Goal: Task Accomplishment & Management: Use online tool/utility

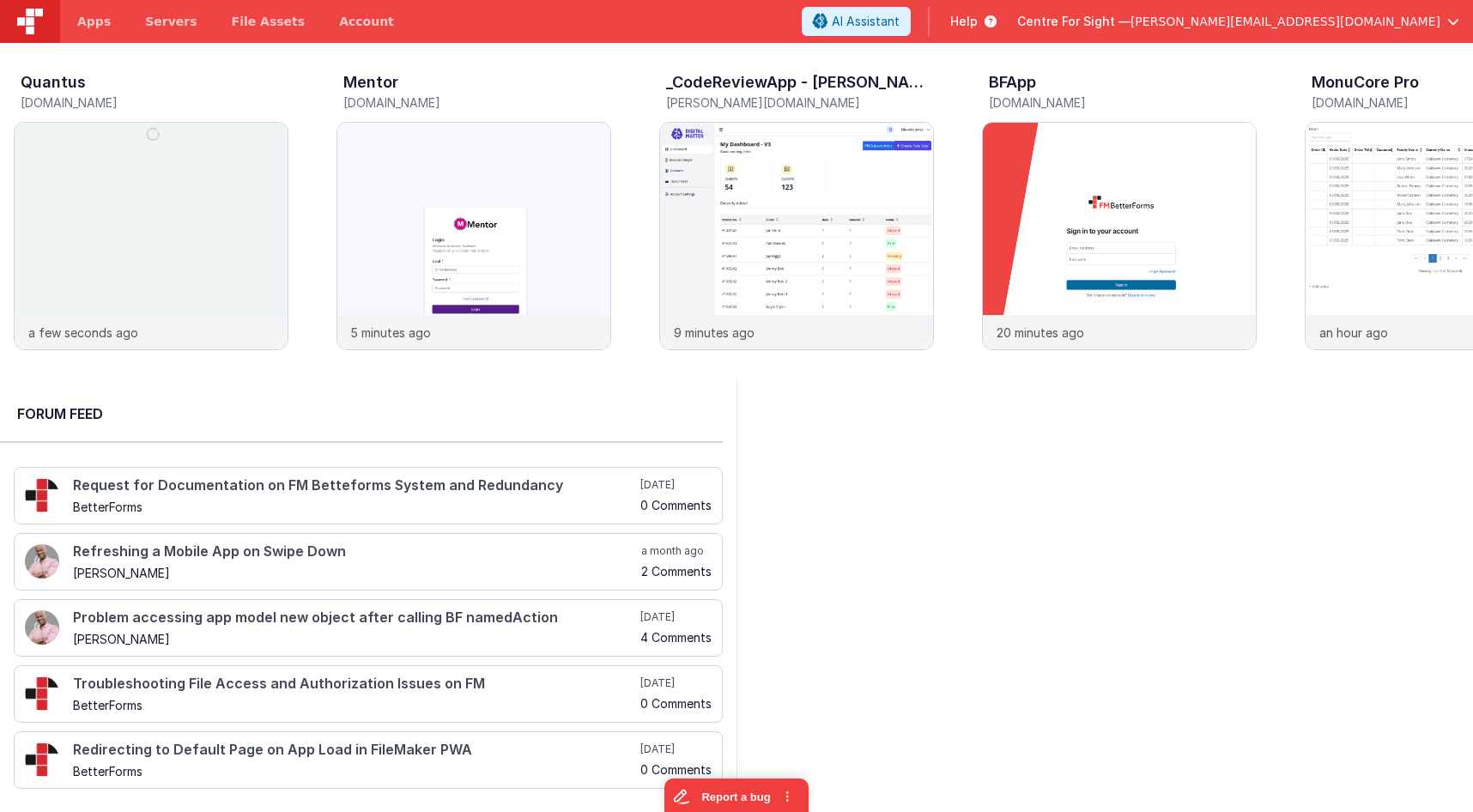
click at [1130, 20] on span "Centre For Sight —" at bounding box center [1074, 22] width 113 height 17
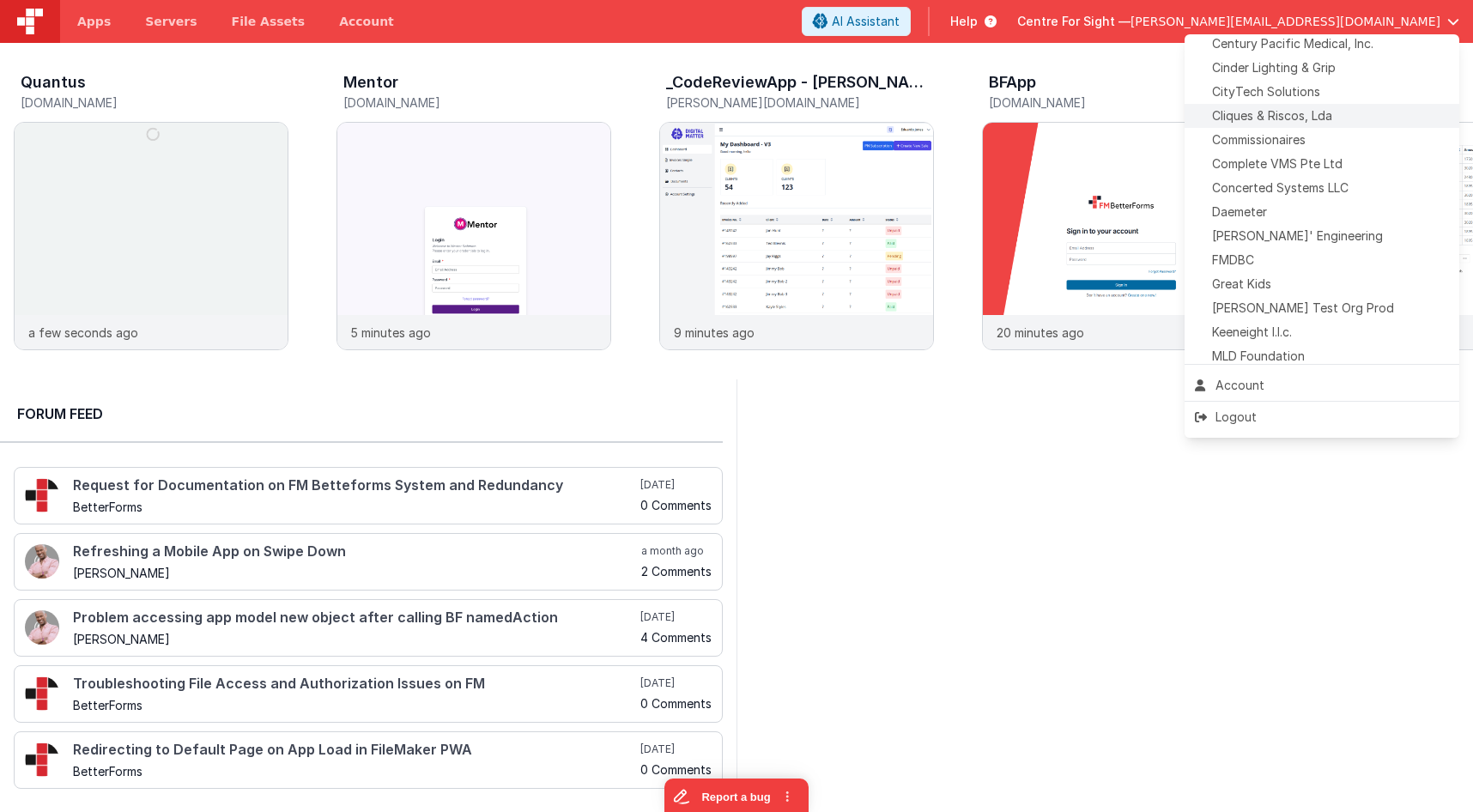
scroll to position [350, 0]
click at [1284, 239] on span "Delfs' Engineering" at bounding box center [1298, 231] width 171 height 17
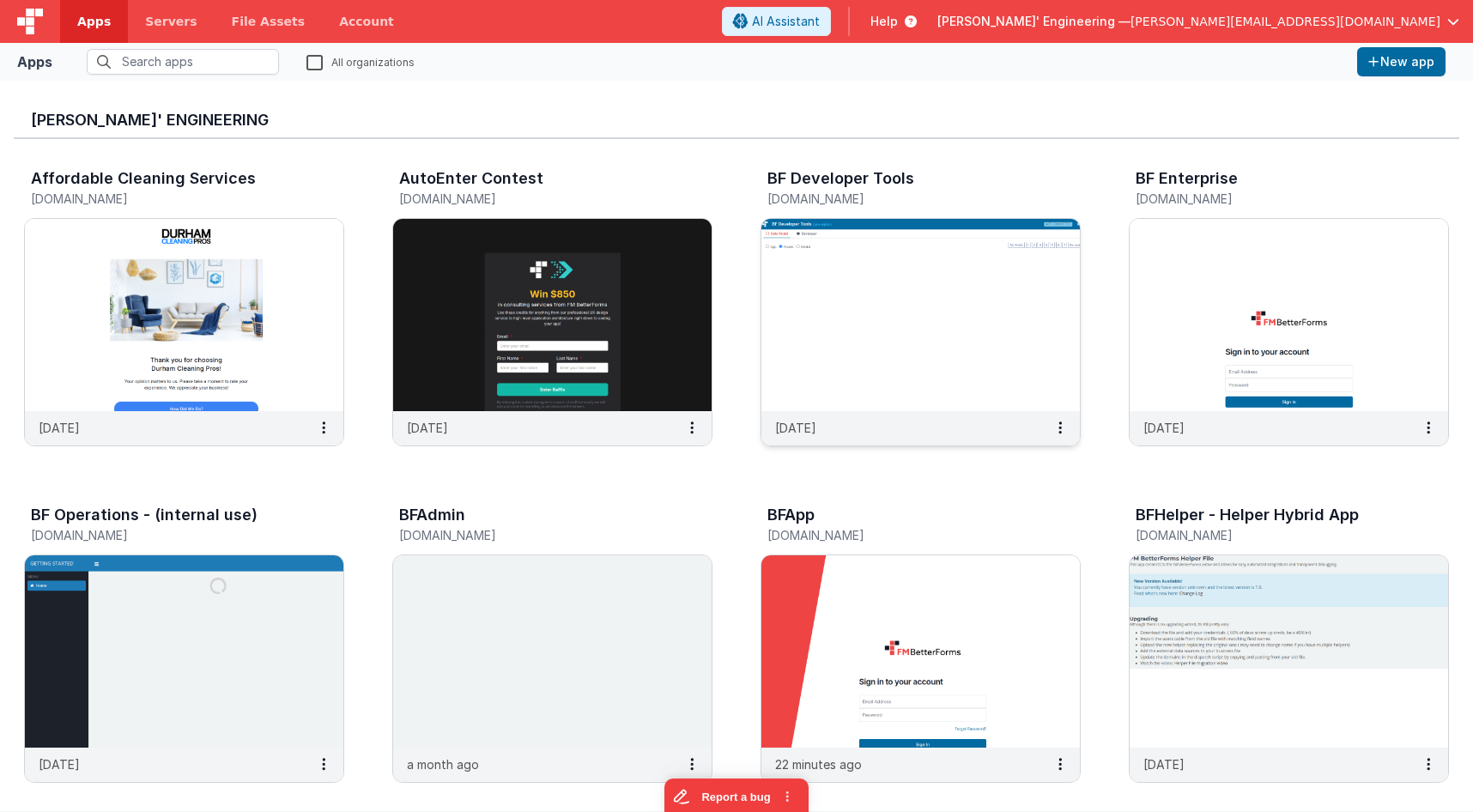
drag, startPoint x: 669, startPoint y: 96, endPoint x: 857, endPoint y: 422, distance: 376.3
click at [670, 97] on div "Delfs' Engineering" at bounding box center [736, 116] width 1446 height 44
click at [907, 555] on div "BFApp app.fmbetterforms.com 22 minutes ago" at bounding box center [920, 646] width 320 height 295
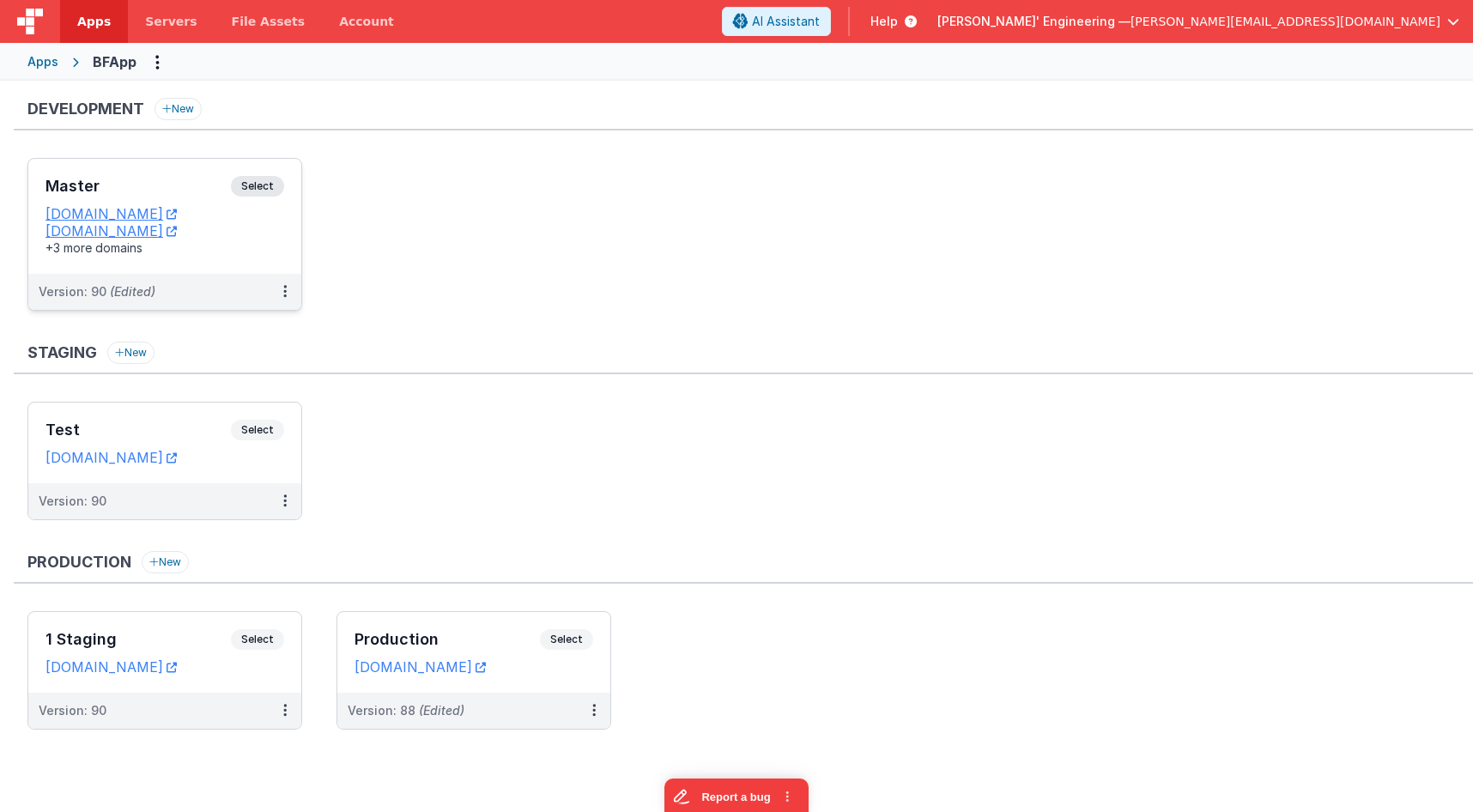
click at [169, 160] on div "Master Select URLs appdev.fmbetterforms.com c9dev.bfoperations.com +3 more doma…" at bounding box center [165, 216] width 273 height 115
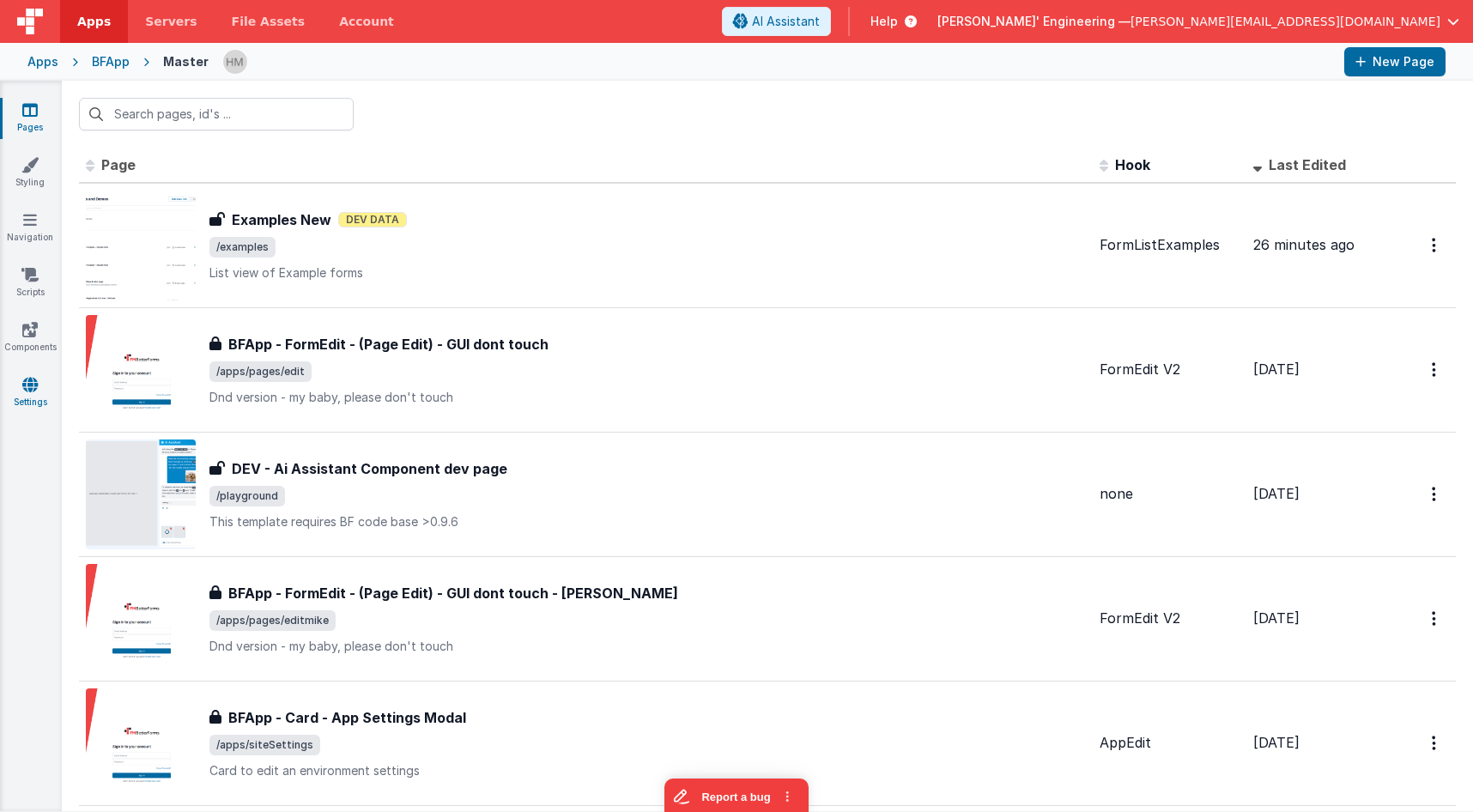
click at [31, 389] on icon at bounding box center [31, 384] width 16 height 17
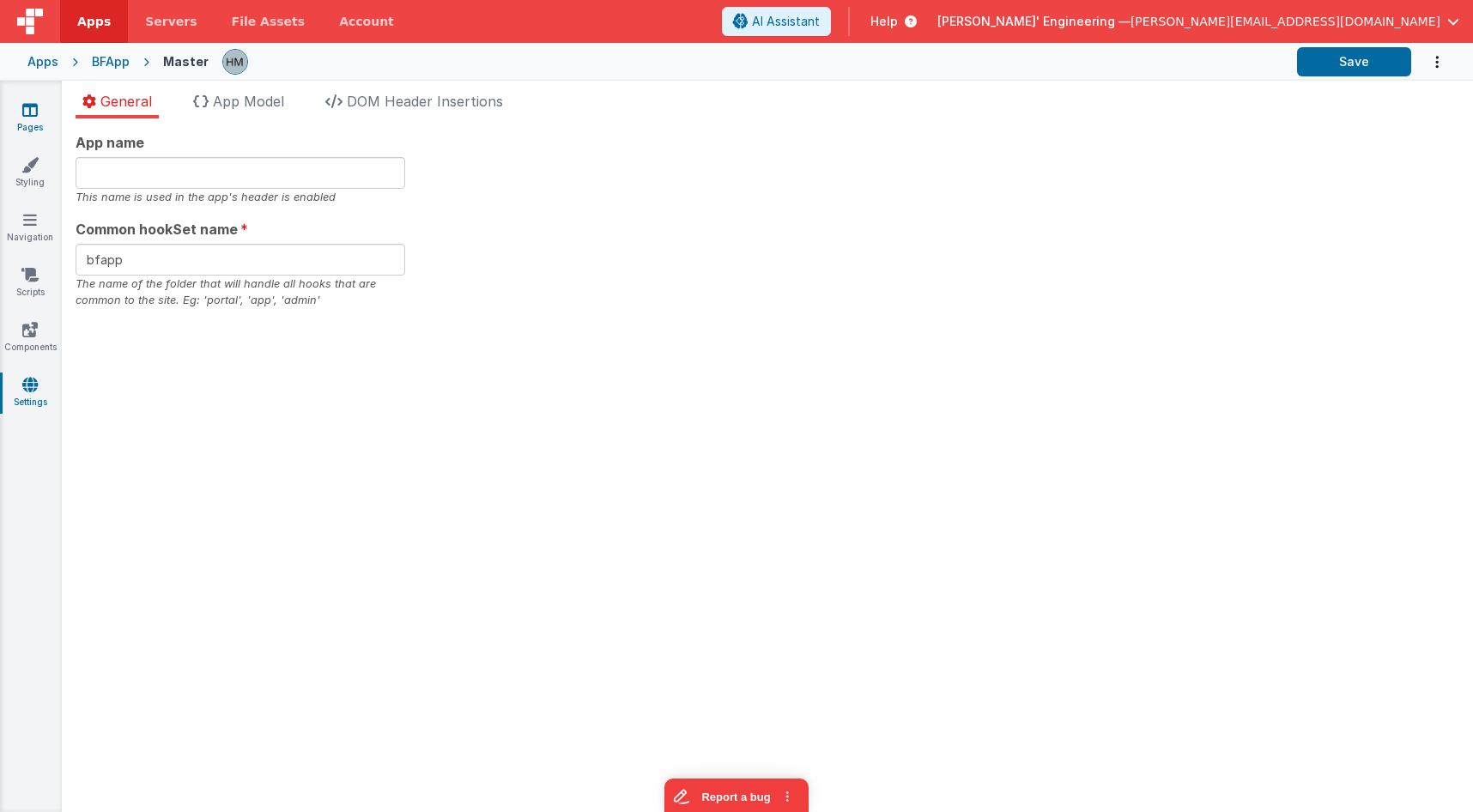
click at [42, 118] on link "Pages" at bounding box center [30, 118] width 62 height 34
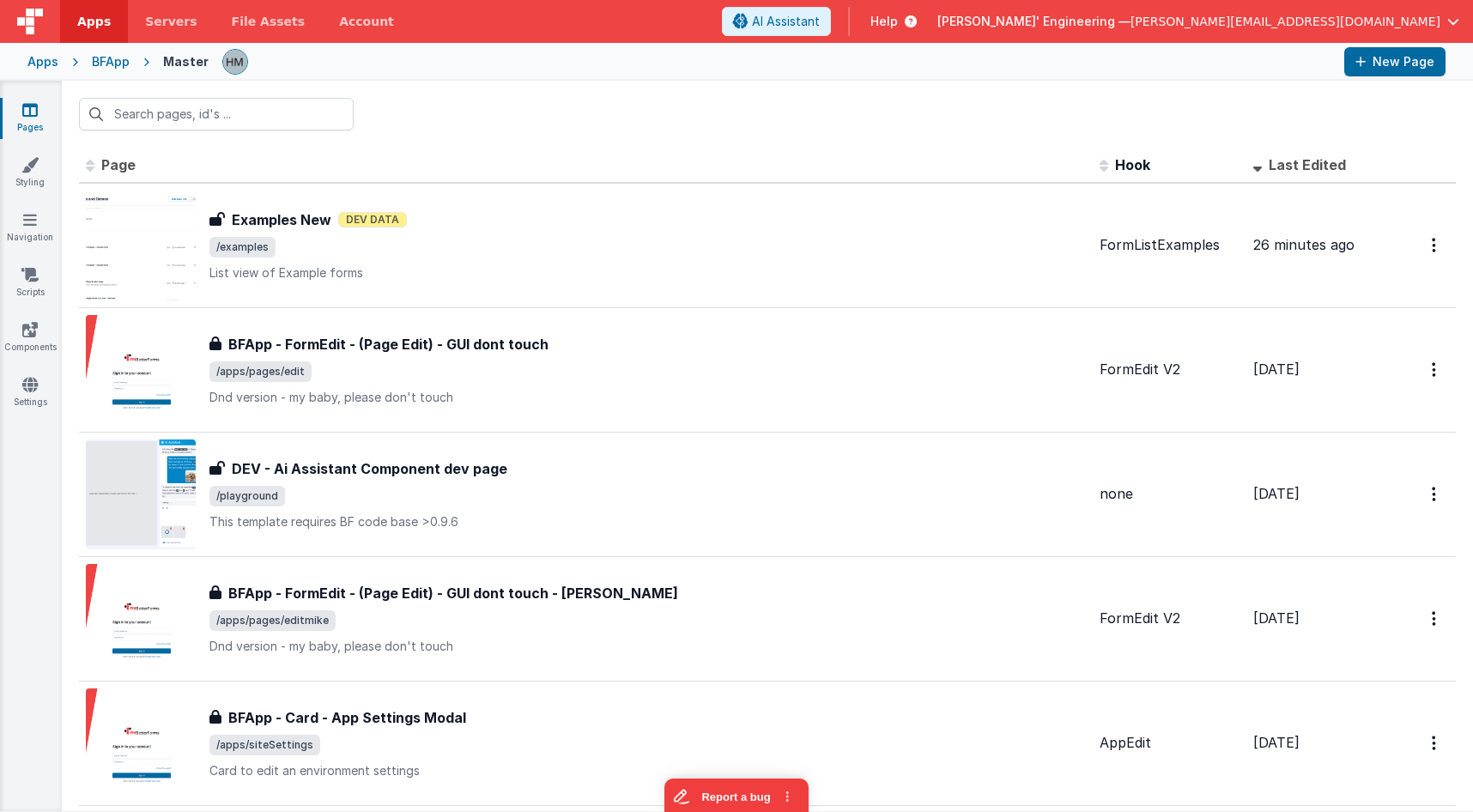
click at [261, 113] on input "text" at bounding box center [216, 113] width 275 height 32
click at [246, 113] on input "com" at bounding box center [216, 113] width 275 height 32
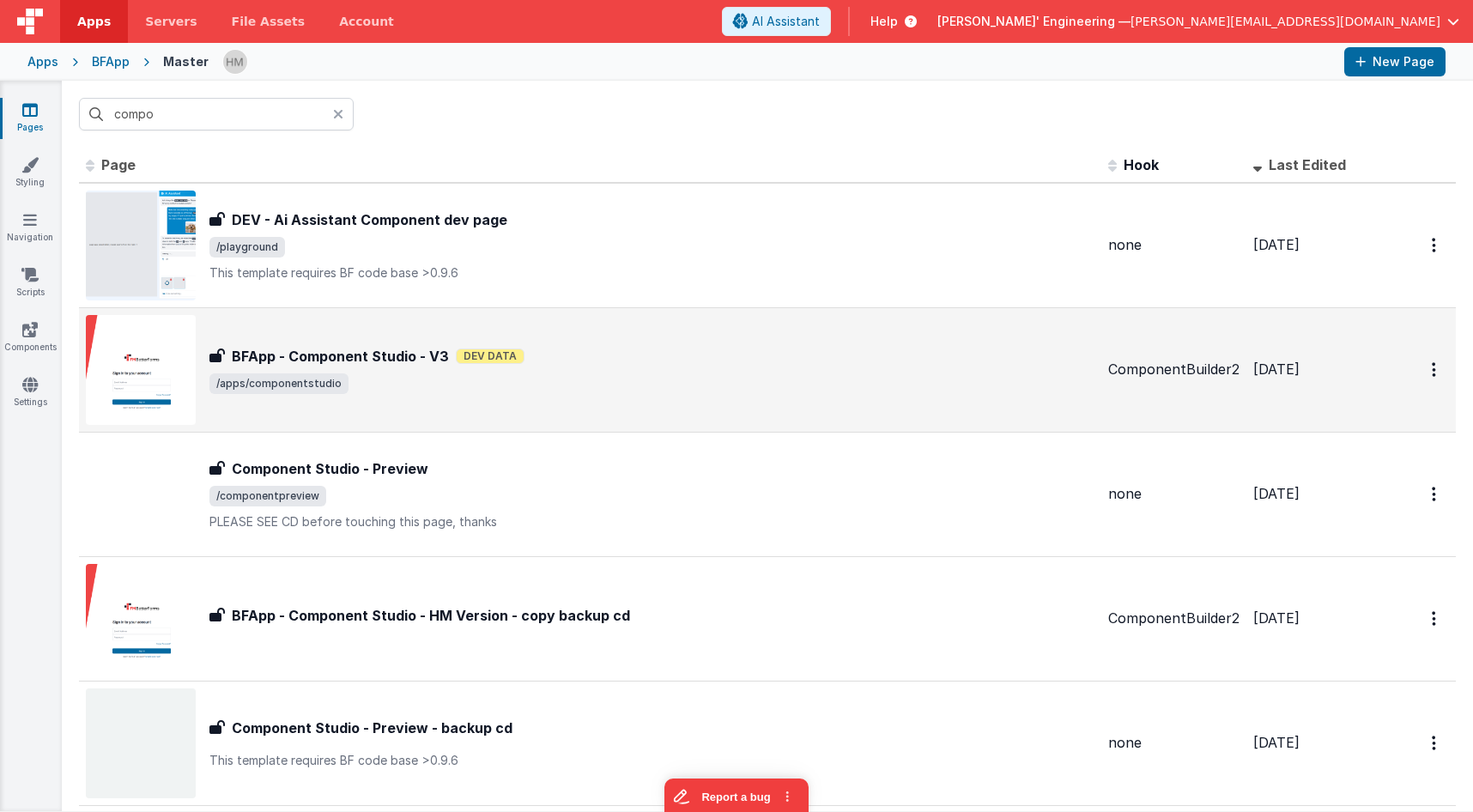
type input "compo"
click at [673, 376] on span "/apps/componentstudio" at bounding box center [652, 383] width 886 height 21
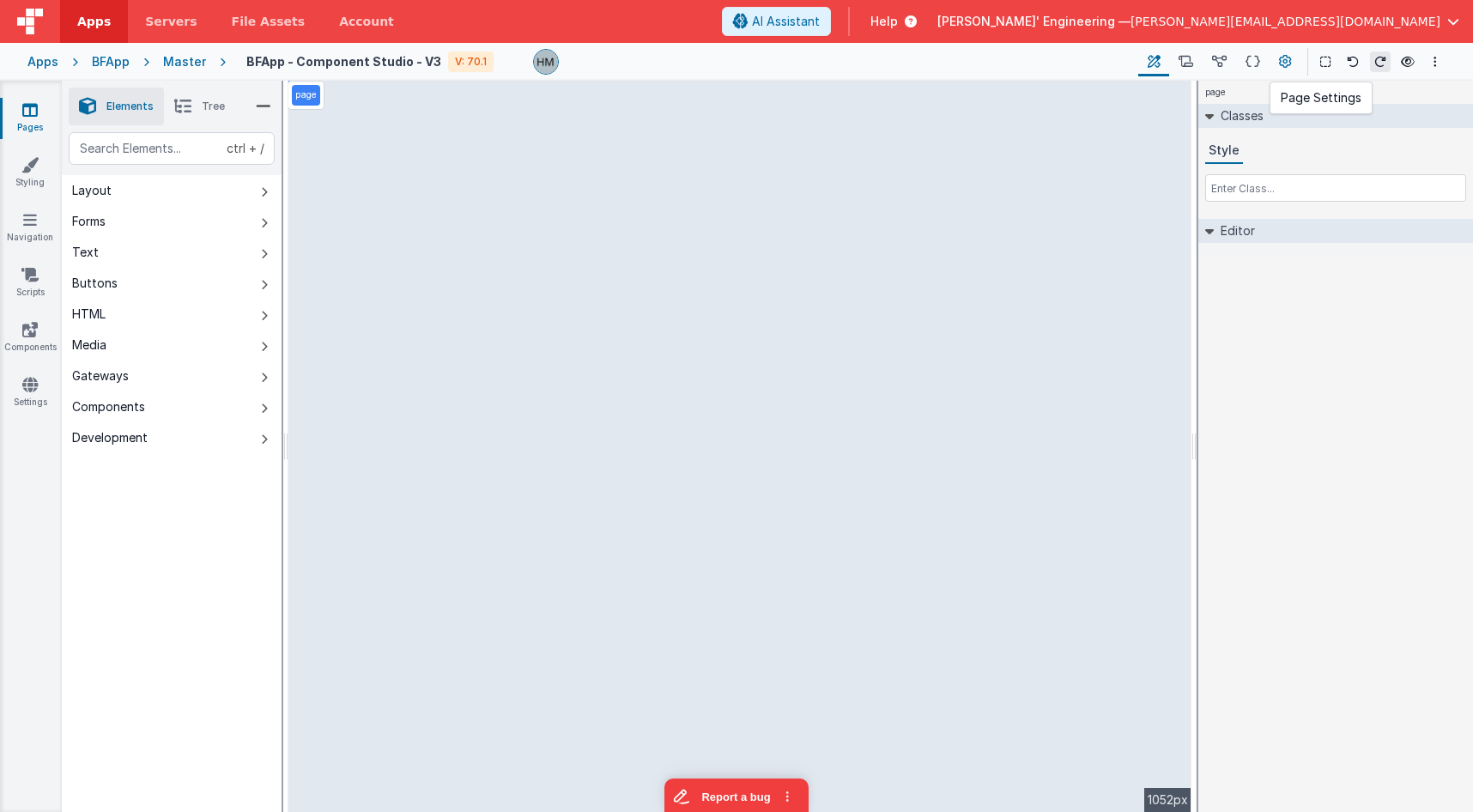
click at [1287, 63] on icon at bounding box center [1286, 62] width 13 height 18
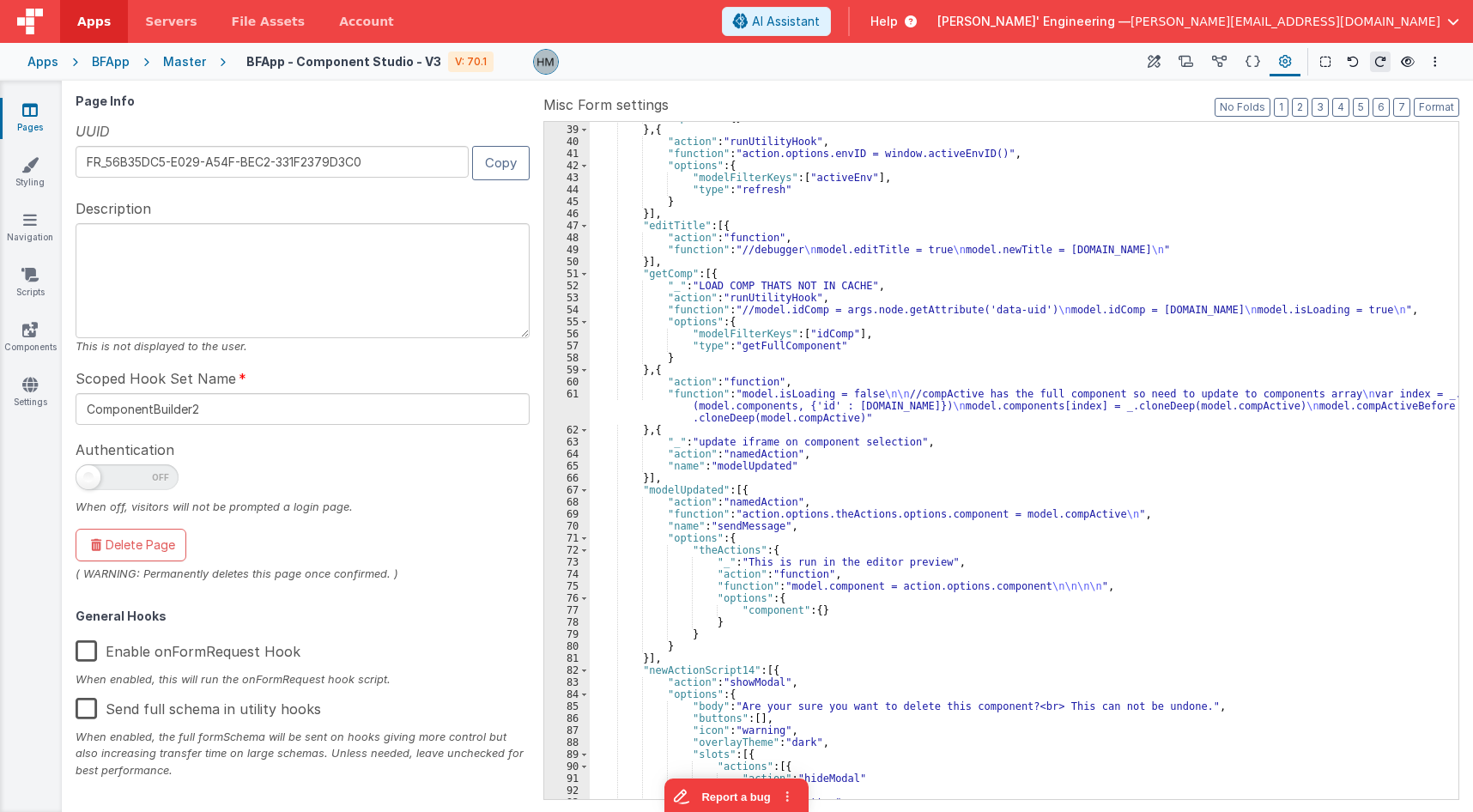
scroll to position [618, 0]
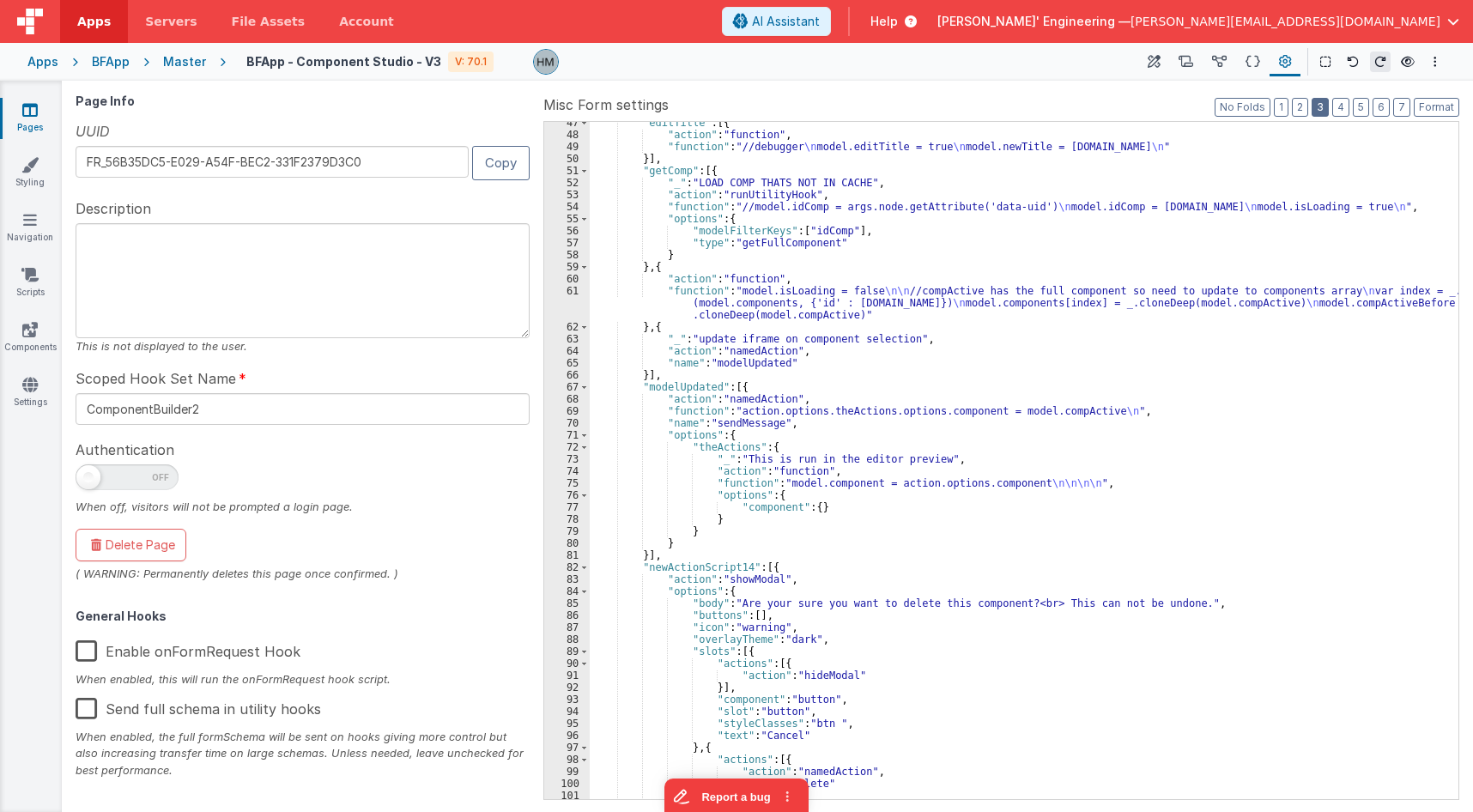
click at [1319, 111] on button "3" at bounding box center [1320, 107] width 17 height 19
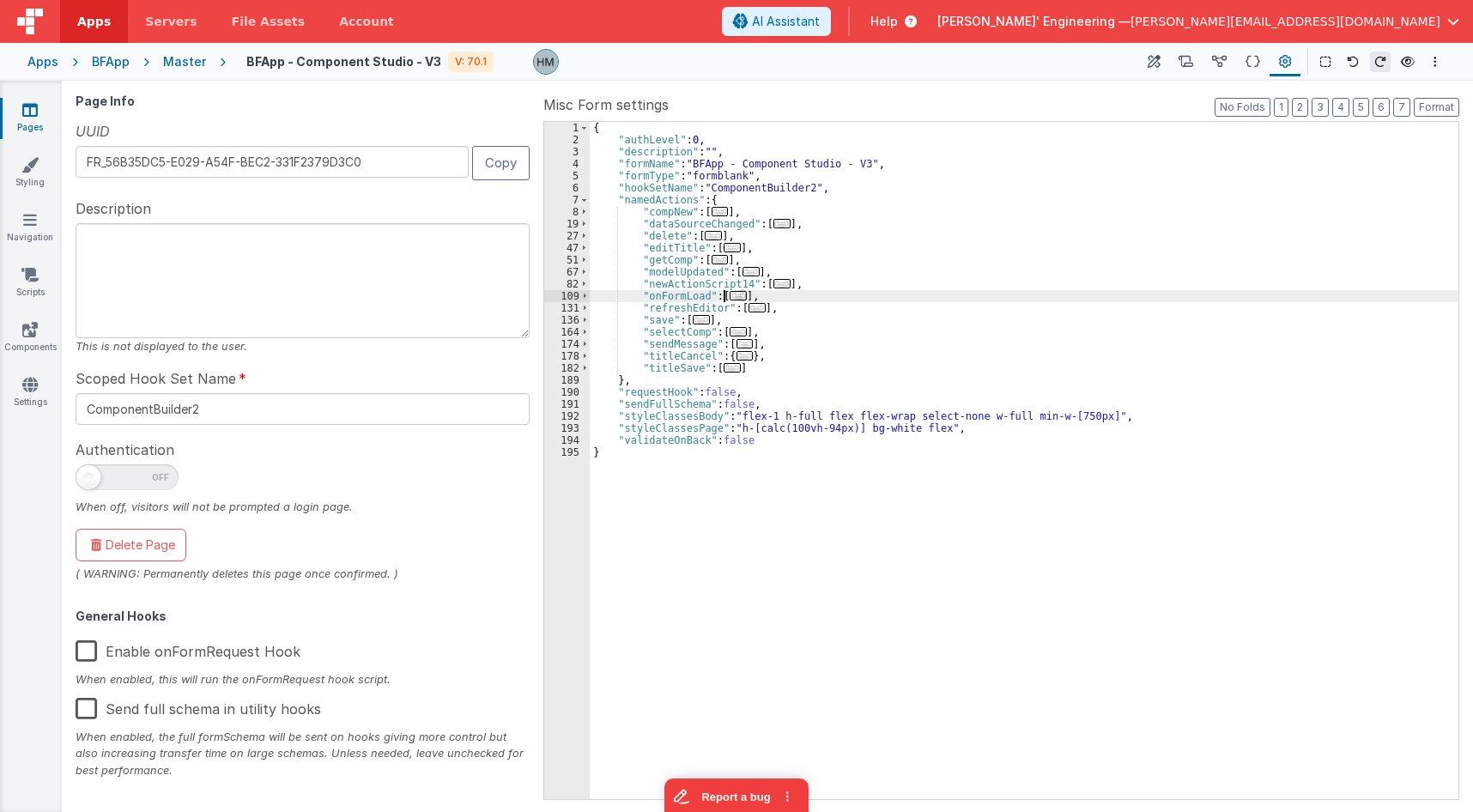
click at [734, 300] on span "..." at bounding box center [738, 295] width 17 height 10
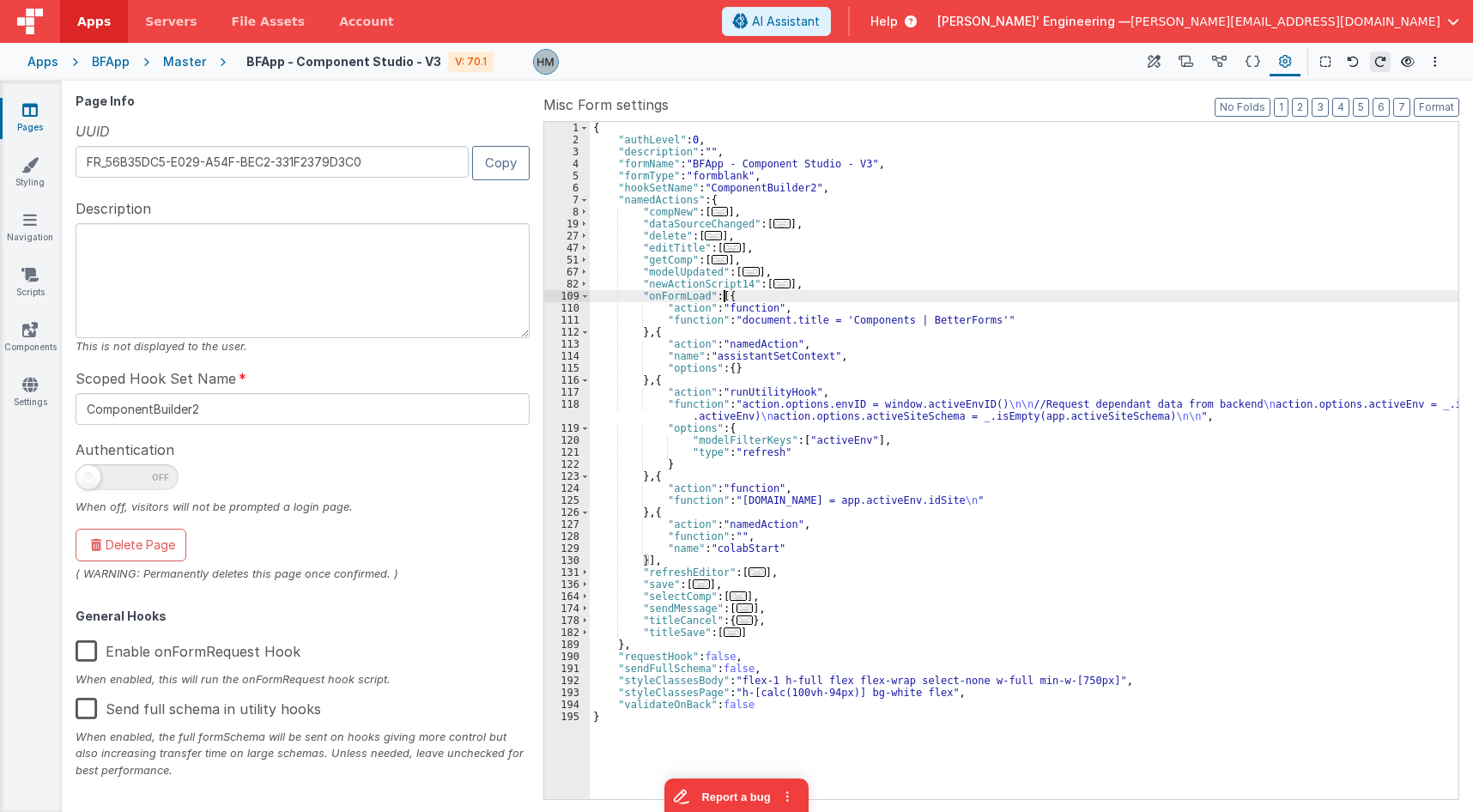
click at [663, 400] on div "{ "authLevel" : 0 , "description" : "" , "formName" : "BFApp - Component Studio…" at bounding box center [1024, 472] width 869 height 701
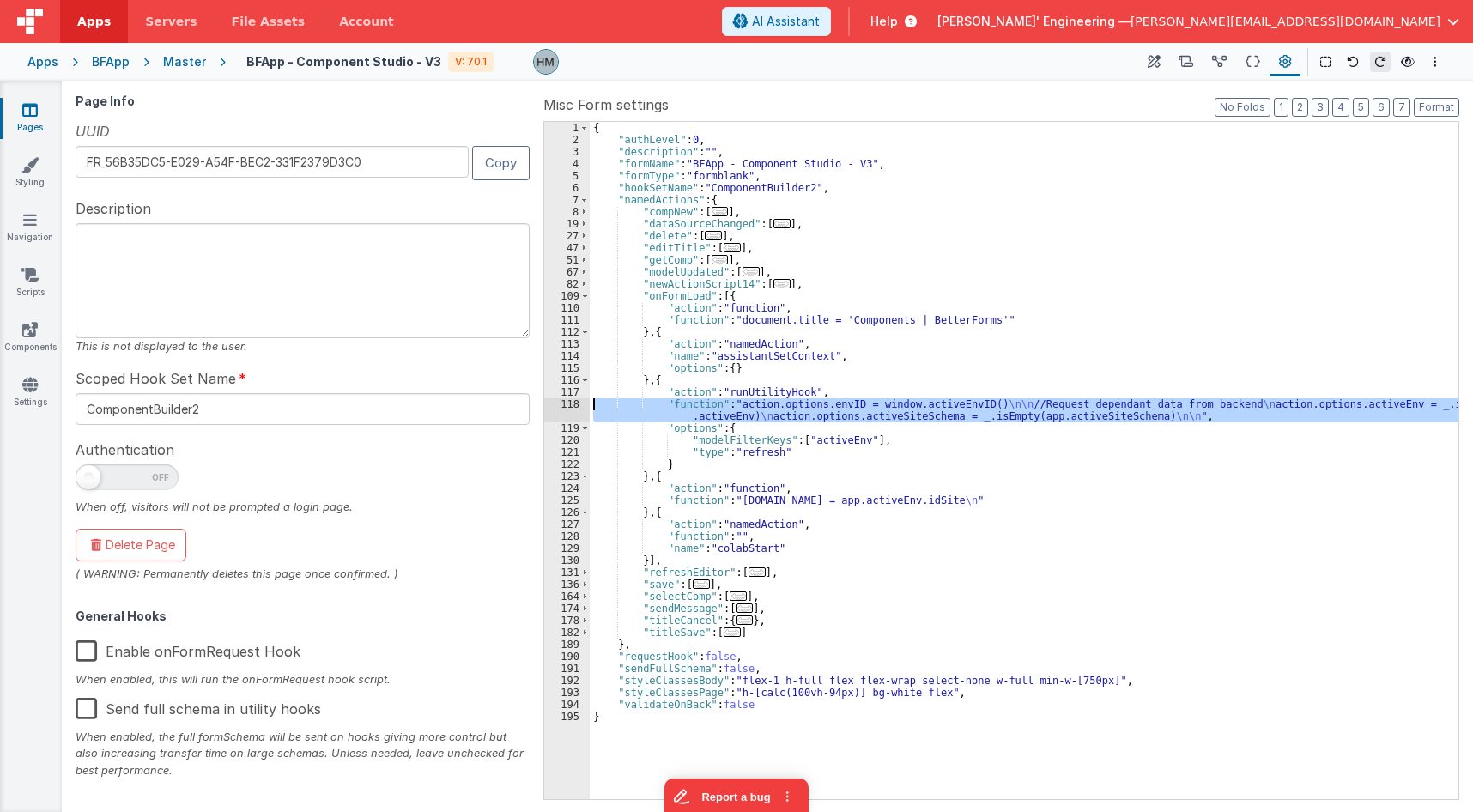
click at [572, 405] on div "118" at bounding box center [567, 410] width 45 height 24
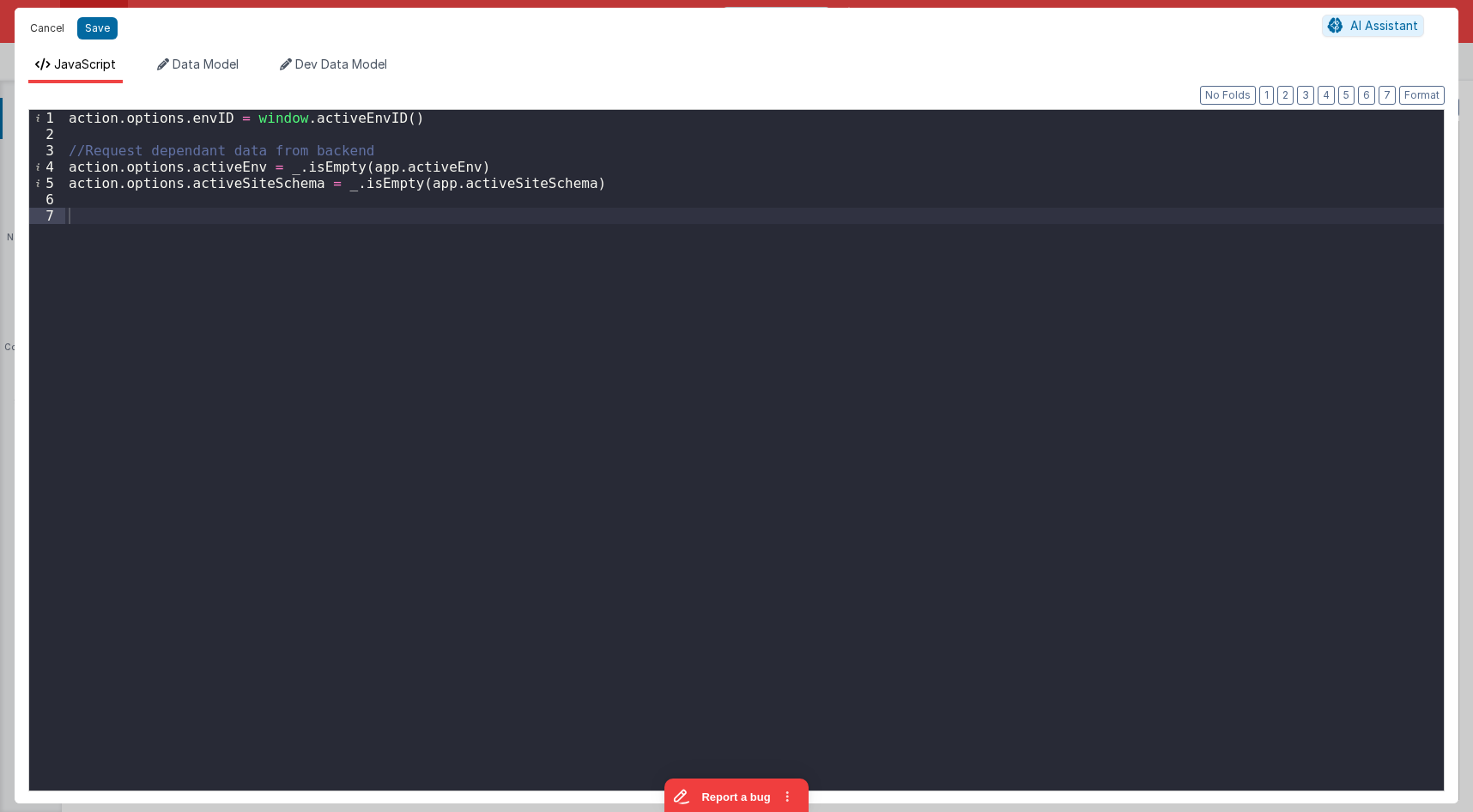
click at [43, 36] on button "Cancel" at bounding box center [47, 29] width 51 height 24
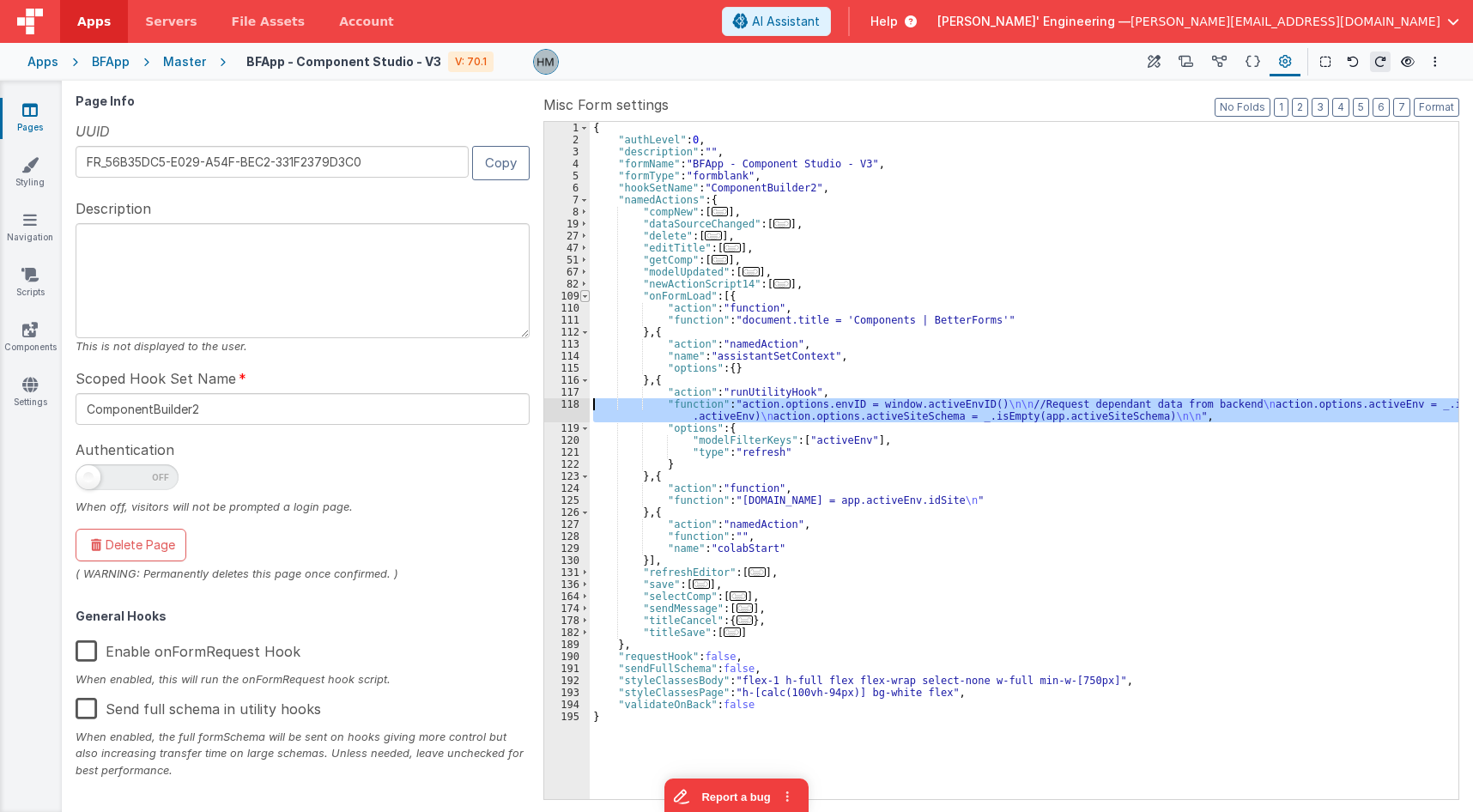
click at [585, 297] on span at bounding box center [585, 296] width 10 height 12
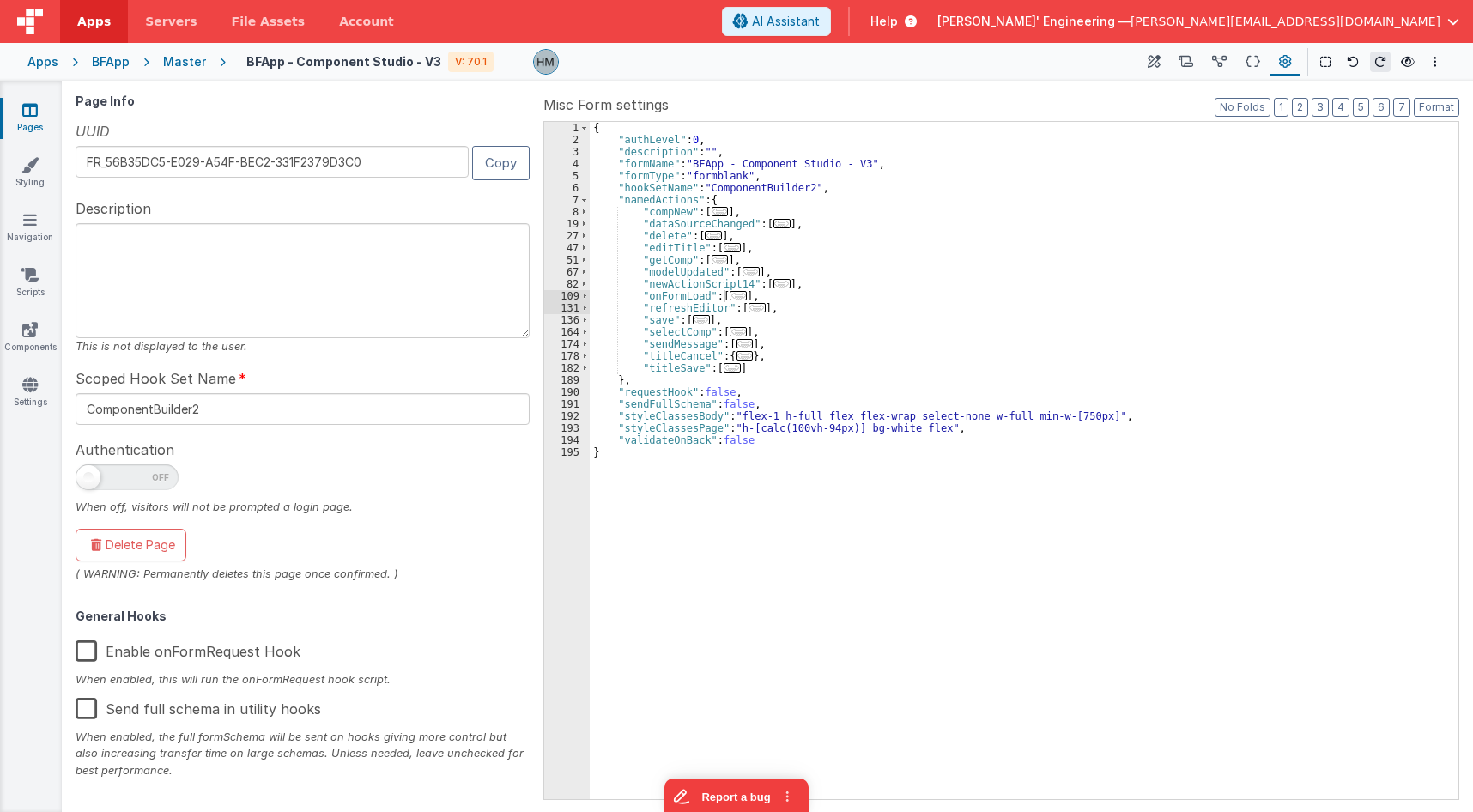
click at [37, 113] on icon at bounding box center [31, 110] width 16 height 17
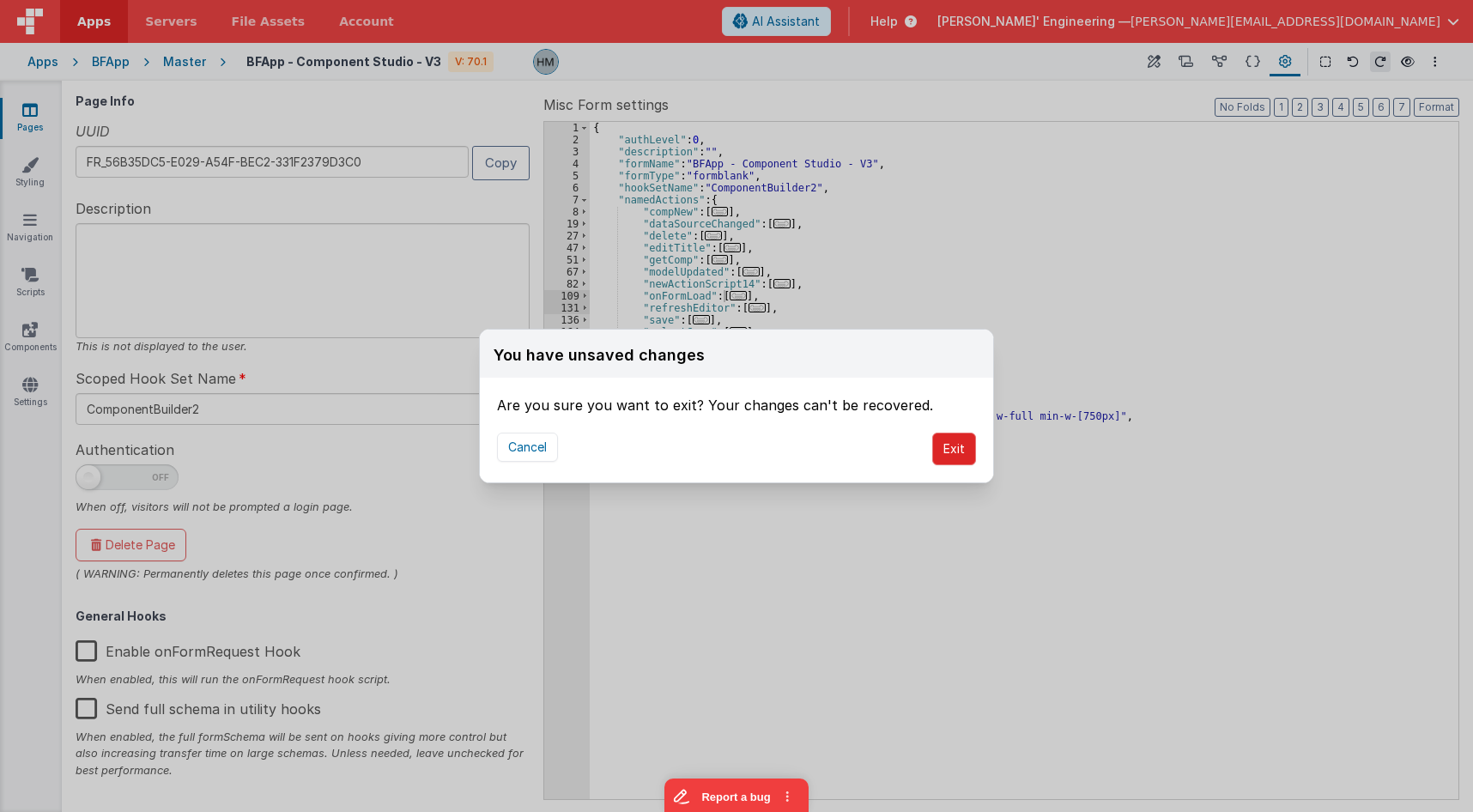
click at [955, 446] on button "Exit" at bounding box center [954, 448] width 44 height 32
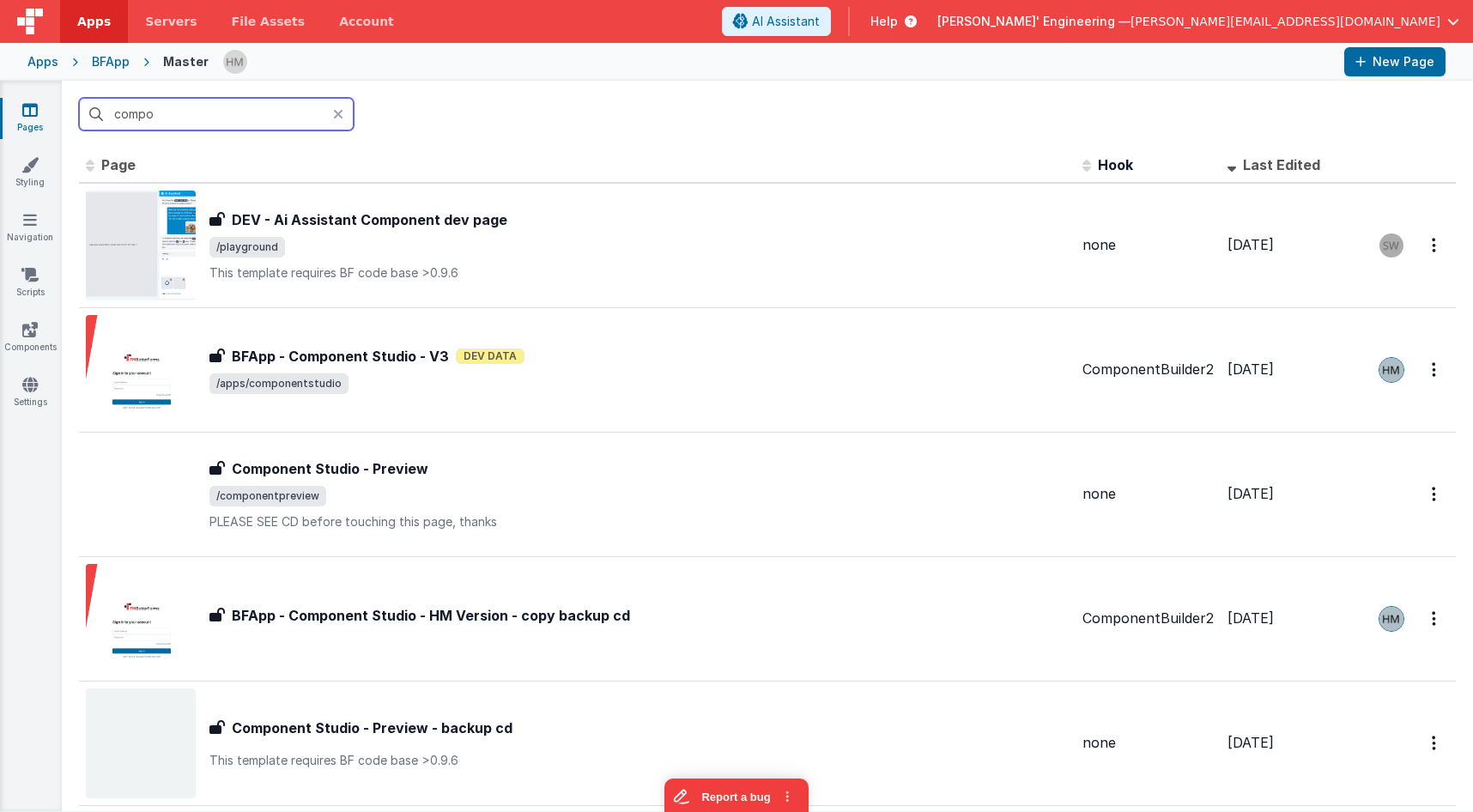
click at [286, 116] on input "compo" at bounding box center [216, 113] width 275 height 32
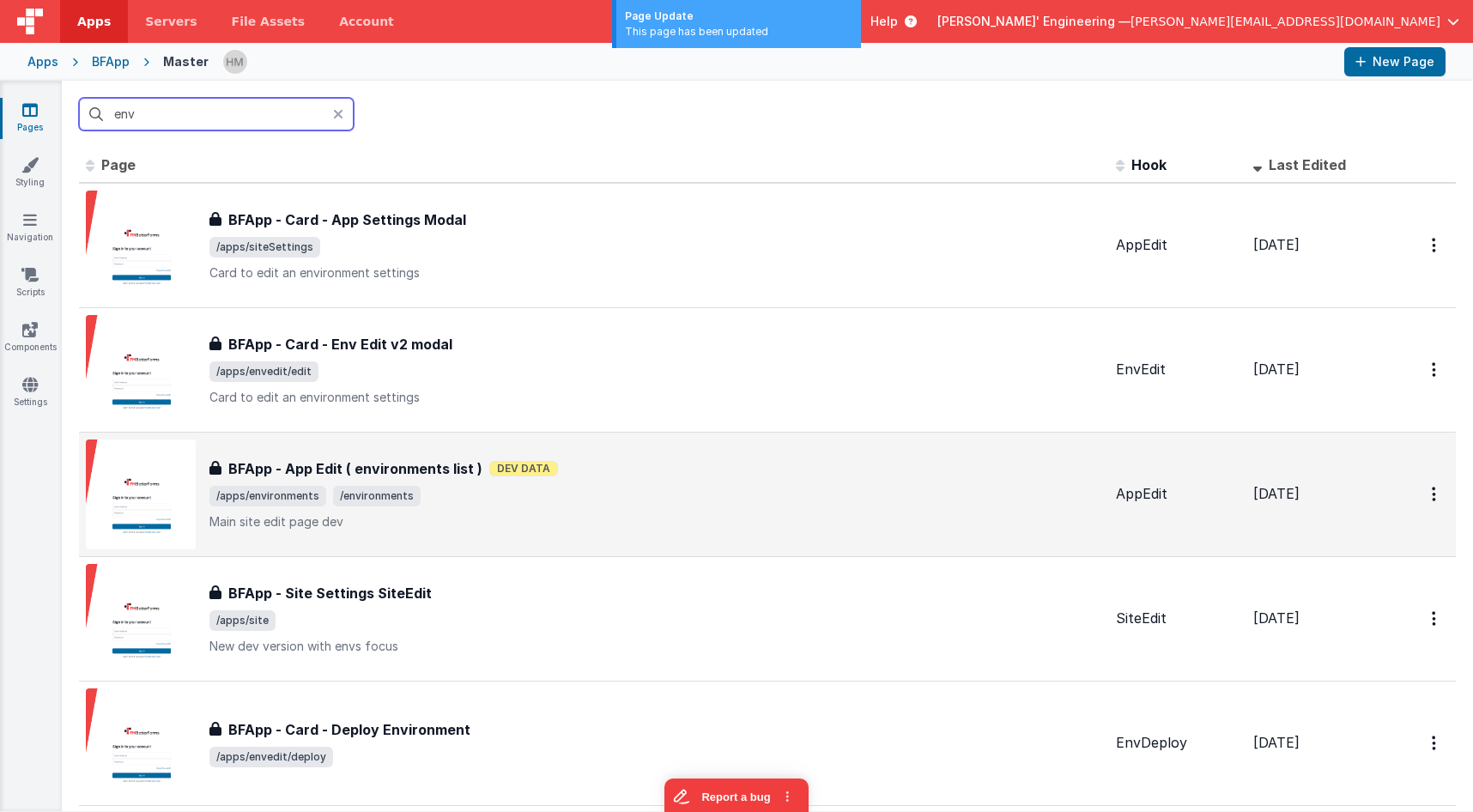
type input "env"
click at [661, 484] on div "BFApp - App Edit ( environments list ) BFApp - App Edit ( environments list ) D…" at bounding box center [655, 494] width 893 height 72
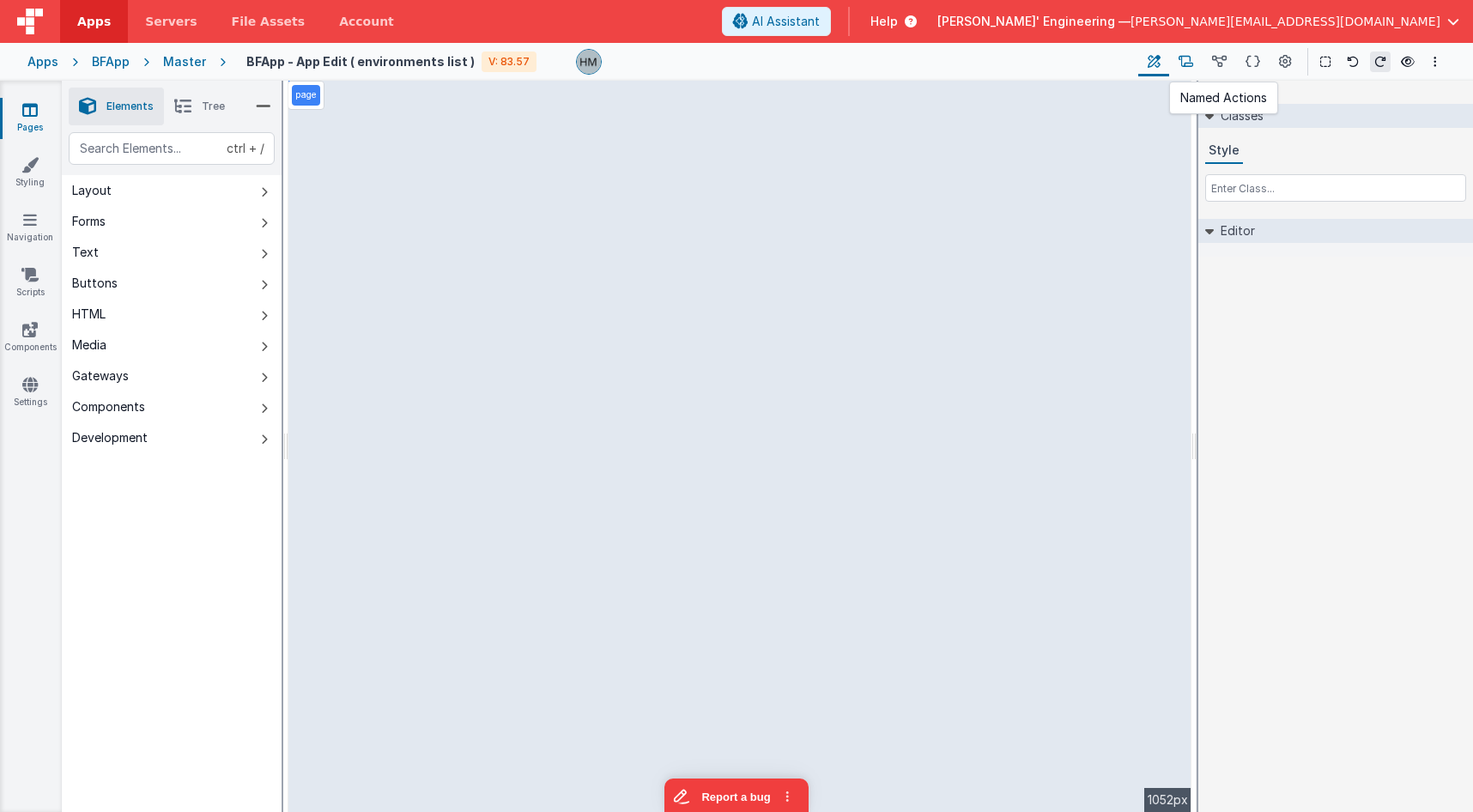
click at [1189, 69] on icon at bounding box center [1185, 62] width 15 height 18
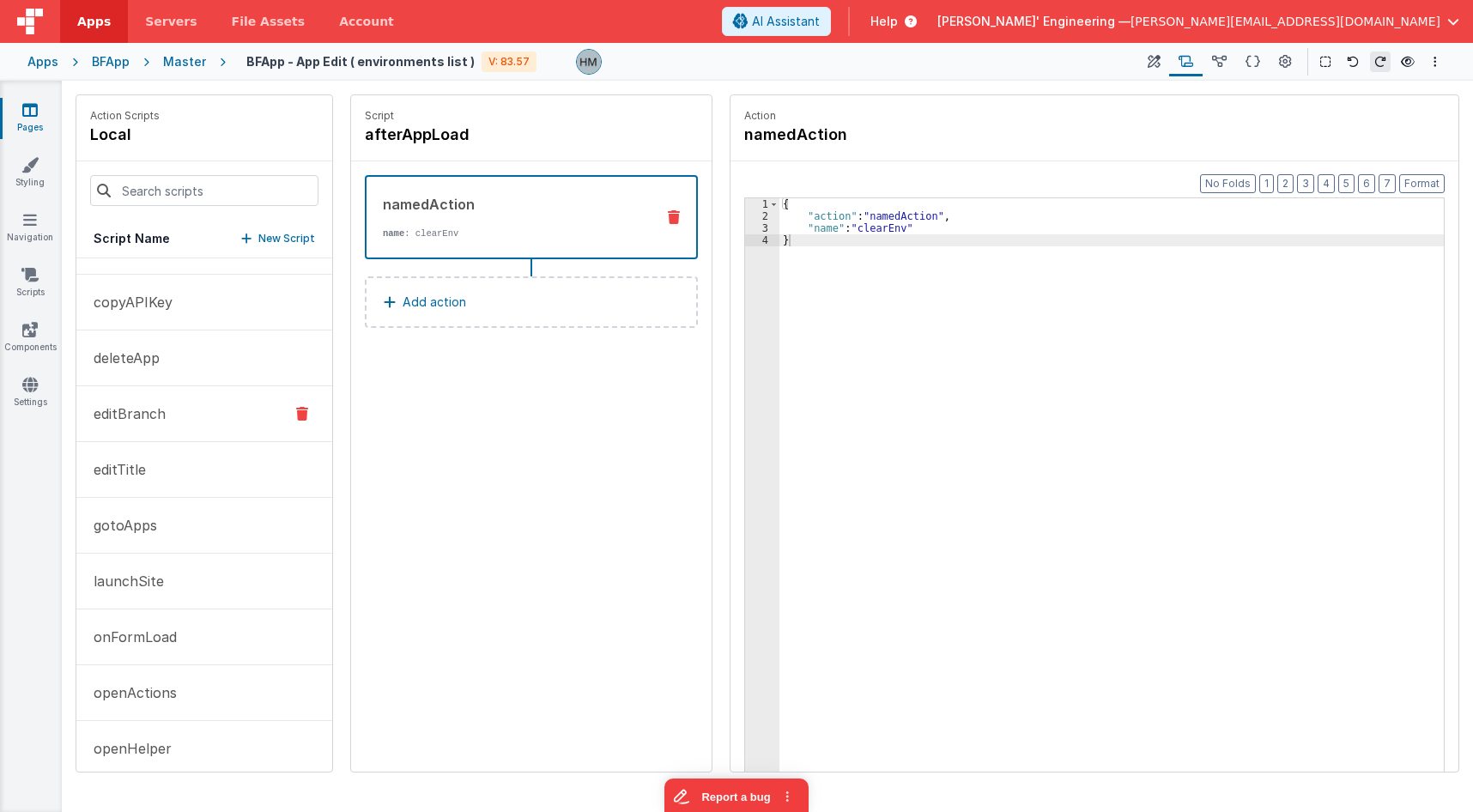
click at [158, 409] on p "editBranch" at bounding box center [125, 414] width 83 height 21
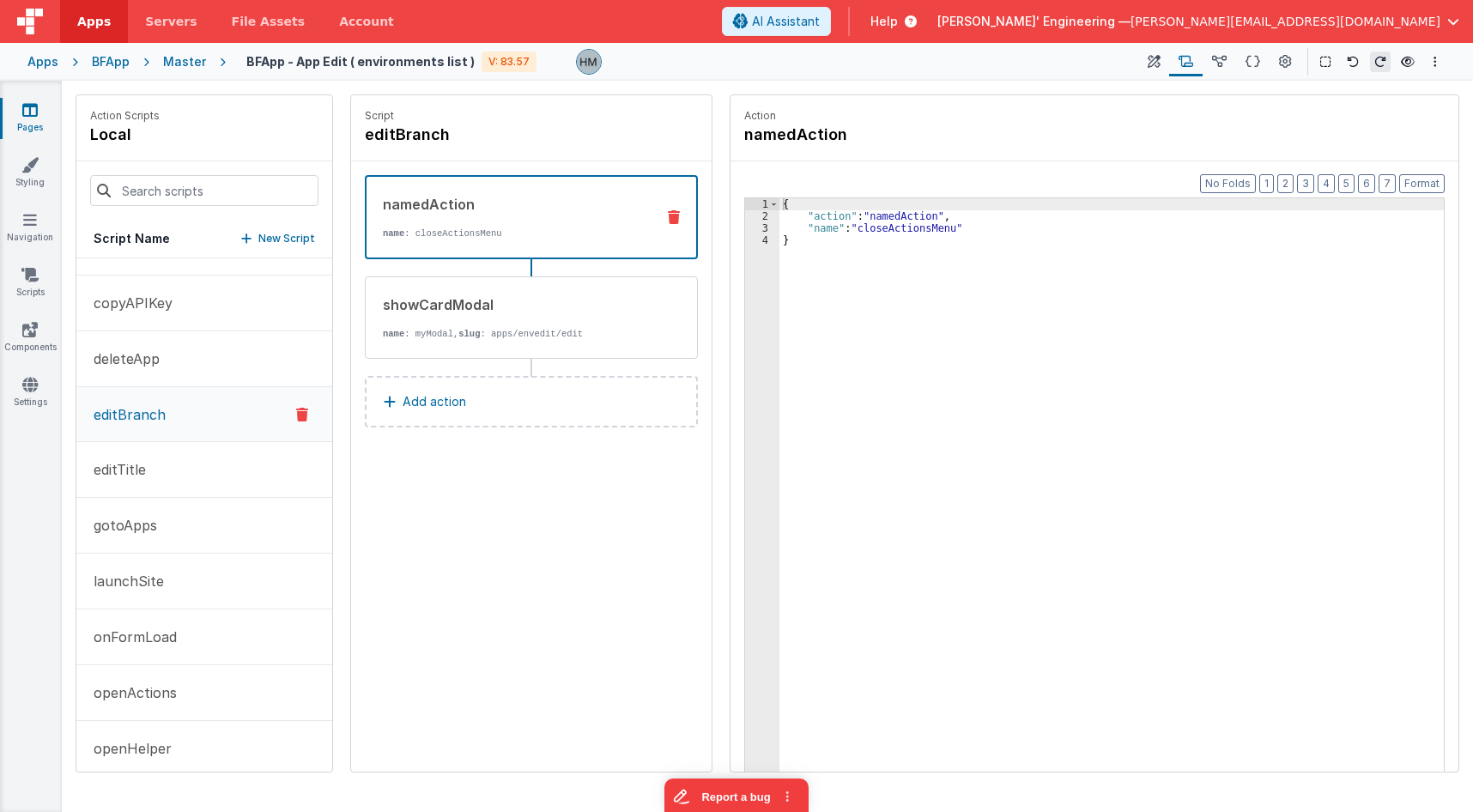
scroll to position [206, 0]
click at [480, 342] on div "showCardModal name : myModal, slug : apps/envedit/edit" at bounding box center [532, 317] width 333 height 83
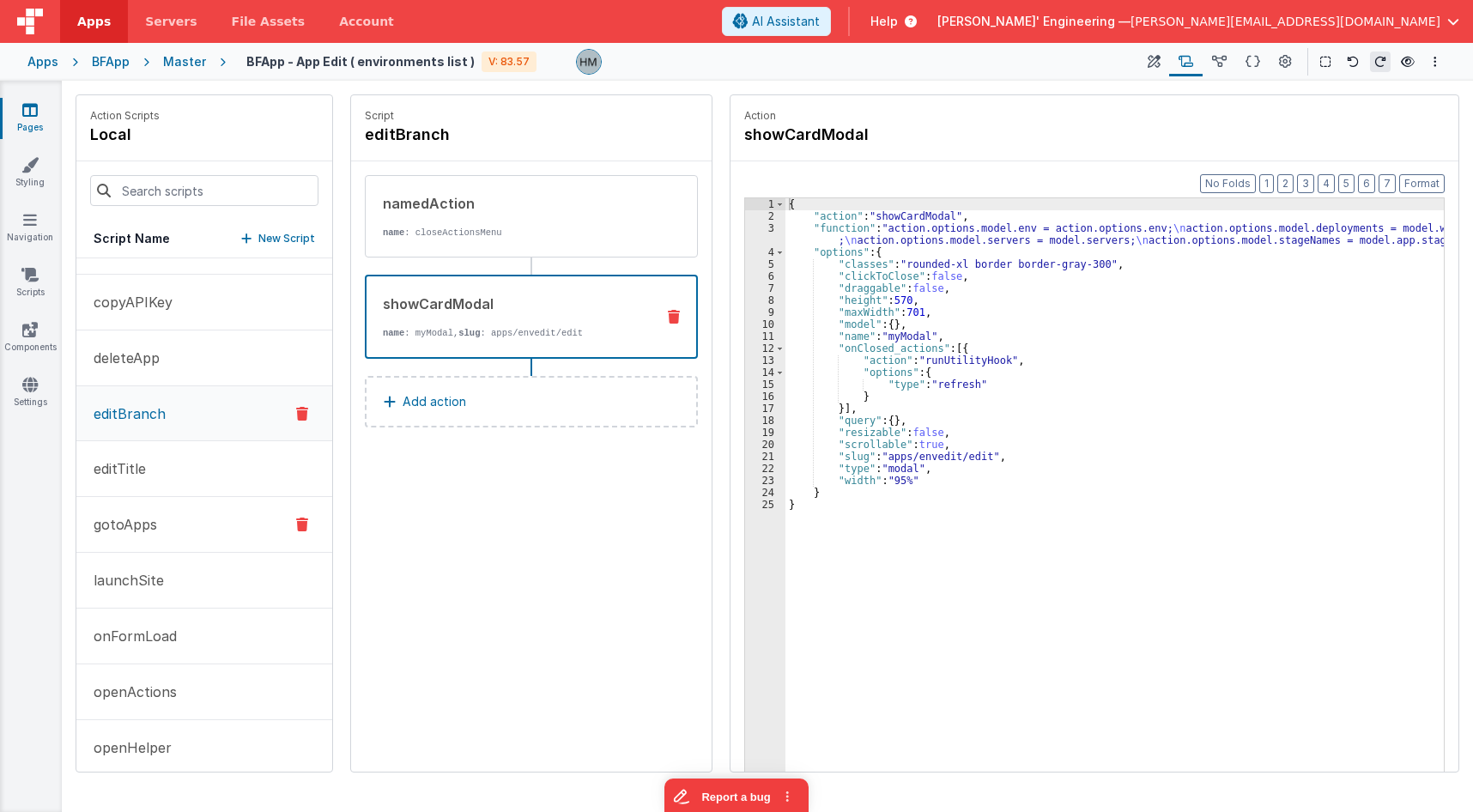
click at [173, 525] on button "gotoApps" at bounding box center [205, 524] width 256 height 56
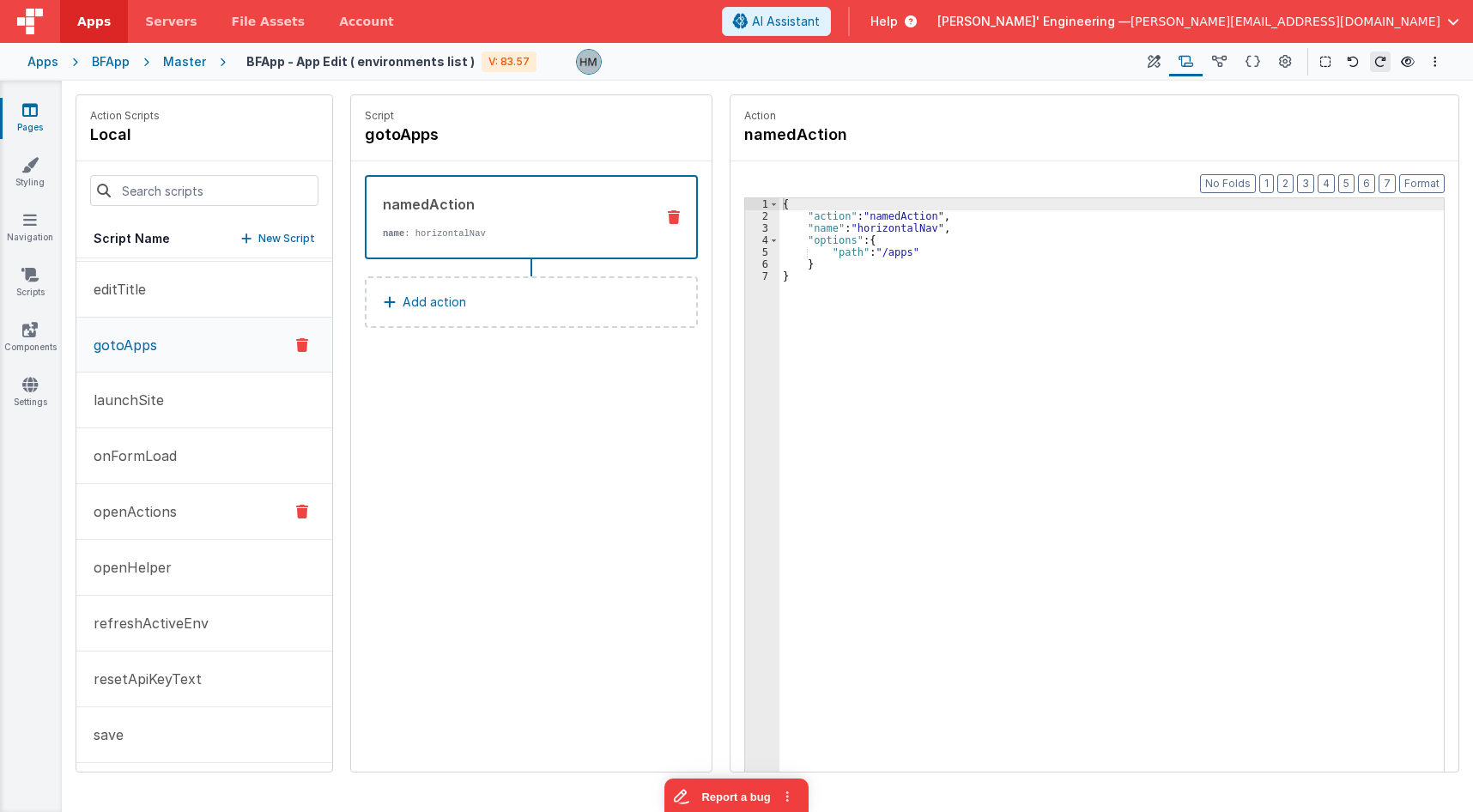
scroll to position [392, 0]
click at [1163, 61] on button at bounding box center [1153, 61] width 31 height 29
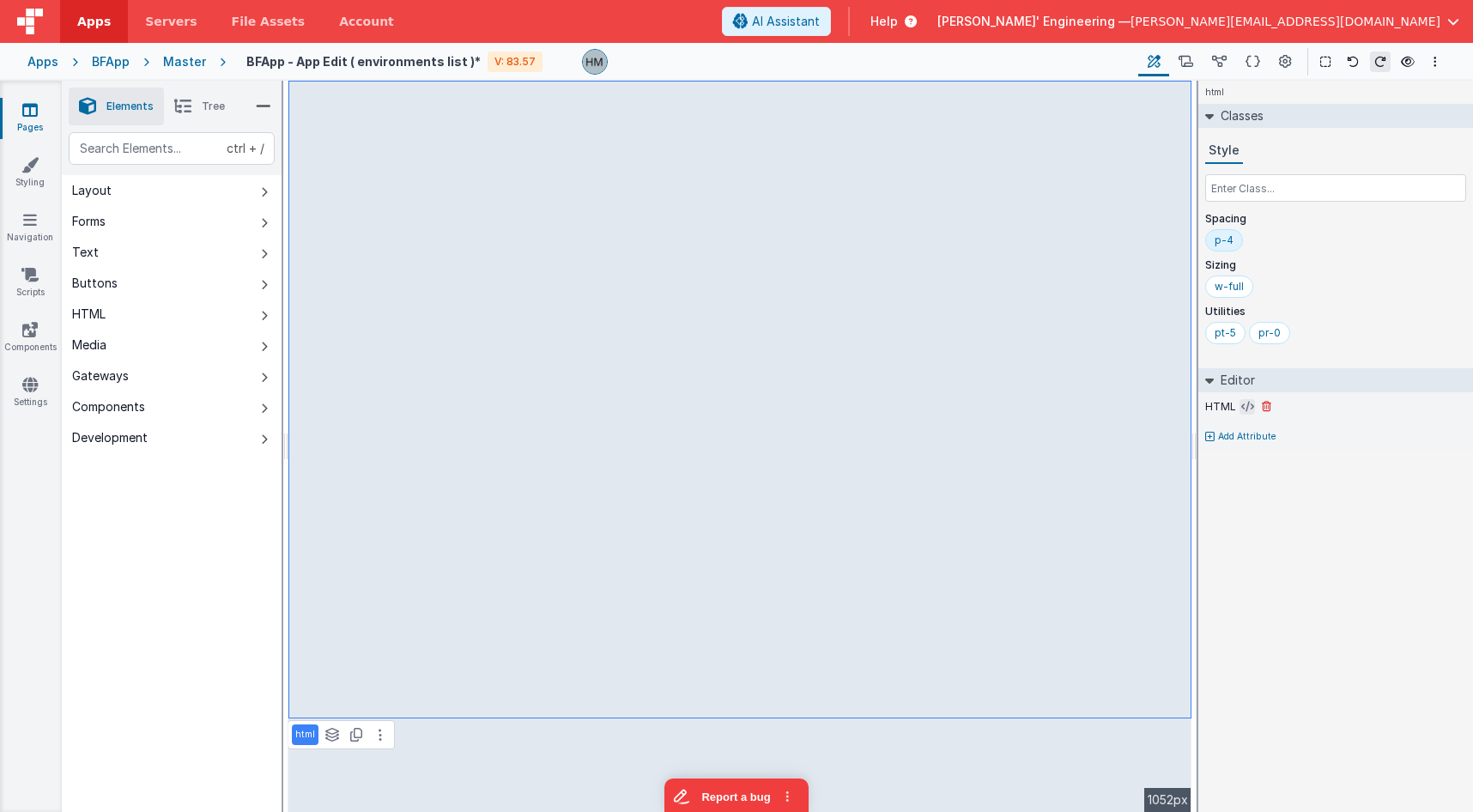
click at [1249, 409] on icon at bounding box center [1247, 407] width 13 height 14
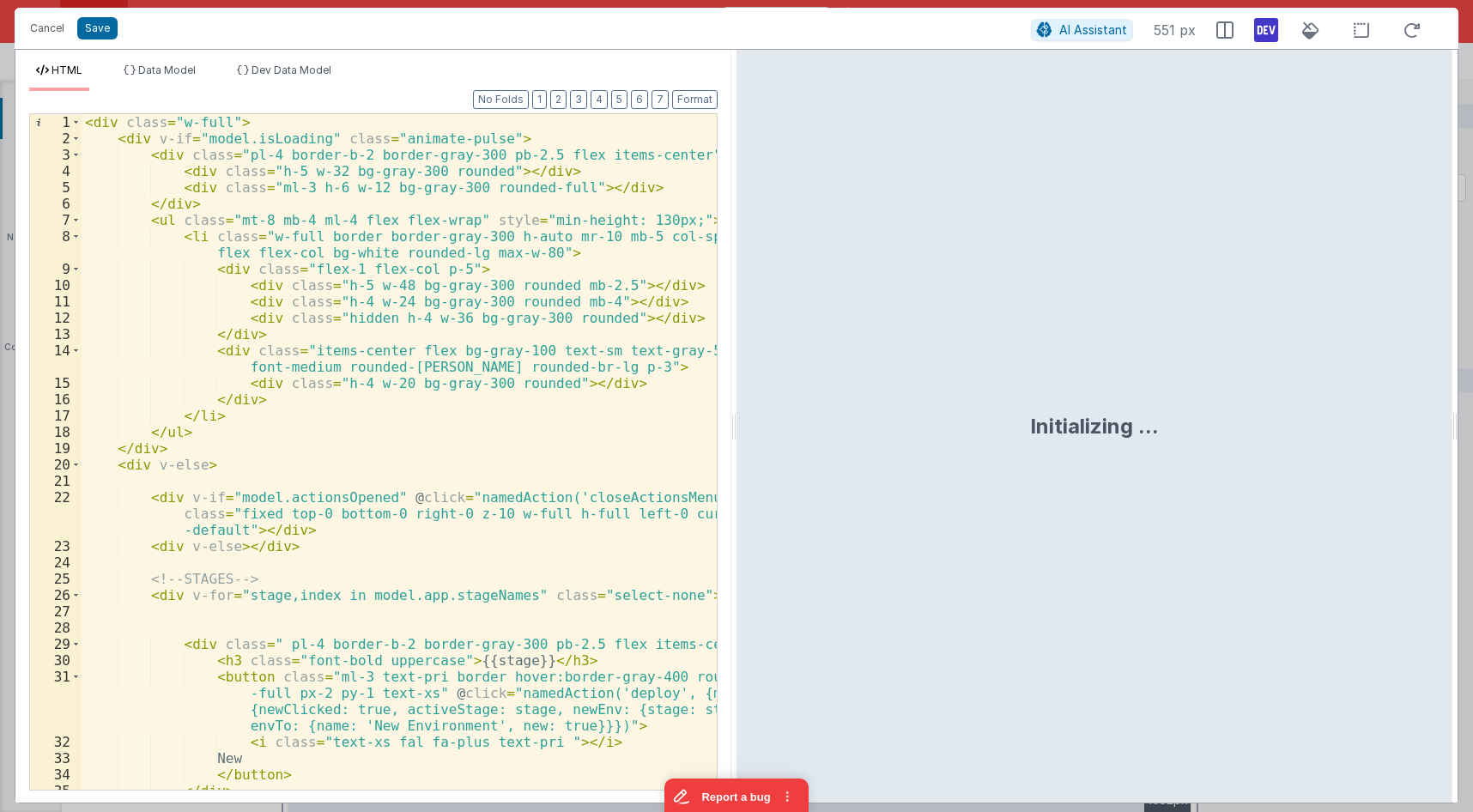
click at [504, 294] on div "< div class = "w-full" > < div v-if = "model.isLoading" class = "animate-pulse"…" at bounding box center [399, 468] width 635 height 708
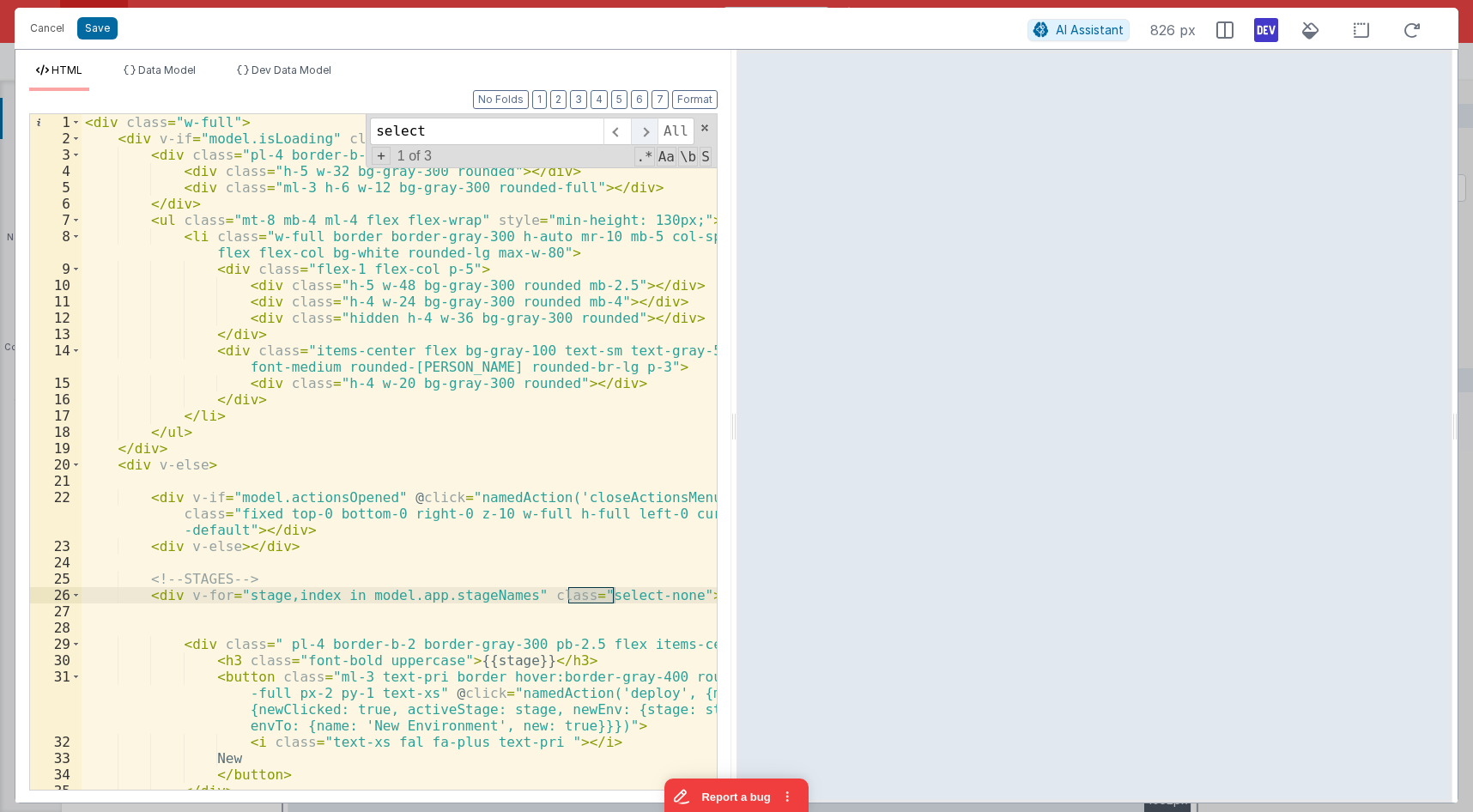
type input "select"
click at [649, 129] on span at bounding box center [644, 132] width 27 height 28
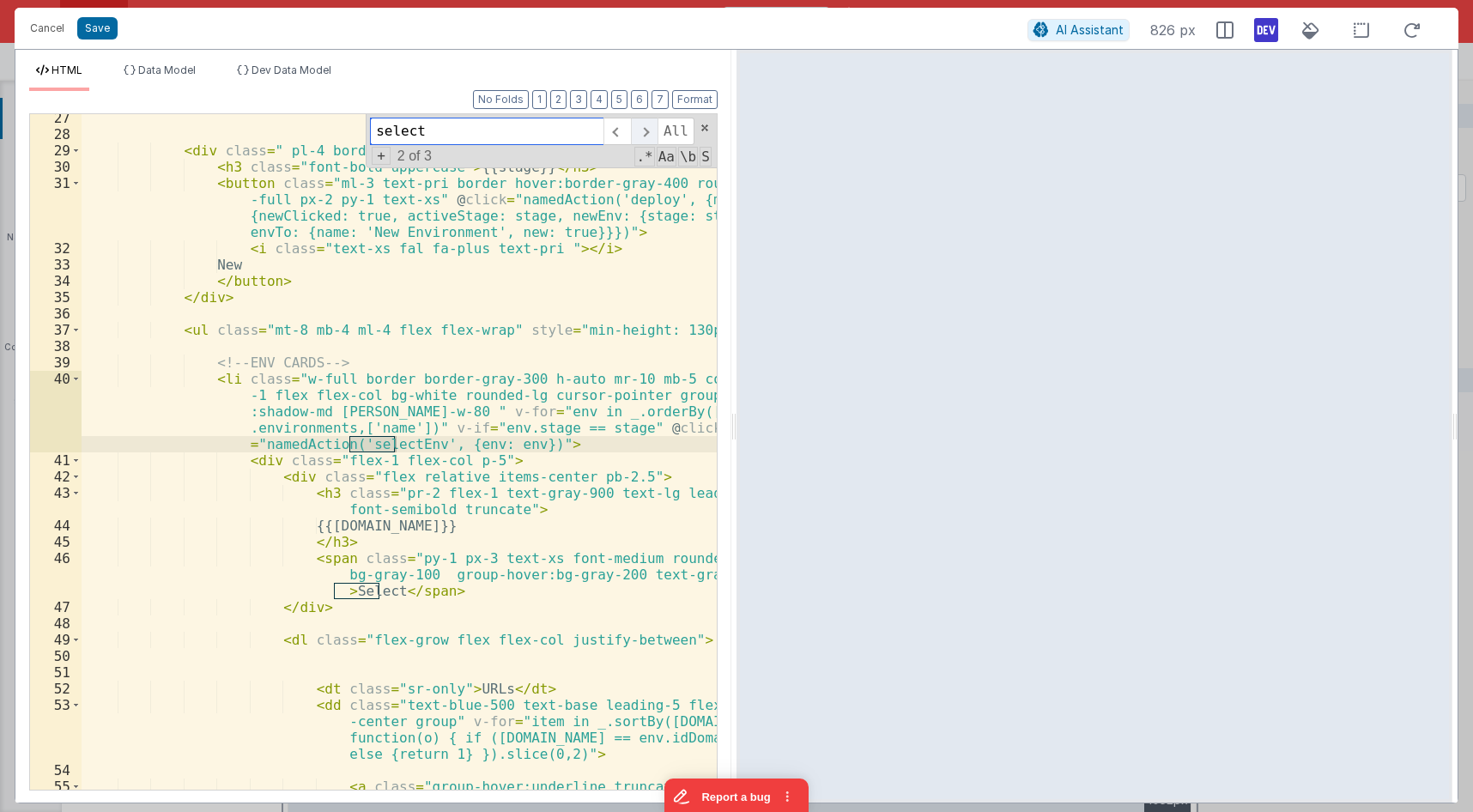
scroll to position [493, 0]
click at [649, 129] on span at bounding box center [644, 132] width 27 height 28
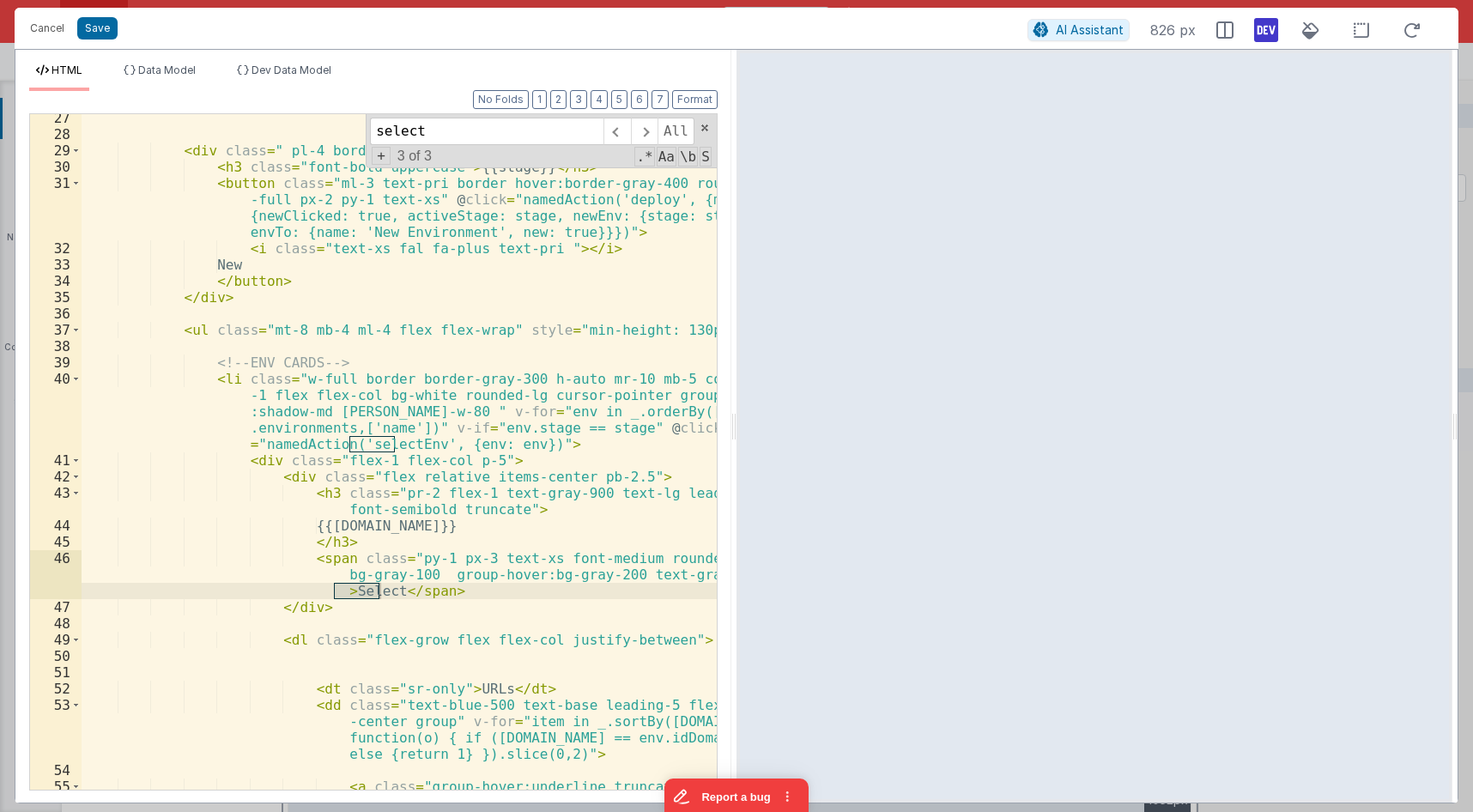
click at [389, 442] on div "< div class = " pl-4 border-b-2 border-gray-300 pb-2.5 flex items-center" > < h…" at bounding box center [399, 480] width 635 height 741
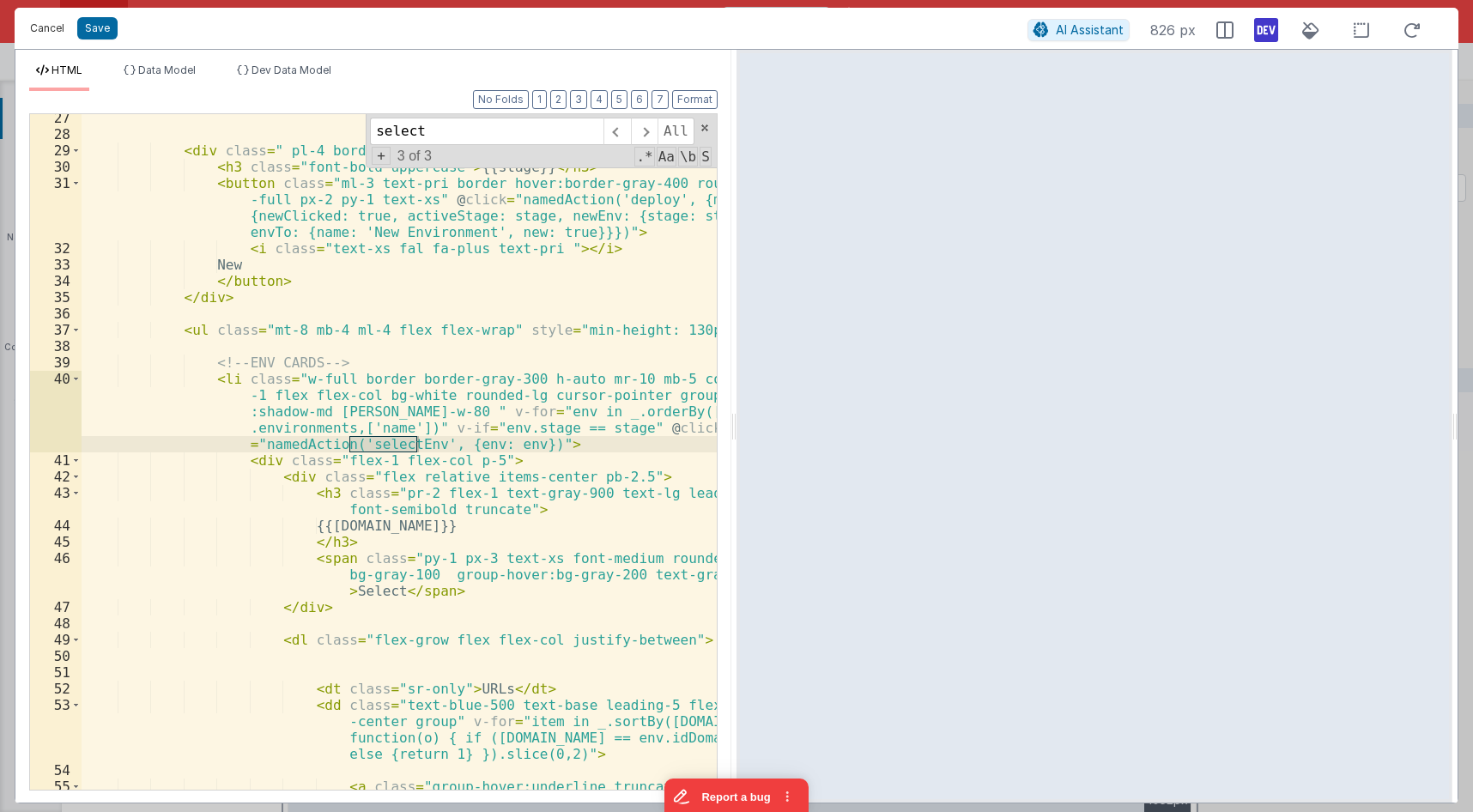
click at [54, 29] on button "Cancel" at bounding box center [47, 29] width 51 height 24
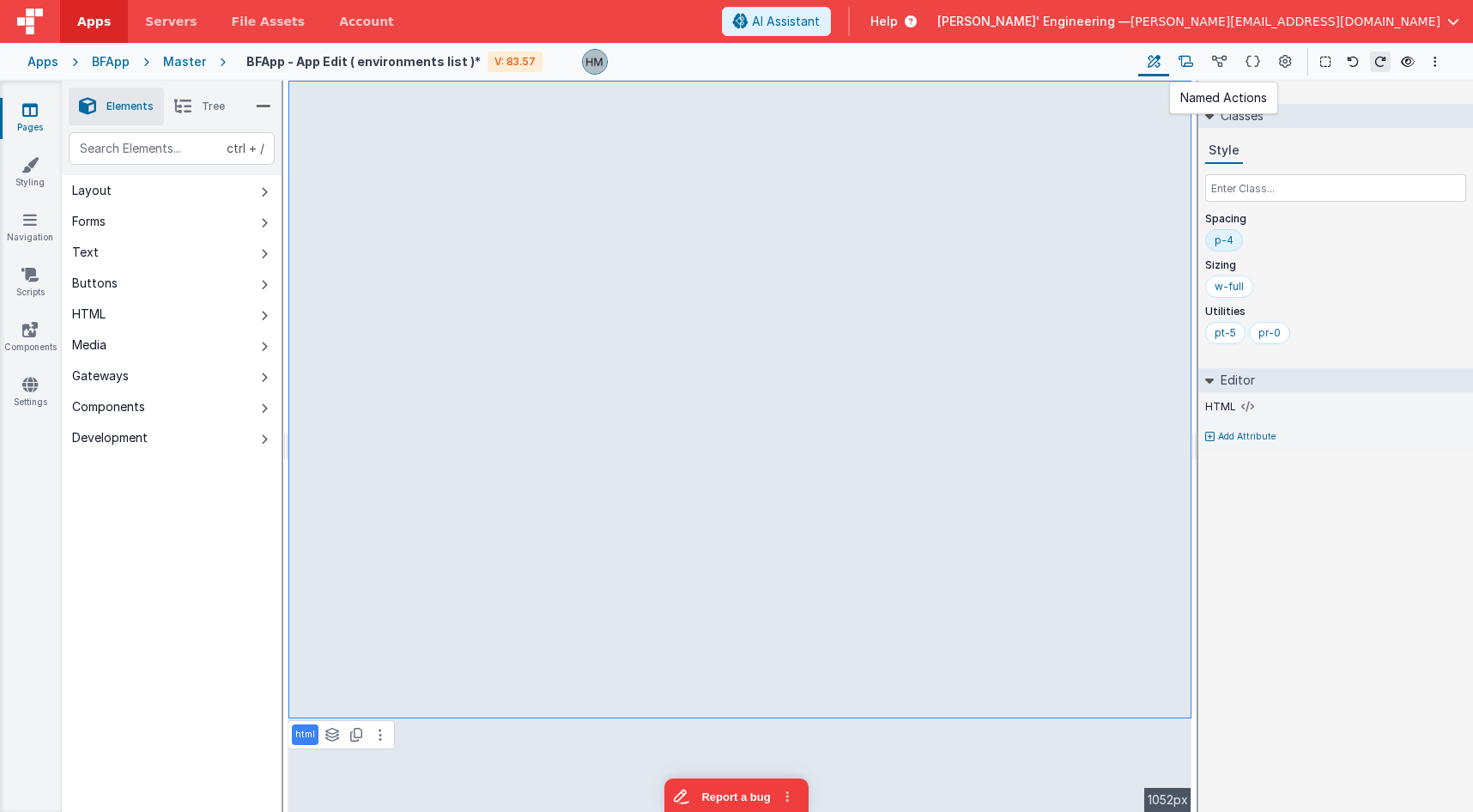
click at [1192, 65] on icon at bounding box center [1185, 62] width 15 height 18
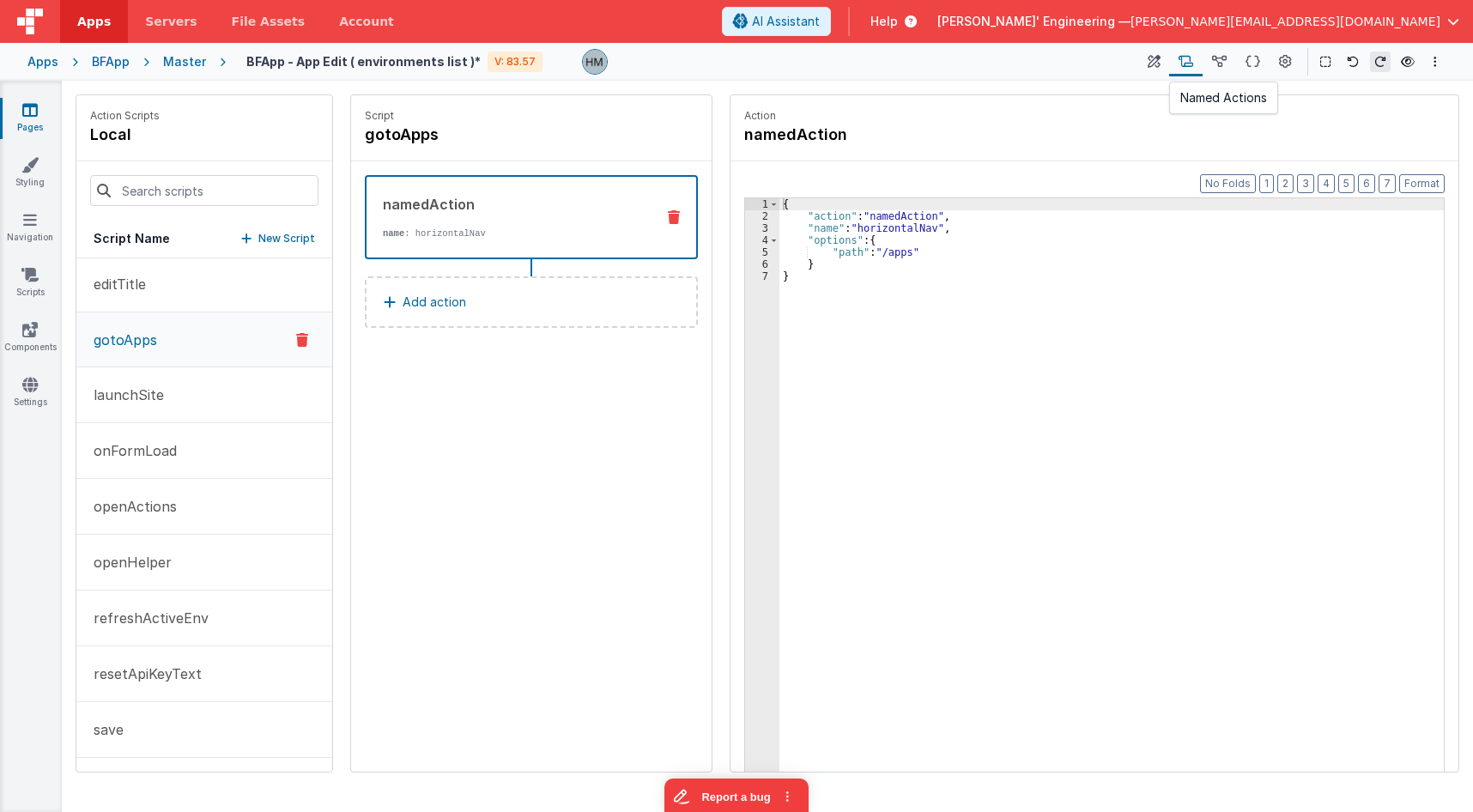
scroll to position [392, 0]
click at [254, 194] on input at bounding box center [204, 190] width 228 height 30
paste input "selectEnv"
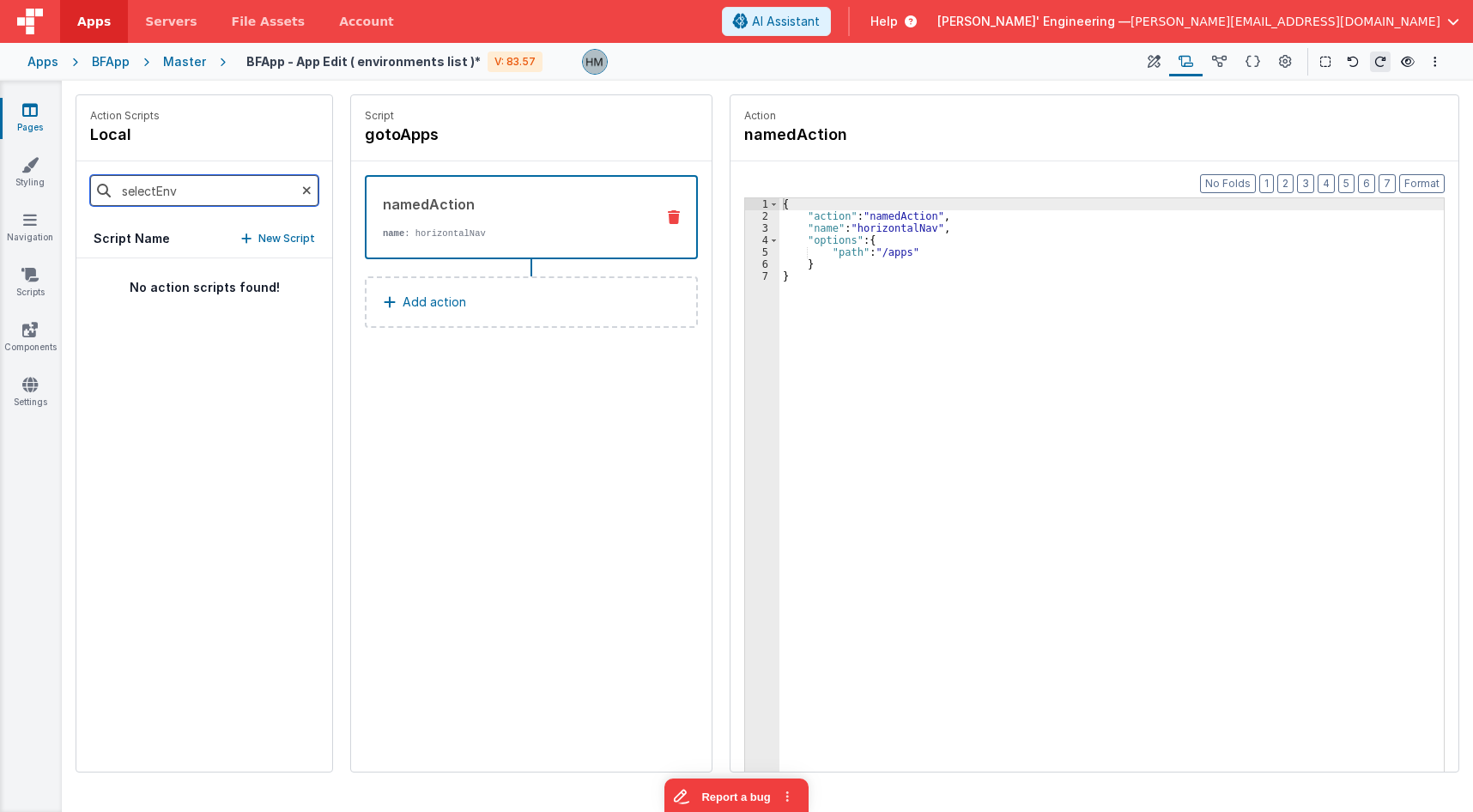
scroll to position [0, 0]
type input "selectEnv"
click at [1217, 64] on icon at bounding box center [1219, 62] width 15 height 18
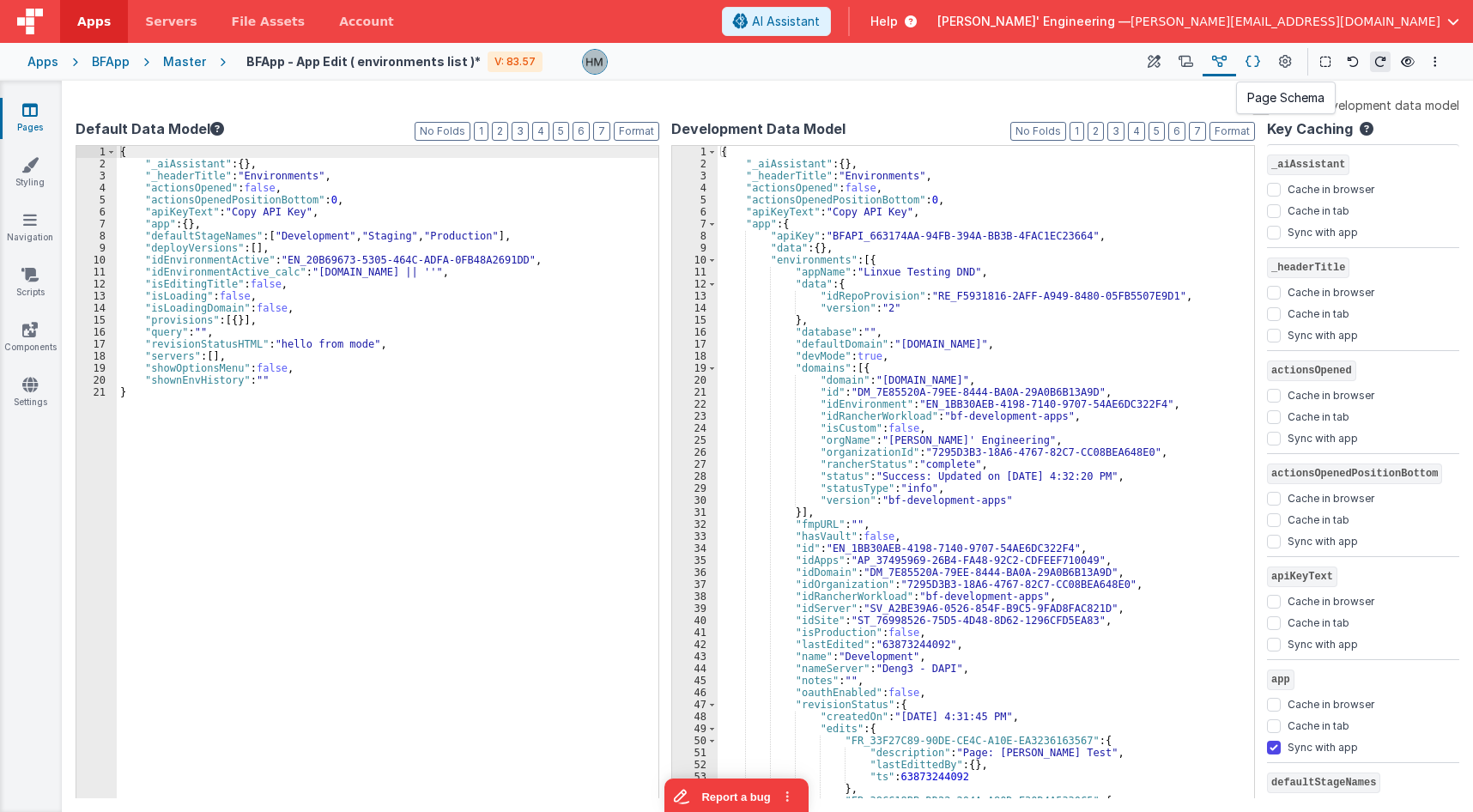
click at [1259, 64] on icon at bounding box center [1252, 62] width 15 height 18
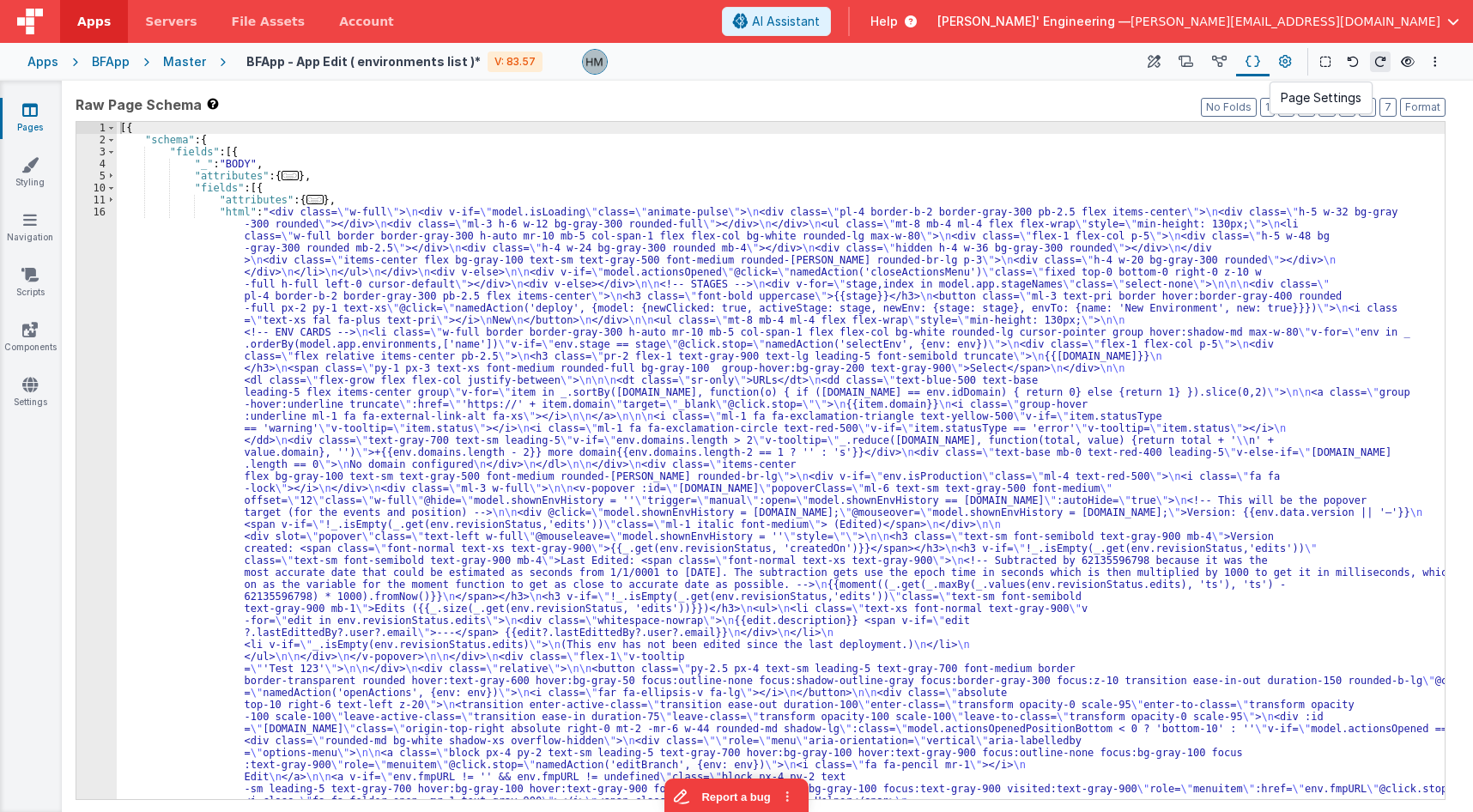
click at [1292, 63] on icon at bounding box center [1286, 62] width 13 height 18
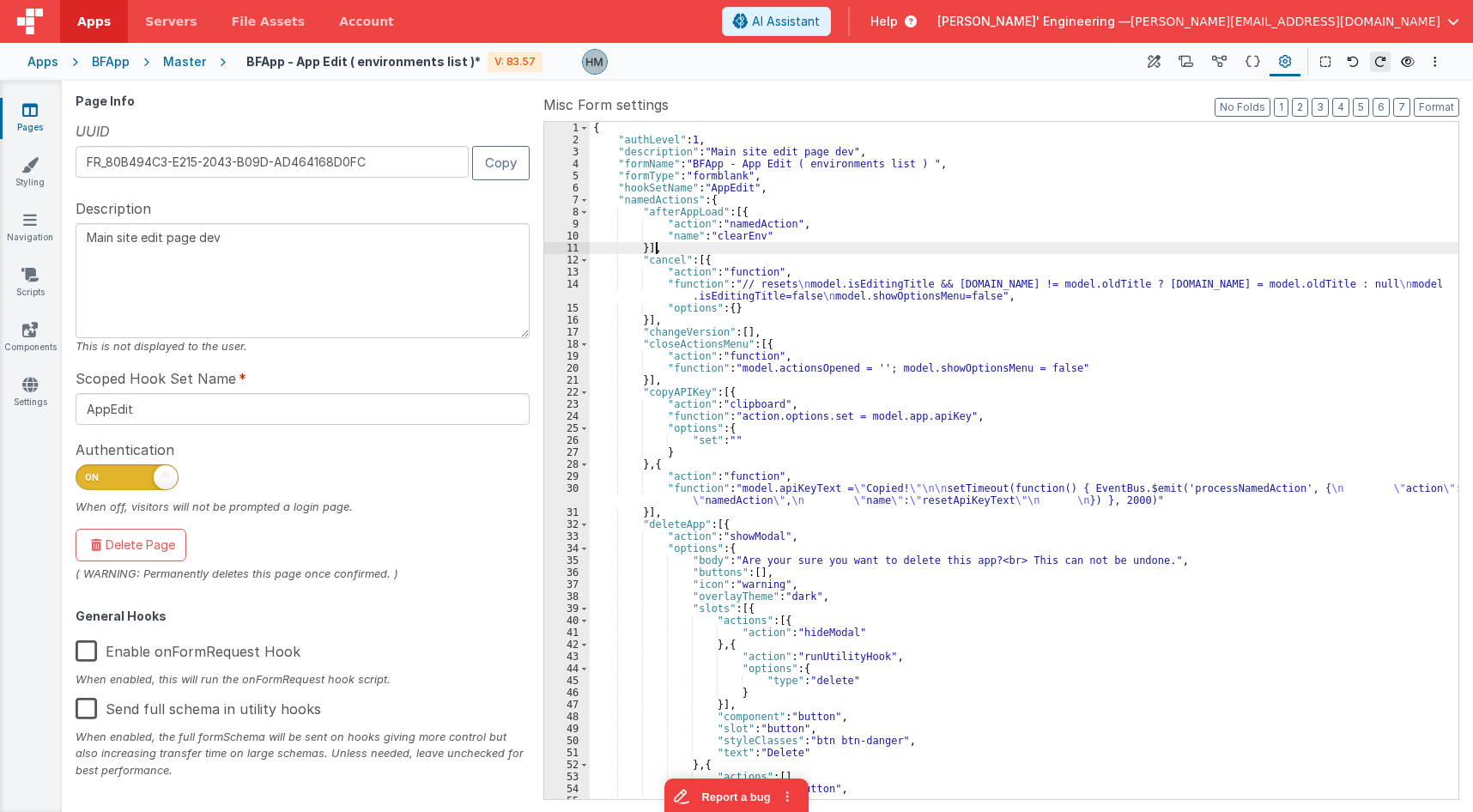
click at [1012, 252] on div "{ "authLevel" : 1 , "description" : "Main site edit page dev" , "formName" : "B…" at bounding box center [1024, 472] width 869 height 701
type input "selectEnv"
click at [29, 281] on icon at bounding box center [31, 274] width 17 height 17
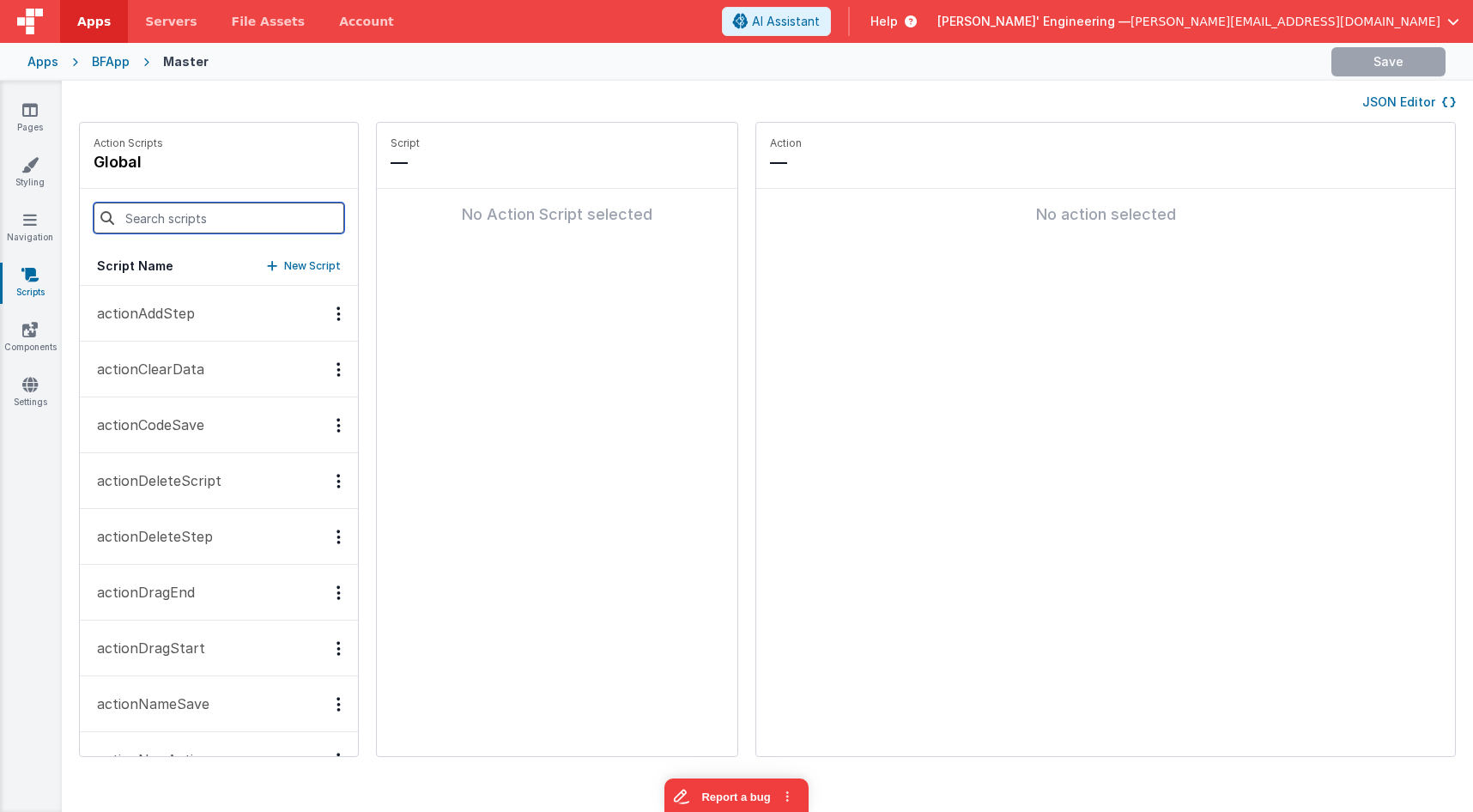
click at [189, 217] on input at bounding box center [219, 217] width 251 height 30
paste input "selectEnv"
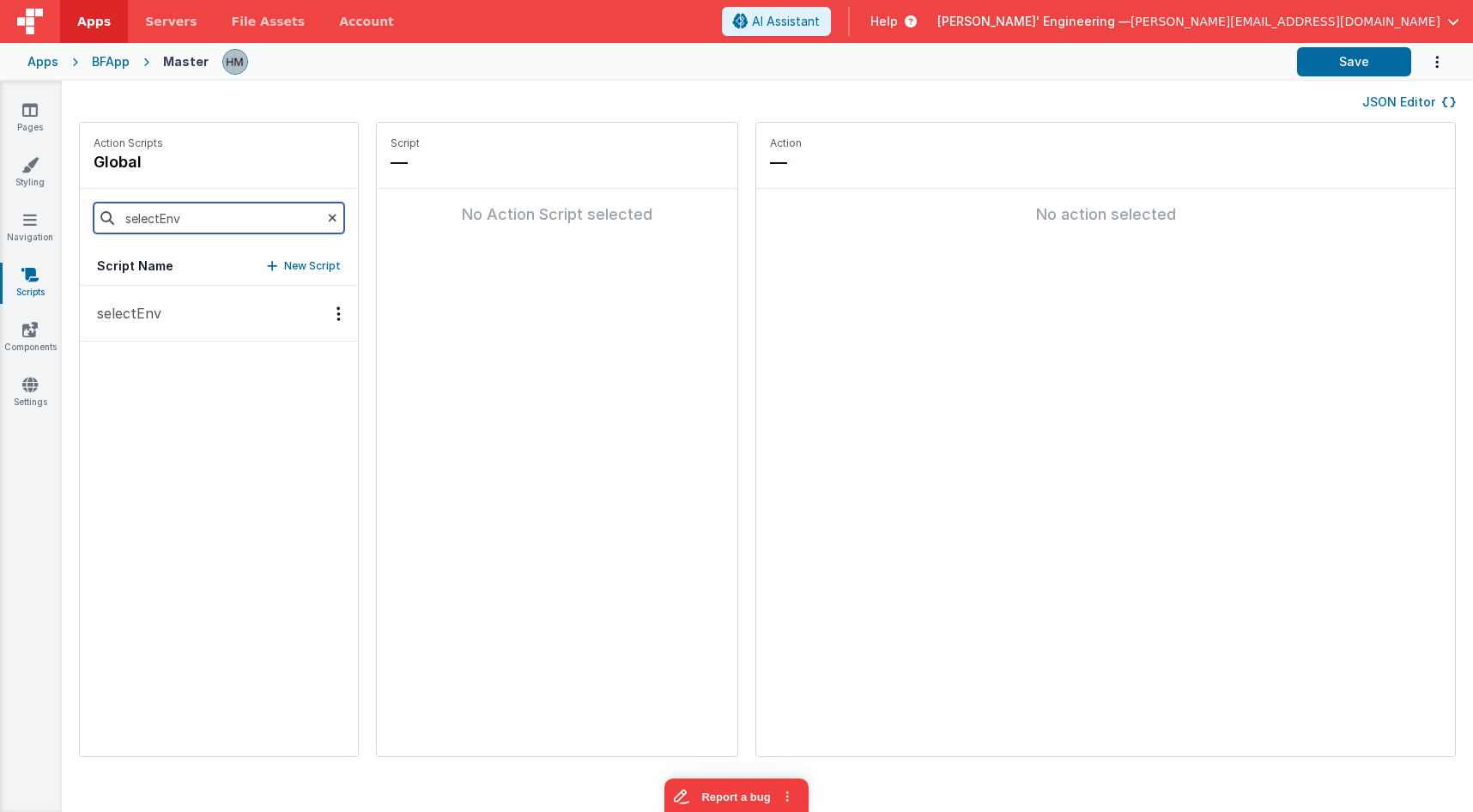
type input "selectEnv"
click at [131, 304] on p "selectEnv" at bounding box center [124, 314] width 75 height 21
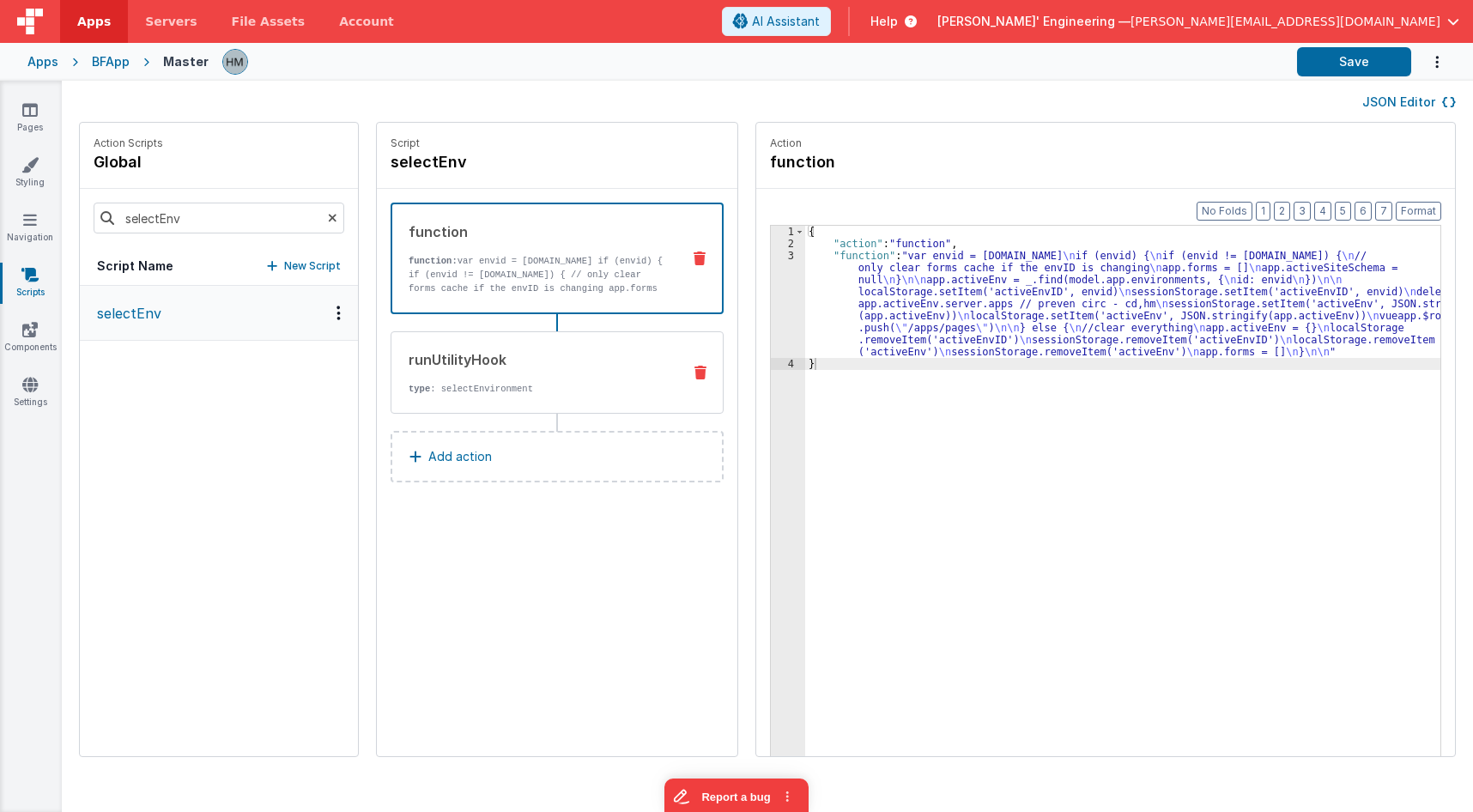
click at [528, 371] on div "runUtilityHook type : selectEnvironment" at bounding box center [529, 372] width 276 height 46
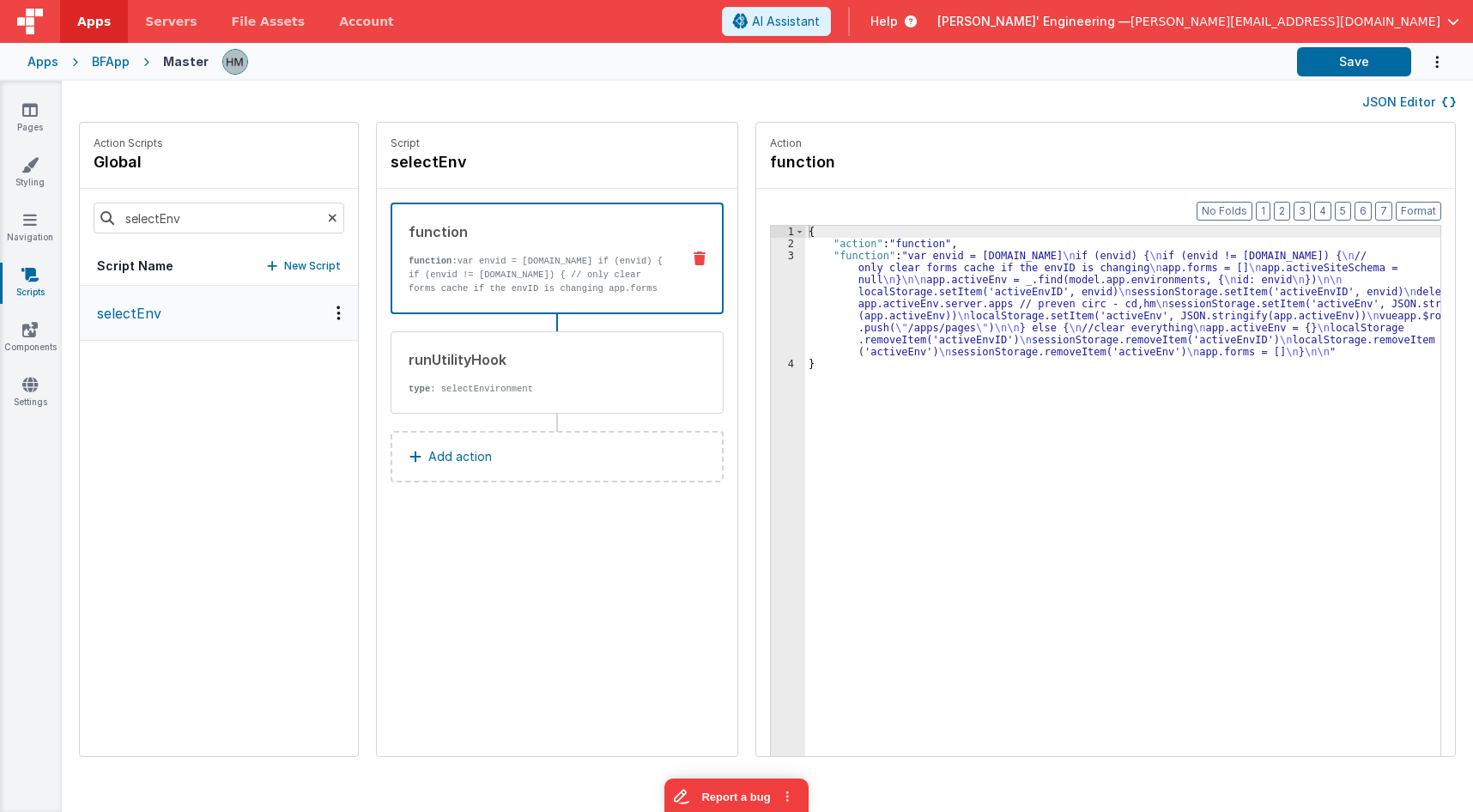
click at [512, 288] on p "function: var envid = action.options.env.id if (envid) { if (envid != app.activ…" at bounding box center [538, 281] width 258 height 55
click at [824, 287] on div "{ "action" : "function" , "function" : "var envid = action.options.env.id \n if…" at bounding box center [1134, 529] width 657 height 607
click at [771, 254] on div "3" at bounding box center [788, 304] width 34 height 108
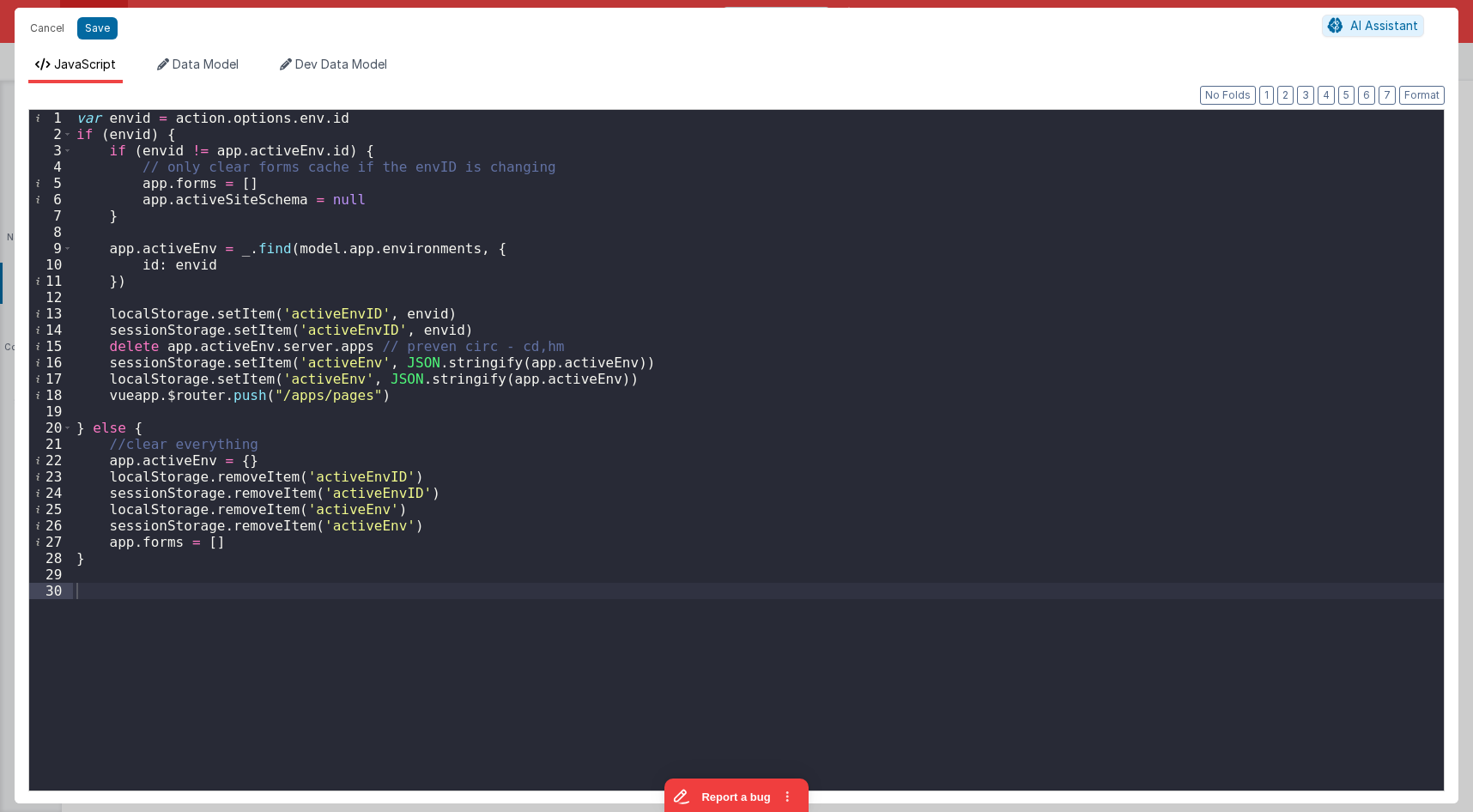
click at [356, 184] on div "var envid = action . options . env . id if ( envid ) { if ( envid != app . acti…" at bounding box center [758, 466] width 1371 height 714
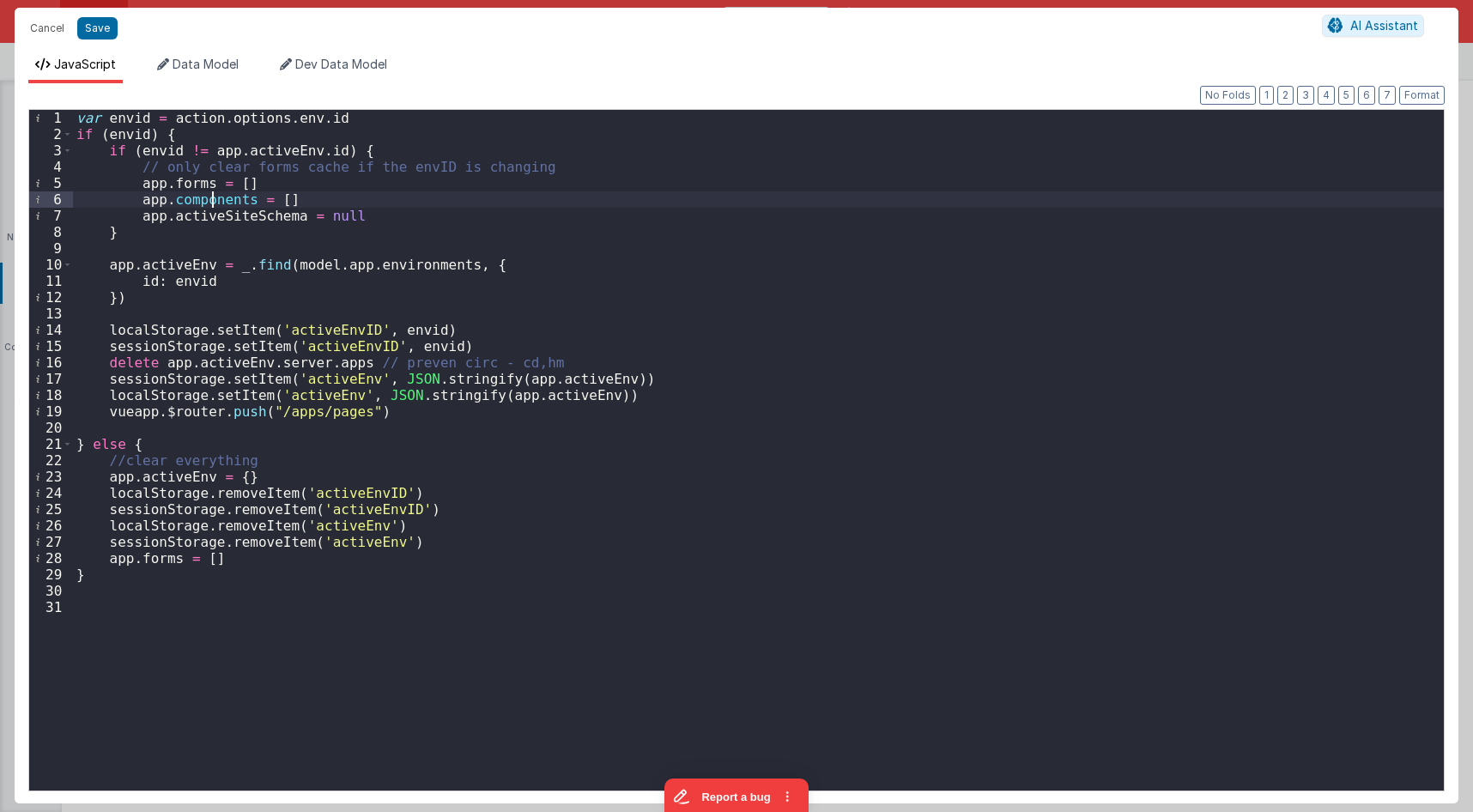
click at [212, 201] on div "var envid = action . options . env . id if ( envid ) { if ( envid != app . acti…" at bounding box center [758, 466] width 1371 height 714
click at [422, 206] on div "var envid = action . options . env . id if ( envid ) { if ( envid != app . acti…" at bounding box center [758, 466] width 1371 height 714
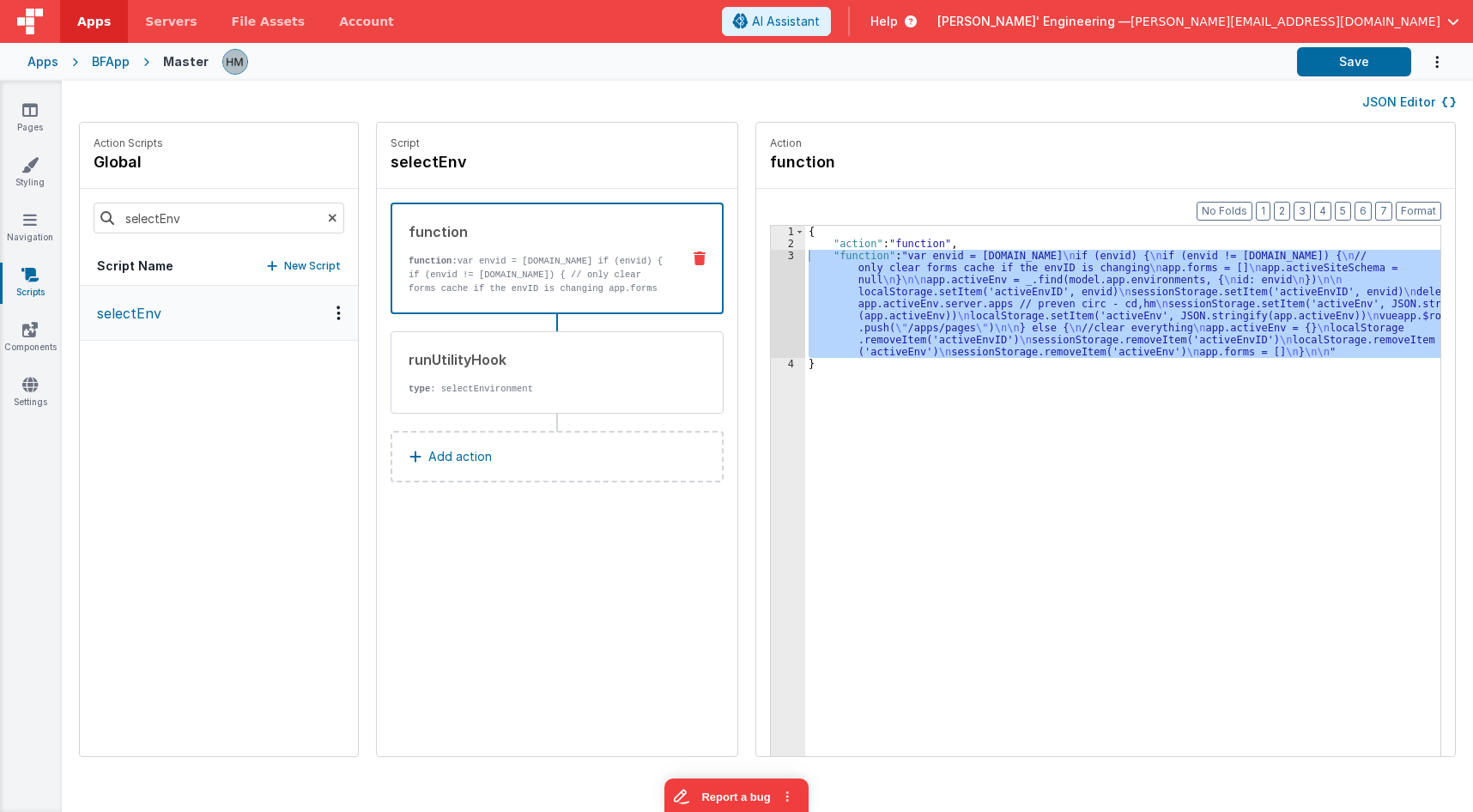
click at [783, 273] on div "3" at bounding box center [788, 304] width 34 height 108
click at [771, 263] on div "3" at bounding box center [788, 304] width 34 height 108
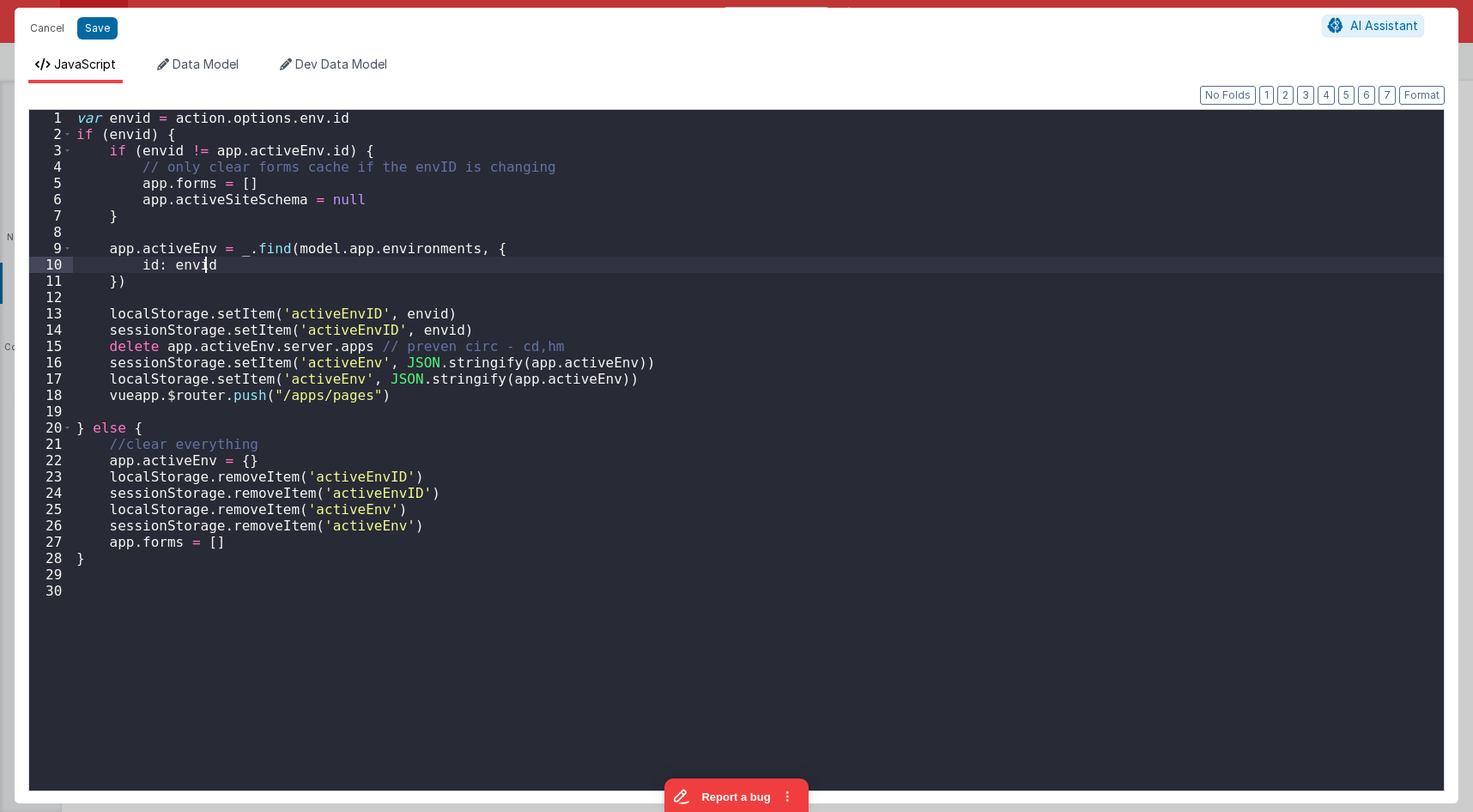
click at [770, 254] on div "var envid = action . options . env . id if ( envid ) { if ( envid != app . acti…" at bounding box center [758, 466] width 1371 height 714
click at [472, 188] on div "var envid = action . options . env . id if ( envid ) { if ( envid != app . acti…" at bounding box center [758, 466] width 1371 height 714
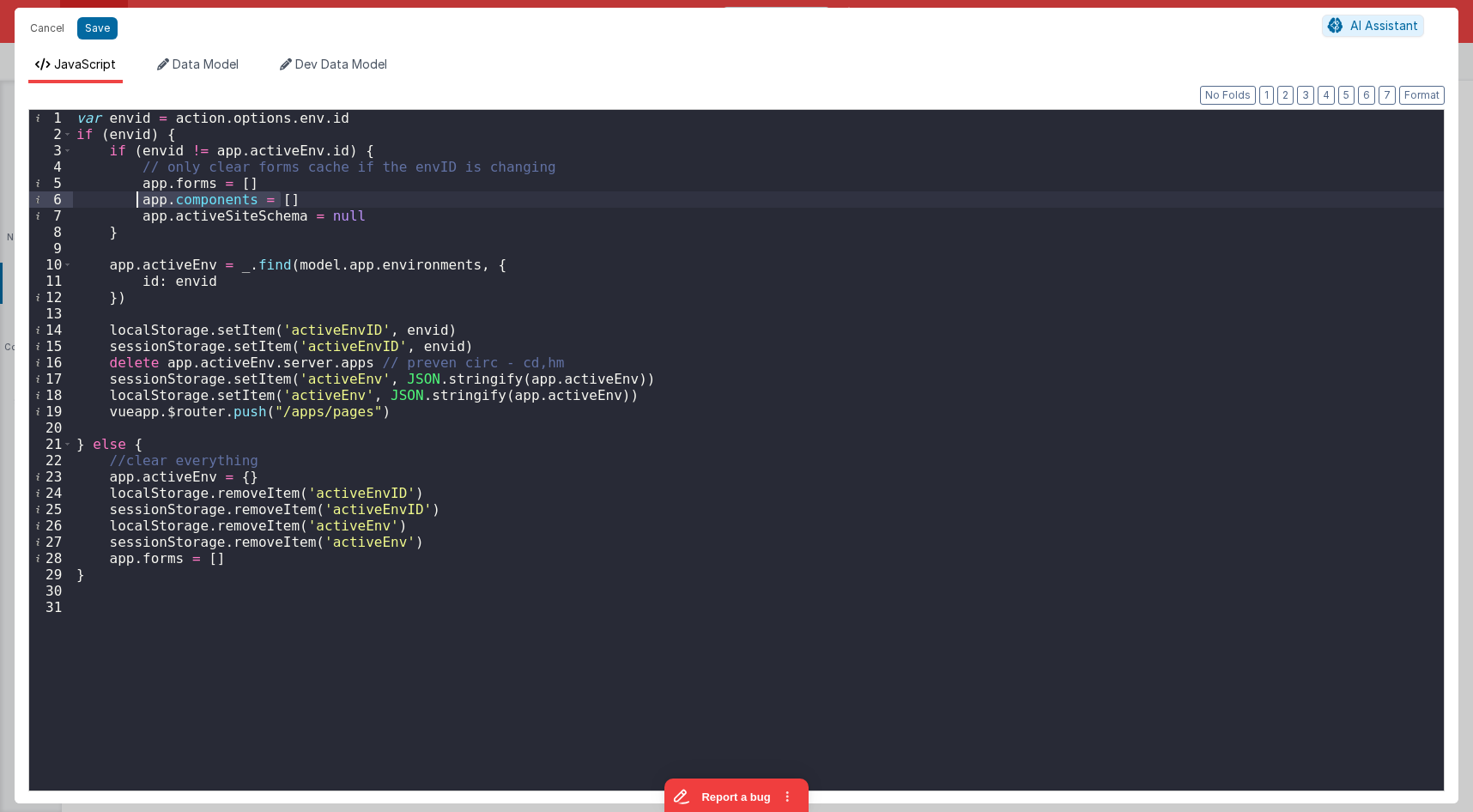
drag, startPoint x: 295, startPoint y: 203, endPoint x: 139, endPoint y: 202, distance: 156.0
click at [139, 202] on div "var envid = action . options . env . id if ( envid ) { if ( envid != app . acti…" at bounding box center [758, 466] width 1371 height 714
click at [247, 560] on div "var envid = action . options . env . id if ( envid ) { if ( envid != app . acti…" at bounding box center [758, 466] width 1371 height 714
drag, startPoint x: 556, startPoint y: 586, endPoint x: 565, endPoint y: 590, distance: 9.8
click at [564, 590] on div "var envid = action . options . env . id if ( envid ) { if ( envid != app . acti…" at bounding box center [758, 466] width 1371 height 714
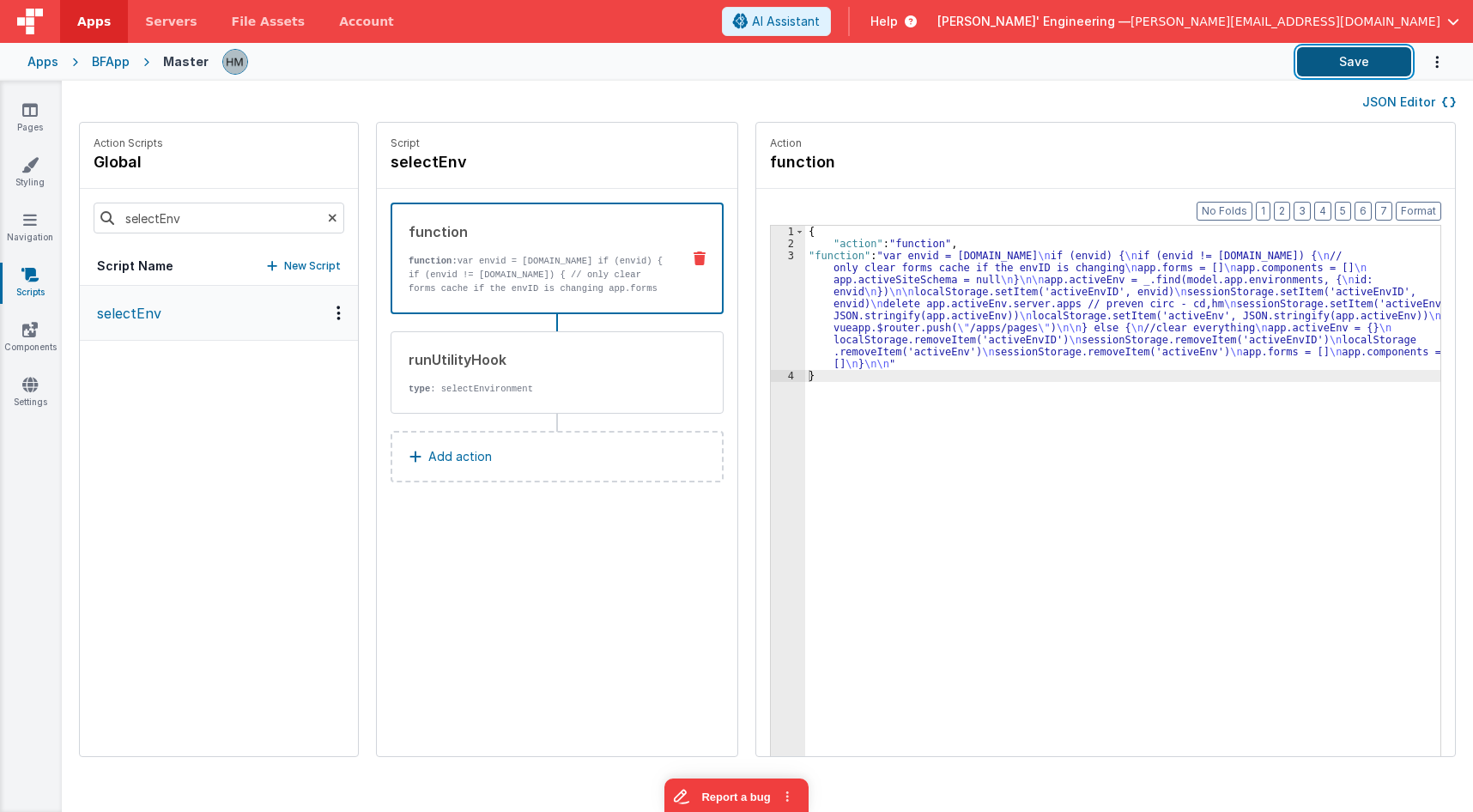
click at [1353, 64] on button "Save" at bounding box center [1354, 61] width 114 height 29
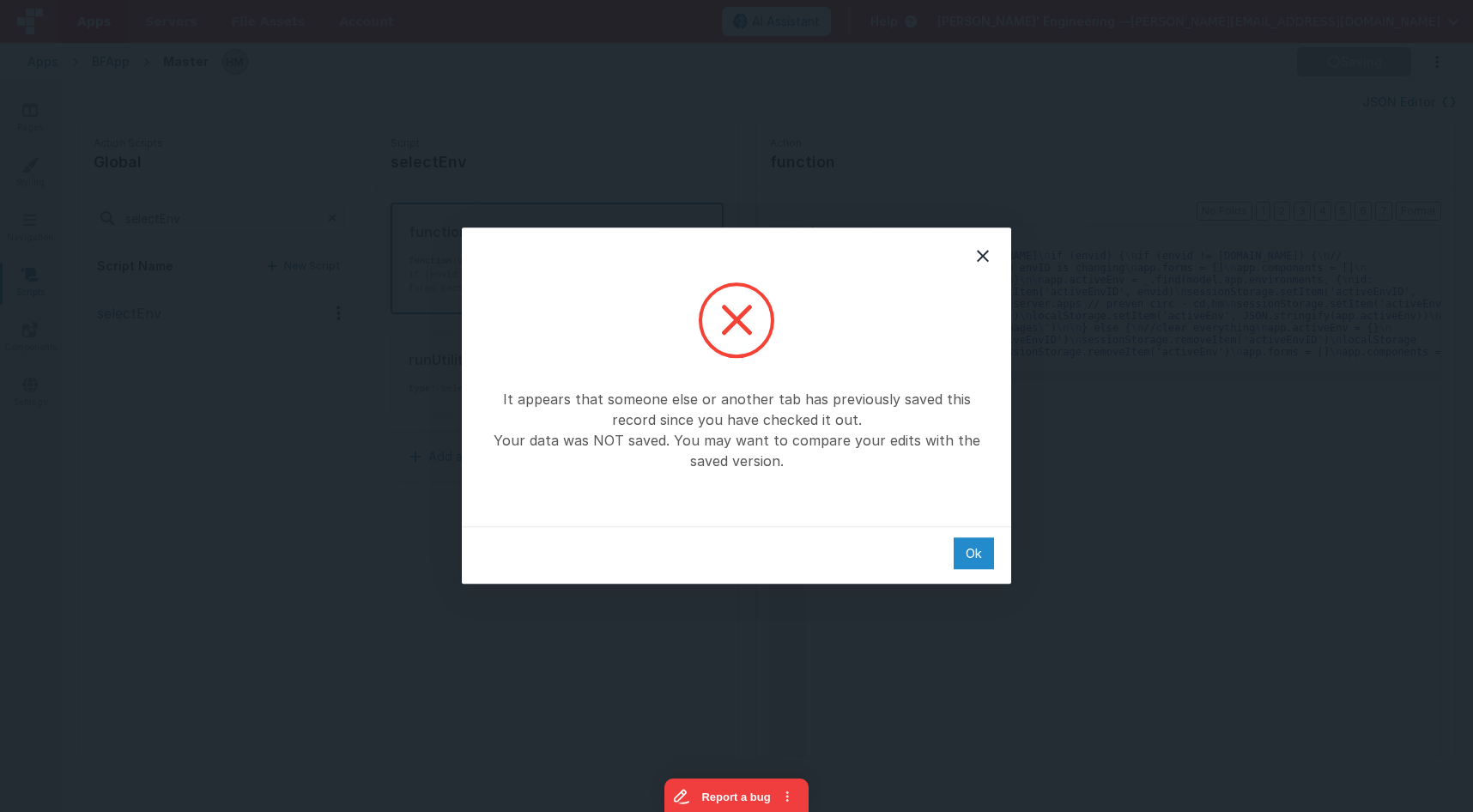
click at [966, 558] on div "Ok" at bounding box center [974, 553] width 40 height 31
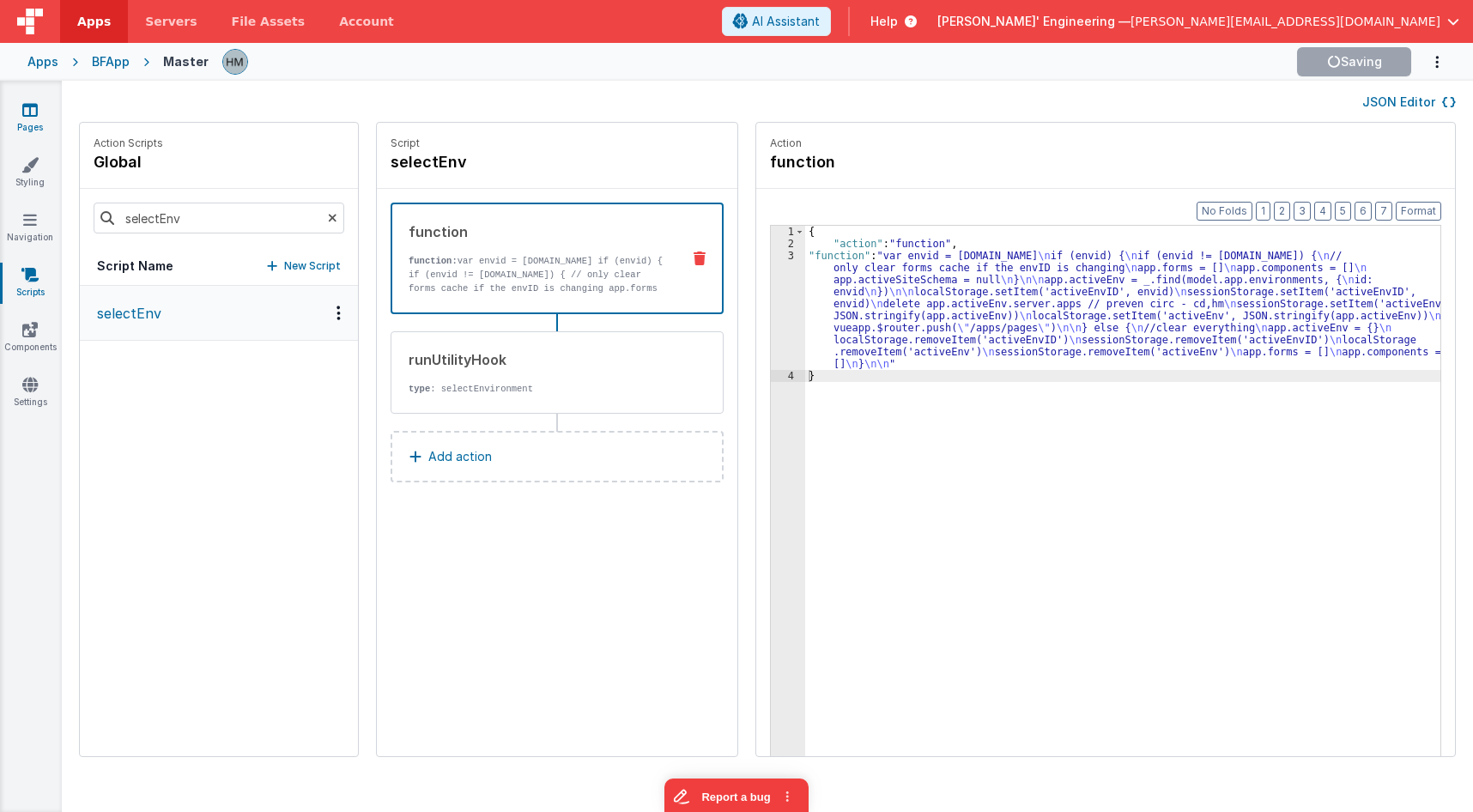
click at [37, 121] on link "Pages" at bounding box center [30, 118] width 62 height 34
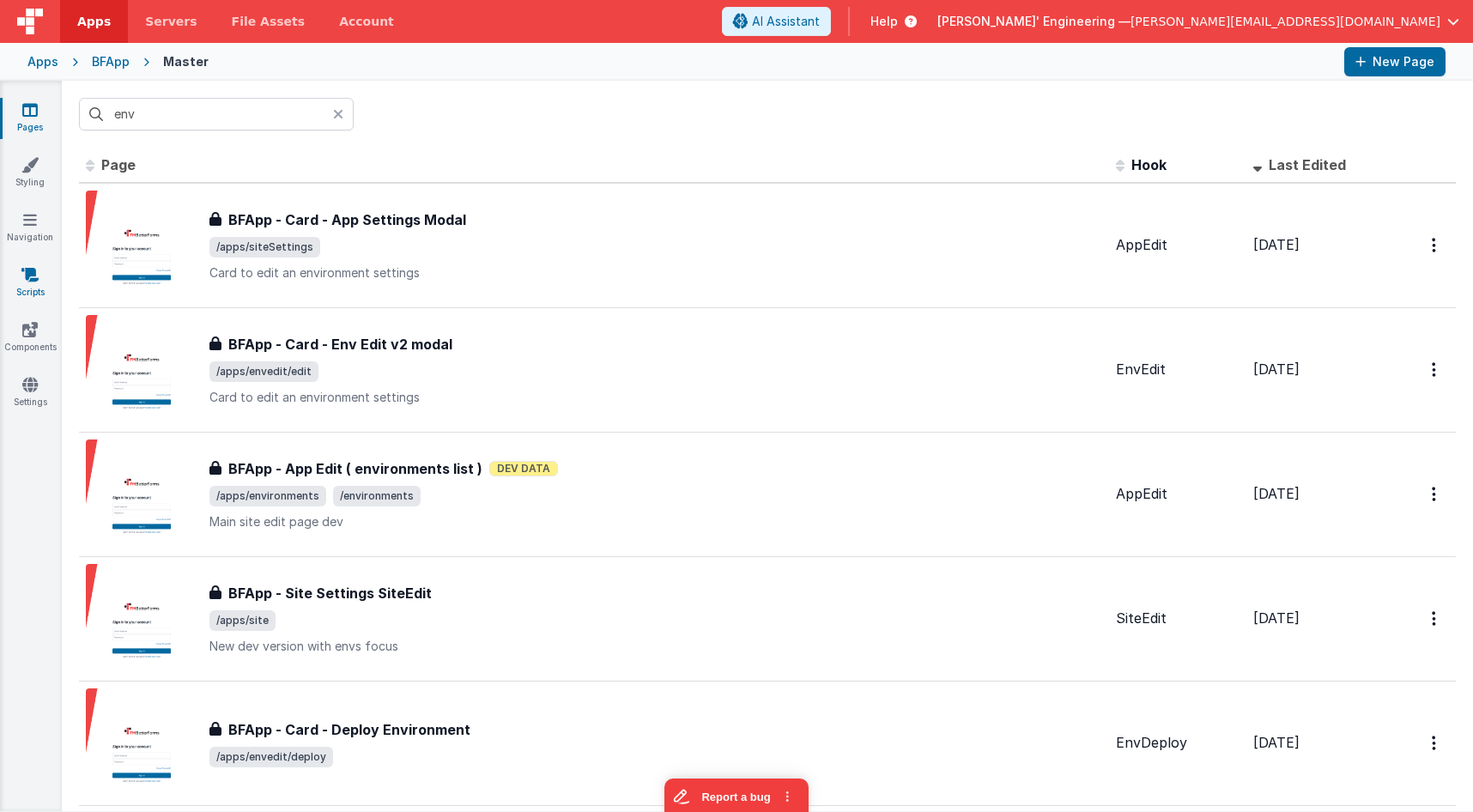
click at [41, 289] on link "Scripts" at bounding box center [30, 282] width 62 height 34
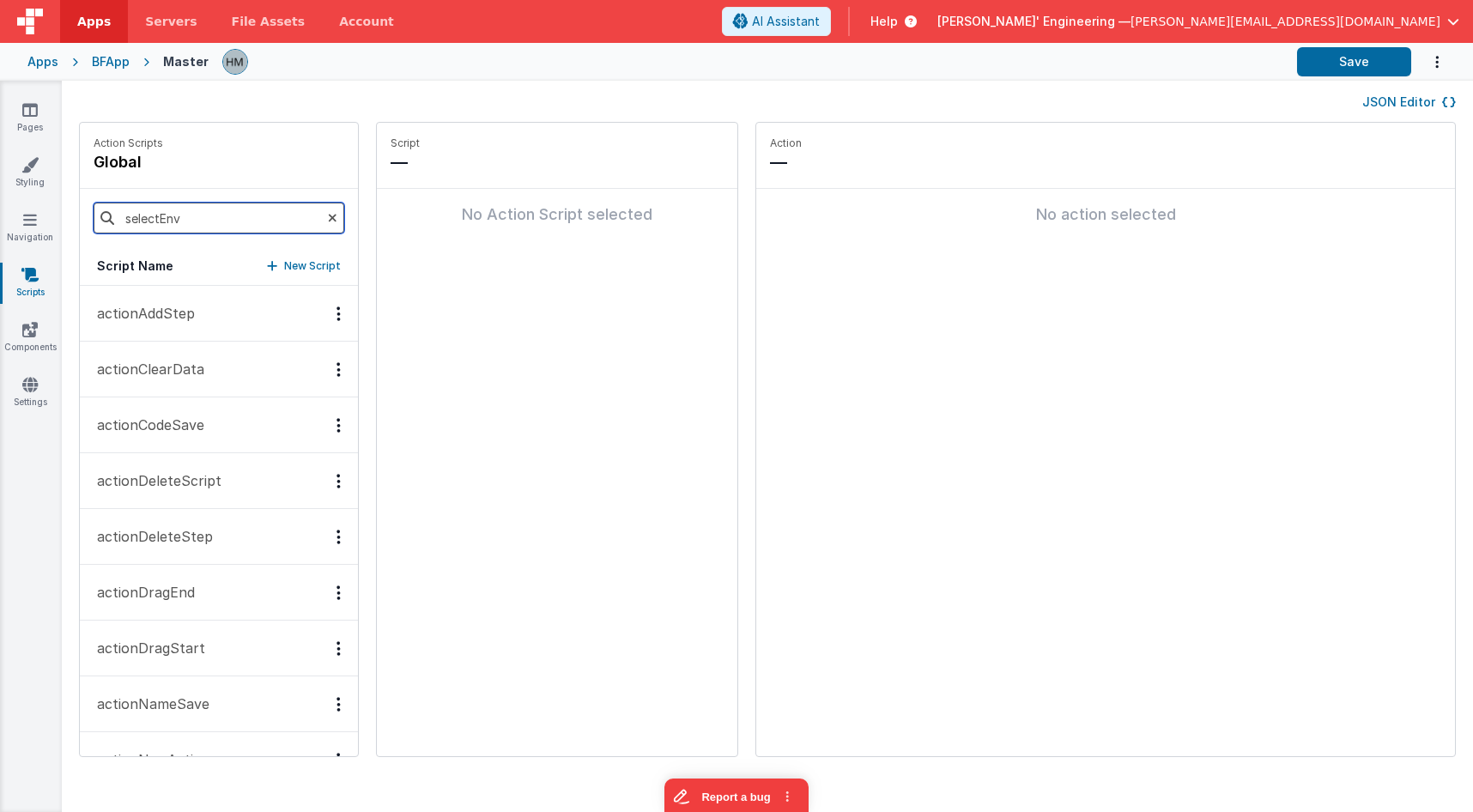
click at [198, 218] on input "selectEnv" at bounding box center [219, 217] width 251 height 30
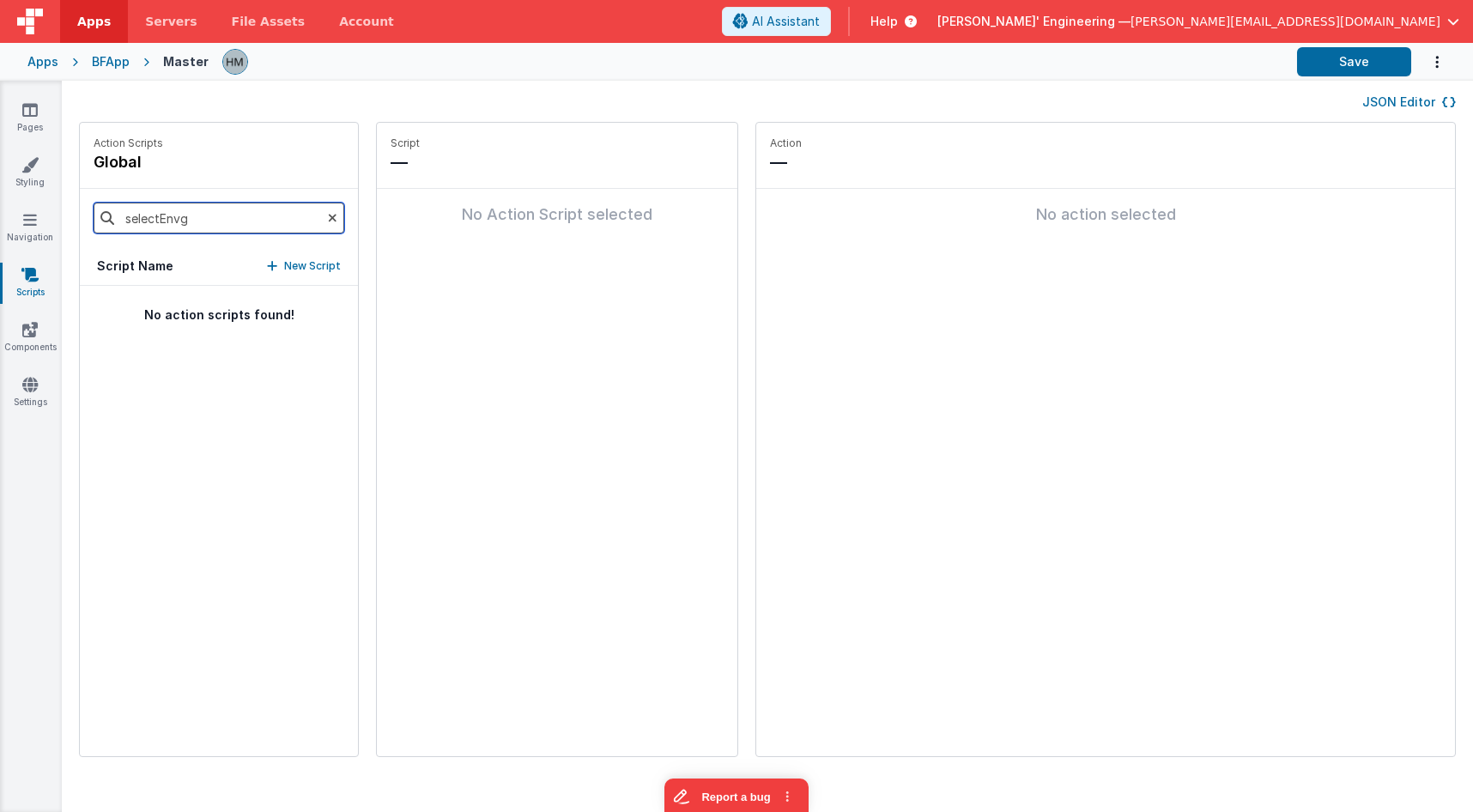
type input "selectEnv"
click at [190, 307] on button "selectEnv" at bounding box center [219, 314] width 278 height 56
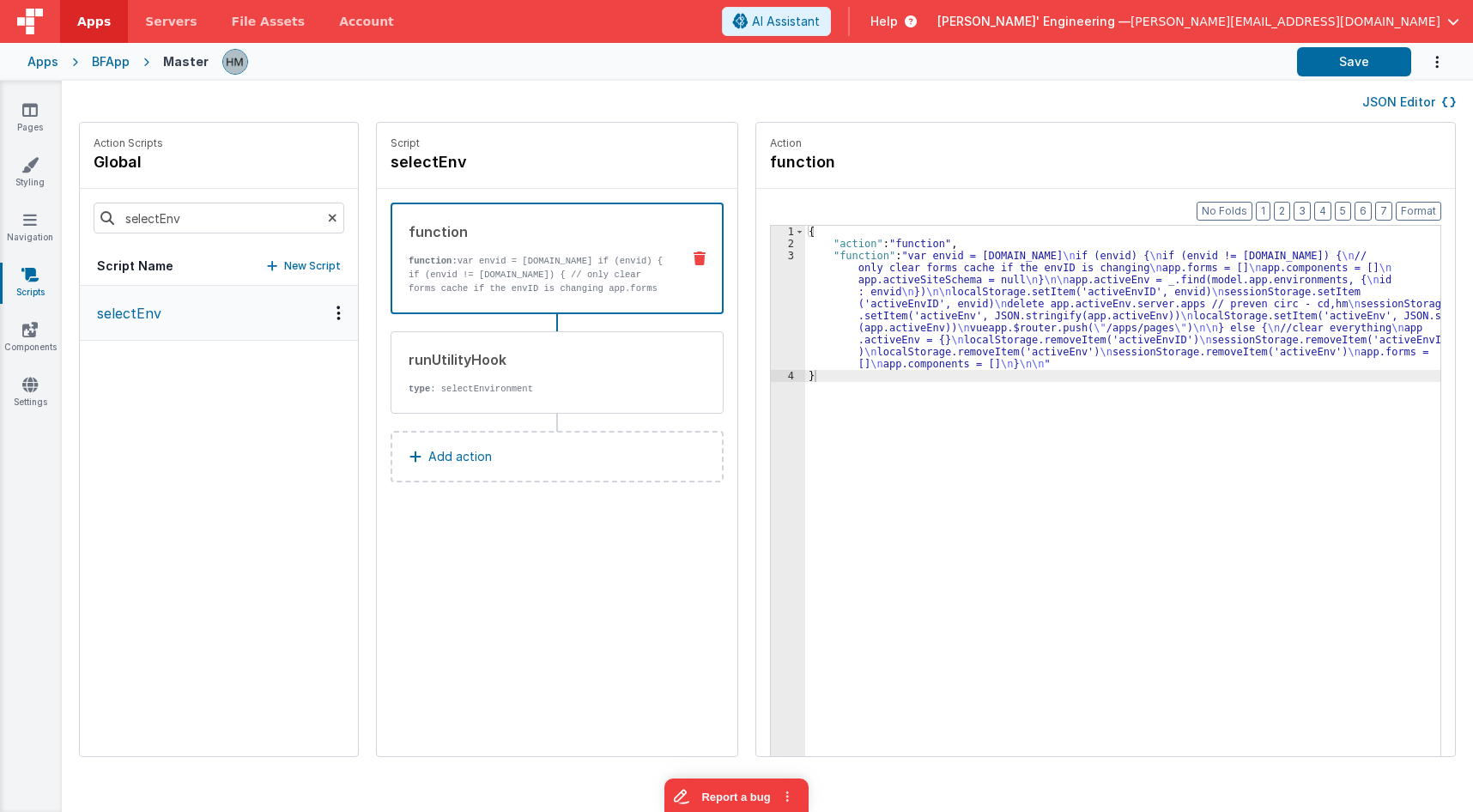
click at [811, 256] on div "{ "action" : "function" , "function" : "var envid = action.options.env.id \n if…" at bounding box center [1134, 529] width 657 height 607
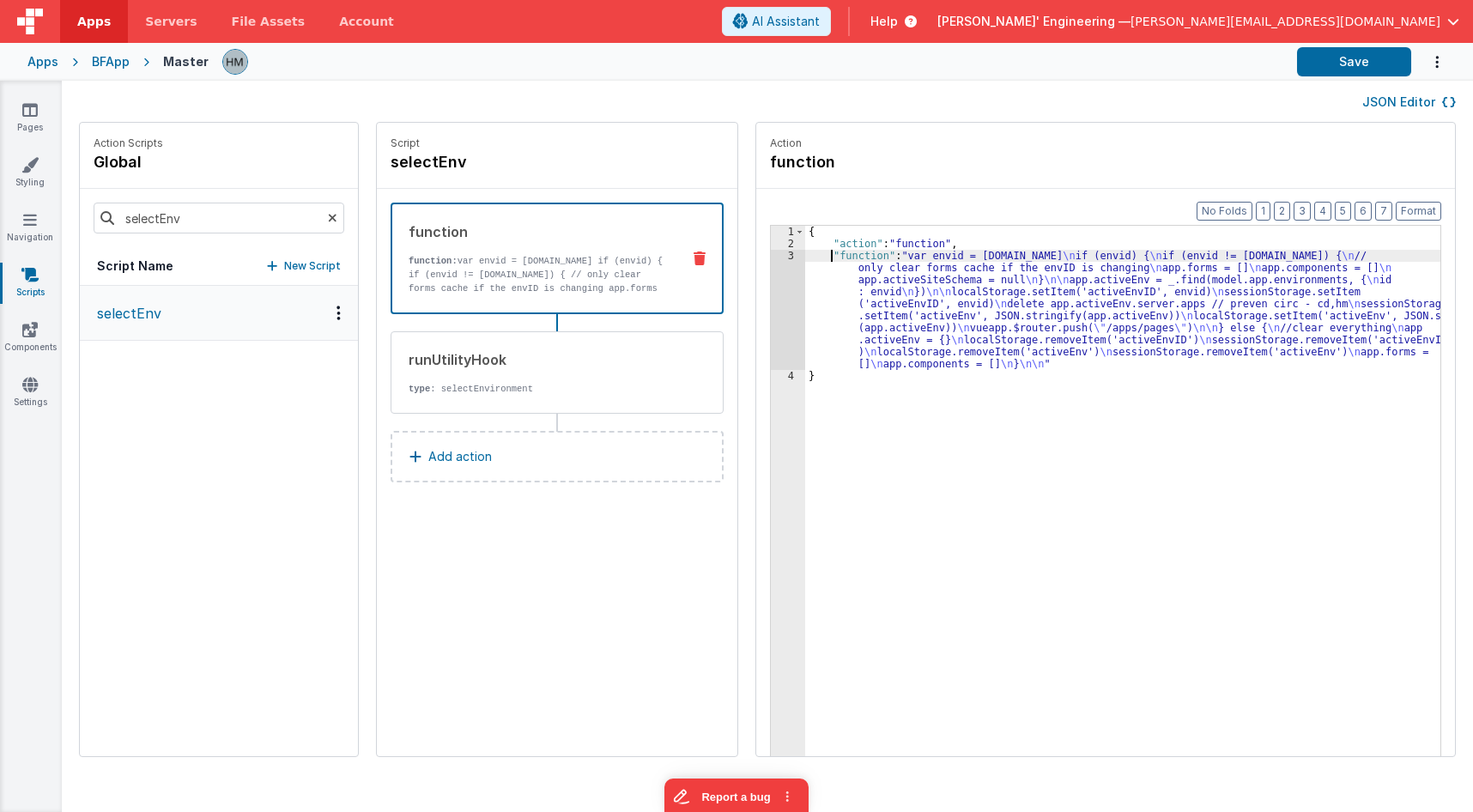
click at [771, 258] on div "3" at bounding box center [788, 310] width 34 height 120
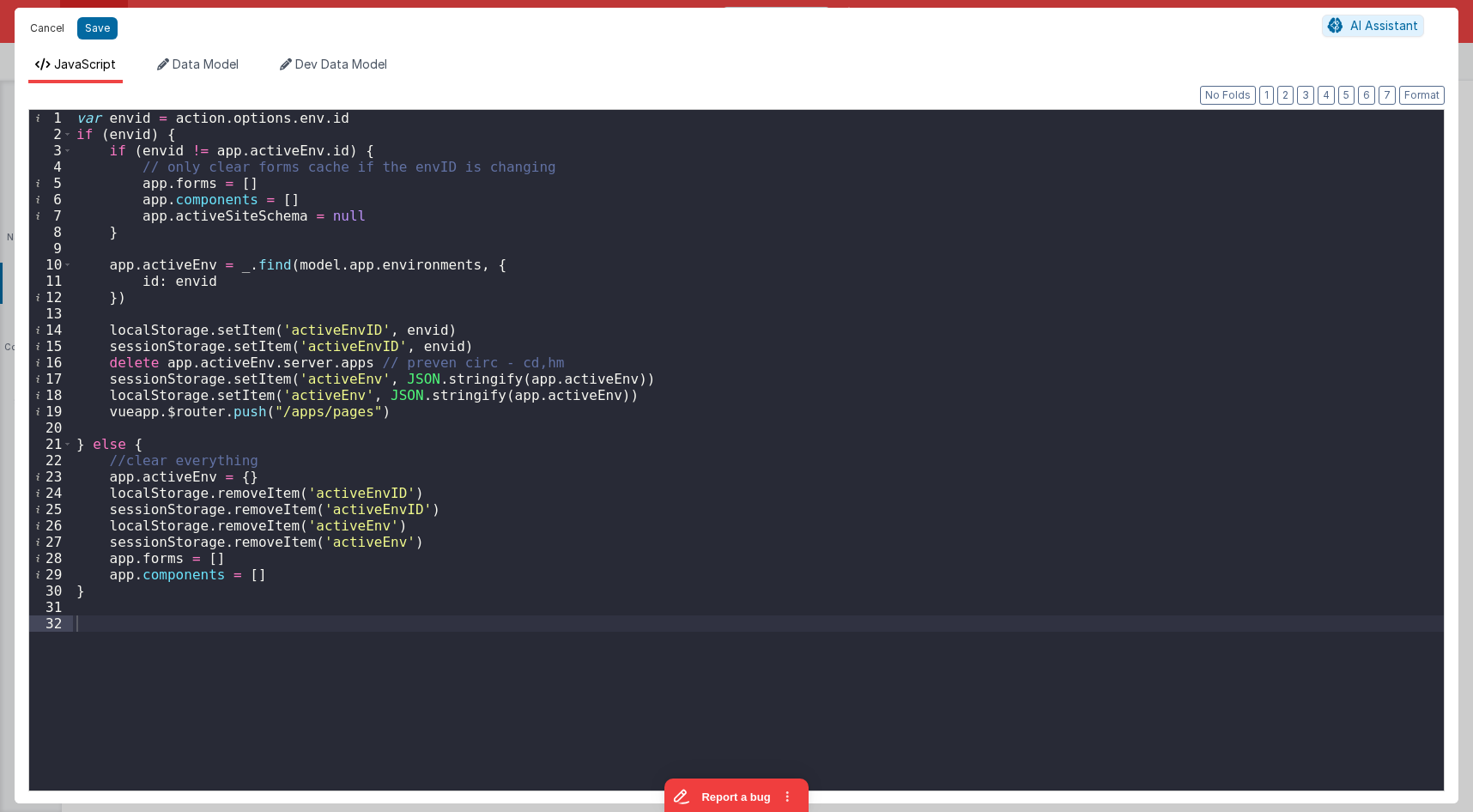
click at [55, 25] on button "Cancel" at bounding box center [47, 29] width 51 height 24
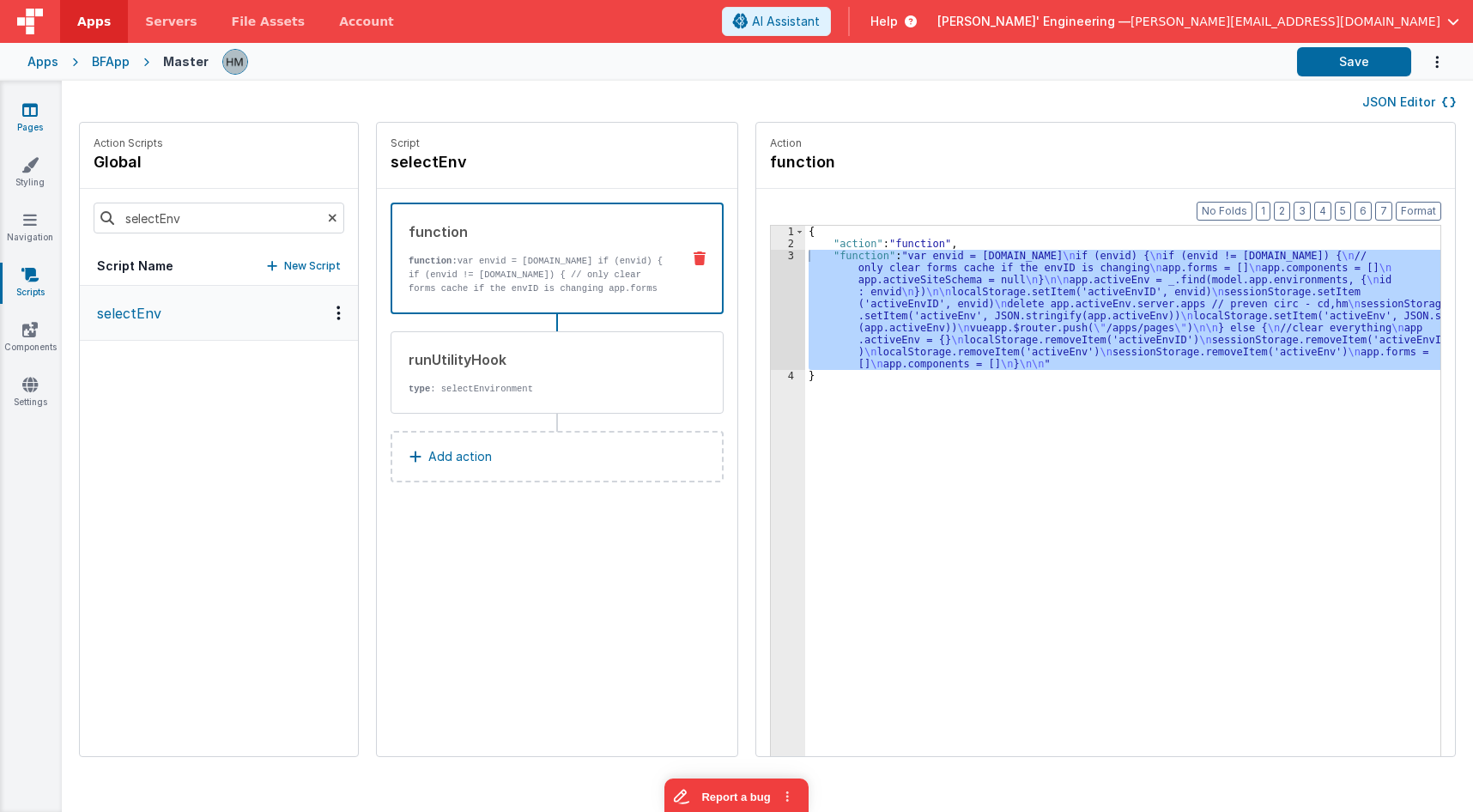
click at [19, 105] on link "Pages" at bounding box center [30, 118] width 62 height 34
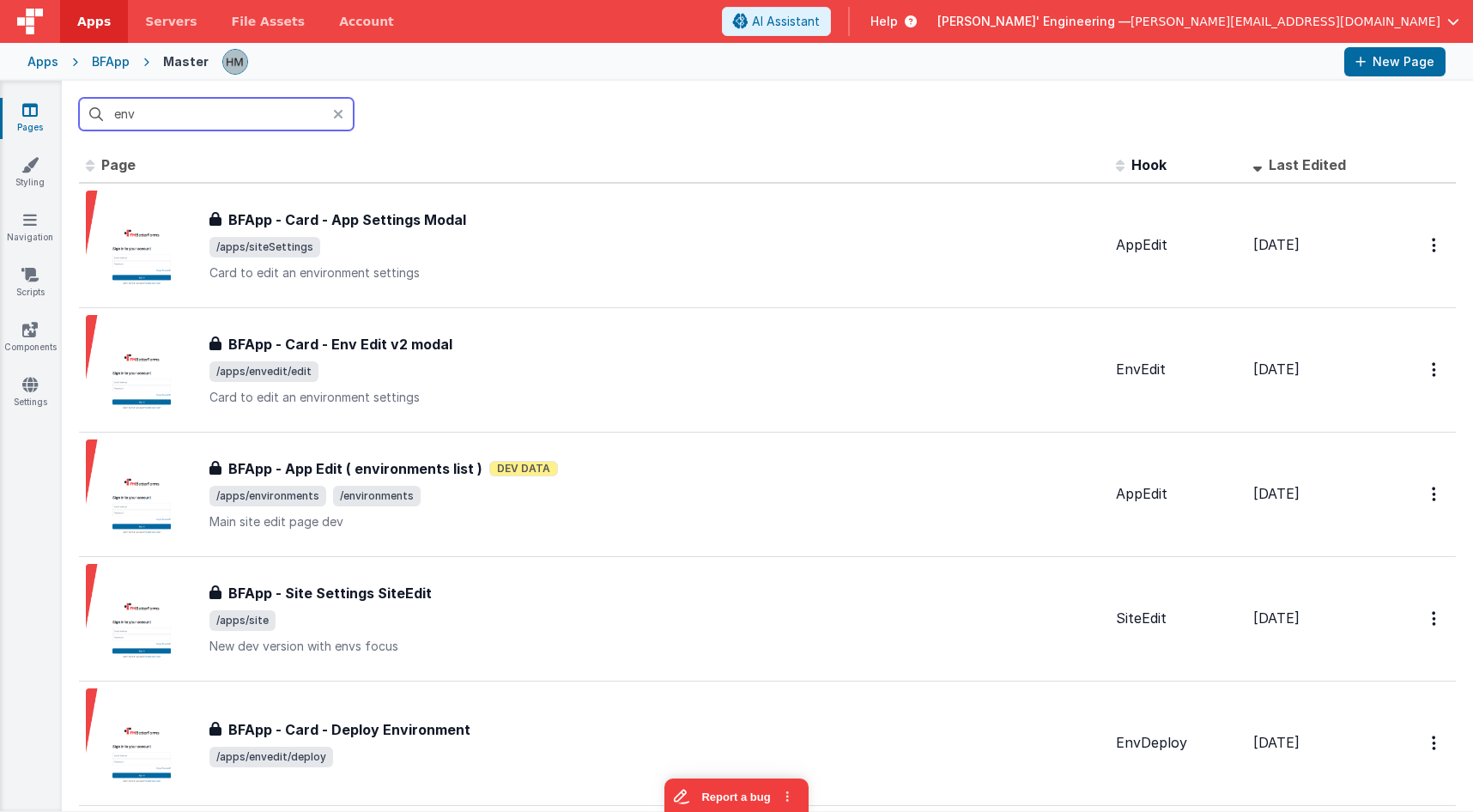
click at [207, 117] on input "env" at bounding box center [216, 113] width 275 height 32
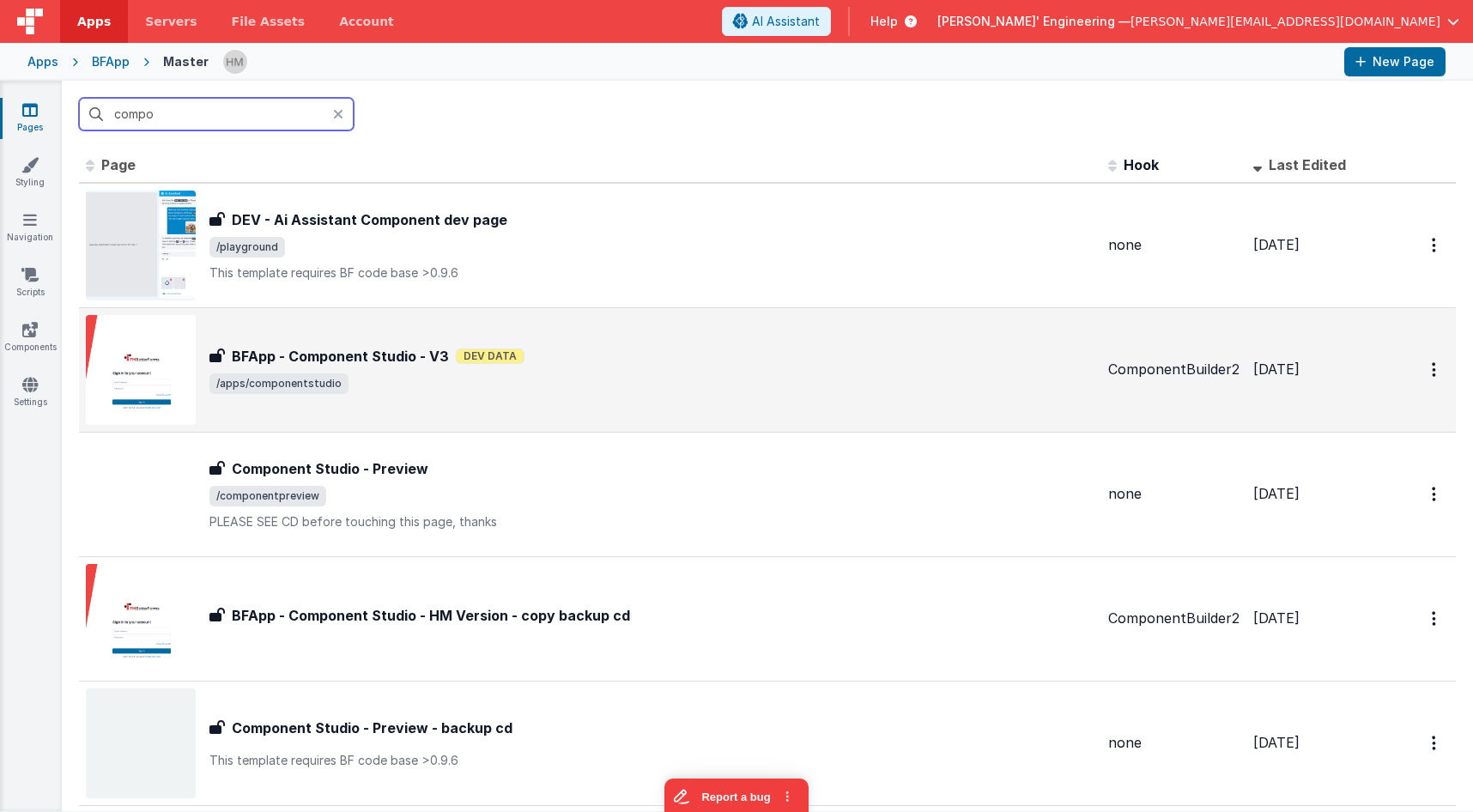
type input "compo"
click at [660, 391] on span "/apps/componentstudio" at bounding box center [652, 383] width 886 height 21
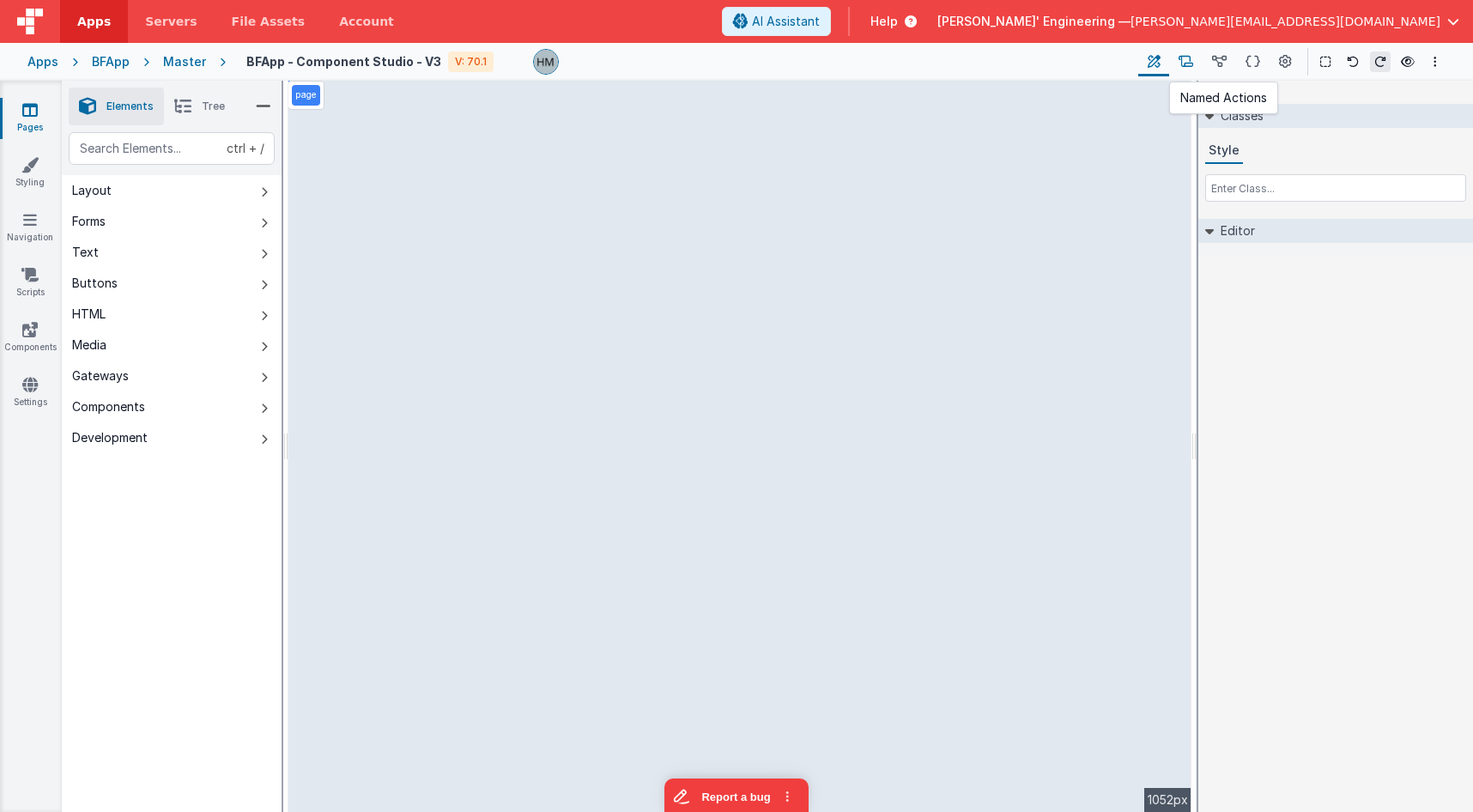
click at [1190, 62] on icon at bounding box center [1185, 62] width 15 height 18
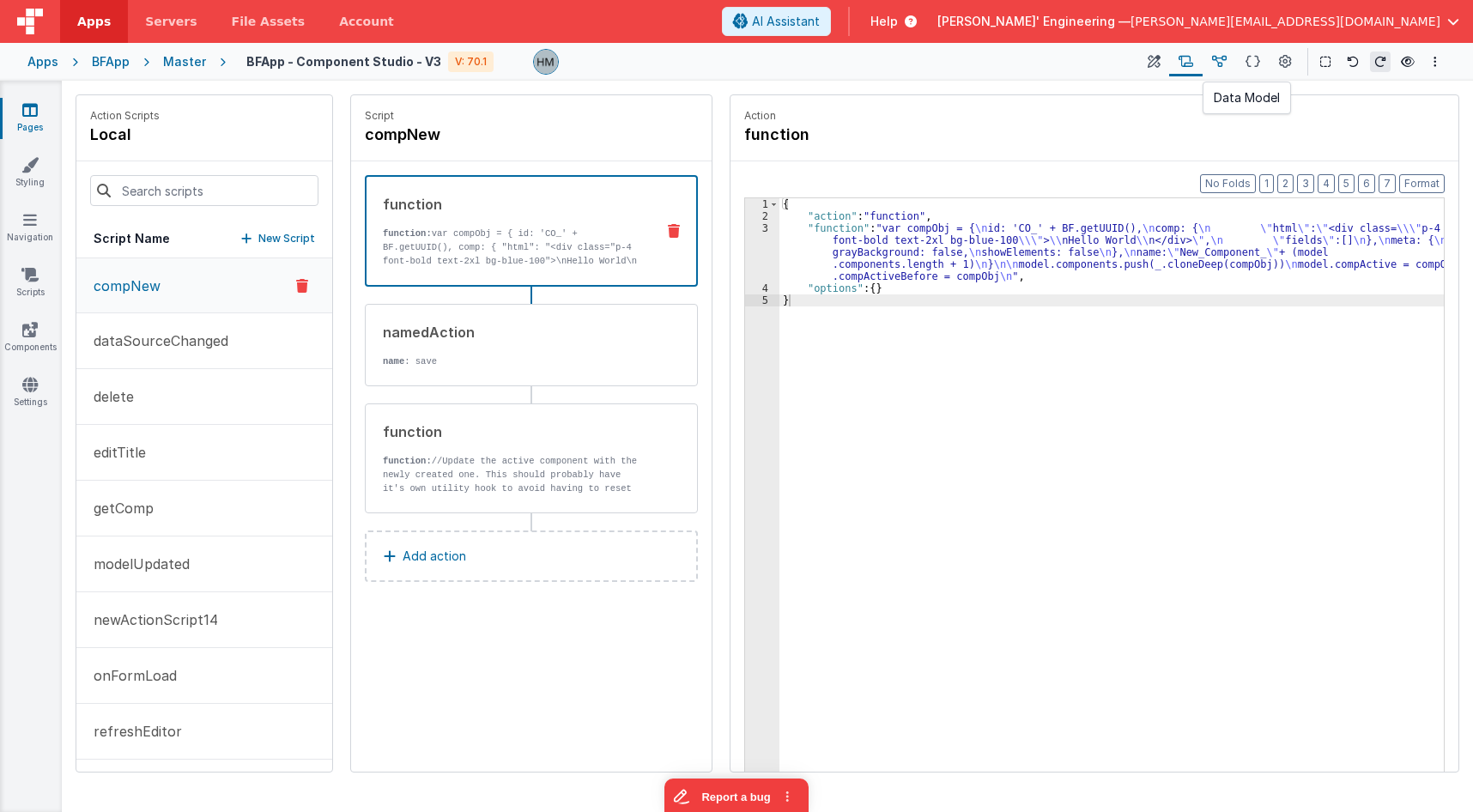
click at [1224, 58] on icon at bounding box center [1219, 62] width 15 height 18
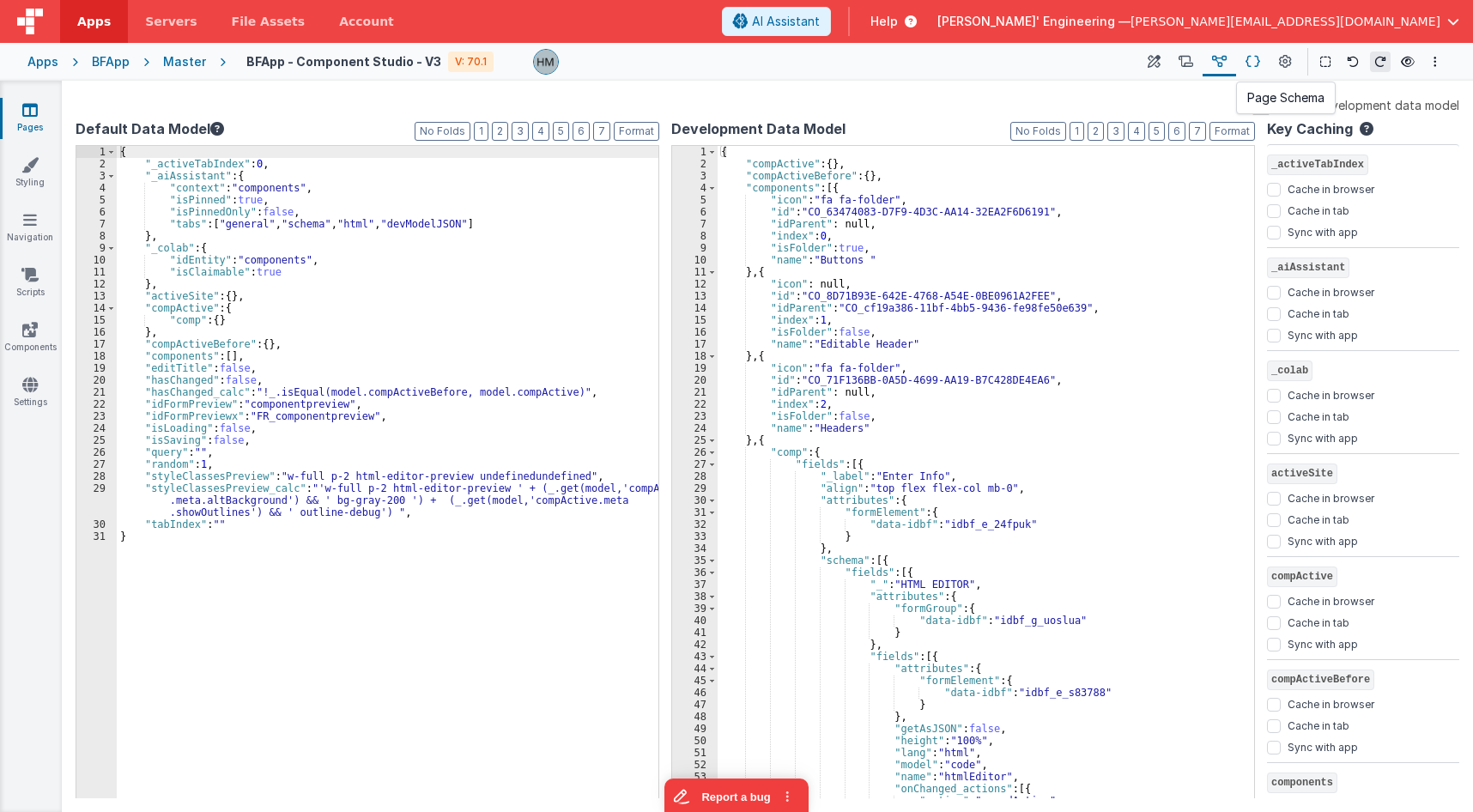
click at [1252, 59] on icon at bounding box center [1252, 62] width 15 height 18
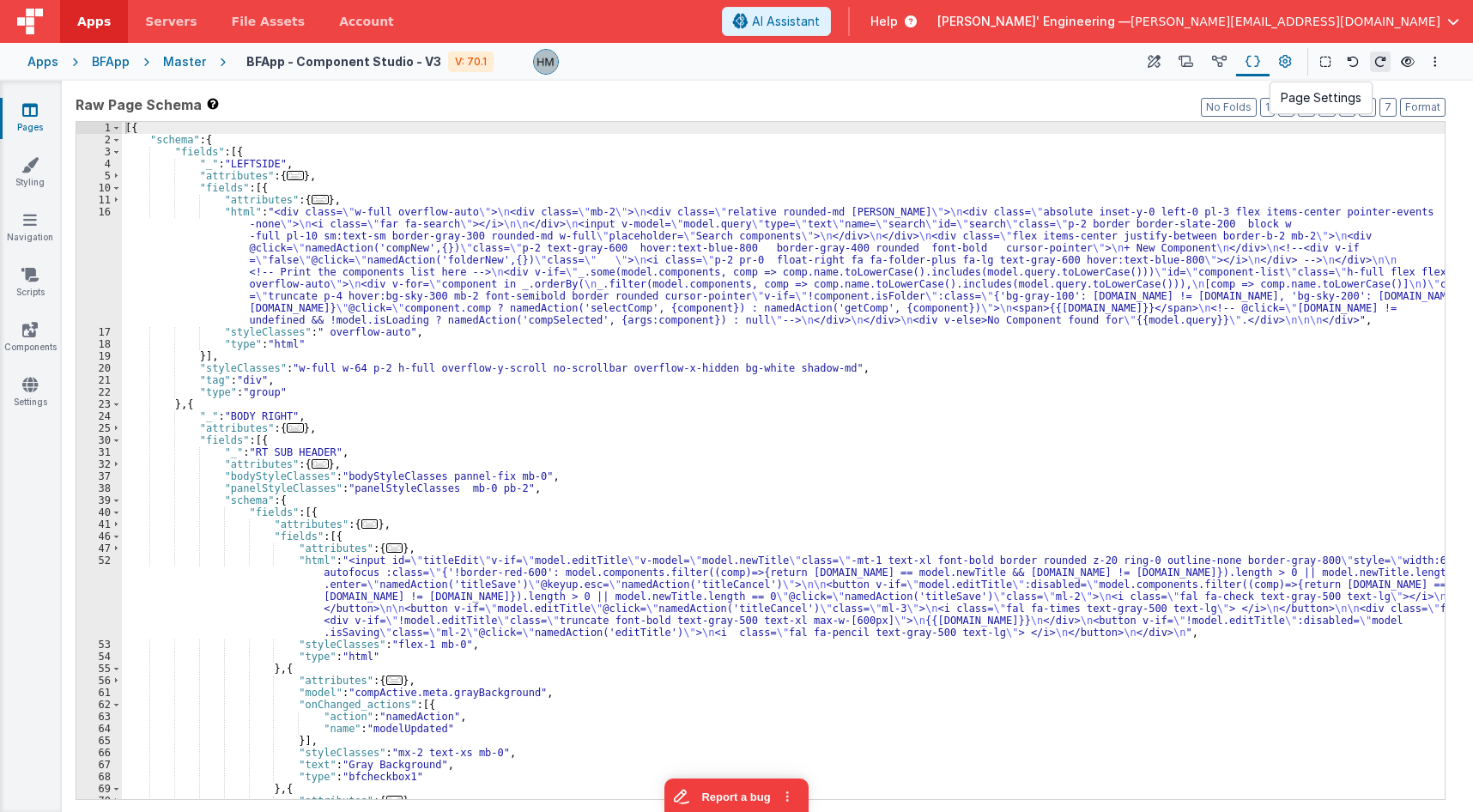
click at [1292, 67] on icon at bounding box center [1286, 62] width 13 height 18
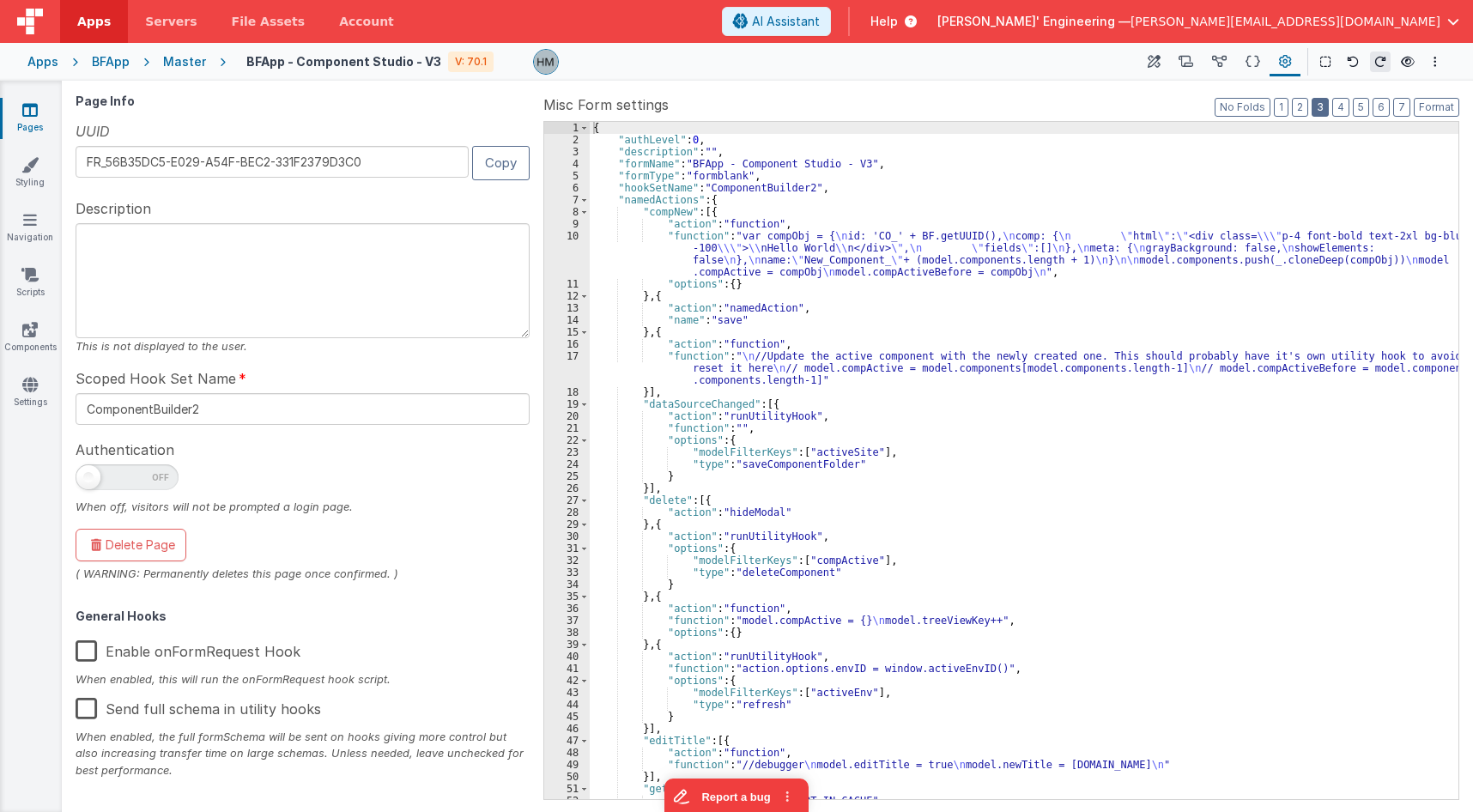
click at [1322, 109] on button "3" at bounding box center [1320, 107] width 17 height 19
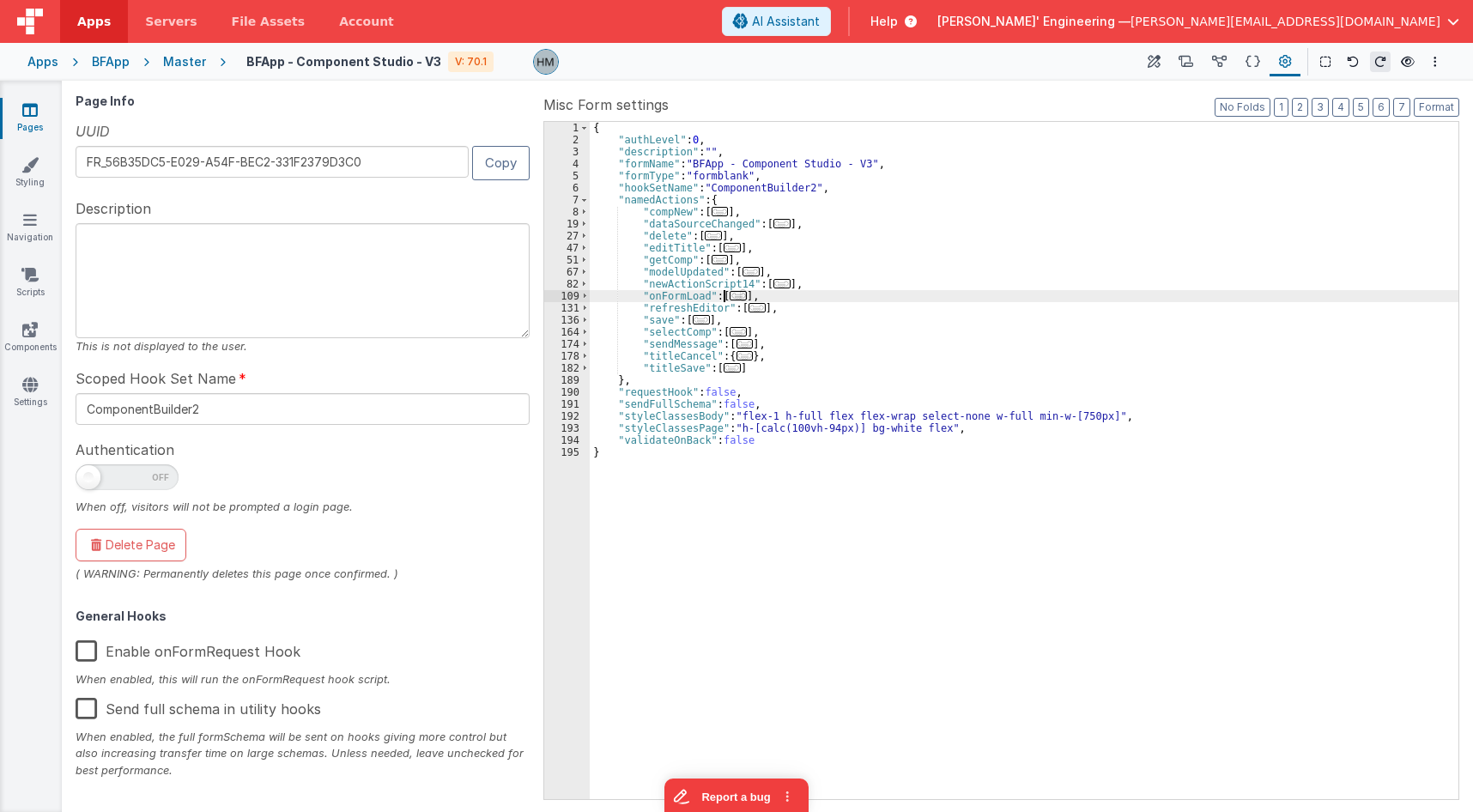
click at [736, 295] on span "..." at bounding box center [738, 295] width 17 height 10
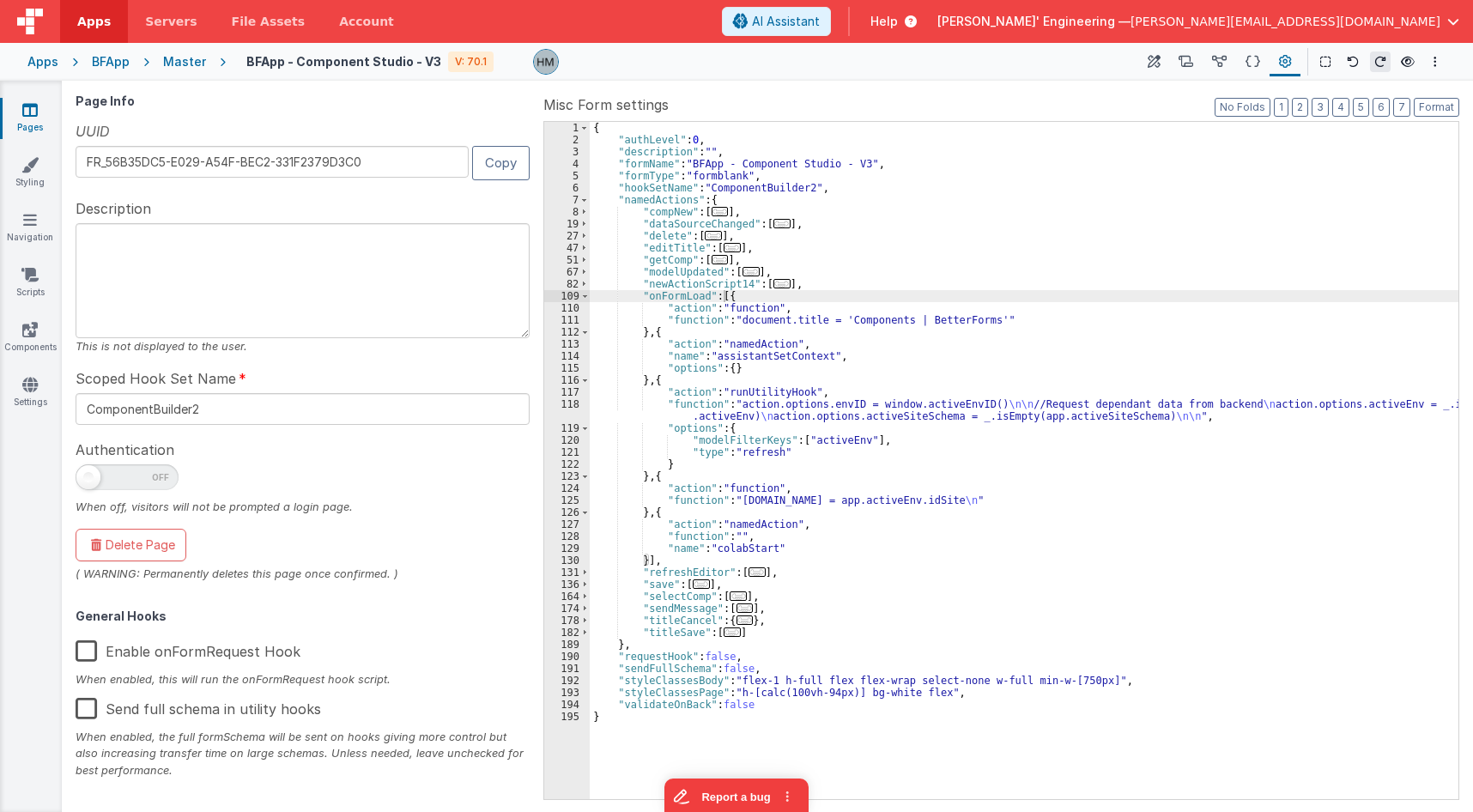
click at [691, 406] on div "{ "authLevel" : 0 , "description" : "" , "formName" : "BFApp - Component Studio…" at bounding box center [1024, 472] width 869 height 701
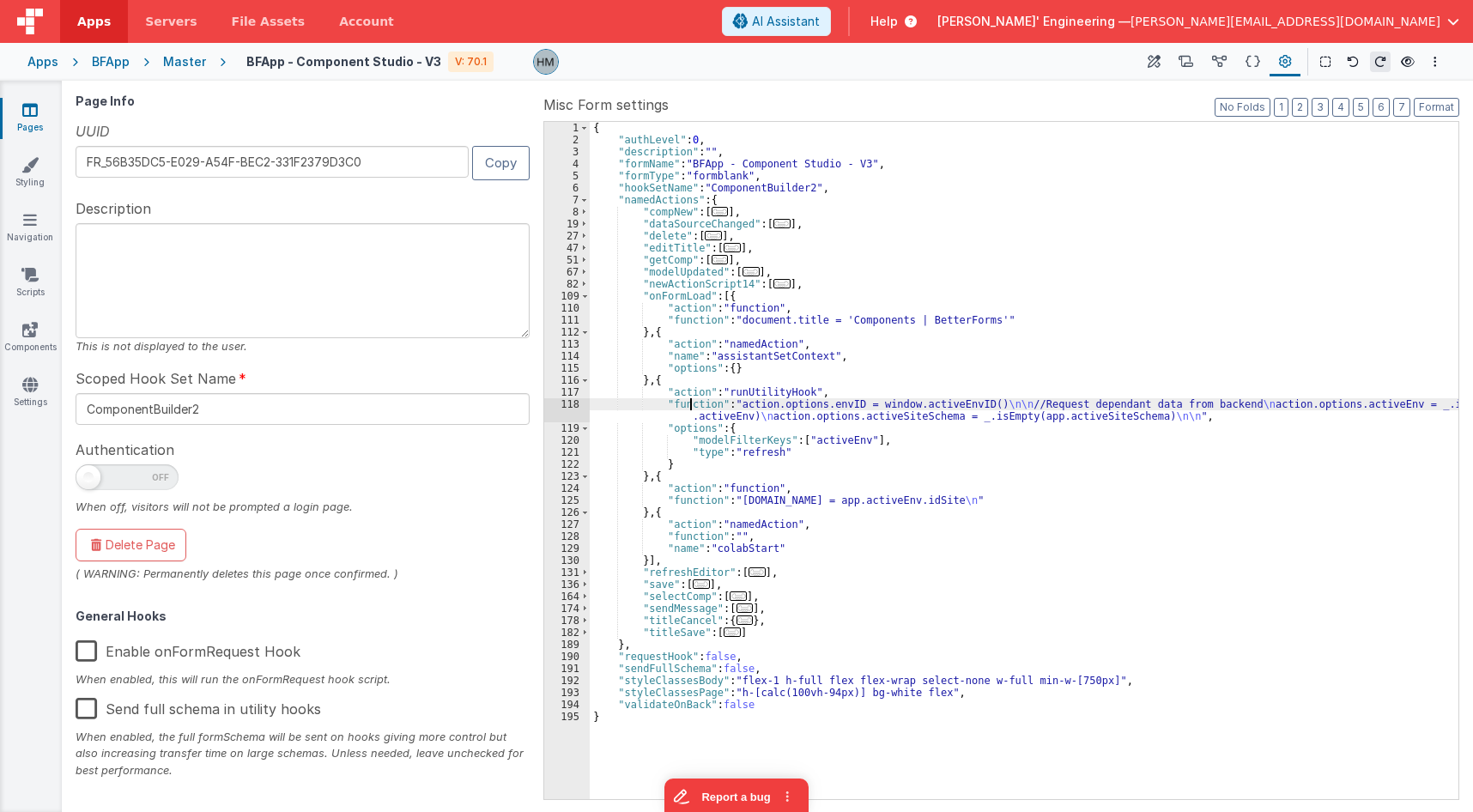
click at [570, 404] on div "118" at bounding box center [567, 410] width 45 height 24
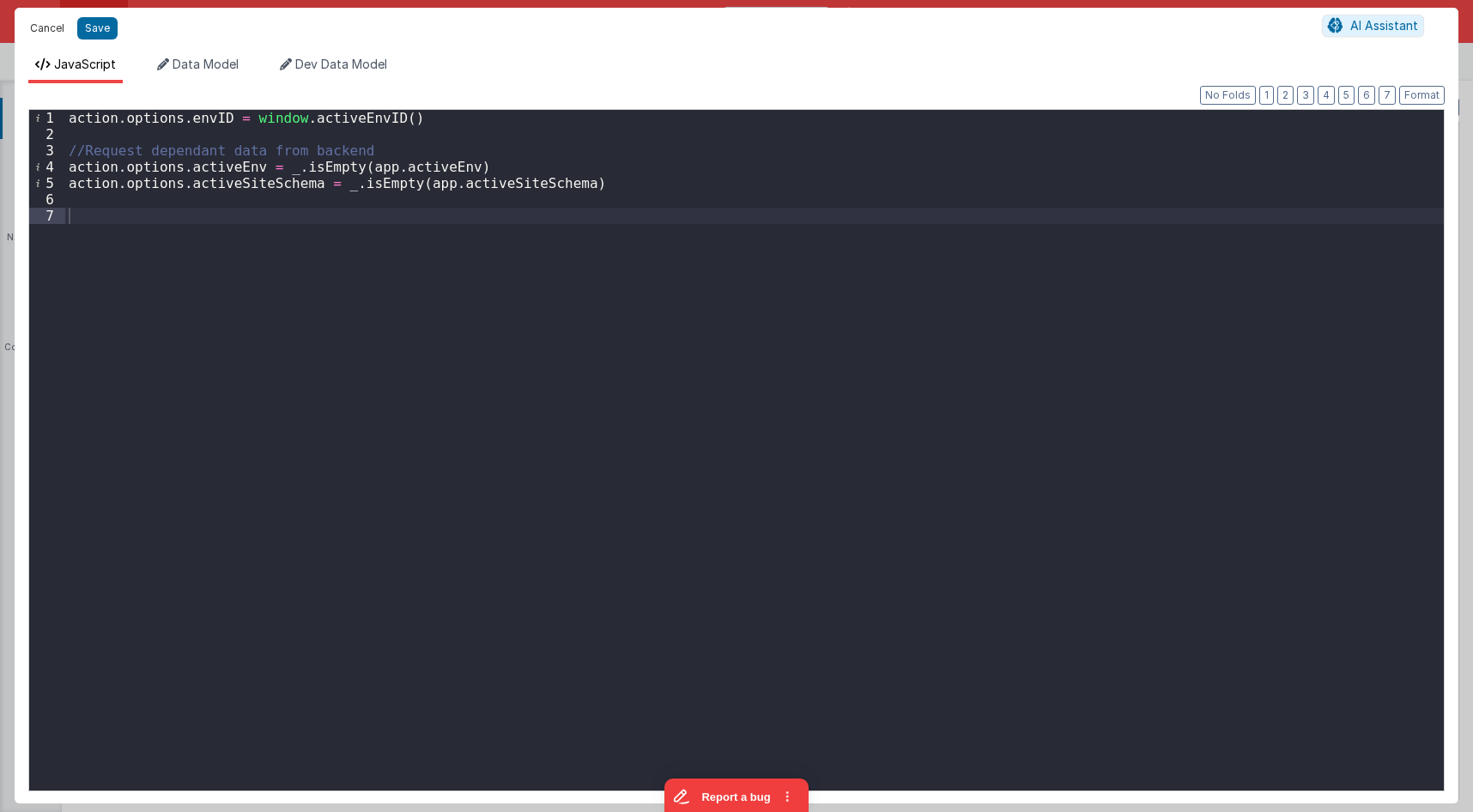
click at [57, 26] on button "Cancel" at bounding box center [47, 29] width 51 height 24
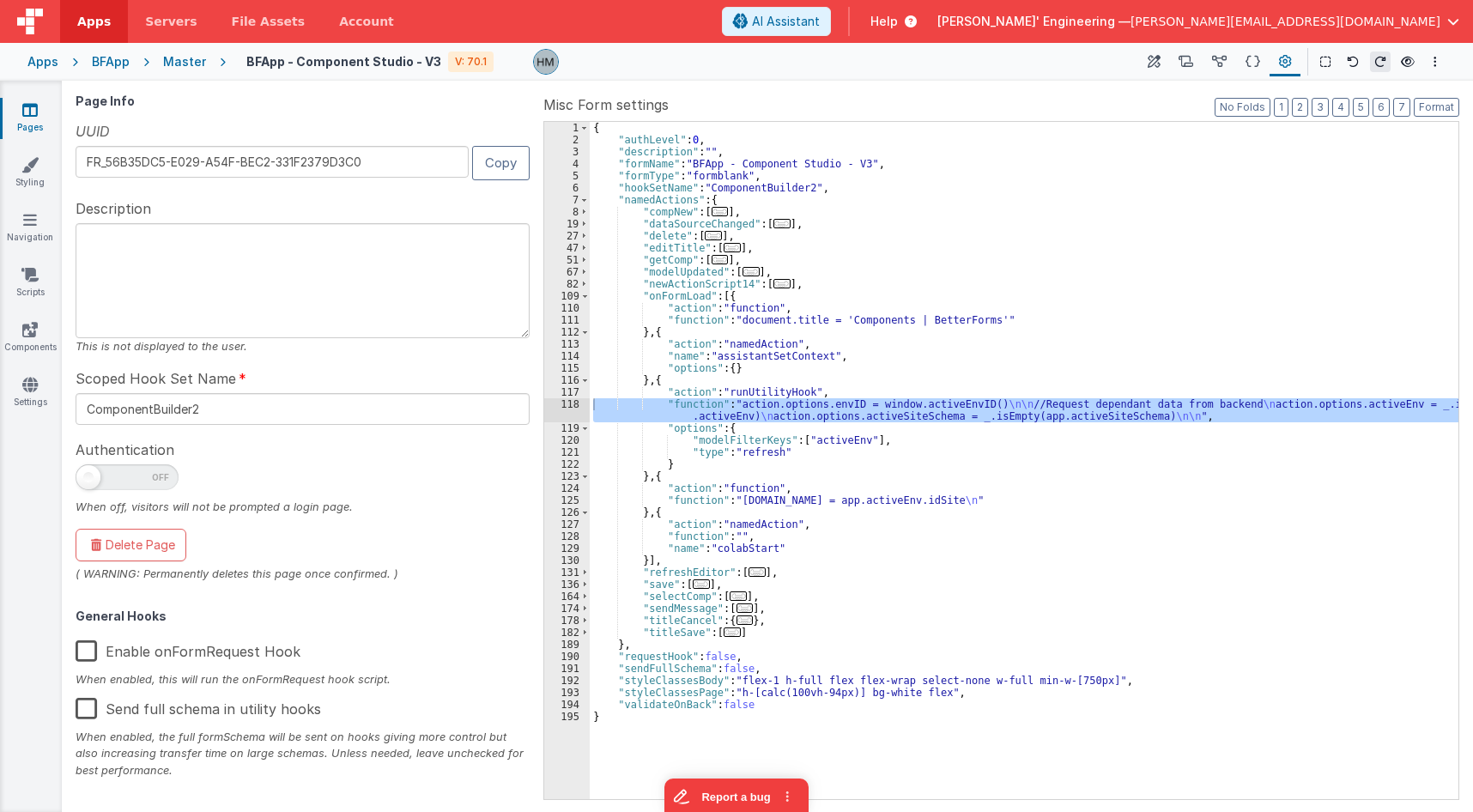
click at [659, 316] on div "{ "authLevel" : 0 , "description" : "" , "formName" : "BFApp - Component Studio…" at bounding box center [1024, 472] width 869 height 701
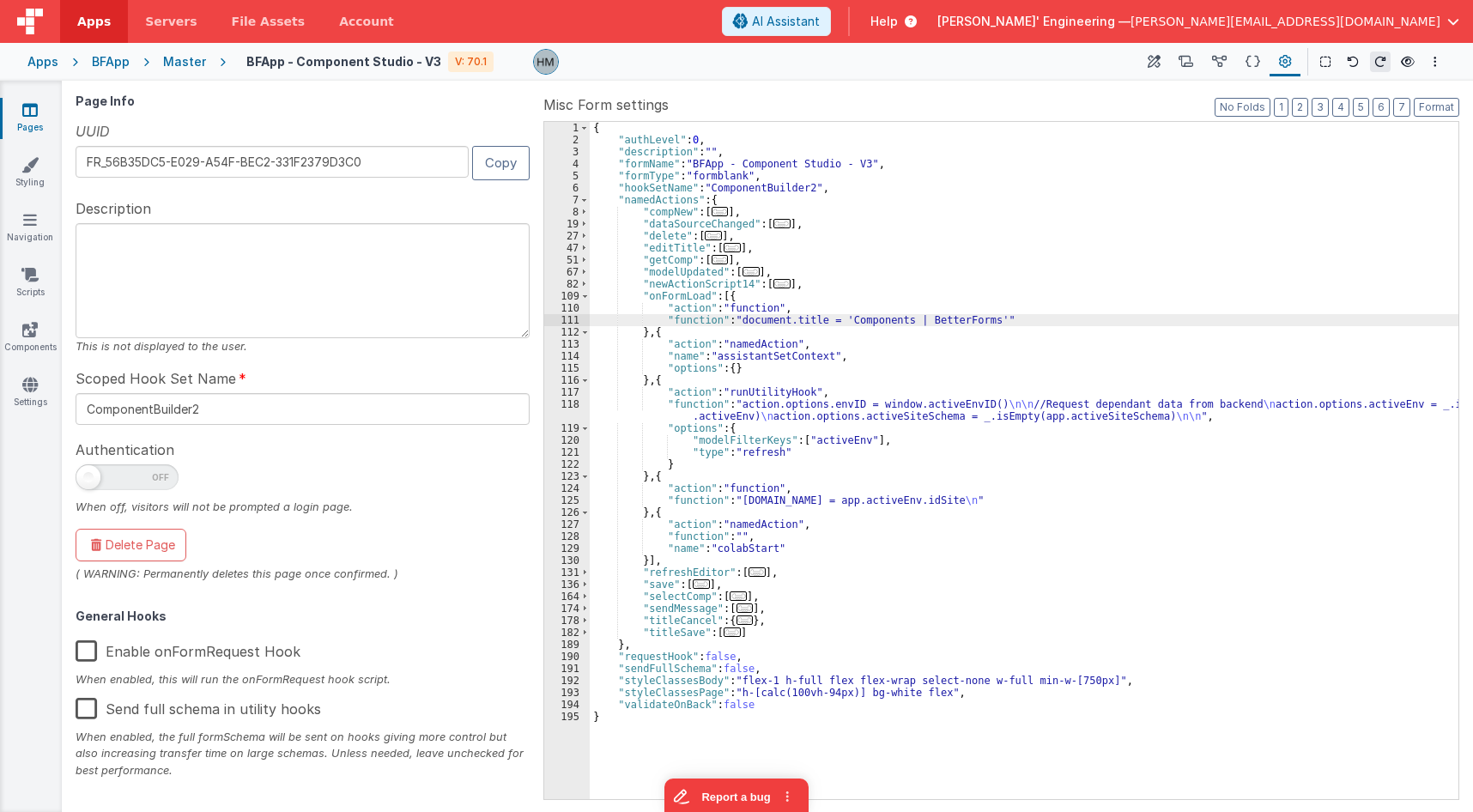
click at [576, 319] on div "111" at bounding box center [567, 321] width 45 height 12
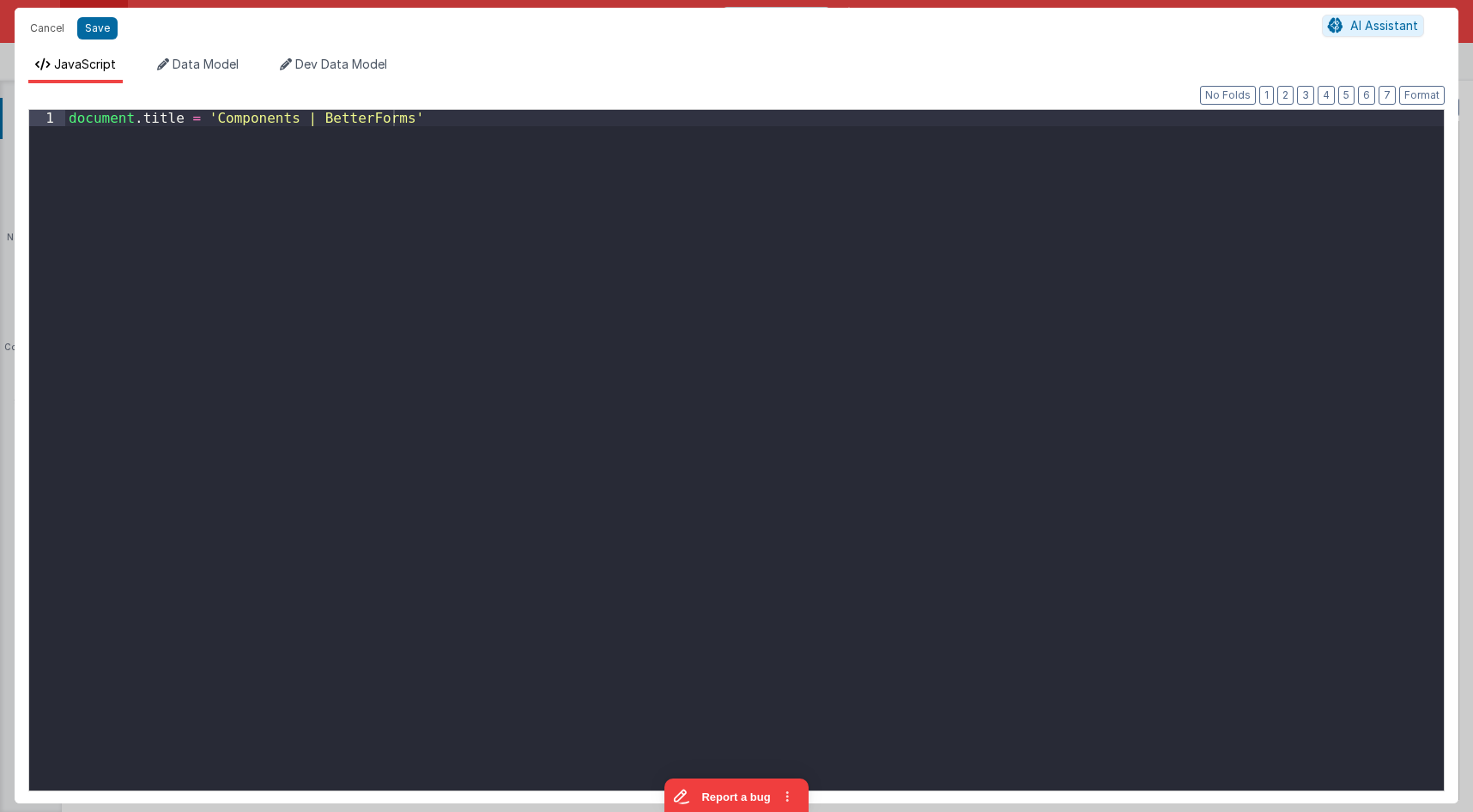
click at [584, 218] on div "document . title = 'Components | BetterForms'" at bounding box center [755, 466] width 1379 height 714
paste textarea
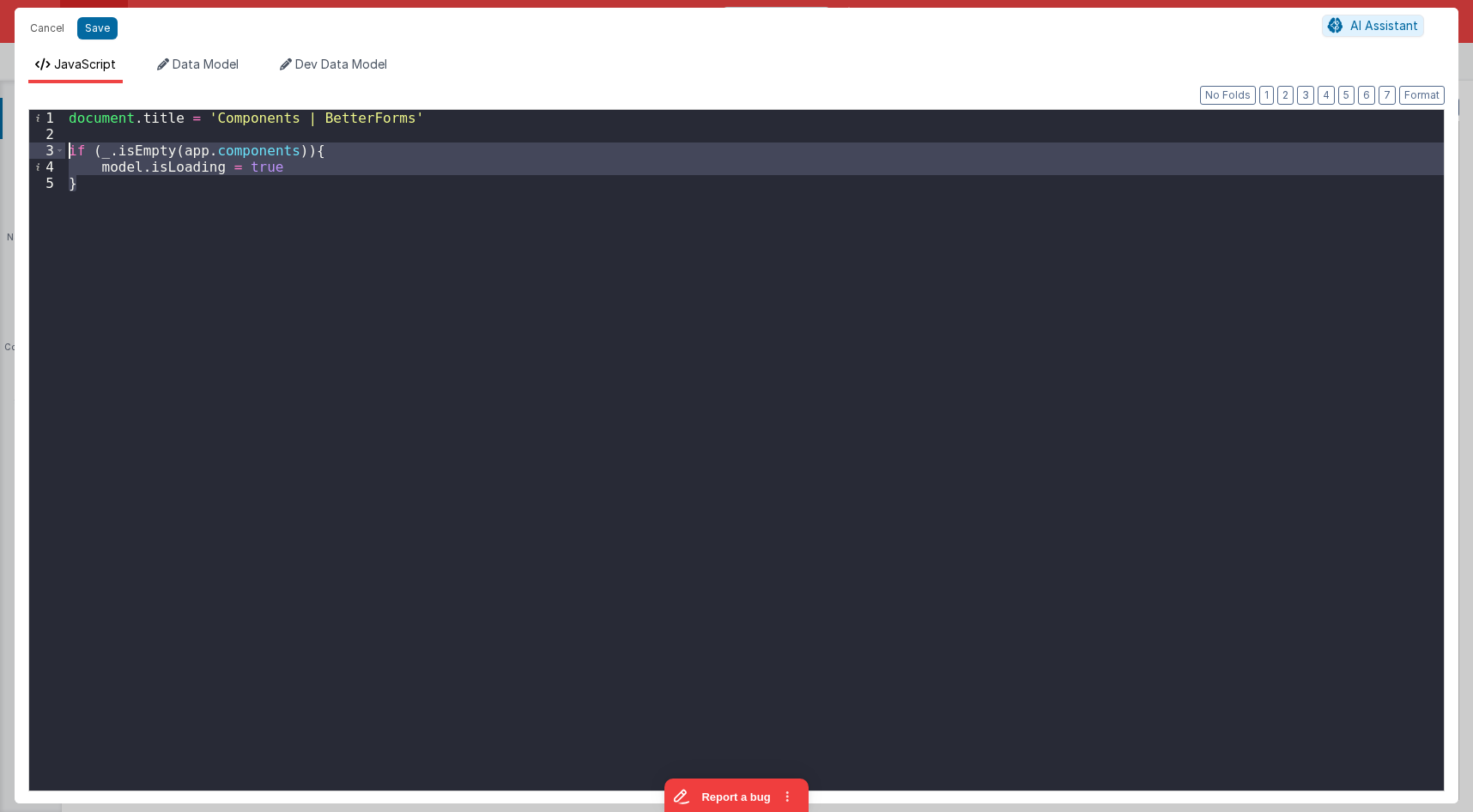
drag, startPoint x: 105, startPoint y: 193, endPoint x: 26, endPoint y: 147, distance: 91.4
click at [65, 147] on div "document . title = 'Components | BetterForms' if ( _ . isEmpty ( app . componen…" at bounding box center [755, 450] width 1379 height 680
click at [418, 208] on div "document . title = 'Components | BetterForms' if ( _ . isEmpty ( app . componen…" at bounding box center [755, 450] width 1379 height 680
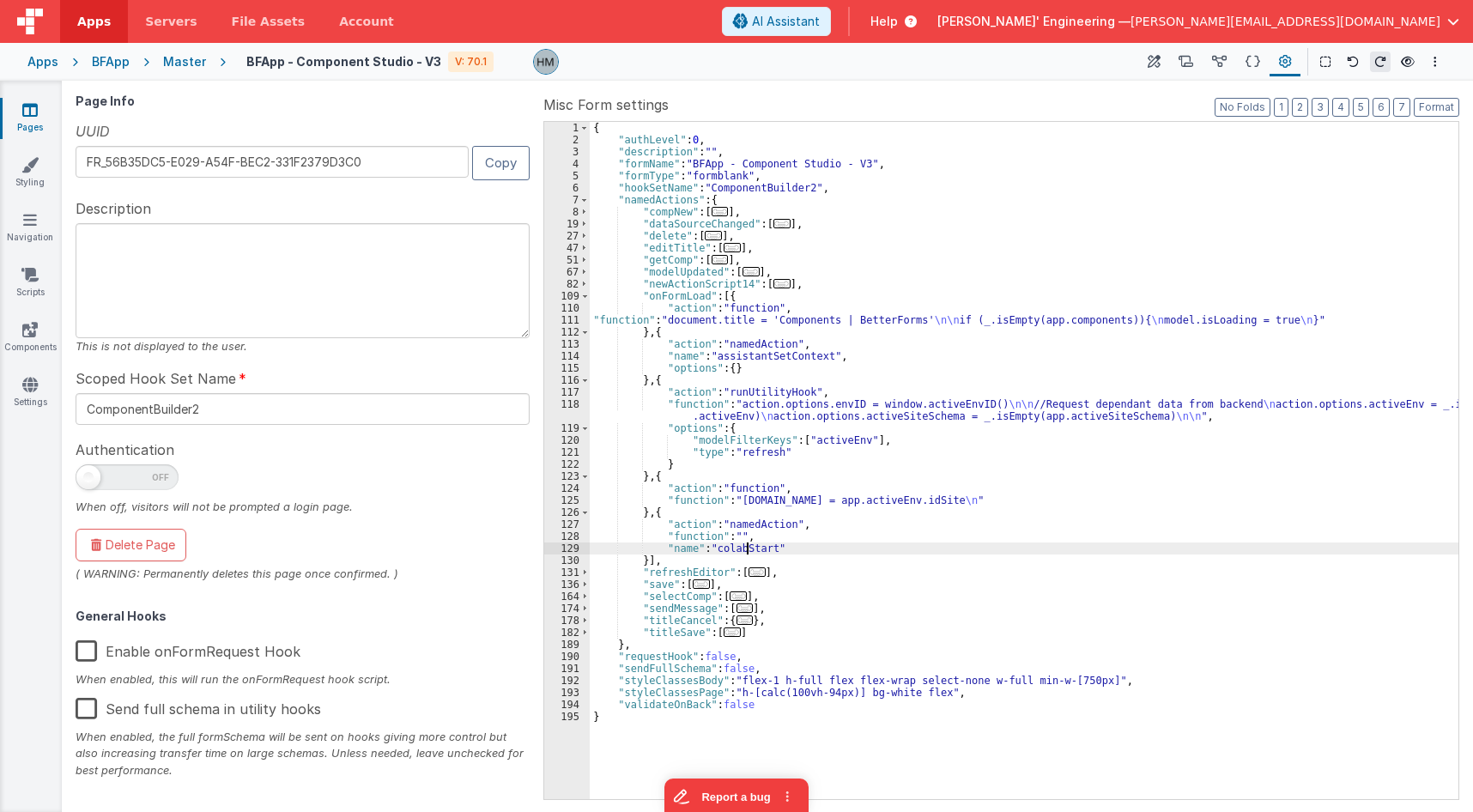
click at [745, 549] on div "{ "authLevel" : 0 , "description" : "" , "formName" : "BFApp - Component Studio…" at bounding box center [1024, 472] width 869 height 701
click at [682, 504] on div "{ "authLevel" : 0 , "description" : "" , "formName" : "BFApp - Component Studio…" at bounding box center [1024, 472] width 869 height 701
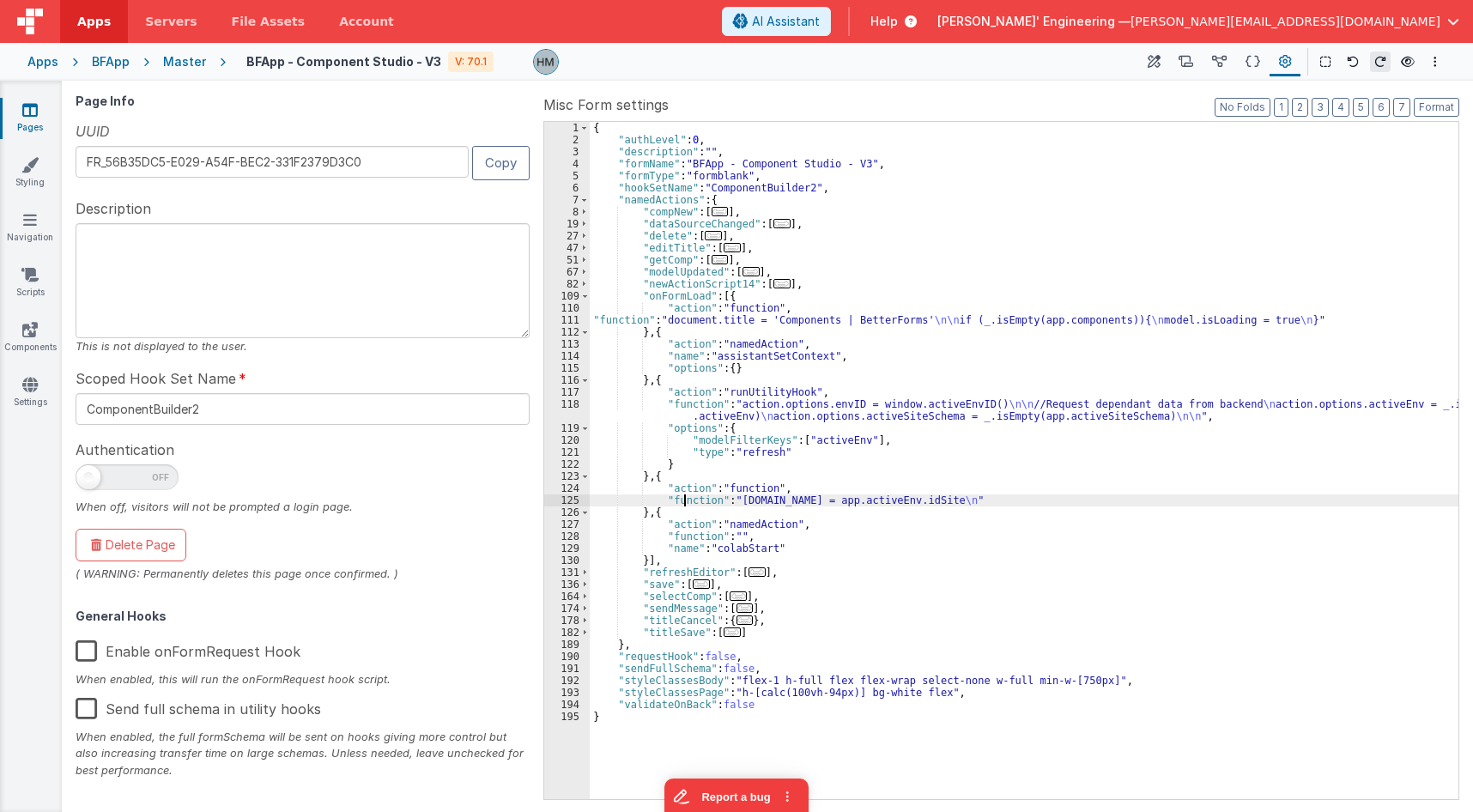
click at [573, 500] on div "125" at bounding box center [567, 500] width 45 height 12
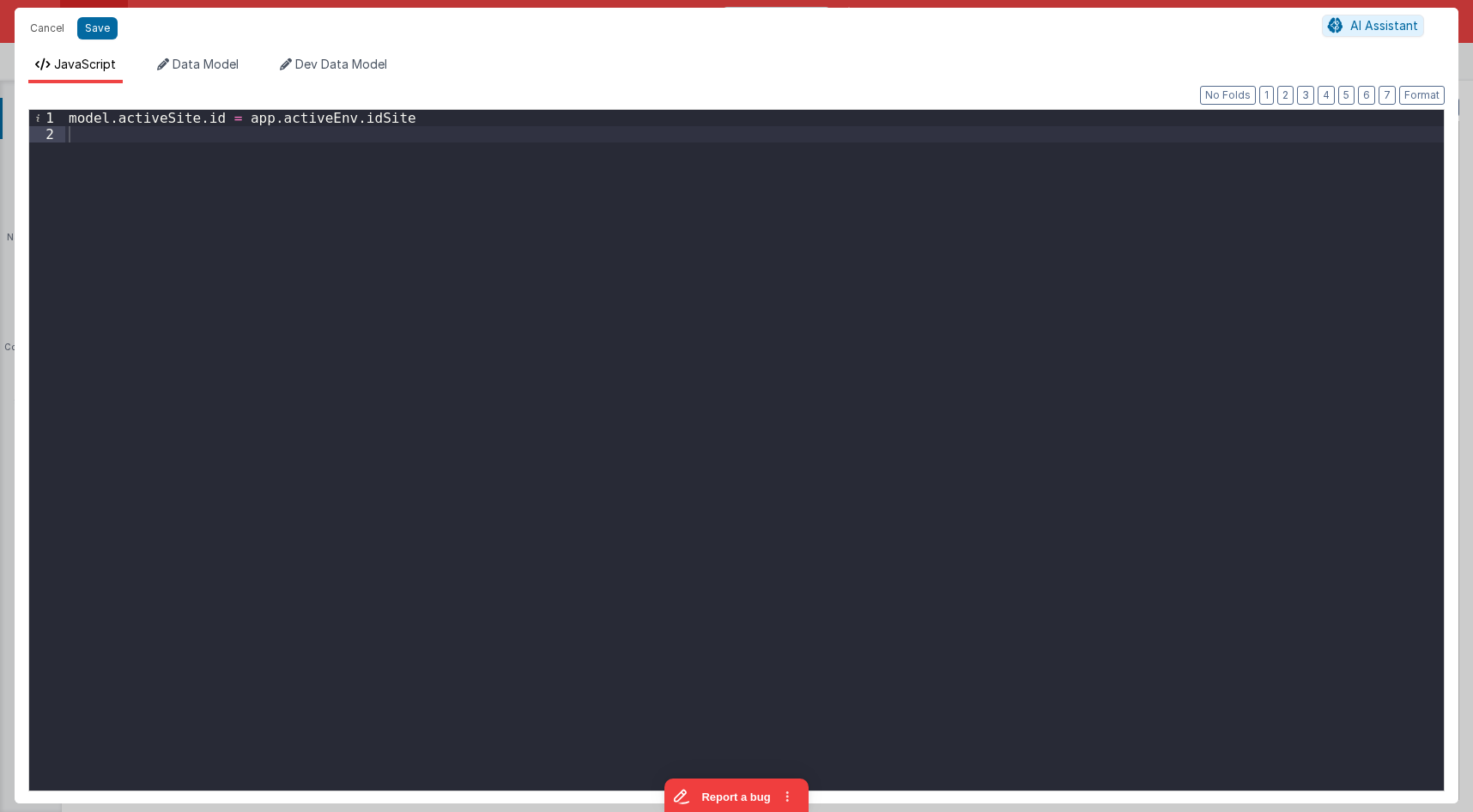
click at [531, 148] on div "model . activeSite . id = app . activeEnv . idSite" at bounding box center [755, 466] width 1379 height 714
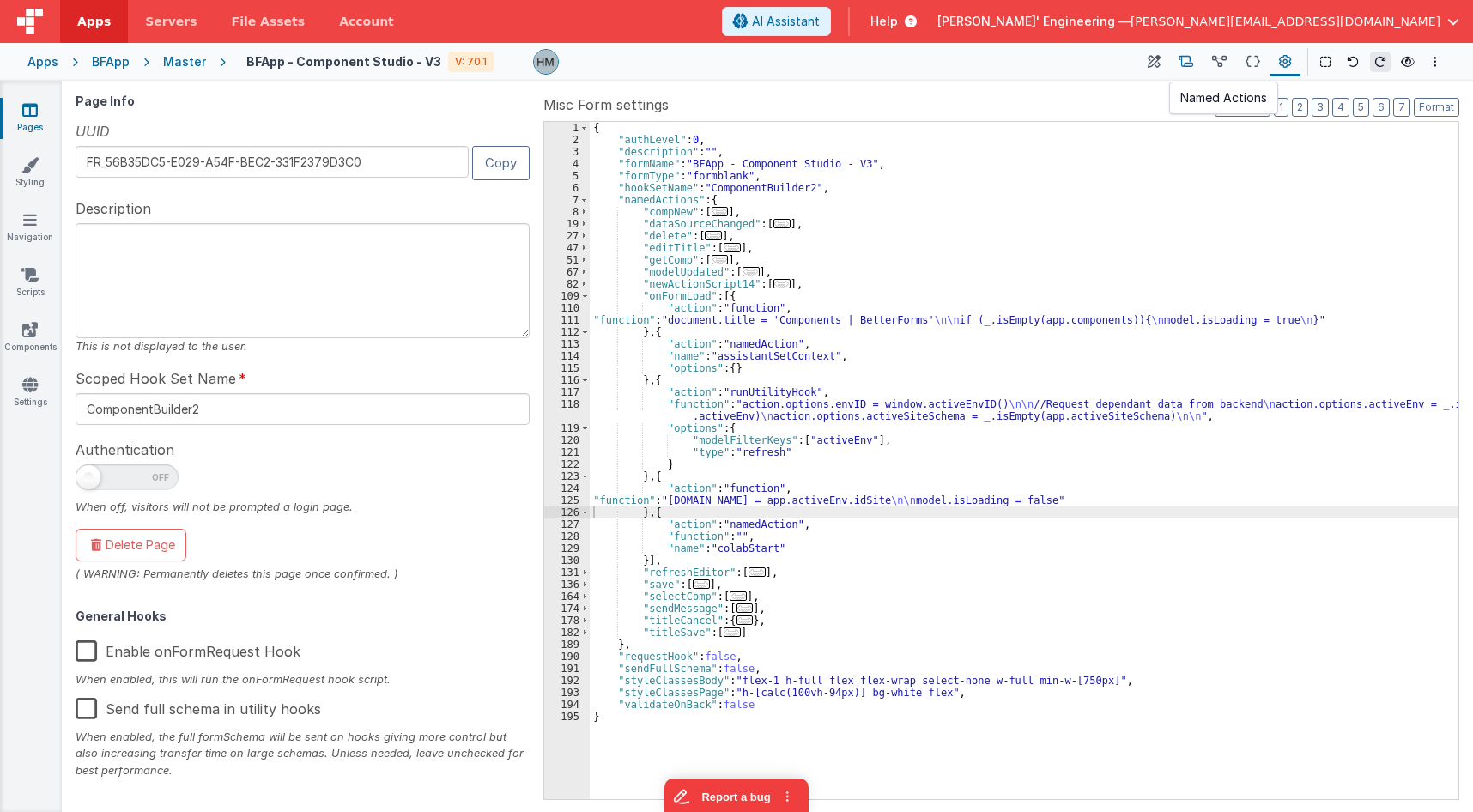
click at [1189, 60] on icon at bounding box center [1185, 62] width 15 height 18
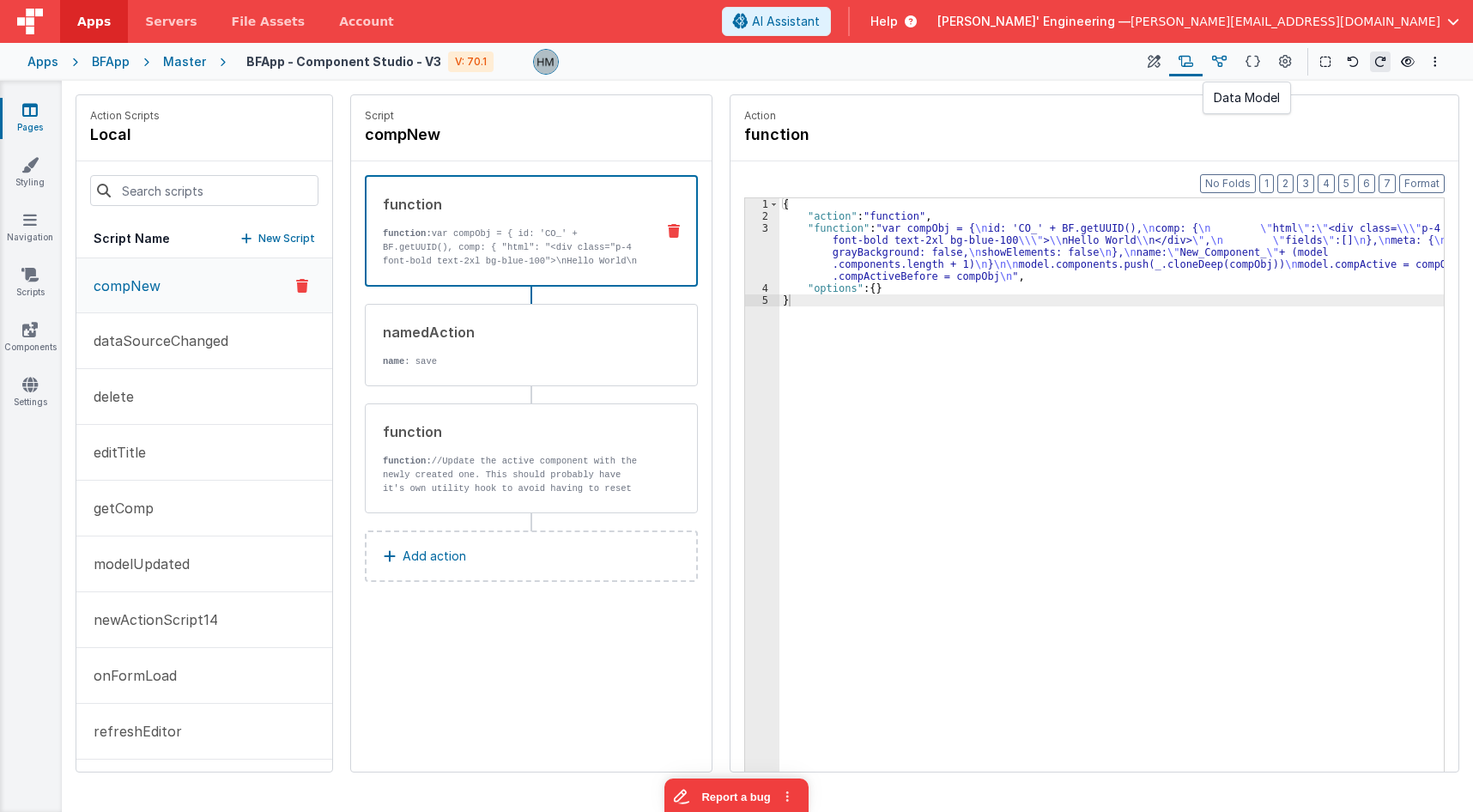
click at [1224, 66] on icon at bounding box center [1219, 62] width 15 height 18
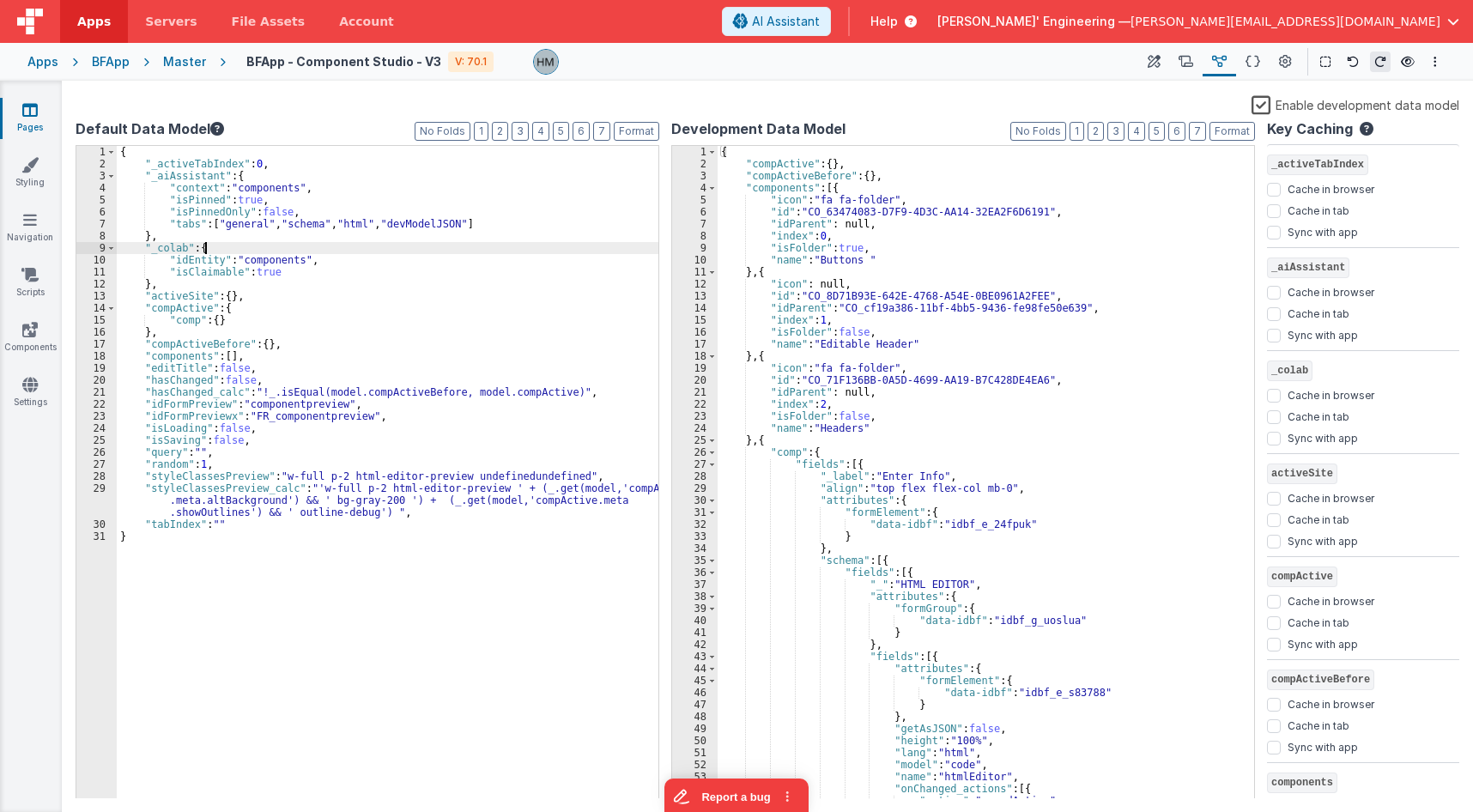
click at [512, 247] on div "{ "_activeTabIndex" : 0 , "_aiAssistant" : { "context" : "components" , "isPinn…" at bounding box center [388, 484] width 542 height 677
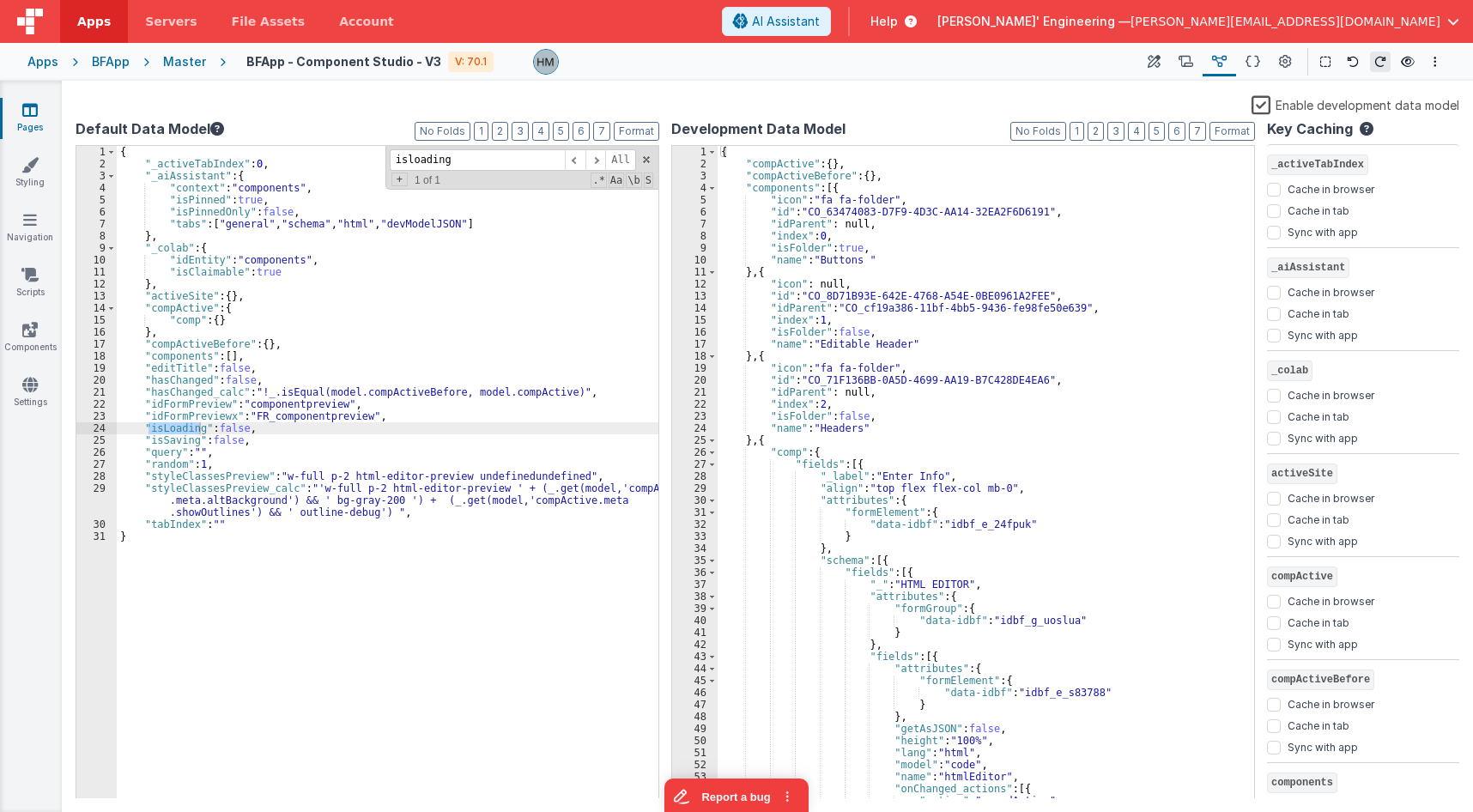
type input "isloading"
click at [180, 427] on div "{ "_activeTabIndex" : 0 , "_aiAssistant" : { "context" : "components" , "isPinn…" at bounding box center [388, 472] width 542 height 653
drag, startPoint x: 180, startPoint y: 427, endPoint x: 216, endPoint y: 416, distance: 37.6
click at [180, 427] on div "{ "_activeTabIndex" : 0 , "_aiAssistant" : { "context" : "components" , "isPinn…" at bounding box center [388, 484] width 542 height 677
click at [1150, 68] on button at bounding box center [1153, 61] width 31 height 29
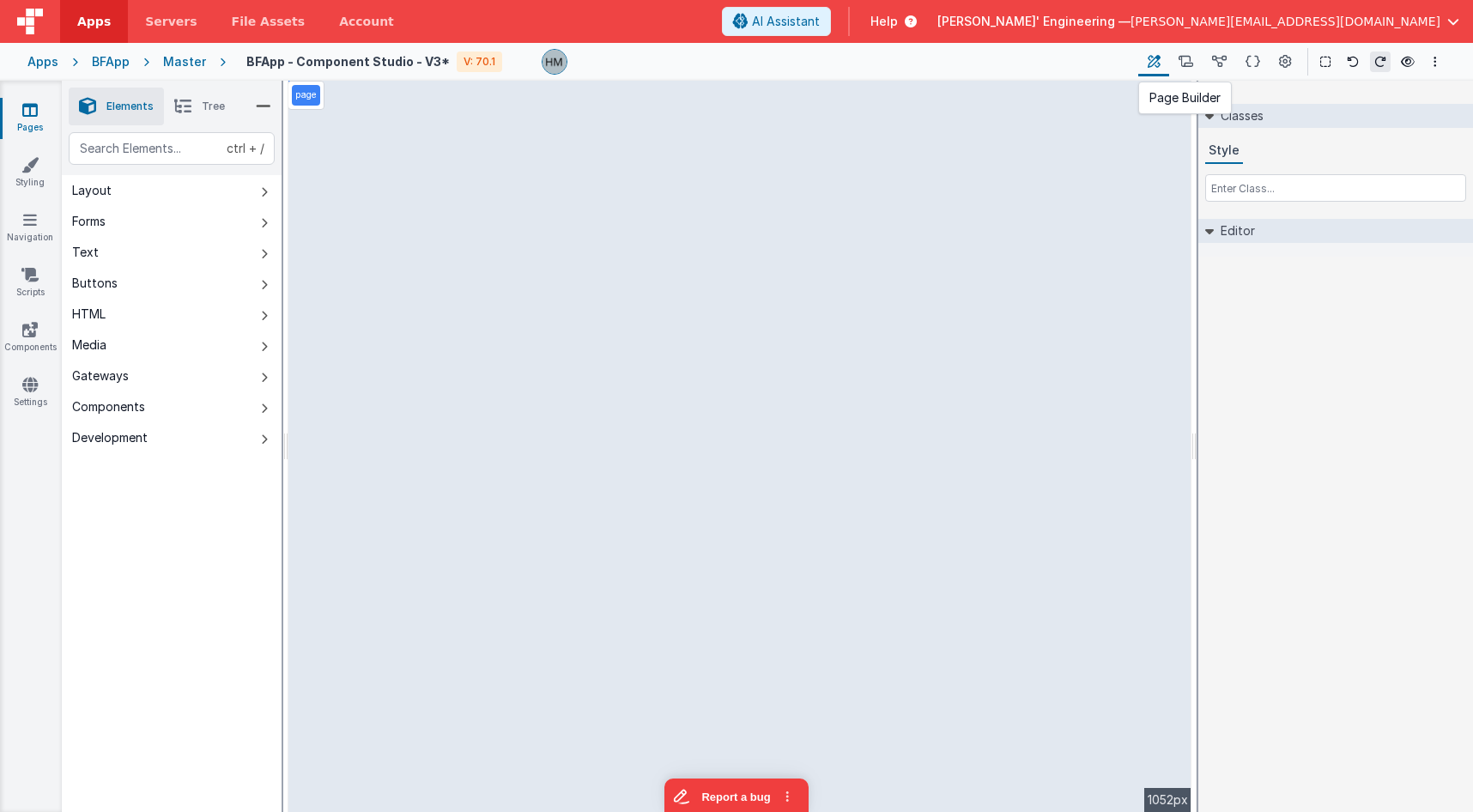
click at [1152, 67] on icon at bounding box center [1154, 62] width 13 height 18
click at [906, 188] on div "page --> 1052px" at bounding box center [740, 446] width 903 height 731
click at [186, 99] on icon at bounding box center [183, 106] width 17 height 24
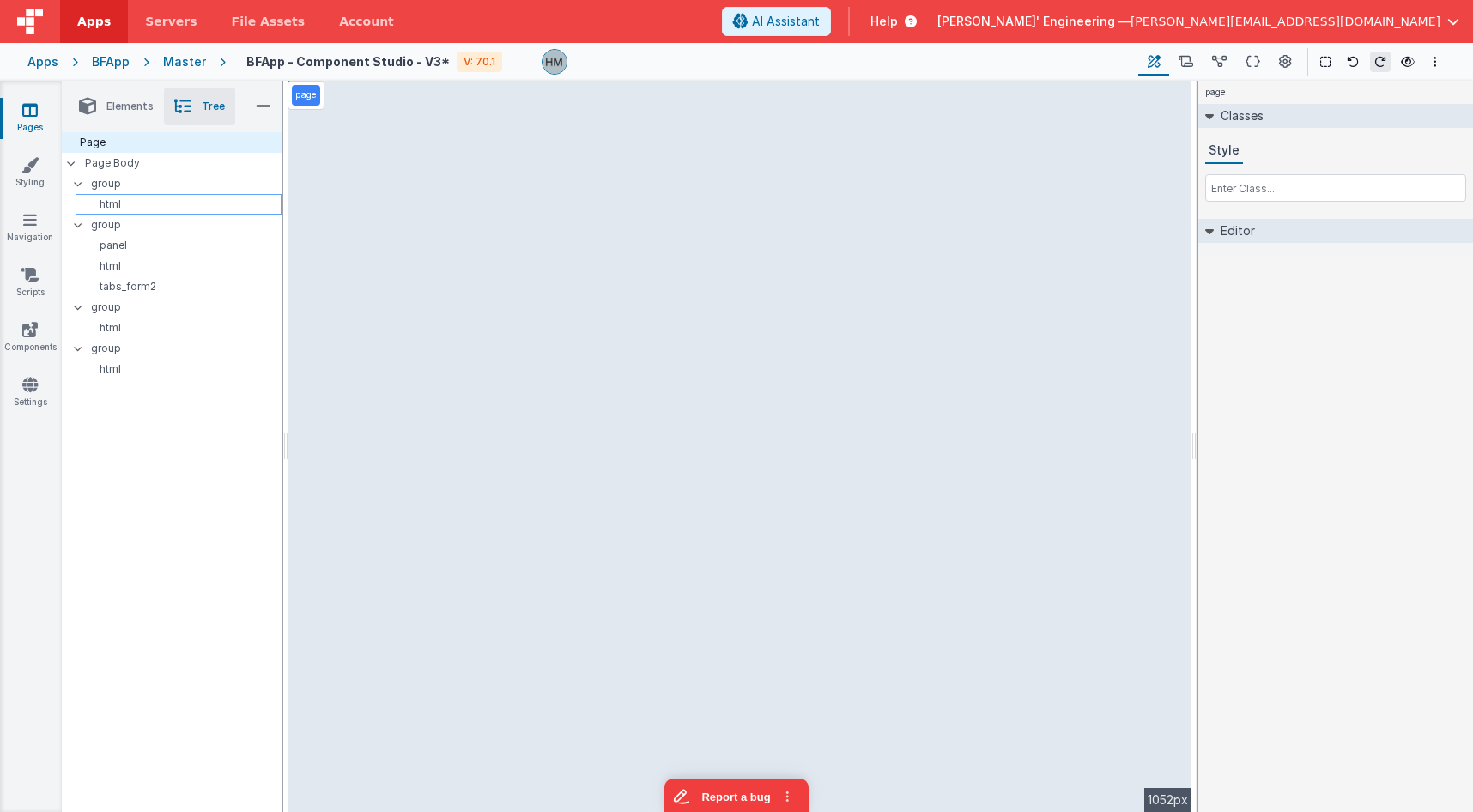
click at [122, 200] on p "html" at bounding box center [182, 205] width 199 height 14
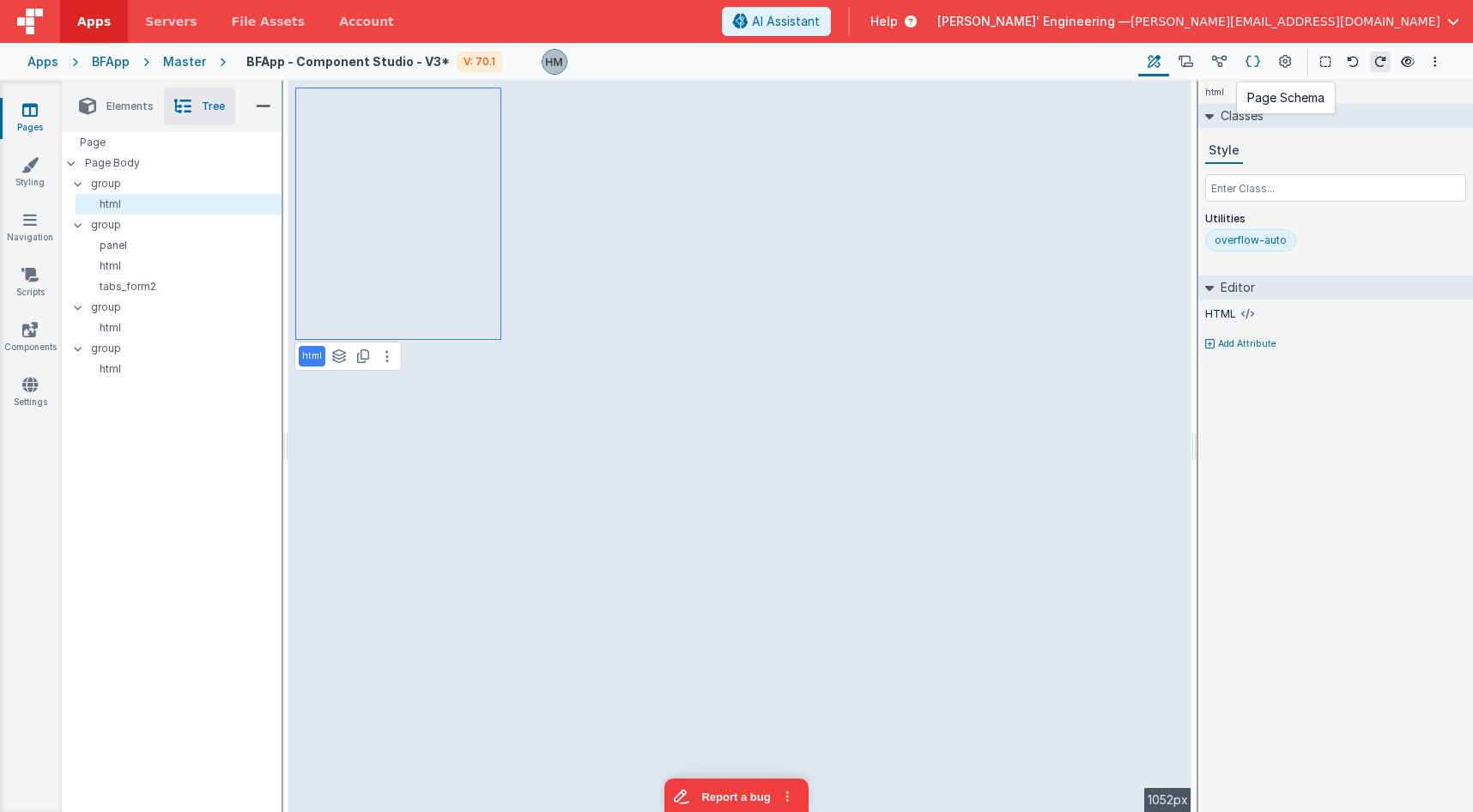
click at [1255, 66] on icon at bounding box center [1252, 62] width 15 height 18
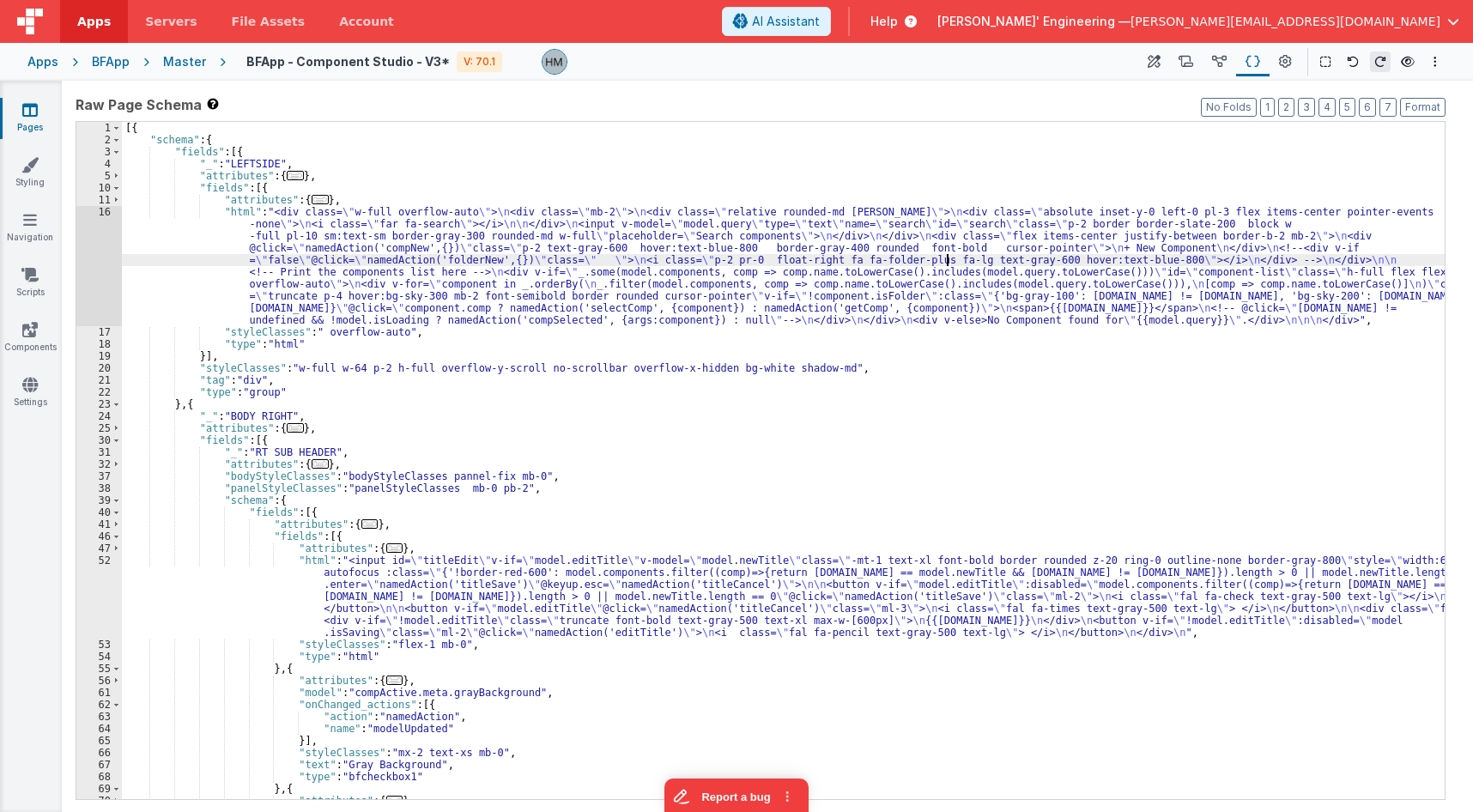
click at [947, 254] on div "[{ "schema" : { "fields" : [{ "_" : "LEFTSIDE" , "attributes" : { ... } , "fiel…" at bounding box center [784, 472] width 1323 height 701
type input "isLoading"
click at [1385, 136] on span at bounding box center [1382, 136] width 21 height 22
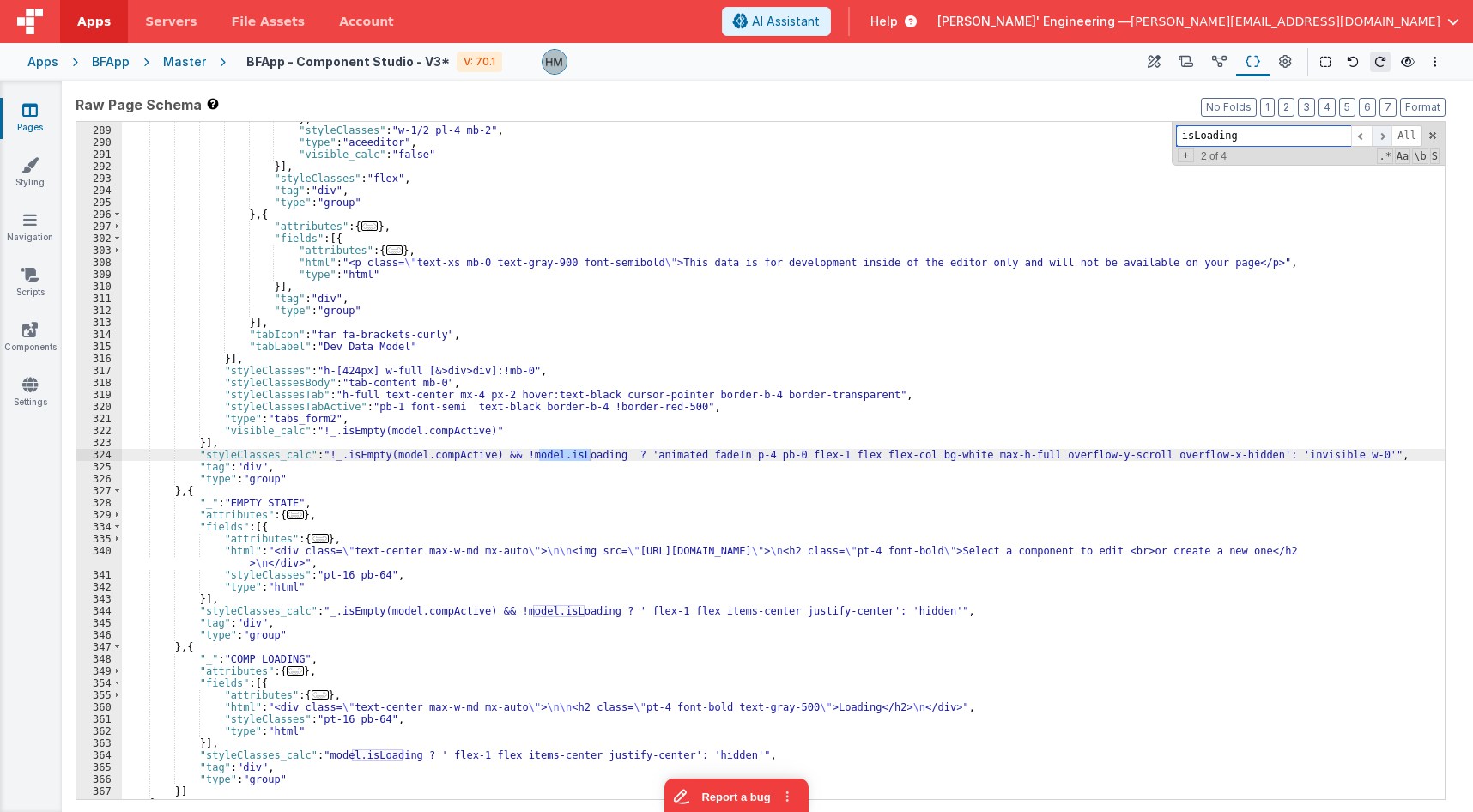
scroll to position [2689, 0]
click at [1386, 136] on span at bounding box center [1382, 136] width 21 height 22
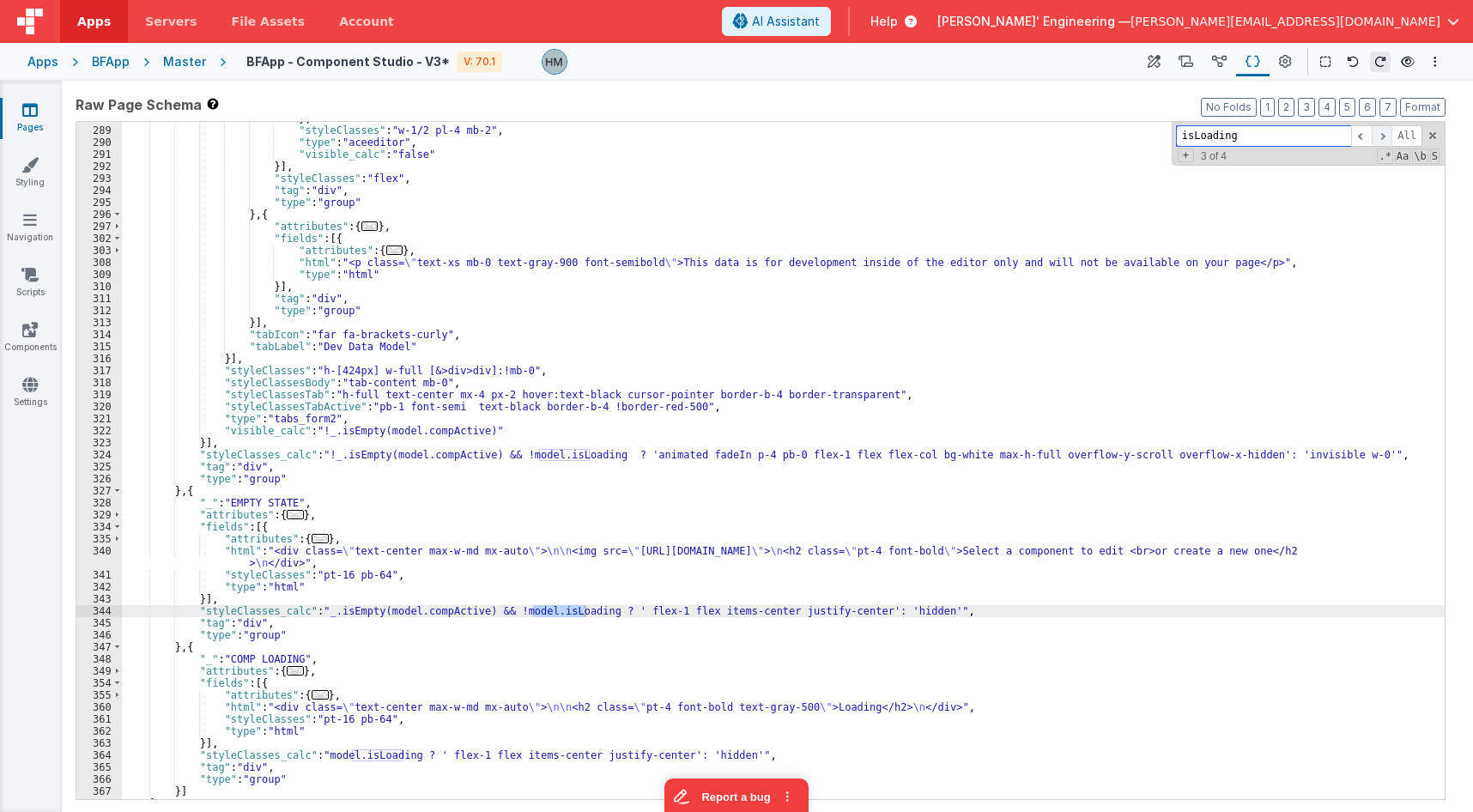
click at [1387, 136] on span at bounding box center [1382, 136] width 21 height 22
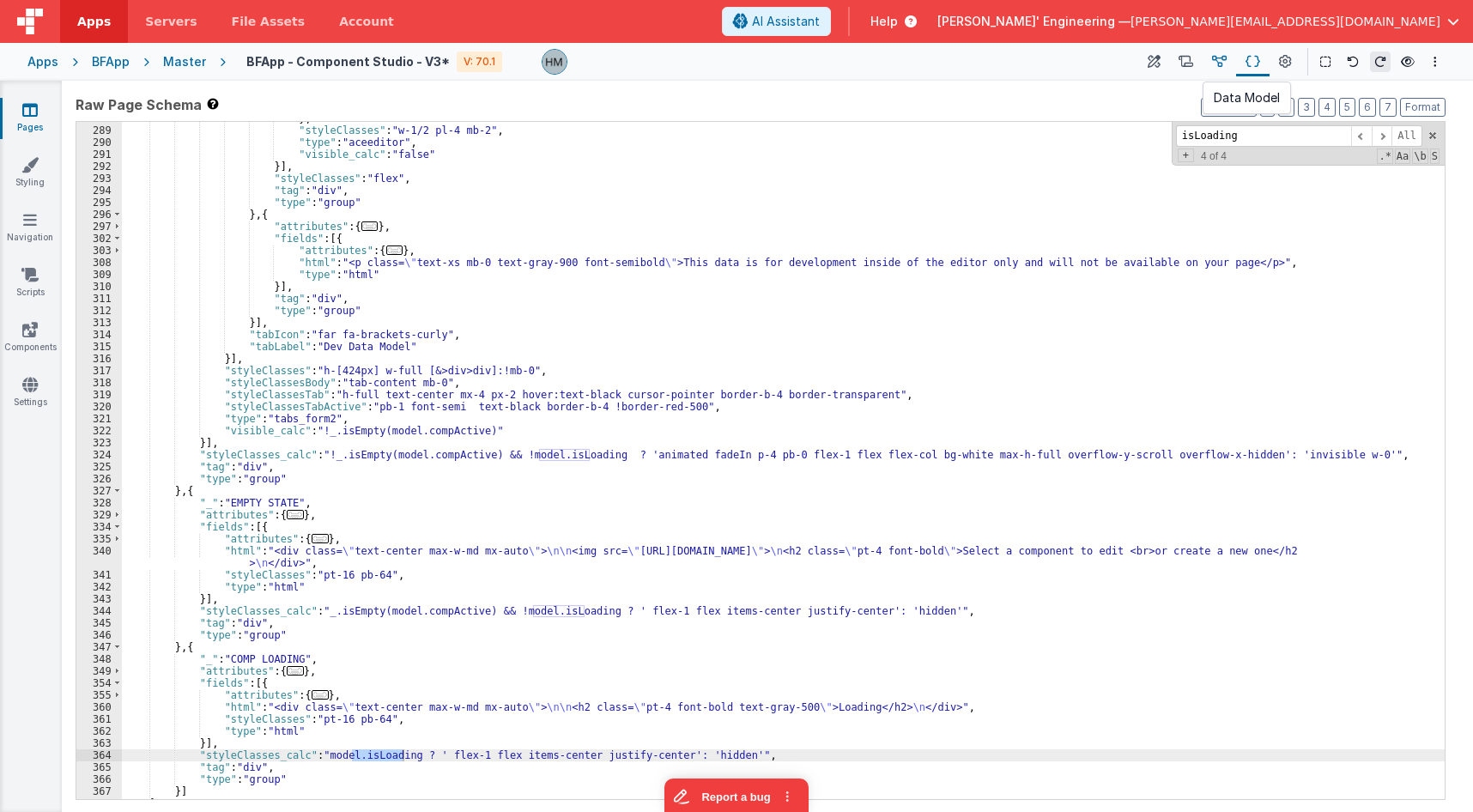
click at [1224, 63] on icon at bounding box center [1219, 62] width 15 height 18
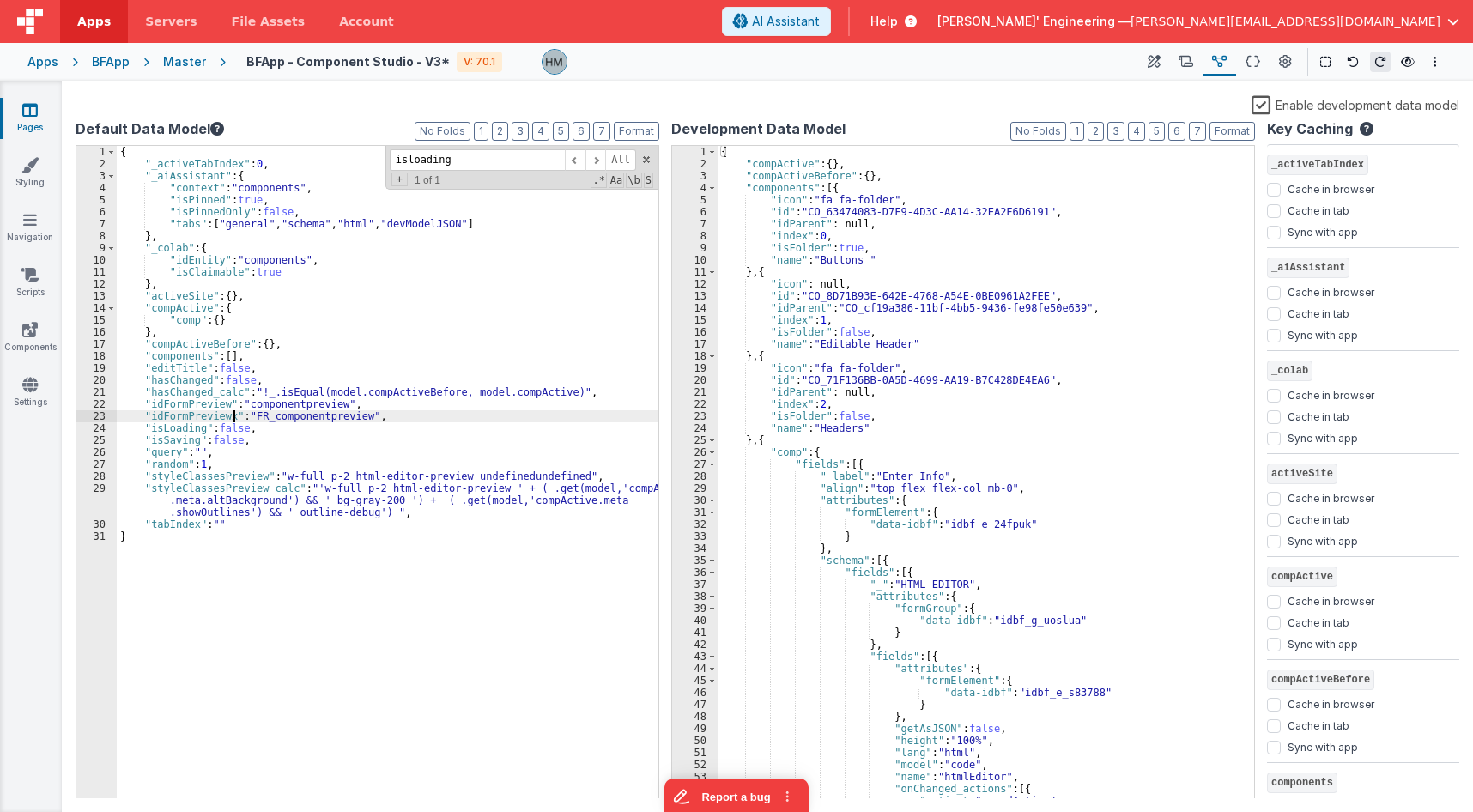
click at [233, 422] on div "{ "_activeTabIndex" : 0 , "_aiAssistant" : { "context" : "components" , "isPinn…" at bounding box center [388, 484] width 542 height 677
click at [233, 428] on div "{ "_activeTabIndex" : 0 , "_aiAssistant" : { "context" : "components" , "isPinn…" at bounding box center [388, 484] width 542 height 677
click at [232, 428] on div "{ "_activeTabIndex" : 0 , "_aiAssistant" : { "context" : "components" , "isPinn…" at bounding box center [388, 484] width 542 height 677
drag, startPoint x: 354, startPoint y: 379, endPoint x: 407, endPoint y: 366, distance: 54.6
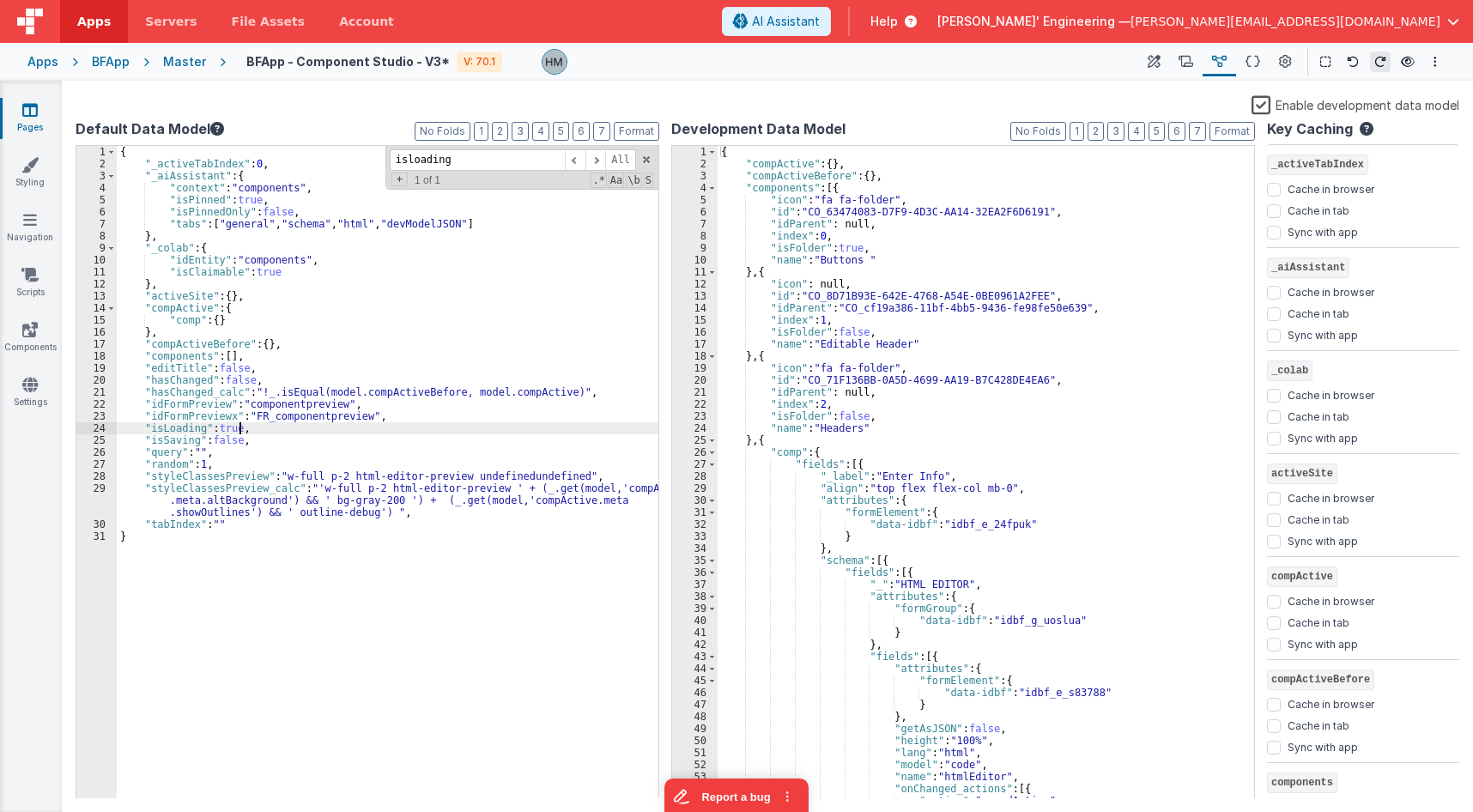
click at [355, 379] on div "{ "_activeTabIndex" : 0 , "_aiAssistant" : { "context" : "components" , "isPinn…" at bounding box center [388, 484] width 542 height 677
click at [1152, 68] on icon at bounding box center [1154, 62] width 13 height 18
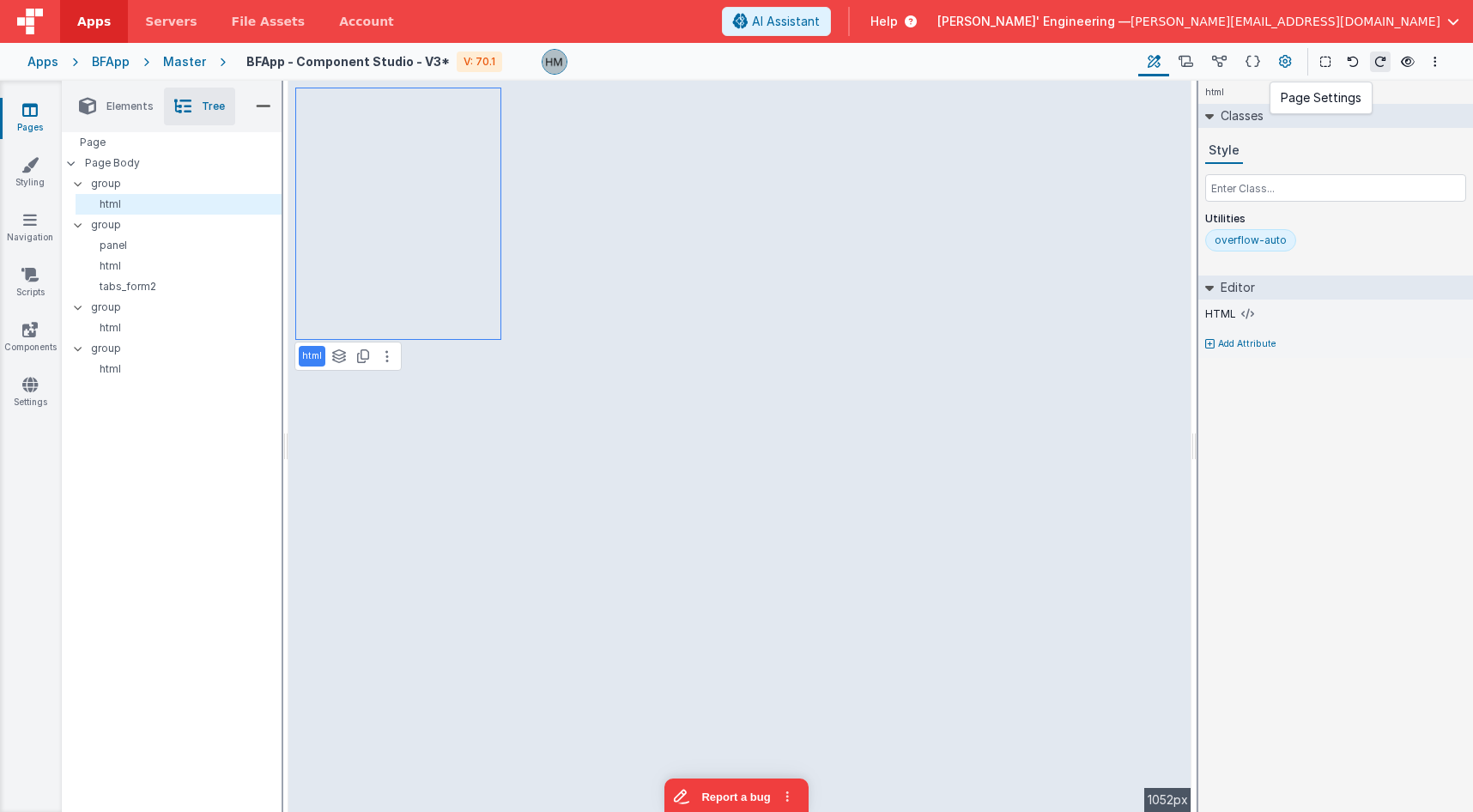
click at [1287, 66] on icon at bounding box center [1286, 62] width 13 height 18
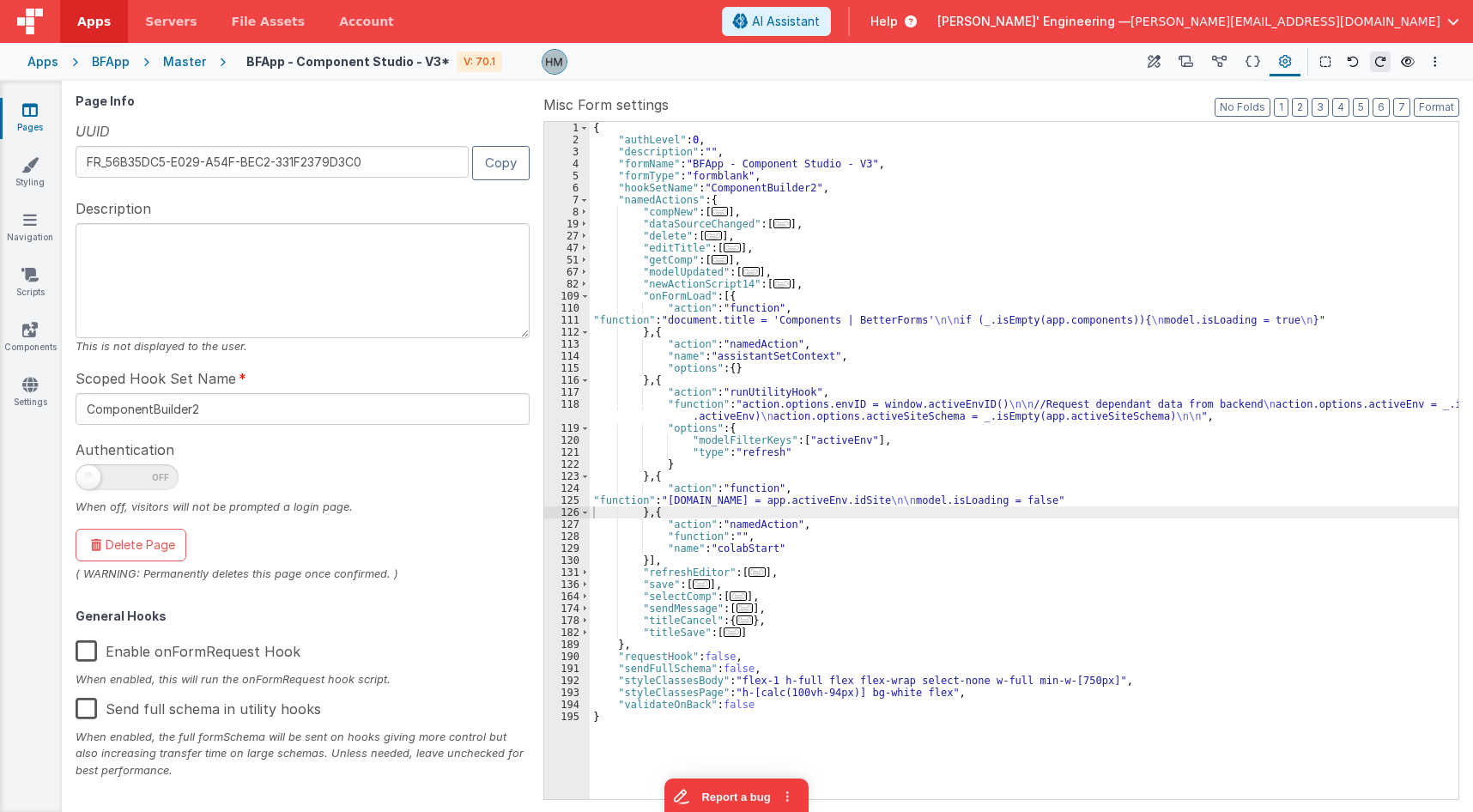
click at [997, 498] on div "{ "authLevel" : 0 , "description" : "" , "formName" : "BFApp - Component Studio…" at bounding box center [1024, 472] width 869 height 701
click at [1054, 481] on div "{ "authLevel" : 0 , "description" : "" , "formName" : "BFApp - Component Studio…" at bounding box center [1024, 472] width 869 height 701
click at [1041, 482] on div "{ "authLevel" : 0 , "description" : "" , "formName" : "BFApp - Component Studio…" at bounding box center [1024, 472] width 869 height 701
click at [996, 498] on div "{ "authLevel" : 0 , "description" : "" , "formName" : "BFApp - Component Studio…" at bounding box center [1024, 472] width 869 height 701
click at [947, 473] on div "{ "authLevel" : 0 , "description" : "" , "formName" : "BFApp - Component Studio…" at bounding box center [1024, 472] width 869 height 701
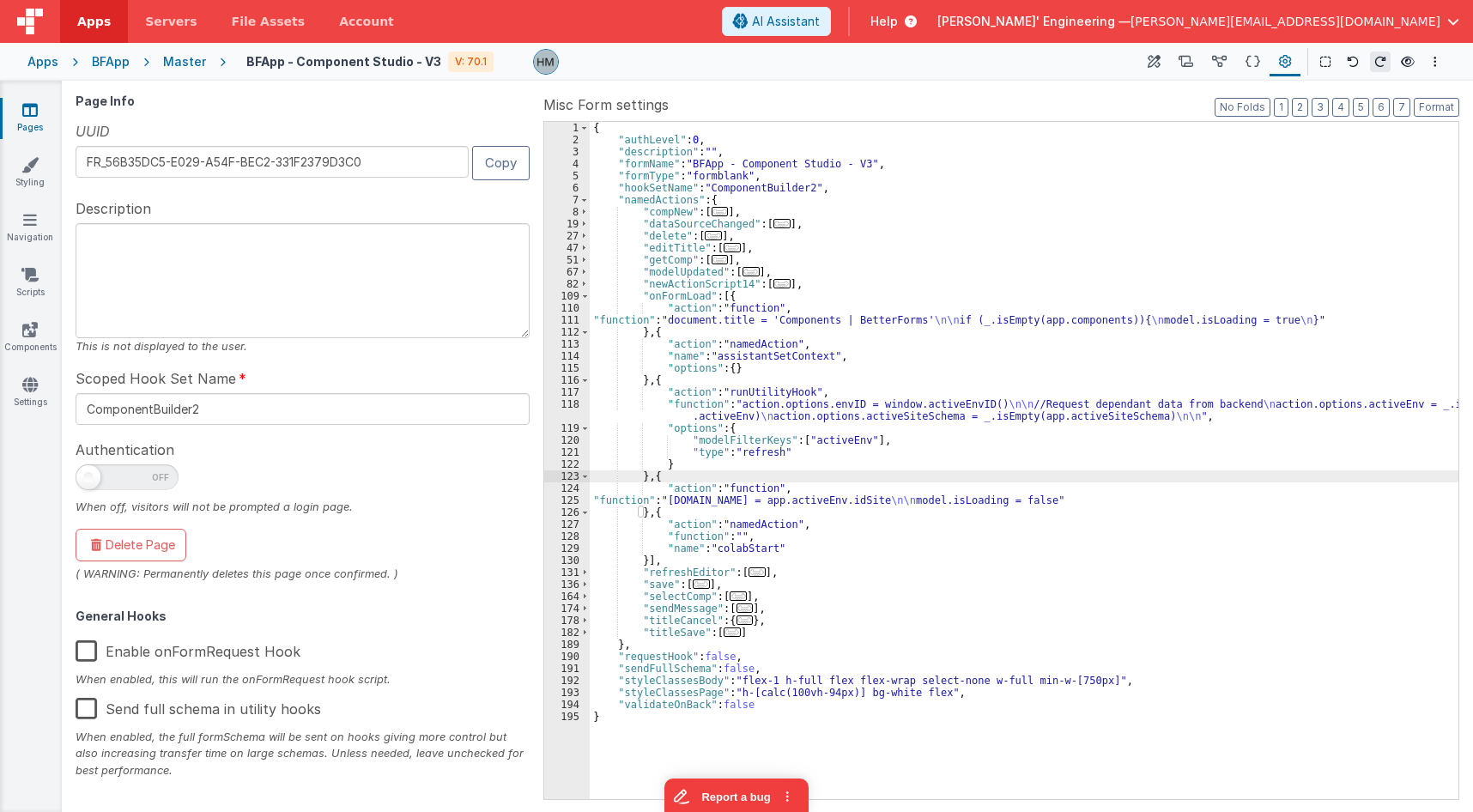
click at [1032, 499] on div "{ "authLevel" : 0 , "description" : "" , "formName" : "BFApp - Component Studio…" at bounding box center [1024, 472] width 869 height 701
click at [973, 493] on div "{ "authLevel" : 0 , "description" : "" , "formName" : "BFApp - Component Studio…" at bounding box center [1024, 472] width 869 height 701
click at [981, 500] on div "{ "authLevel" : 0 , "description" : "" , "formName" : "BFApp - Component Studio…" at bounding box center [1024, 472] width 869 height 701
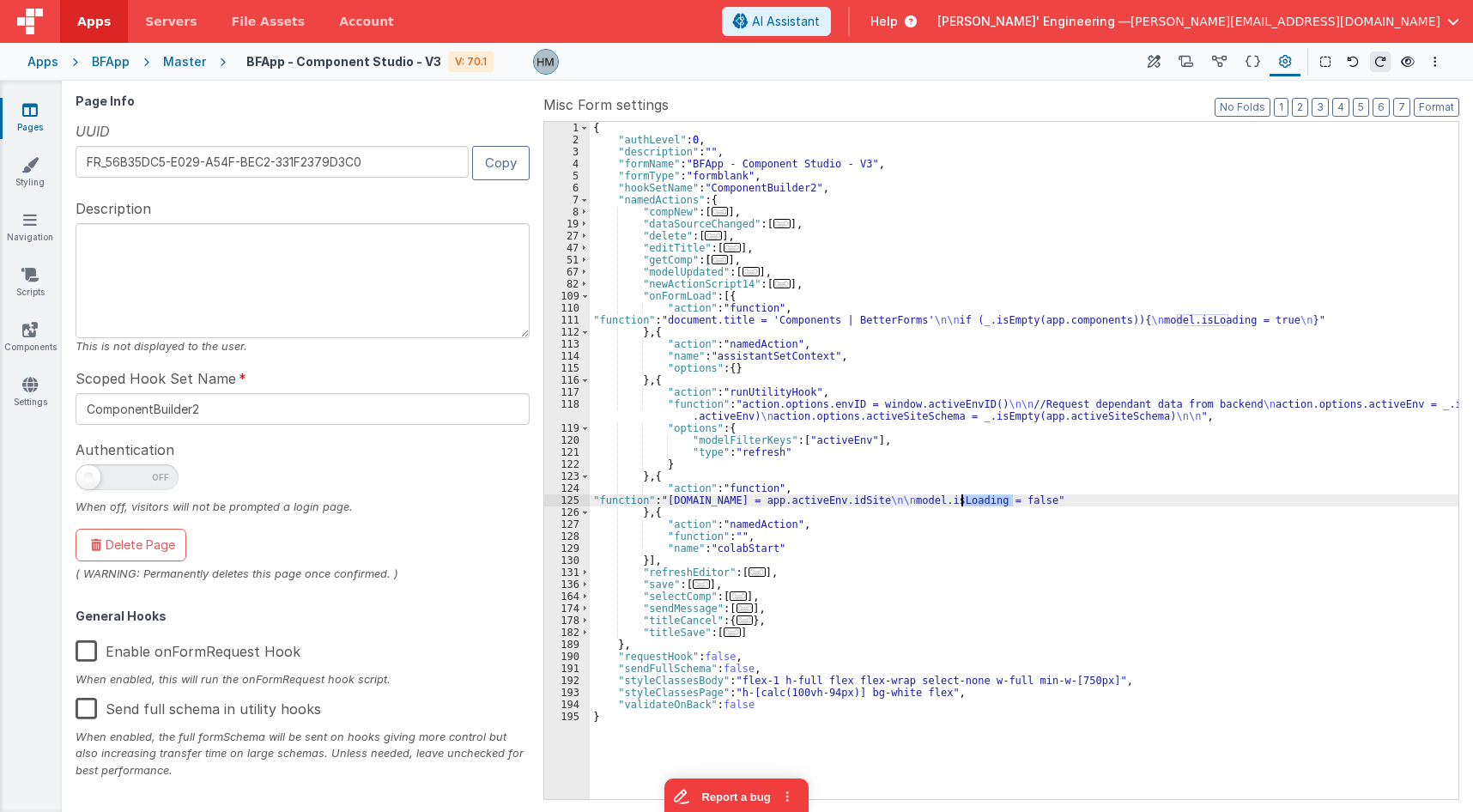
click at [981, 500] on div "{ "authLevel" : 0 , "description" : "" , "formName" : "BFApp - Component Studio…" at bounding box center [1024, 472] width 869 height 701
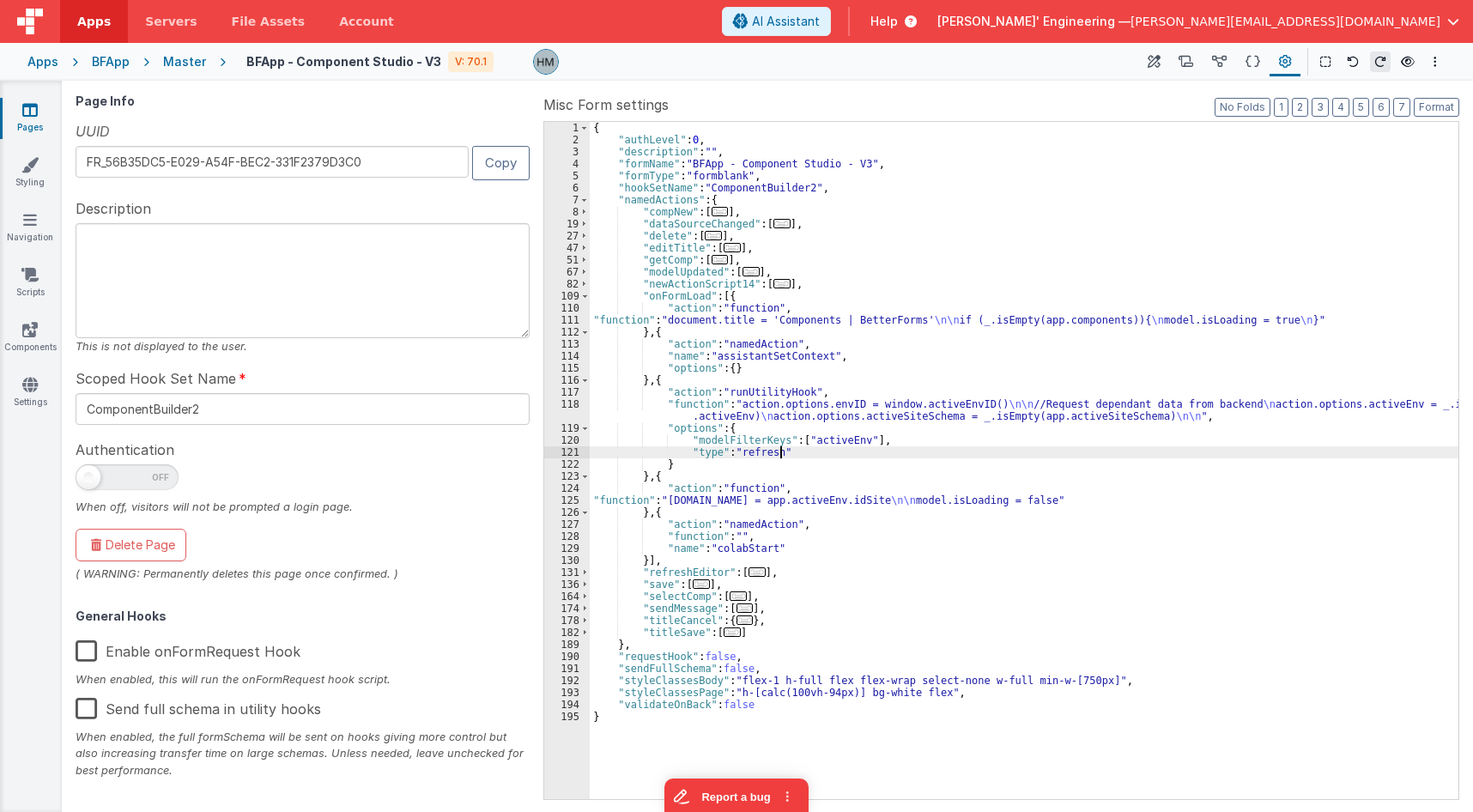
click at [922, 457] on div "{ "authLevel" : 0 , "description" : "" , "formName" : "BFApp - Component Studio…" at bounding box center [1024, 472] width 869 height 701
click at [1165, 74] on button at bounding box center [1153, 61] width 31 height 29
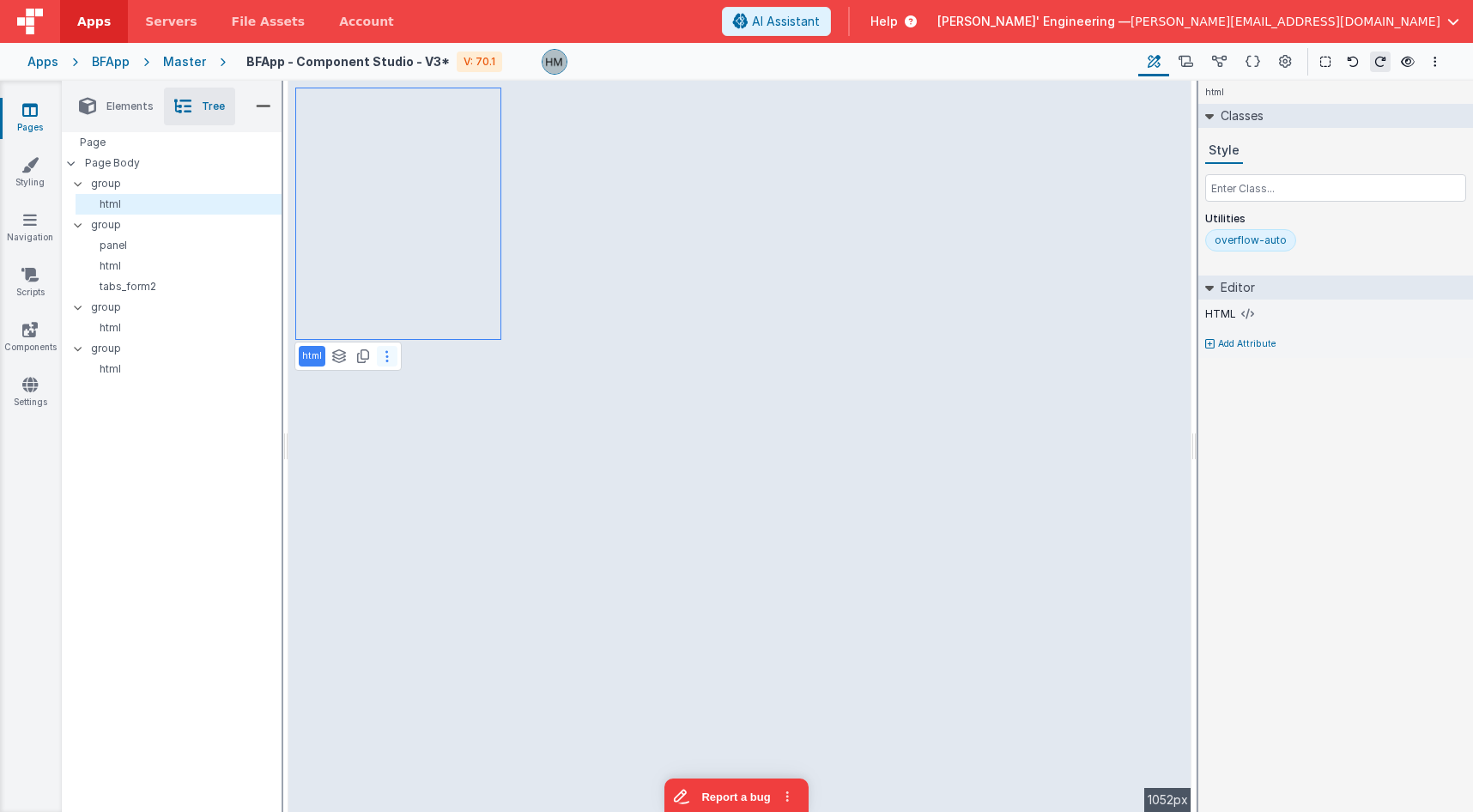
click at [391, 355] on button at bounding box center [387, 356] width 21 height 21
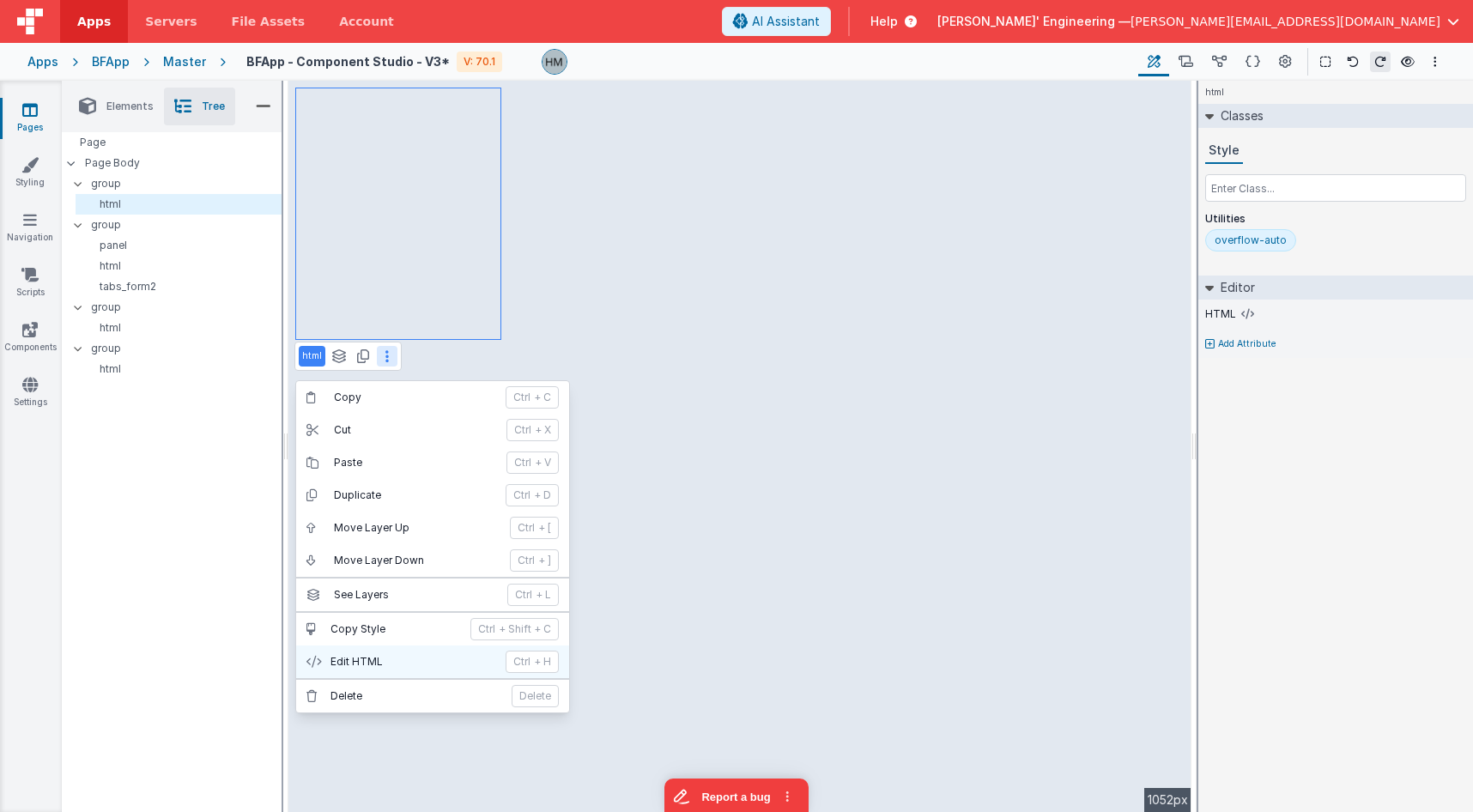
click at [375, 655] on p "Edit HTML" at bounding box center [412, 662] width 165 height 14
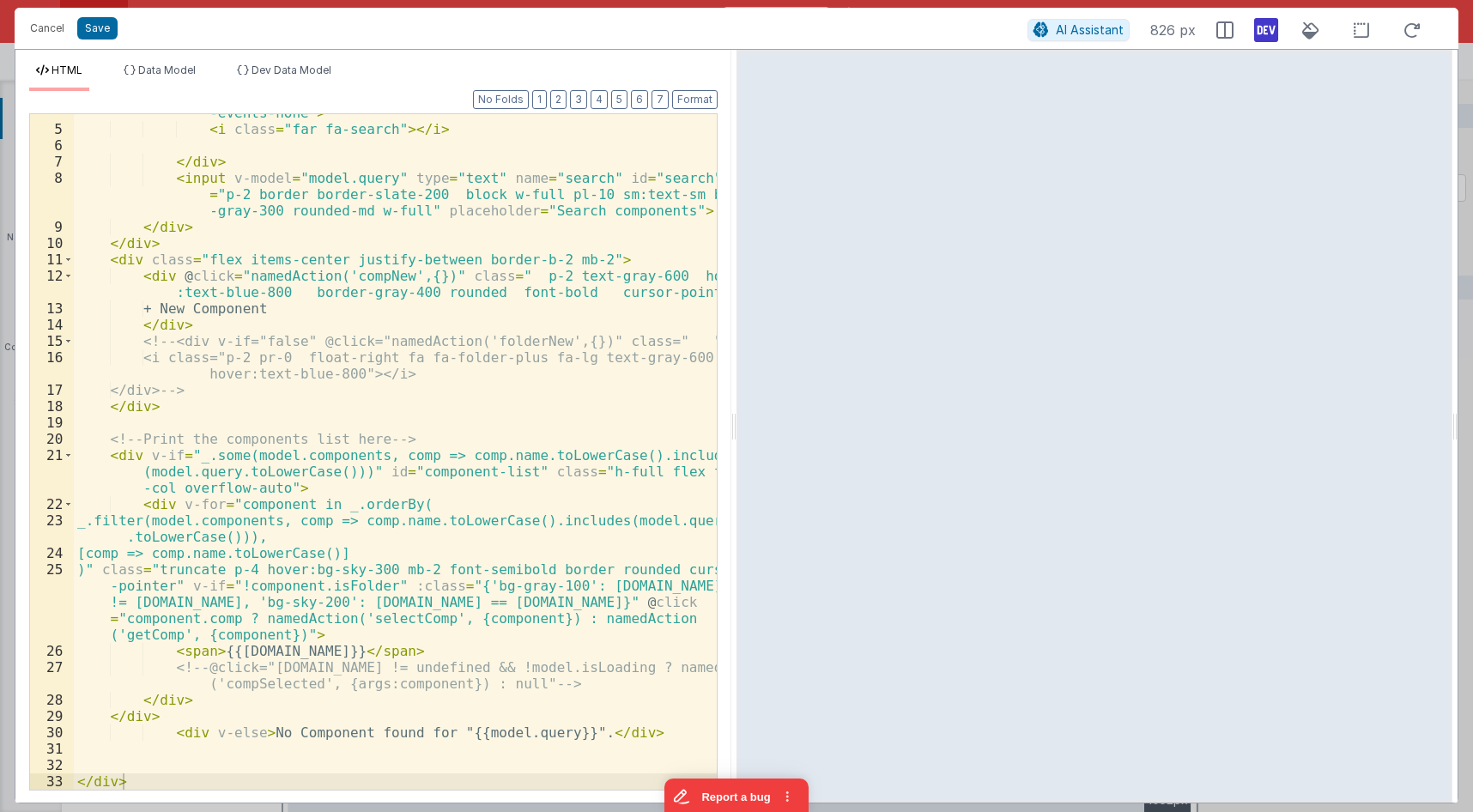
scroll to position [75, 0]
click at [361, 424] on div "< div class = "absolute inset-y-0 left-0 pl-3 flex items-center pointer -events…" at bounding box center [396, 450] width 643 height 724
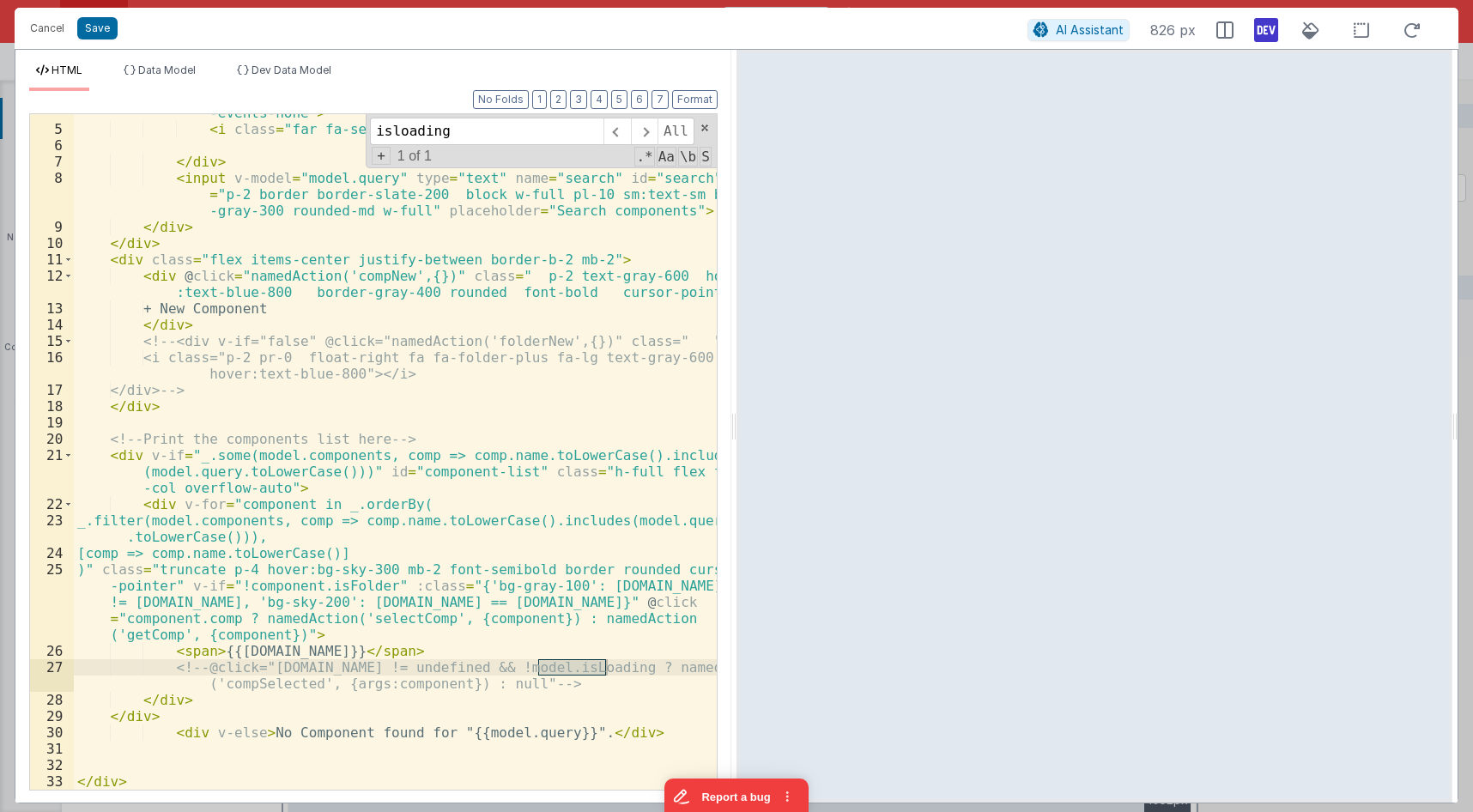
type input "isloading"
click at [499, 686] on div "< div class = "absolute inset-y-0 left-0 pl-3 flex items-center pointer -events…" at bounding box center [396, 450] width 643 height 724
drag, startPoint x: 553, startPoint y: 688, endPoint x: 29, endPoint y: 662, distance: 524.6
click at [74, 662] on div "< div class = "absolute inset-y-0 left-0 pl-3 flex items-center pointer -events…" at bounding box center [396, 451] width 643 height 675
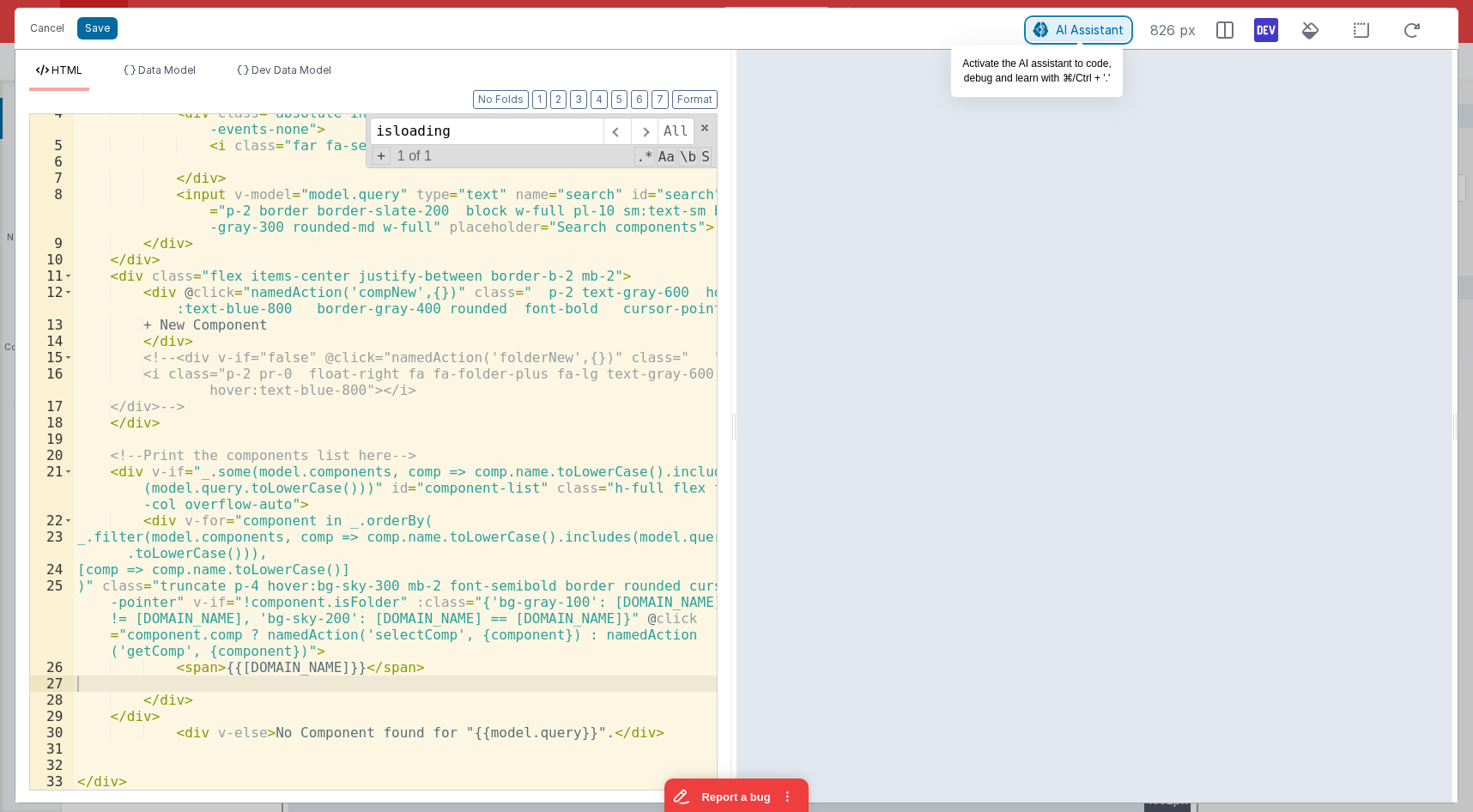
click at [1102, 33] on span "AI Assistant" at bounding box center [1090, 30] width 68 height 15
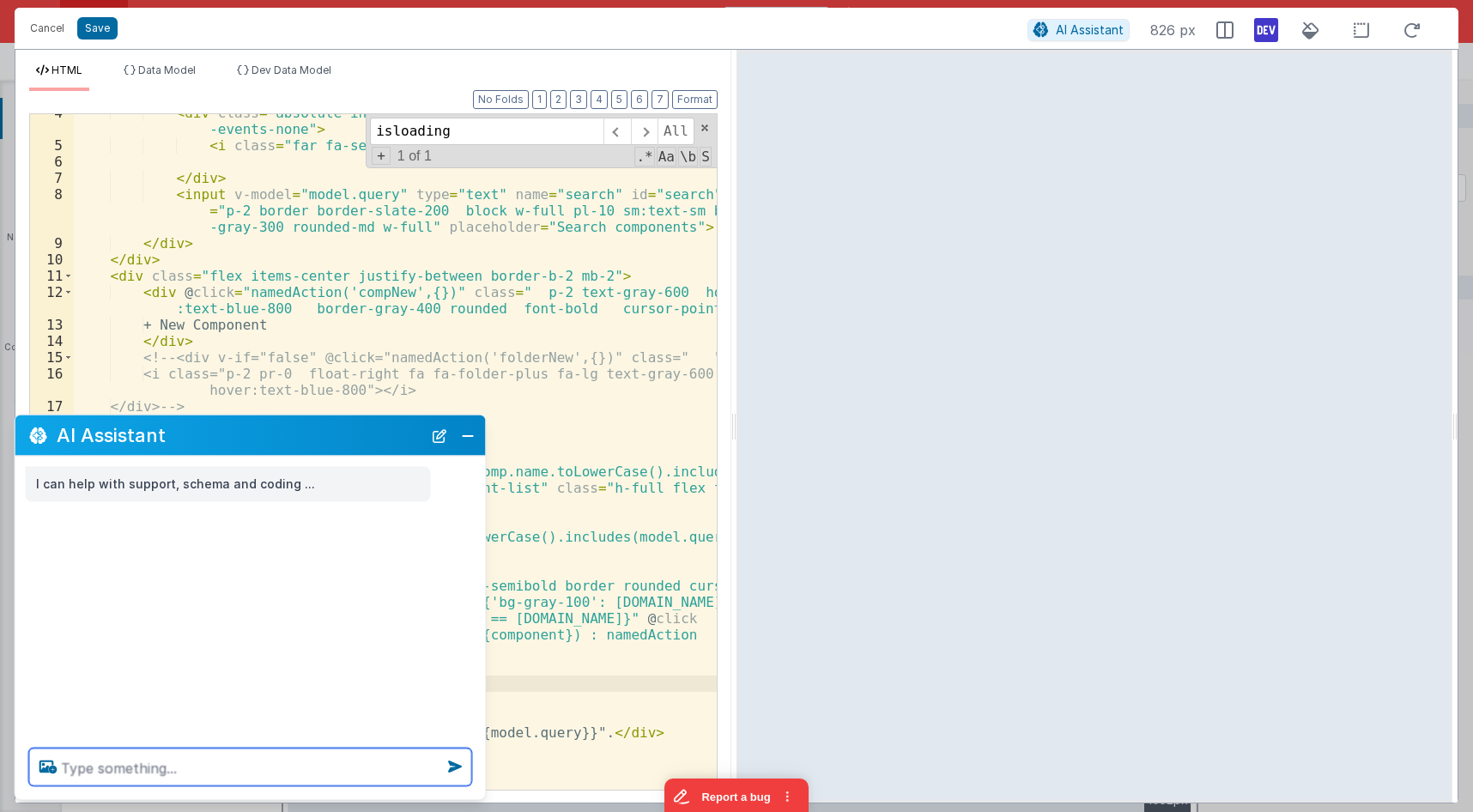
click at [250, 757] on textarea at bounding box center [250, 767] width 443 height 37
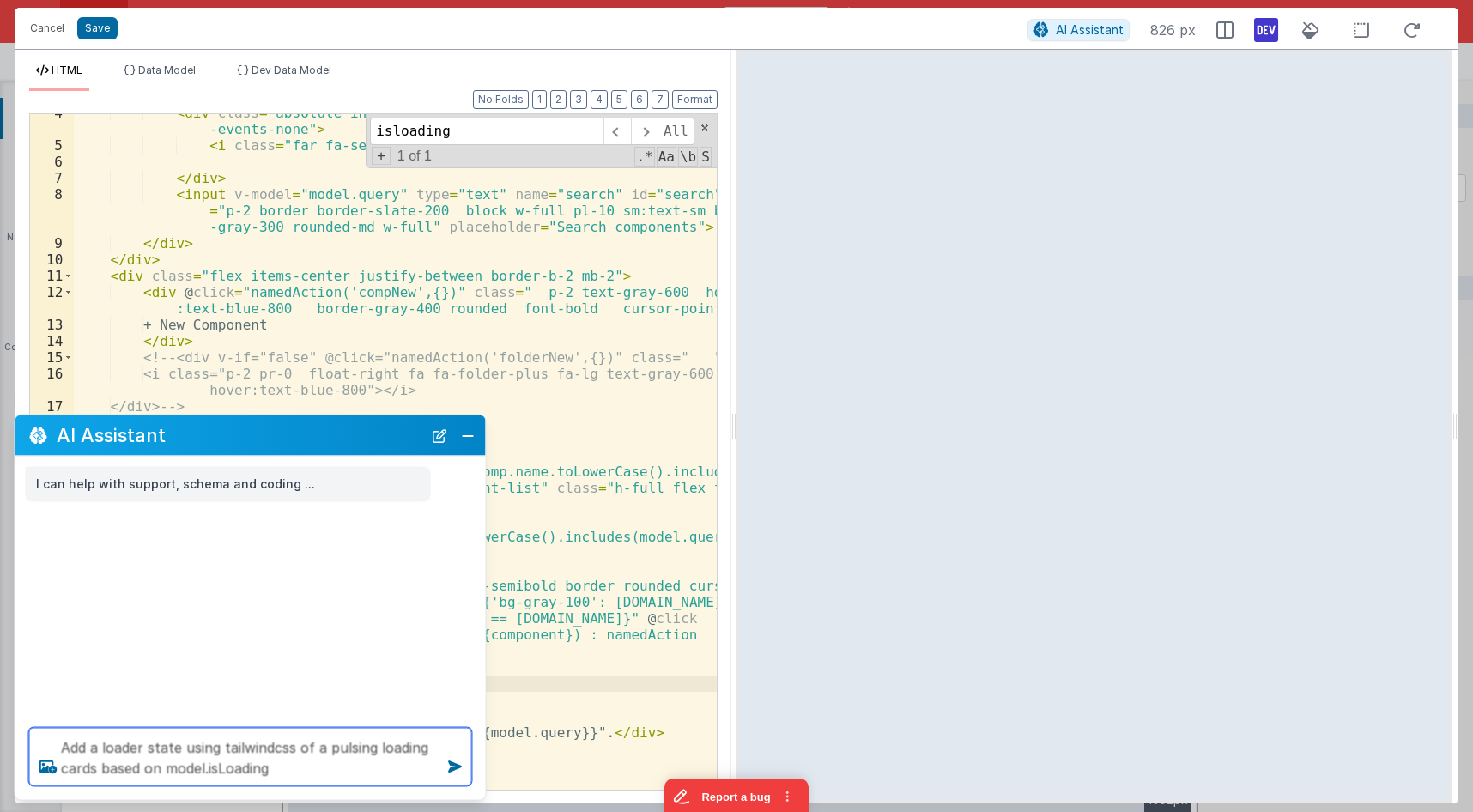
type textarea "Add a loader state using tailwindcss of a pulsing loading cards based on model.…"
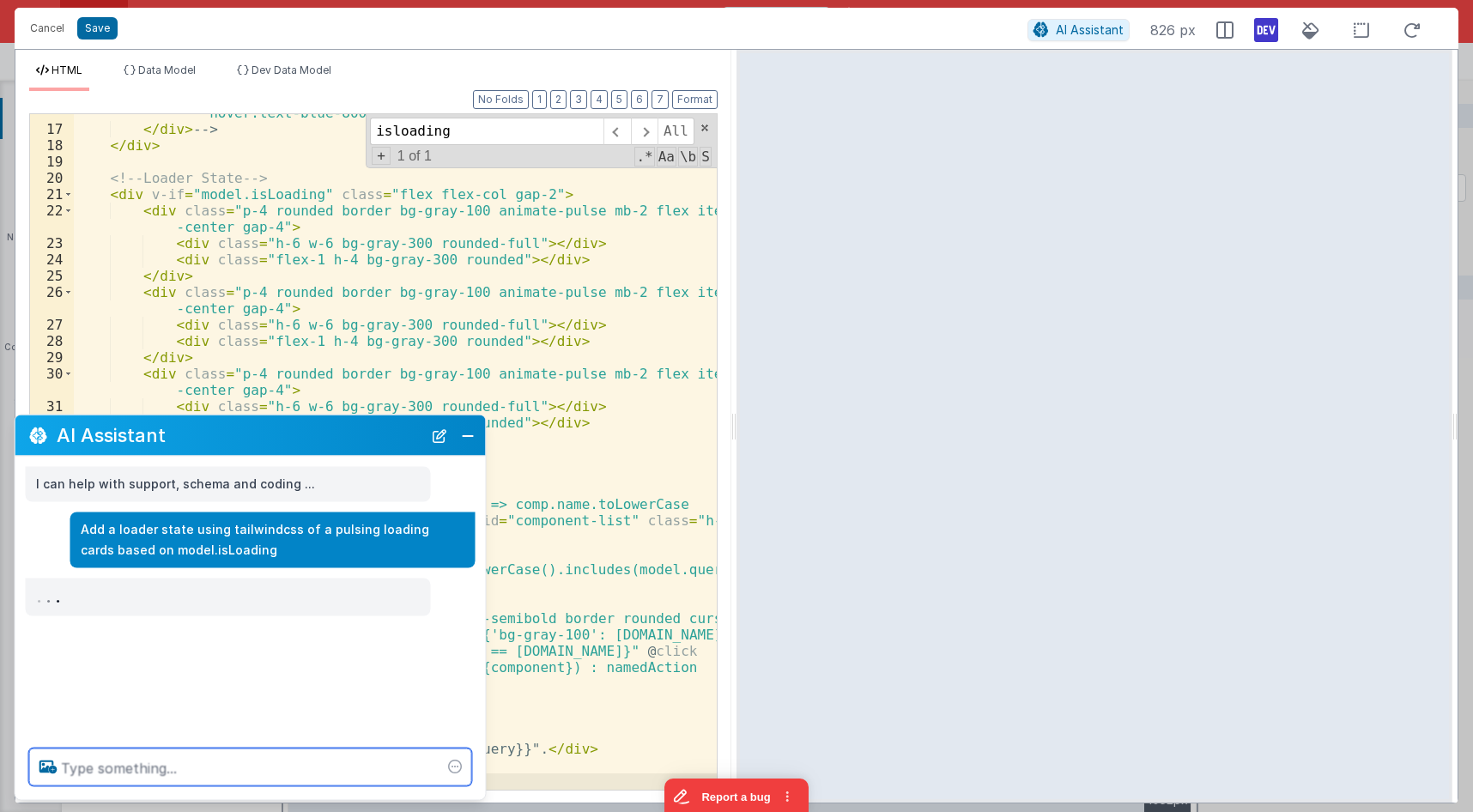
scroll to position [352, 0]
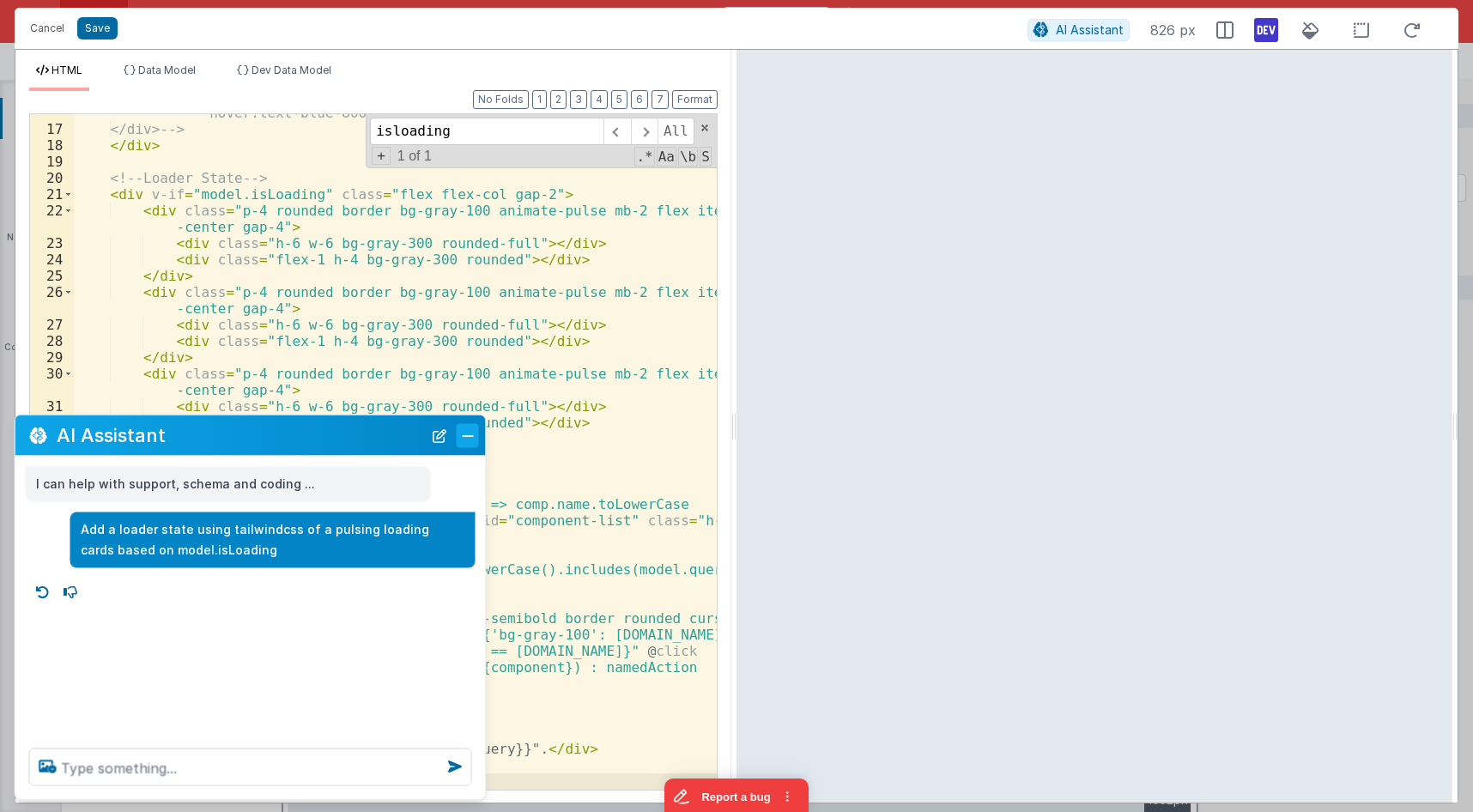
click at [478, 431] on button "Close" at bounding box center [468, 436] width 23 height 24
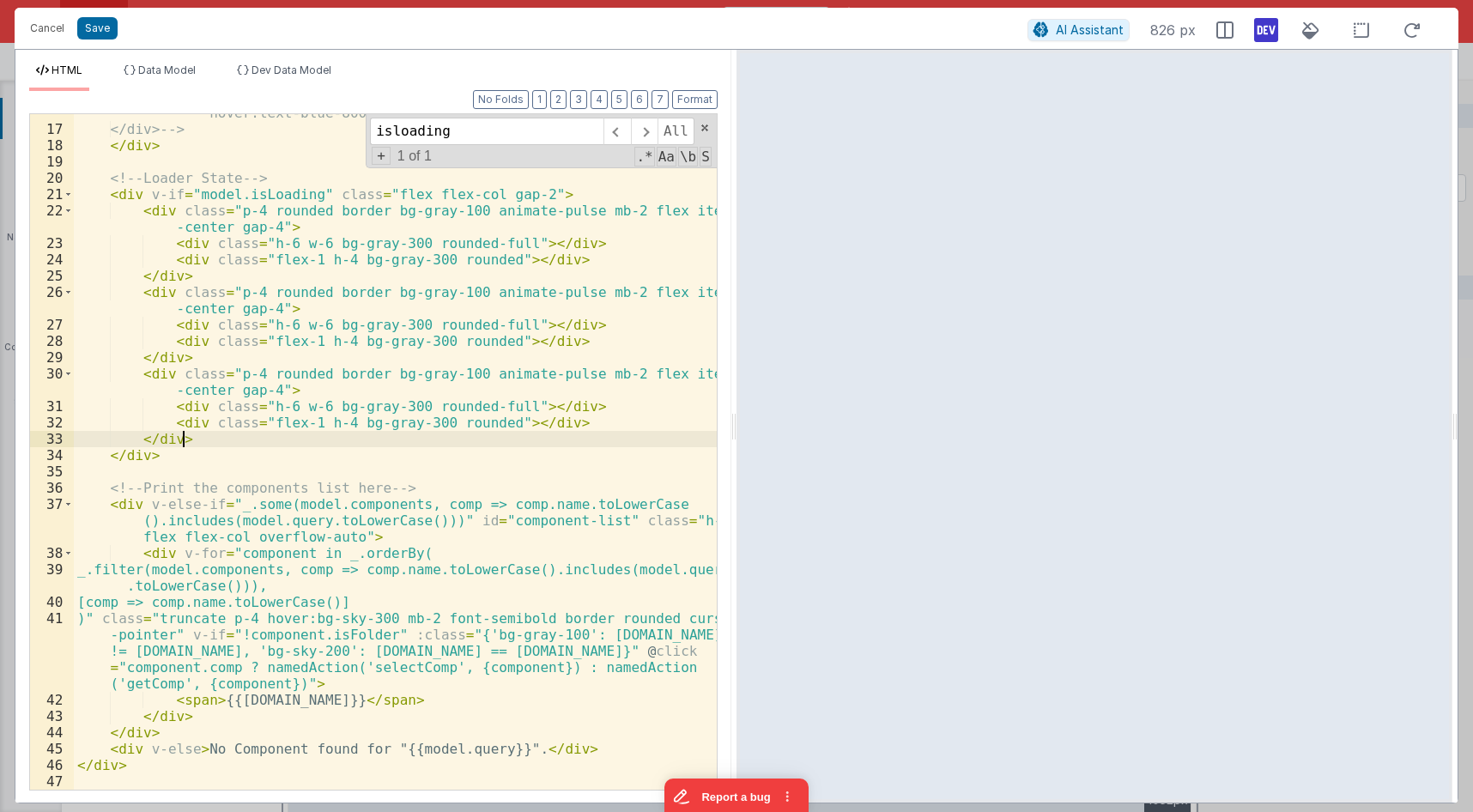
click at [479, 445] on div "<i class="p-2 pr-0 float-right fa fa-folder-plus fa-lg text-gray-600 hover:text…" at bounding box center [396, 450] width 643 height 724
click at [479, 138] on input "isloading" at bounding box center [487, 132] width 234 height 28
click at [647, 139] on span at bounding box center [644, 132] width 27 height 28
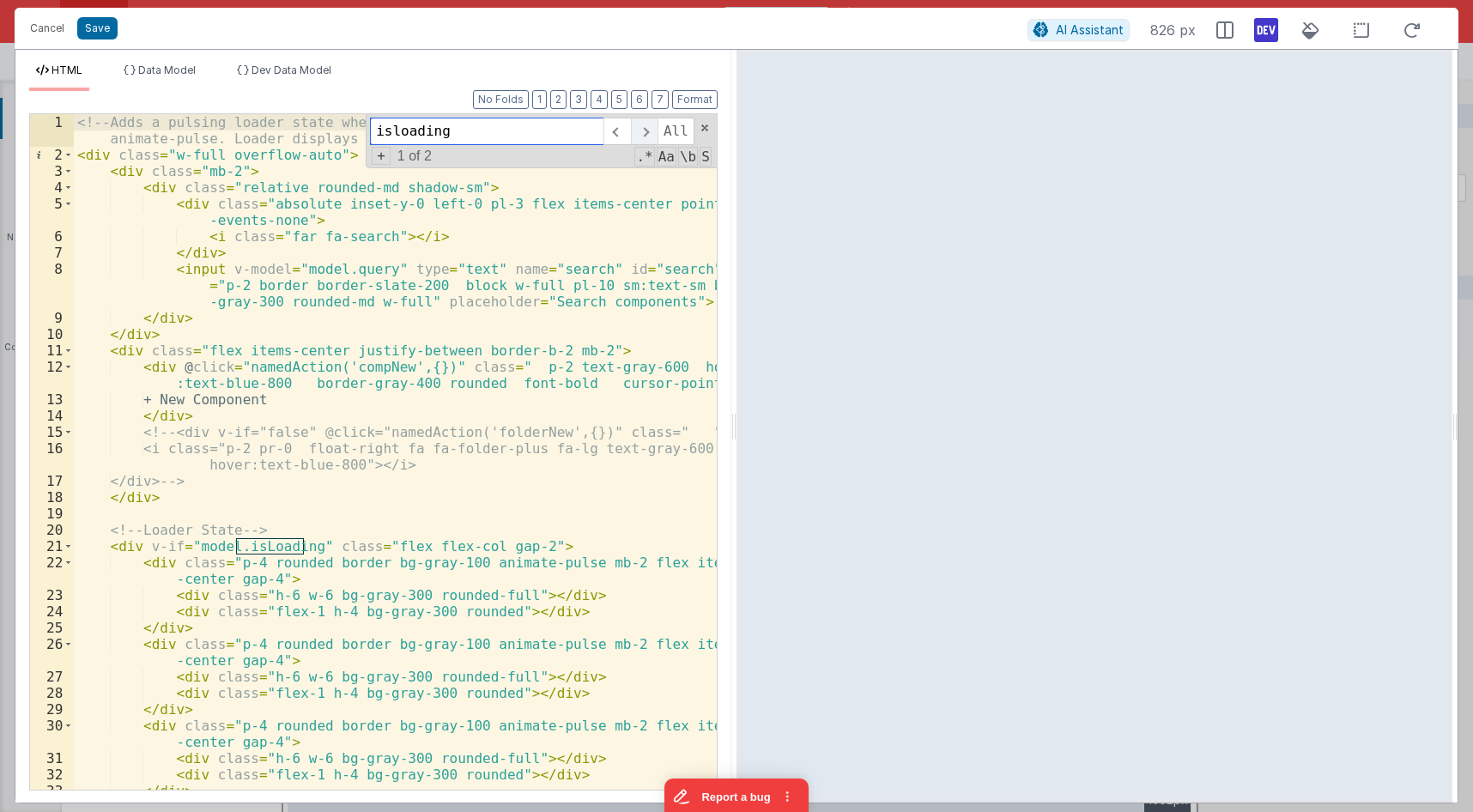
scroll to position [0, 0]
click at [650, 138] on span at bounding box center [644, 132] width 27 height 28
click at [193, 78] on li "Data Model" at bounding box center [160, 78] width 86 height 28
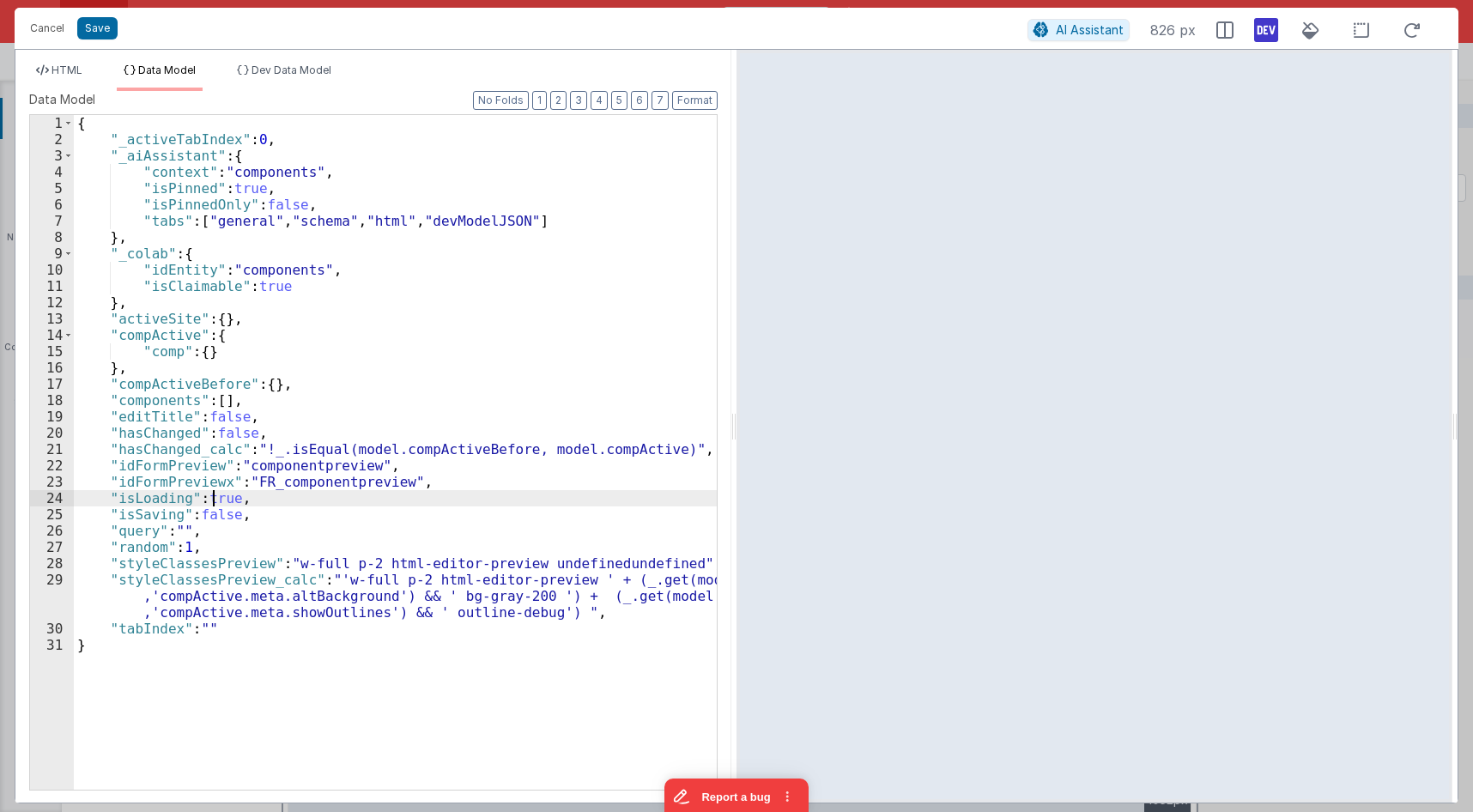
click at [214, 499] on div "{ "_activeTabIndex" : 0 , "_aiAssistant" : { "context" : "components" , "isPinn…" at bounding box center [396, 469] width 643 height 707
click at [275, 471] on div "{ "_activeTabIndex" : 0 , "_aiAssistant" : { "context" : "components" , "isPinn…" at bounding box center [396, 469] width 643 height 707
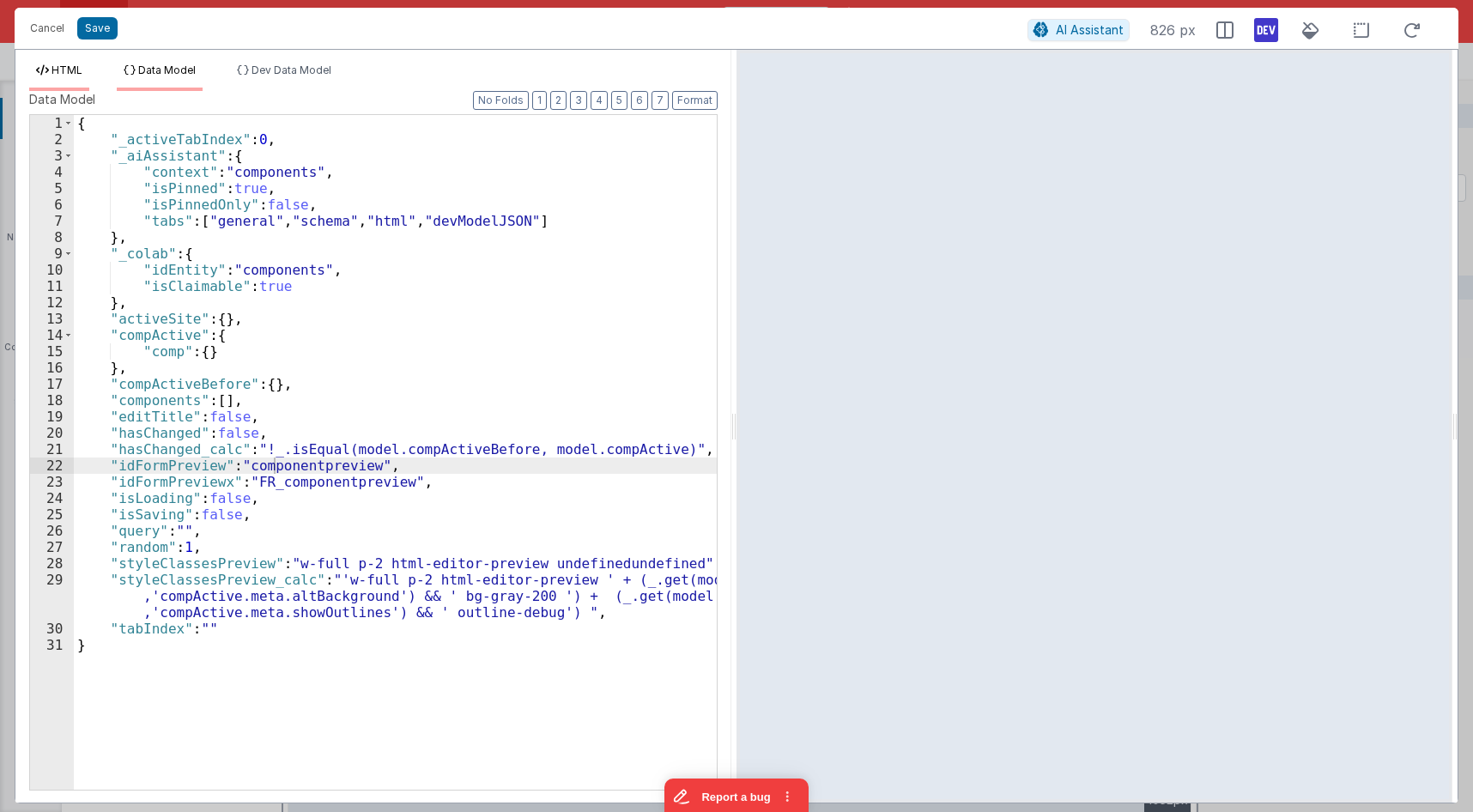
click at [79, 71] on span "HTML" at bounding box center [66, 70] width 31 height 13
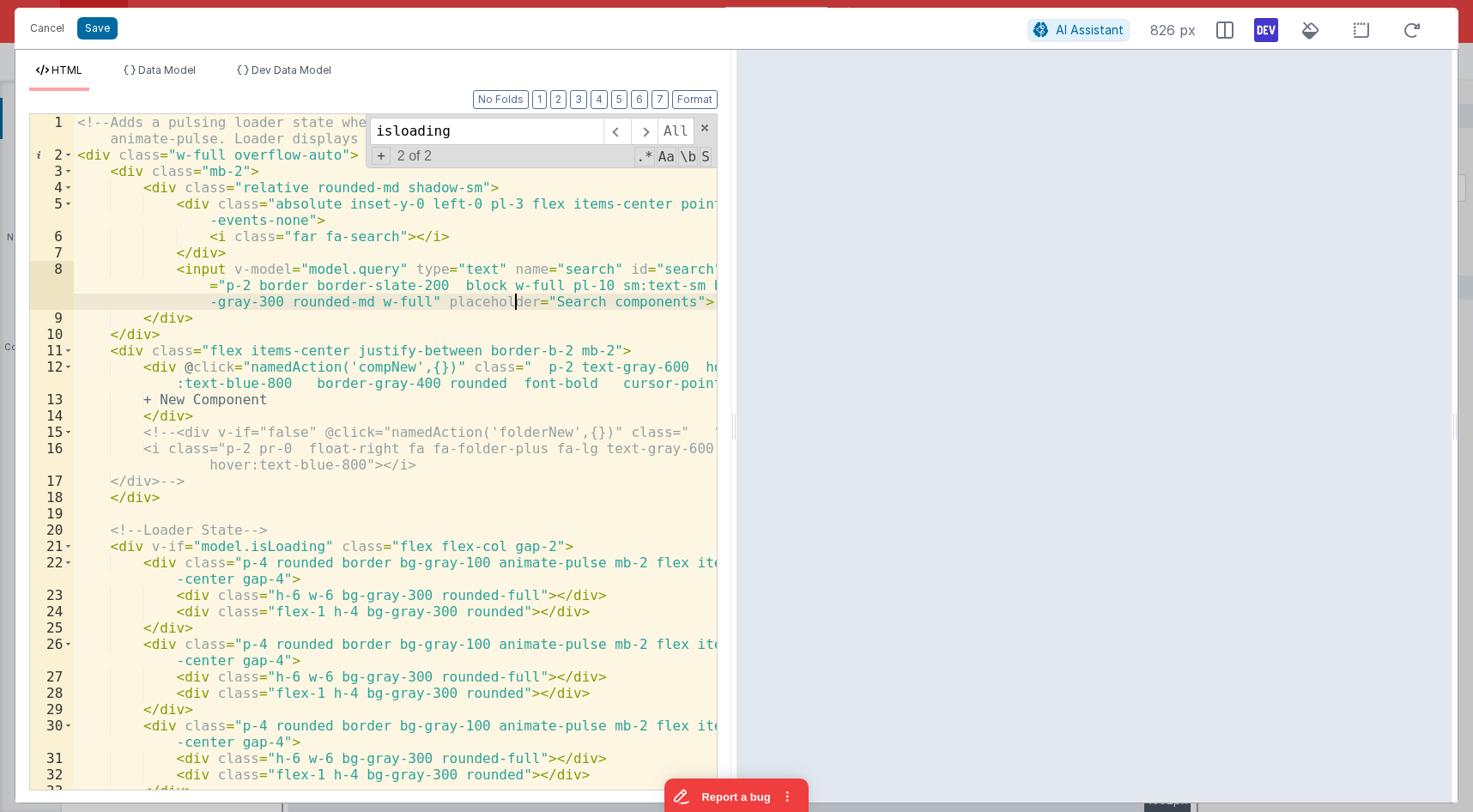
click at [516, 306] on div "<!-- Adds a pulsing loader state when model.isLoading is true, using TailwindCS…" at bounding box center [396, 476] width 643 height 724
click at [190, 545] on div "<!-- Adds a pulsing loader state when model.isLoading is true, using TailwindCS…" at bounding box center [396, 476] width 643 height 724
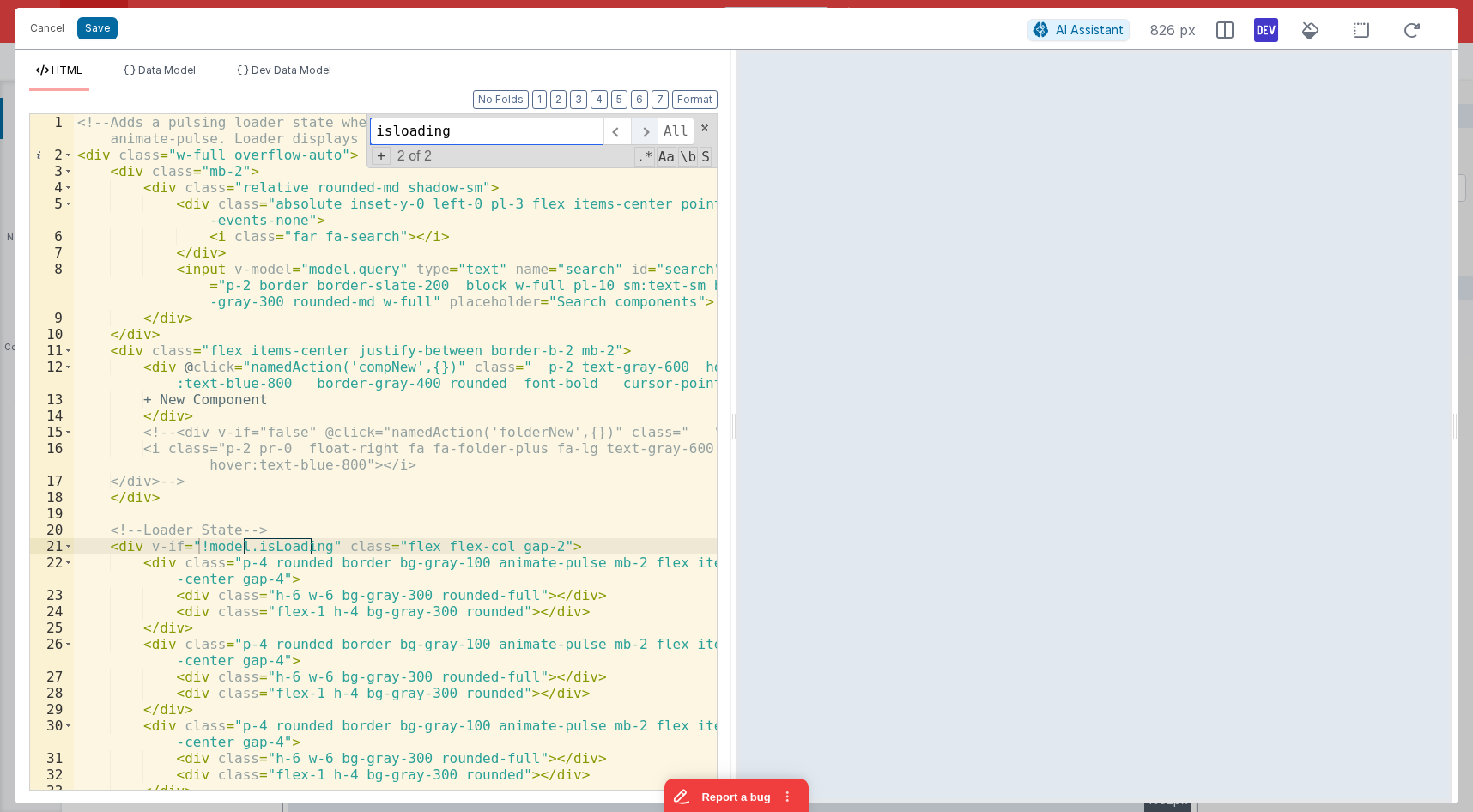
click at [643, 132] on span at bounding box center [644, 132] width 27 height 28
click at [647, 134] on span at bounding box center [644, 132] width 27 height 28
click at [648, 133] on span at bounding box center [644, 132] width 27 height 28
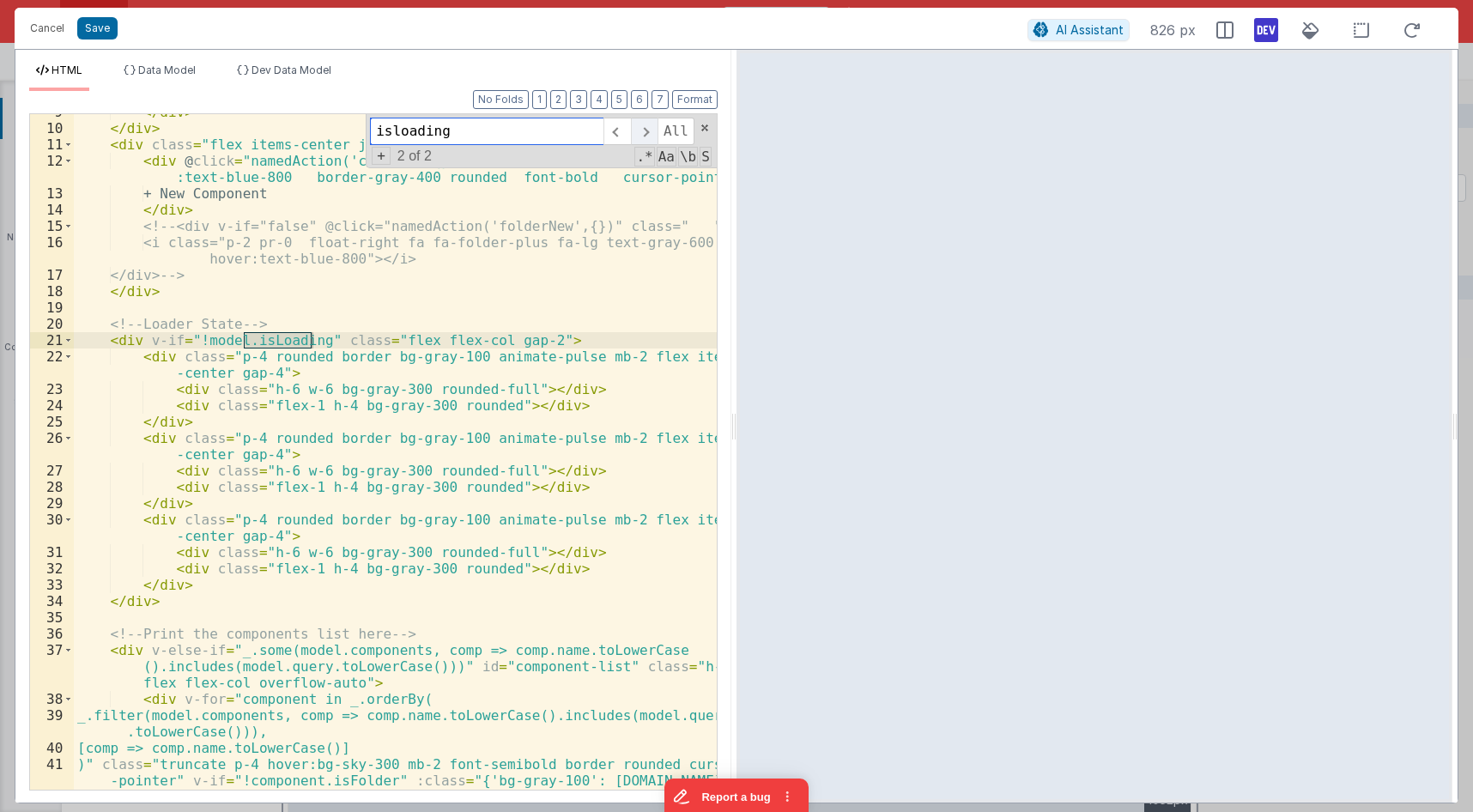
click at [643, 141] on span at bounding box center [644, 132] width 27 height 28
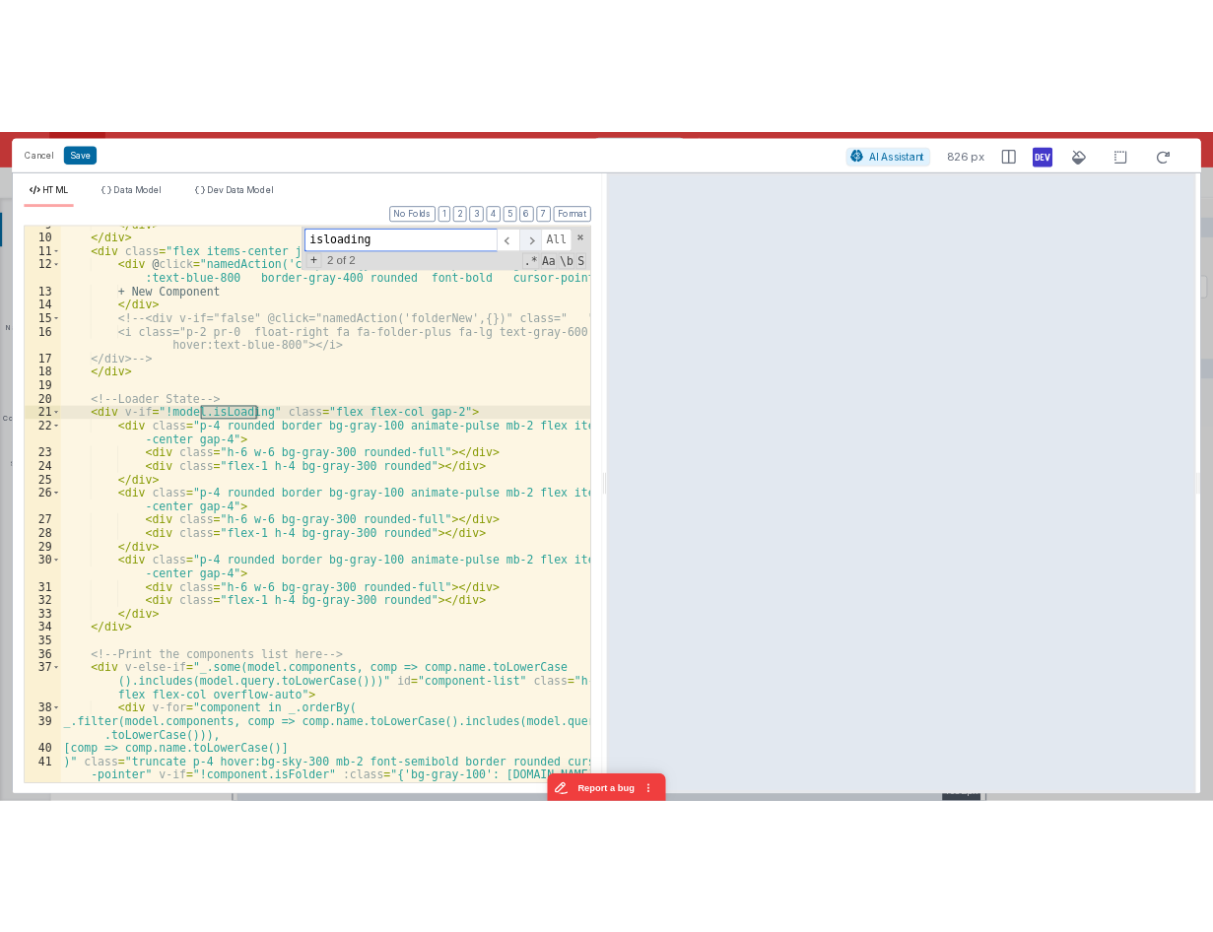
scroll to position [0, 0]
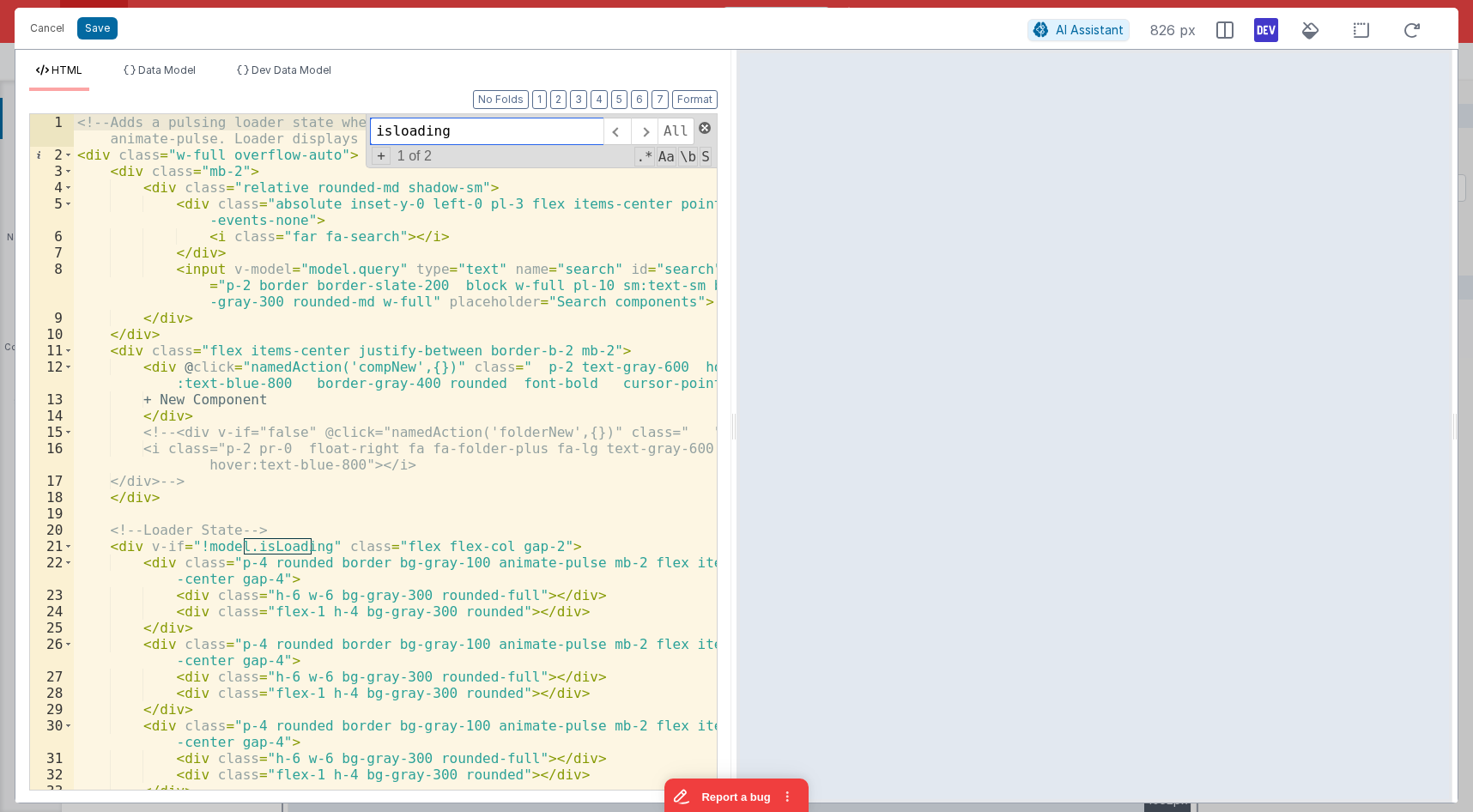
click at [702, 128] on span at bounding box center [705, 128] width 12 height 12
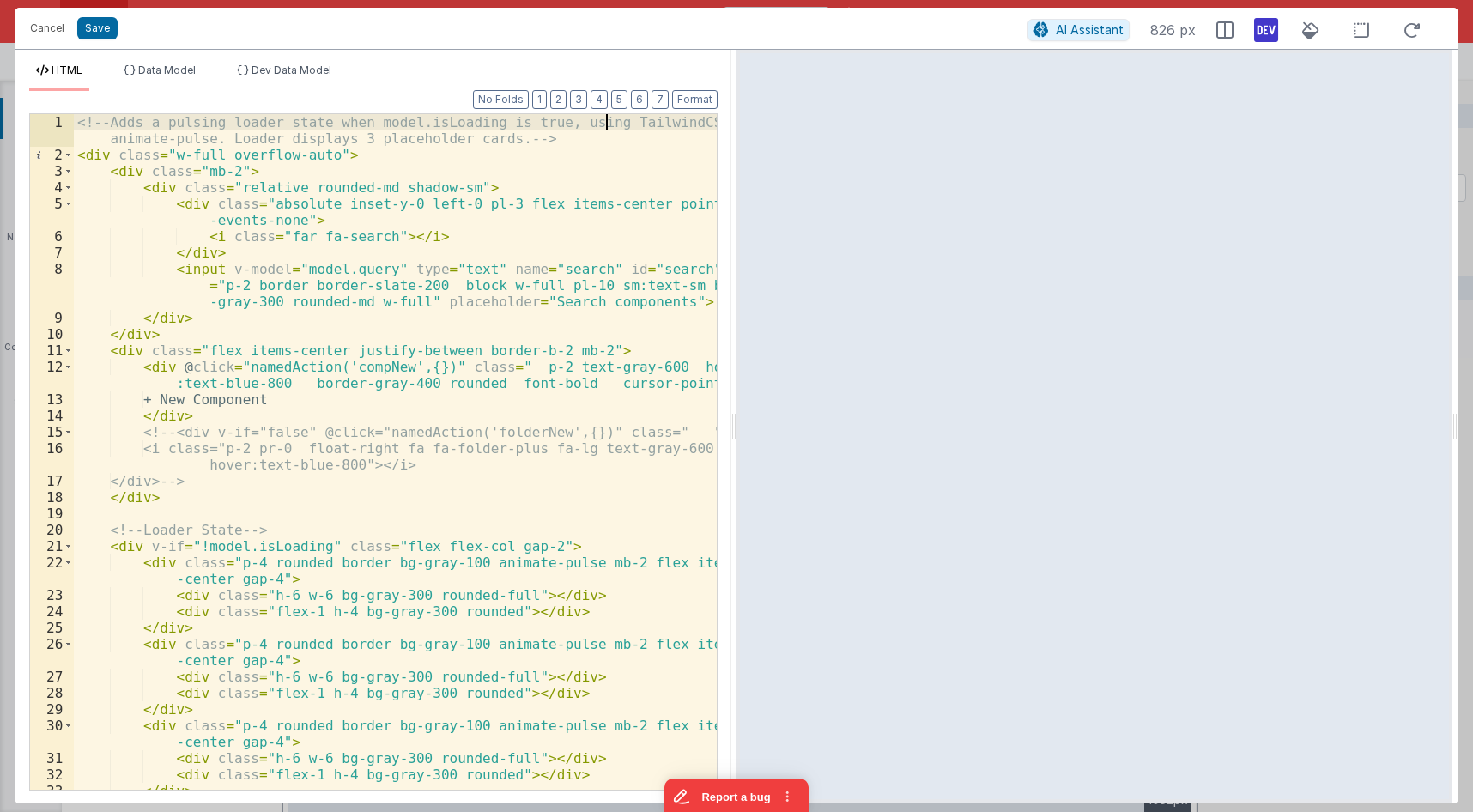
click at [608, 128] on div "<!-- Adds a pulsing loader state when model.isLoading is true, using TailwindCS…" at bounding box center [396, 476] width 643 height 724
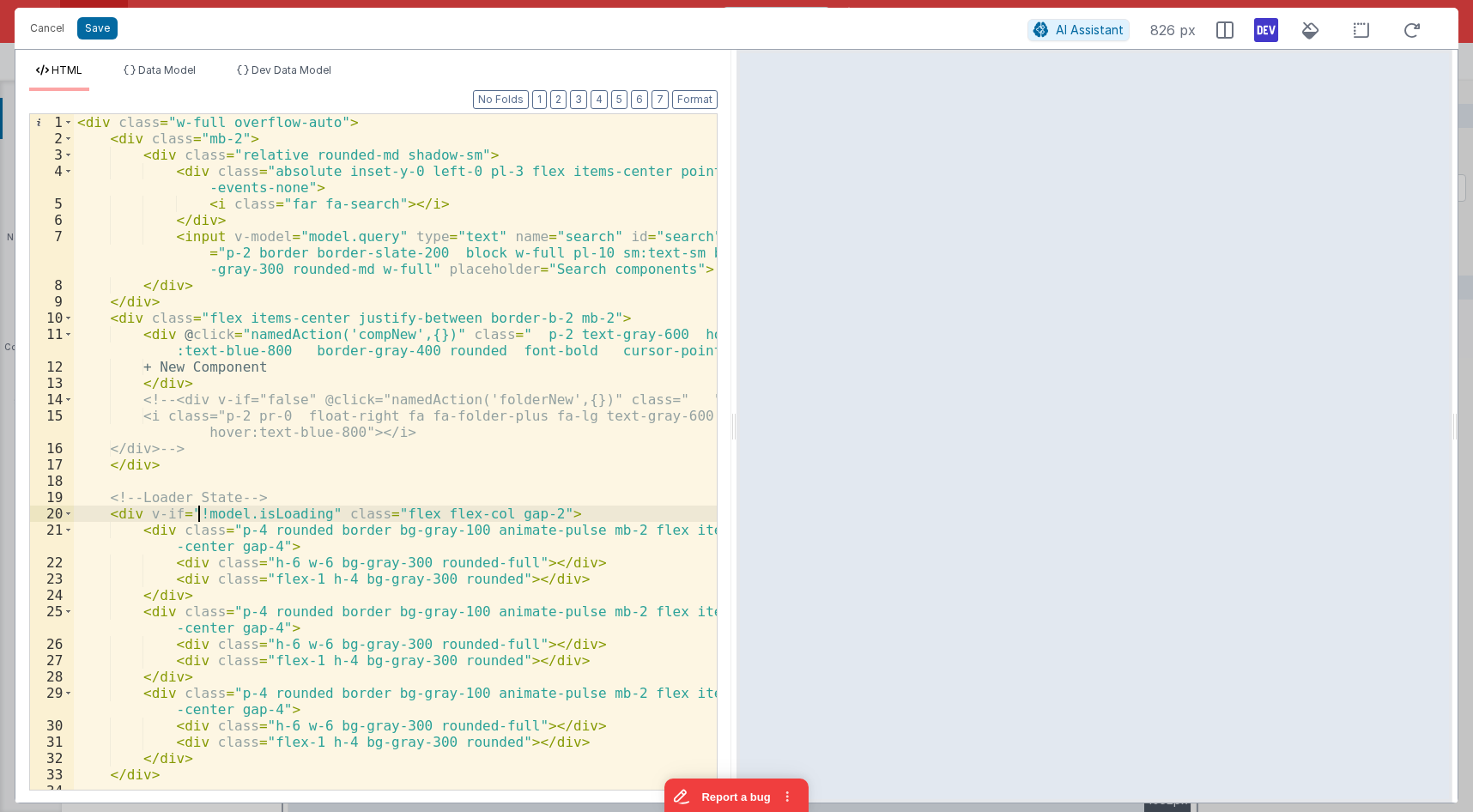
click at [197, 508] on div "< div class = "w-full overflow-auto" > < div class = "mb-2" > < div class = "re…" at bounding box center [396, 468] width 643 height 708
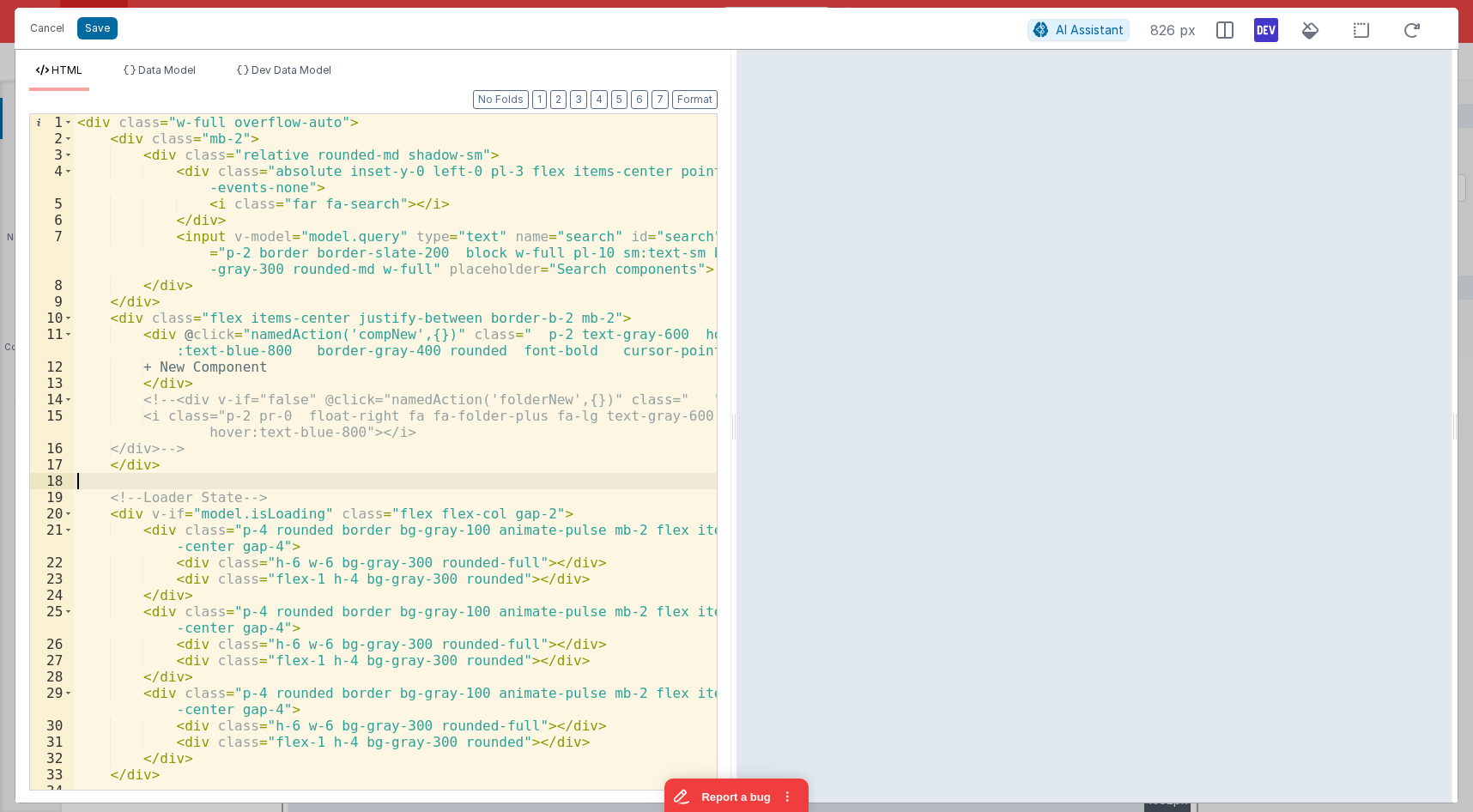
click at [335, 476] on div "< div class = "w-full overflow-auto" > < div class = "mb-2" > < div class = "re…" at bounding box center [396, 468] width 643 height 708
click at [324, 507] on div "< div class = "w-full overflow-auto" > < div class = "mb-2" > < div class = "re…" at bounding box center [396, 468] width 643 height 708
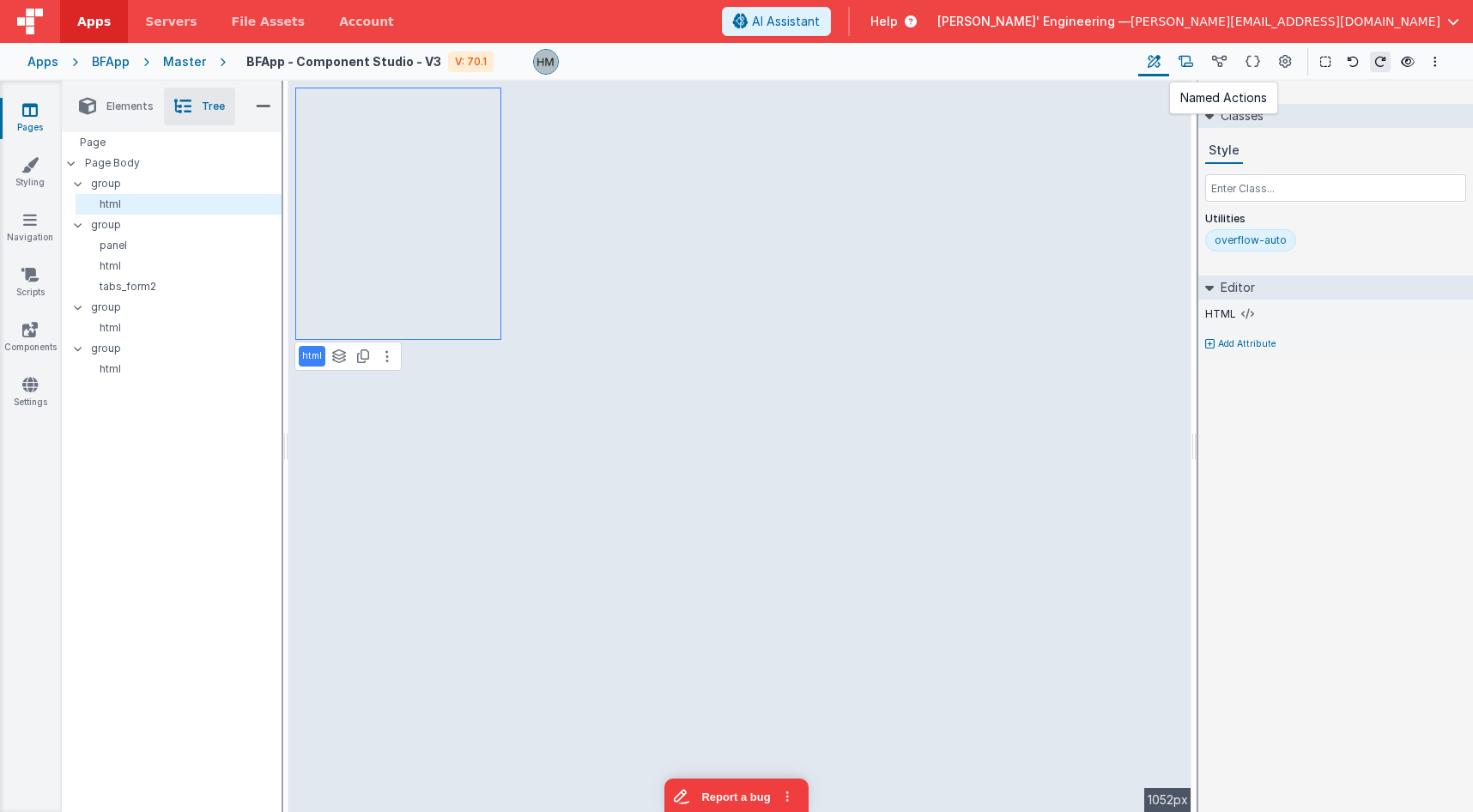
click at [1187, 68] on icon at bounding box center [1185, 62] width 15 height 18
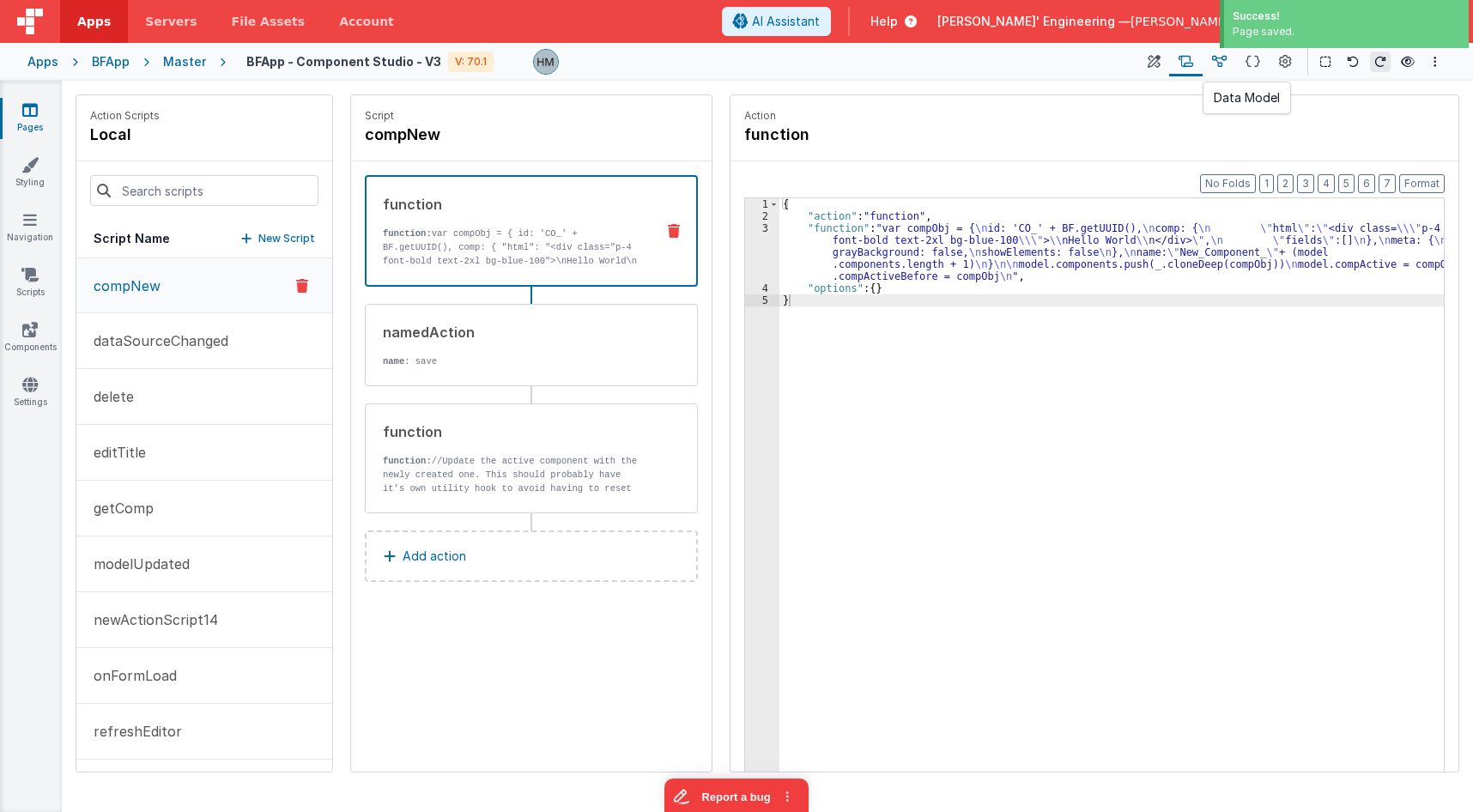
click at [1218, 64] on icon at bounding box center [1219, 62] width 15 height 18
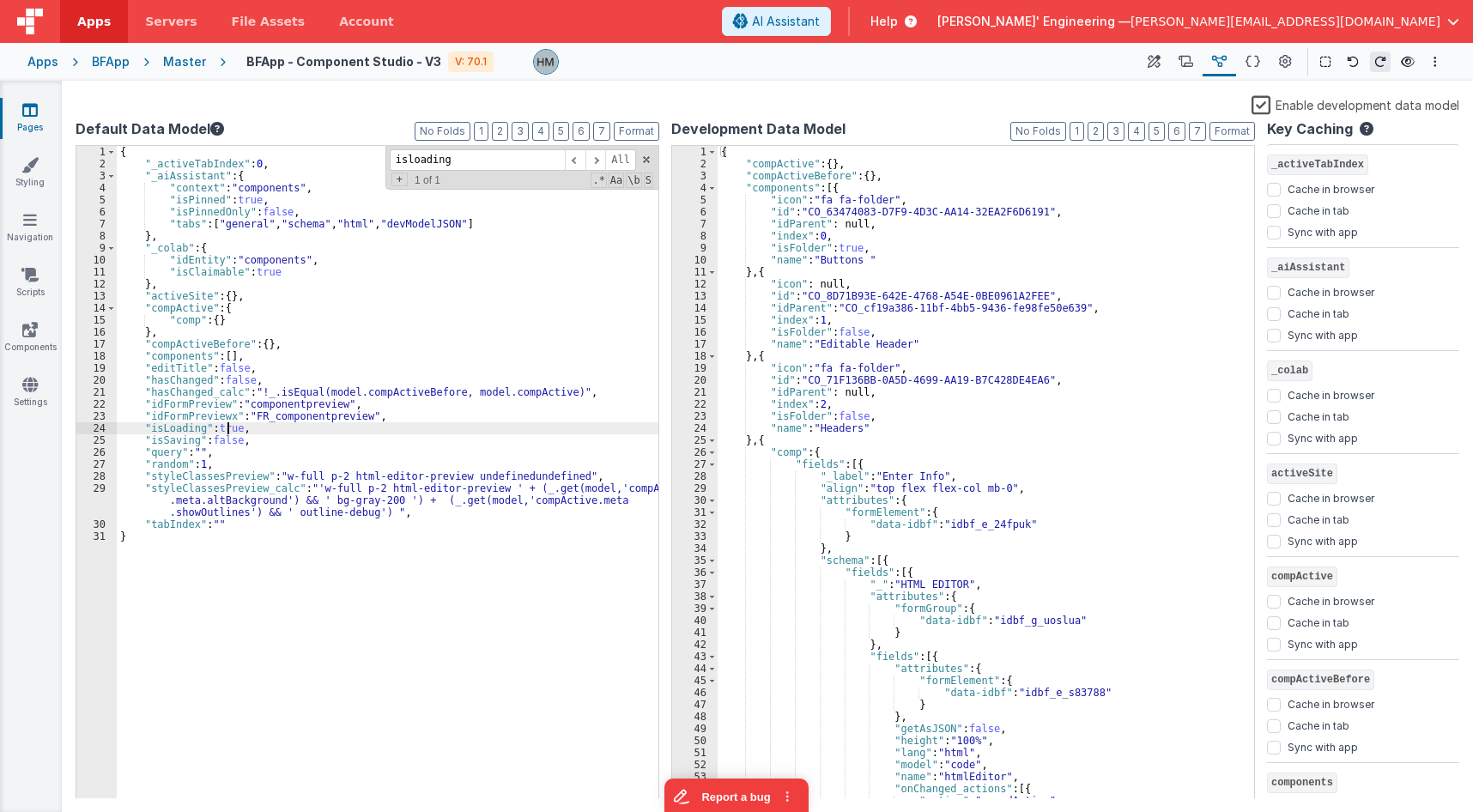
click at [227, 430] on div "{ "_activeTabIndex" : 0 , "_aiAssistant" : { "context" : "components" , "isPinn…" at bounding box center [388, 484] width 542 height 677
click at [275, 410] on div "{ "_activeTabIndex" : 0 , "_aiAssistant" : { "context" : "components" , "isPinn…" at bounding box center [388, 484] width 542 height 677
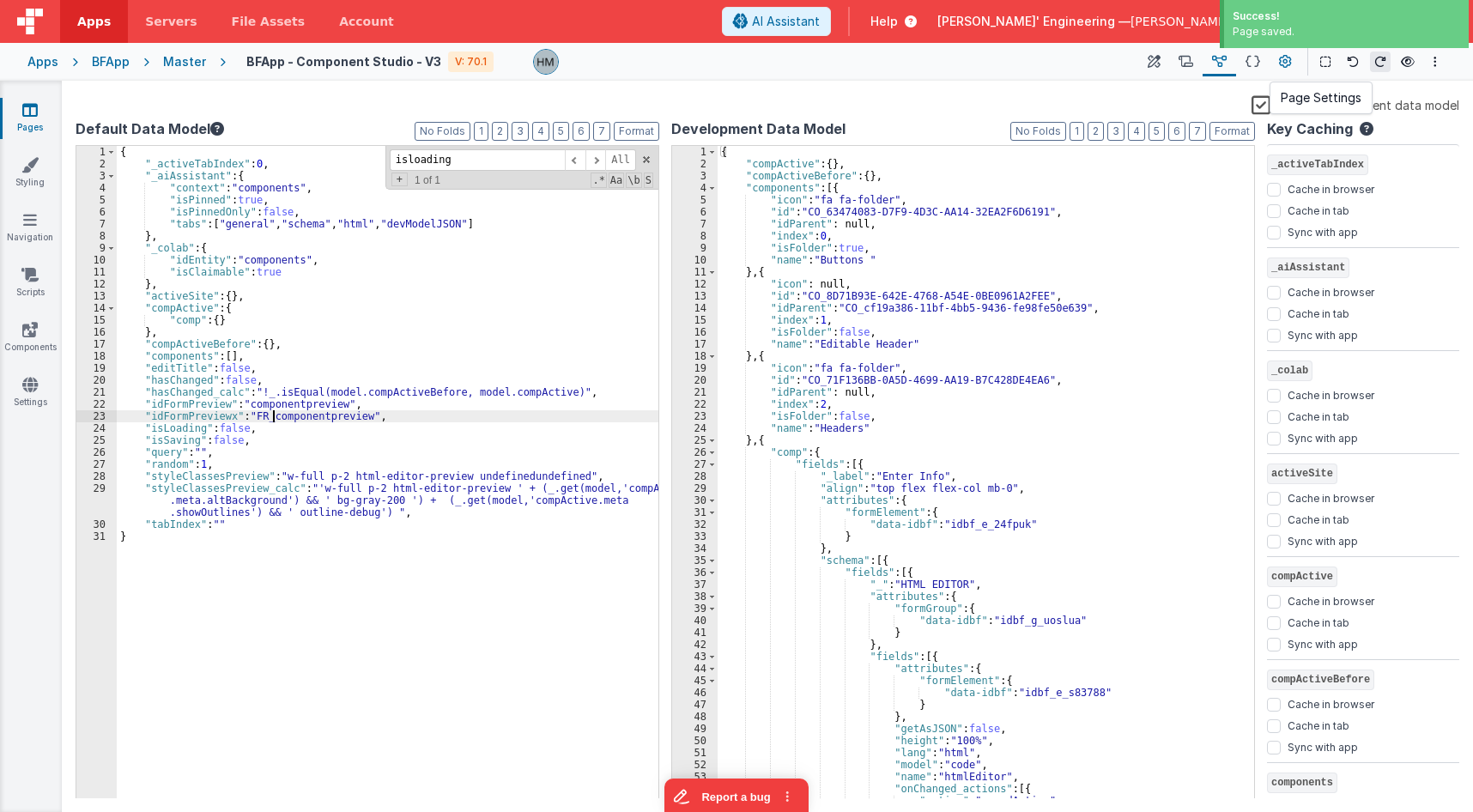
click at [1284, 75] on button at bounding box center [1285, 61] width 31 height 29
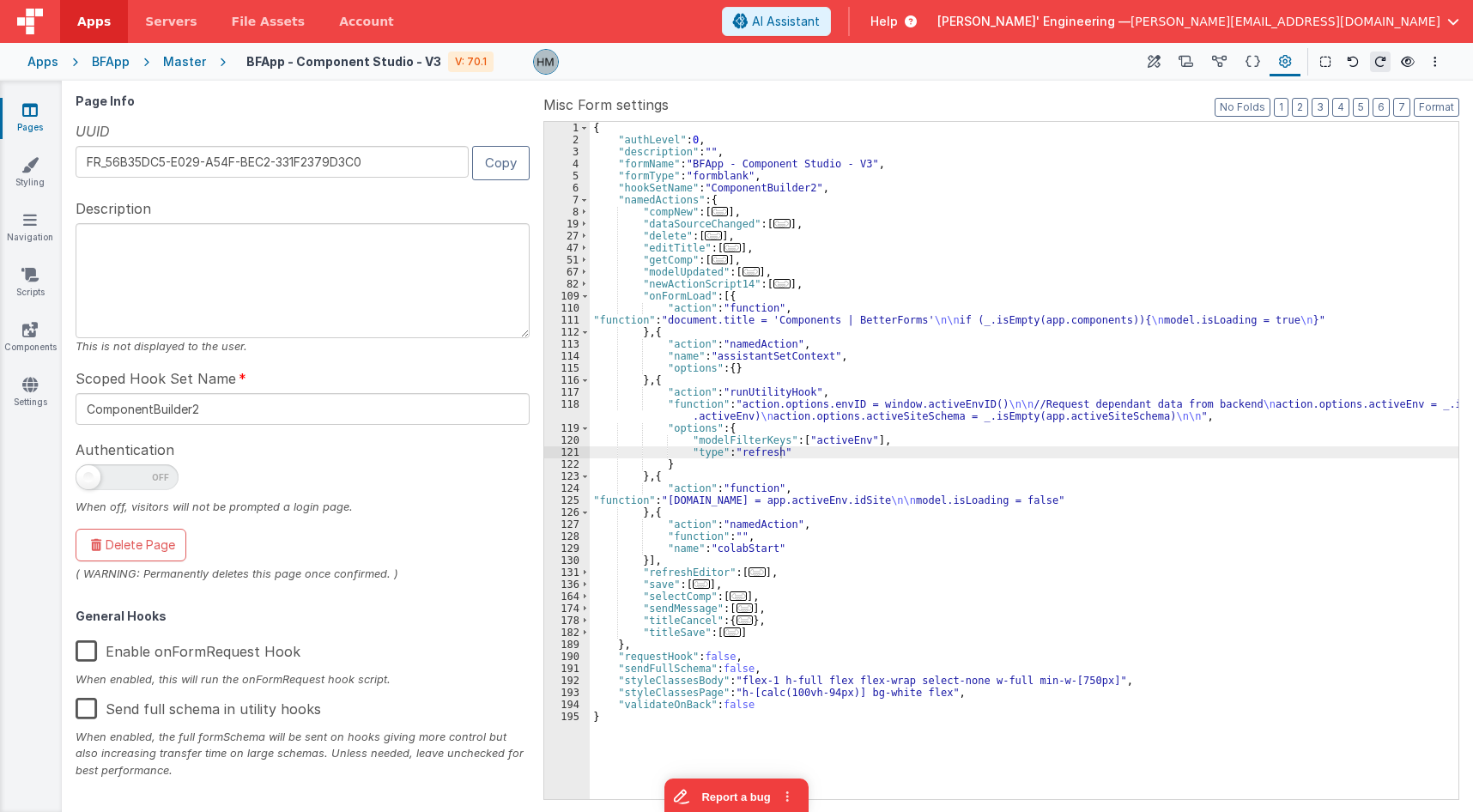
click at [187, 55] on div "Master" at bounding box center [184, 62] width 43 height 17
